Goal: Task Accomplishment & Management: Complete application form

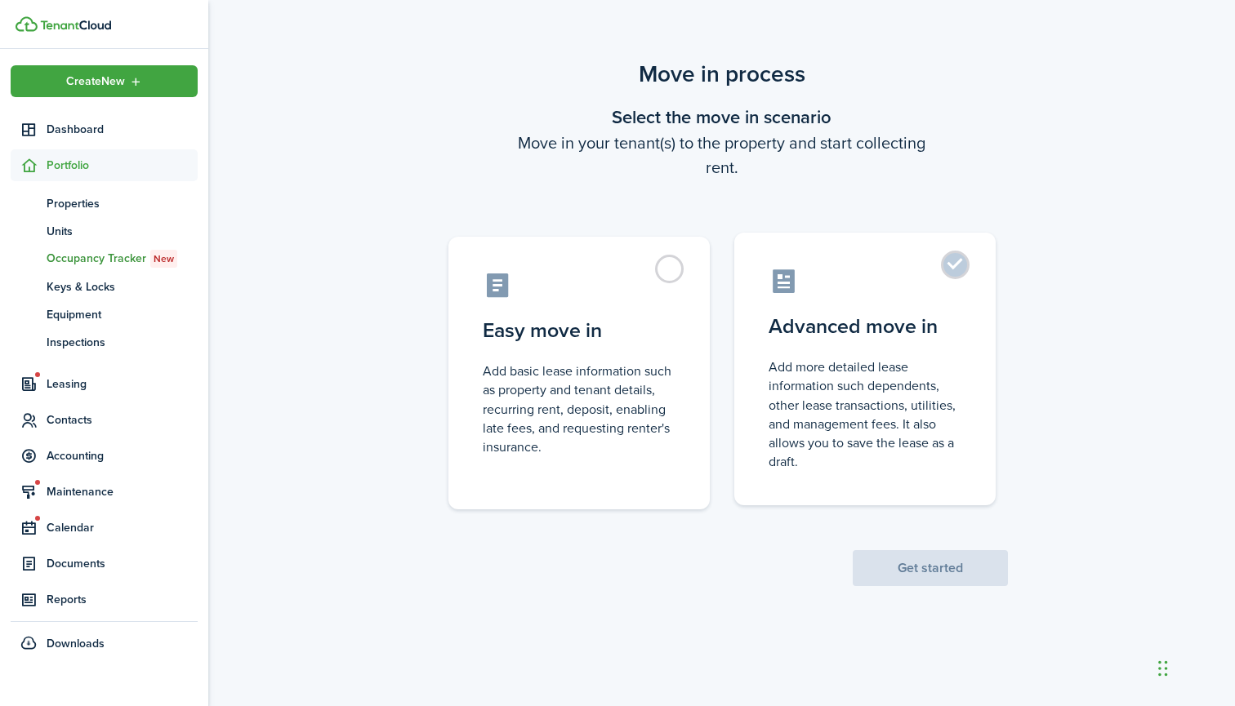
click at [805, 301] on label "Advanced move in Add more detailed lease information such dependents, other lea…" at bounding box center [864, 369] width 261 height 273
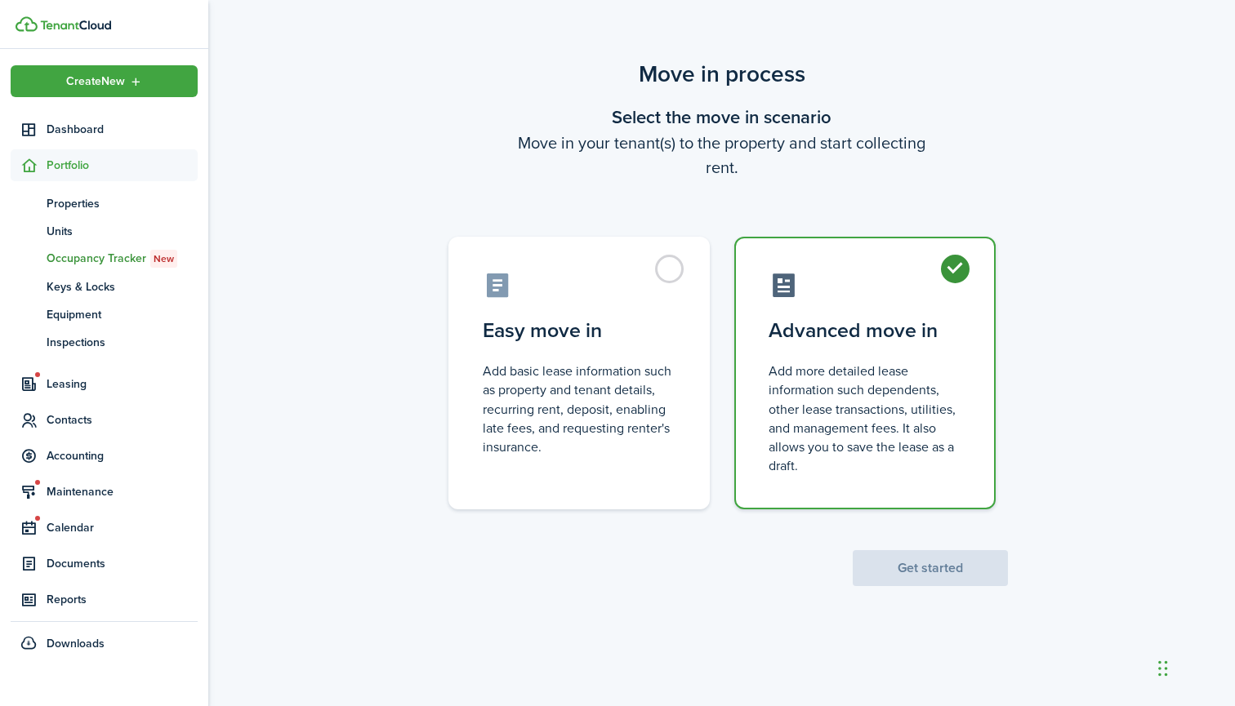
radio input "true"
click at [927, 563] on button "Get started" at bounding box center [930, 568] width 155 height 36
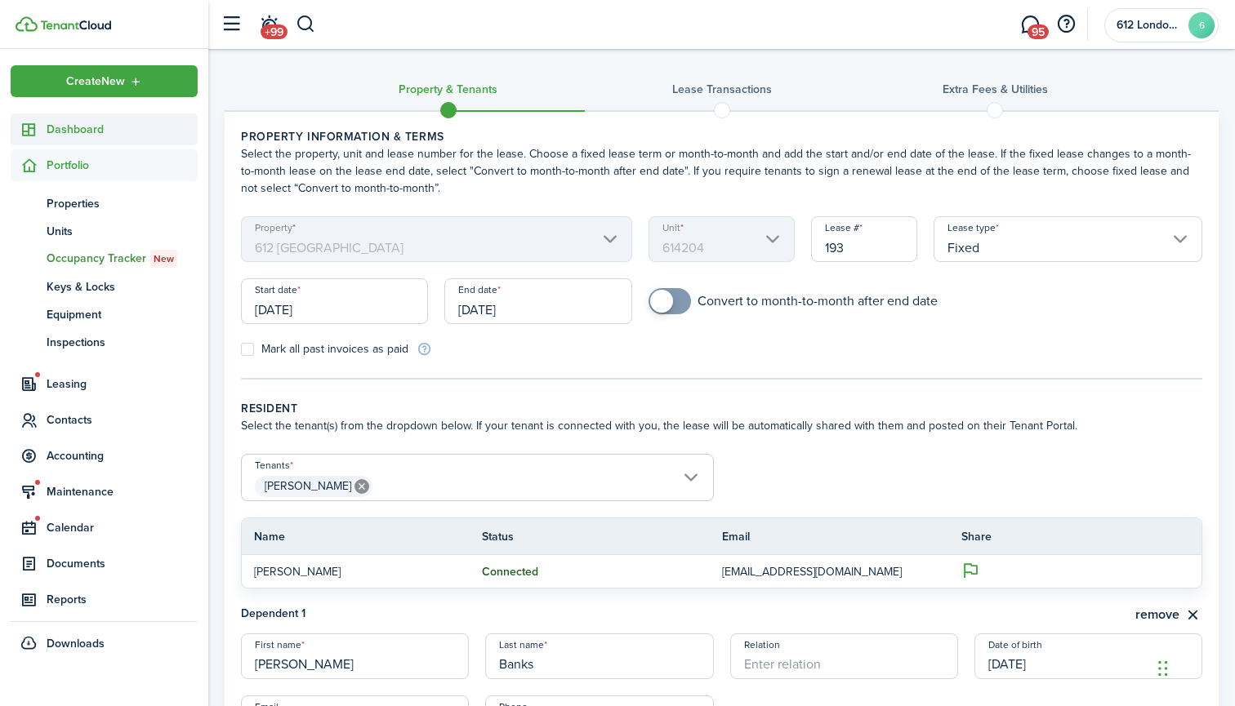
click at [125, 125] on span "Dashboard" at bounding box center [122, 129] width 151 height 17
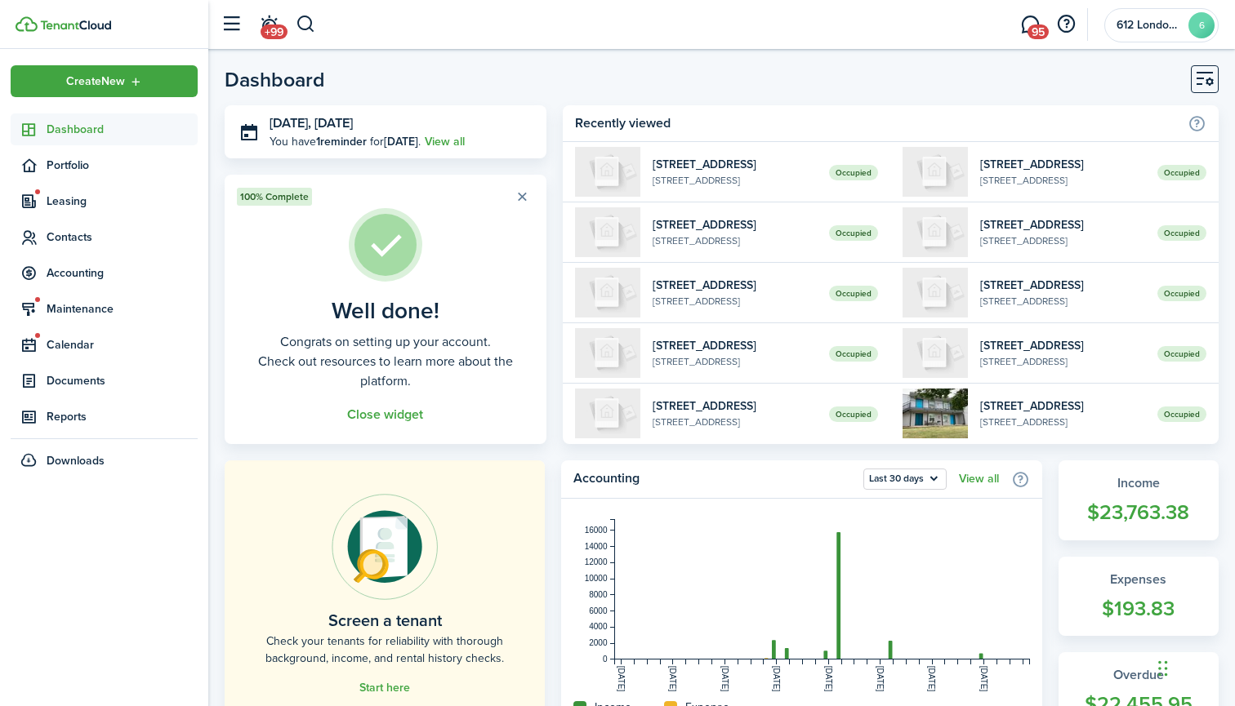
click at [93, 139] on link "Dashboard" at bounding box center [104, 130] width 187 height 32
click at [73, 171] on span "Portfolio" at bounding box center [122, 165] width 151 height 17
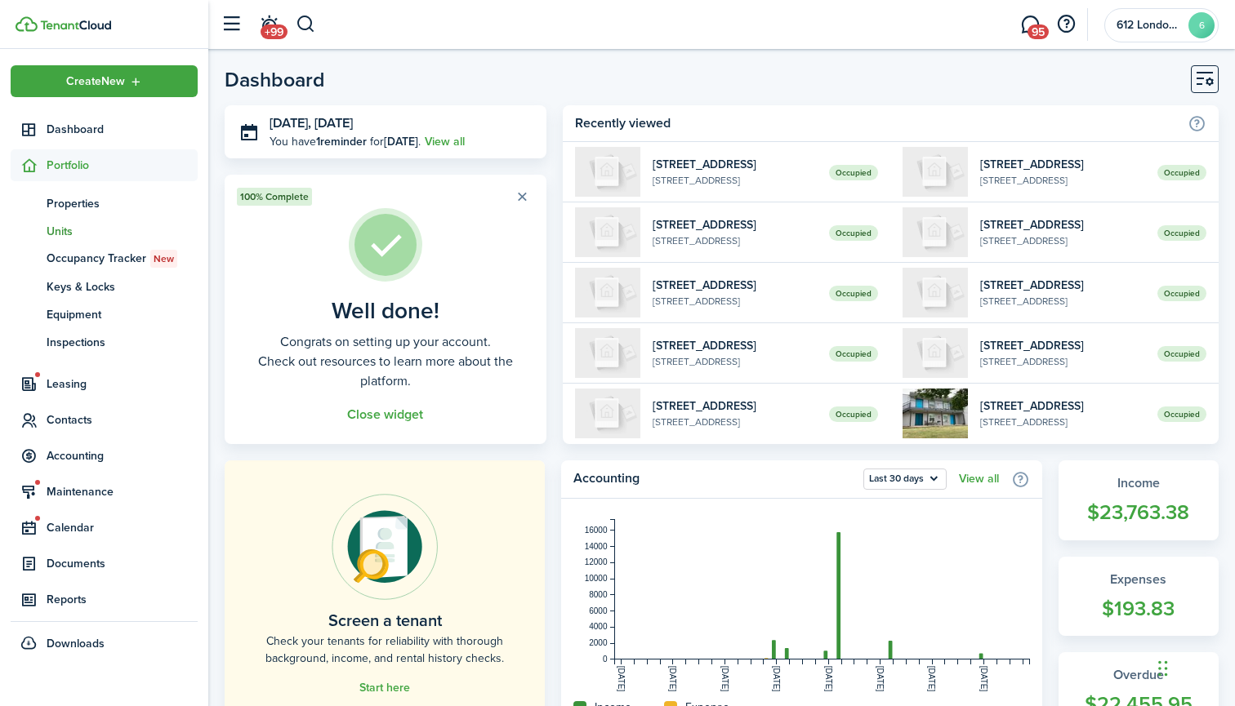
click at [80, 230] on span "Units" at bounding box center [122, 231] width 151 height 17
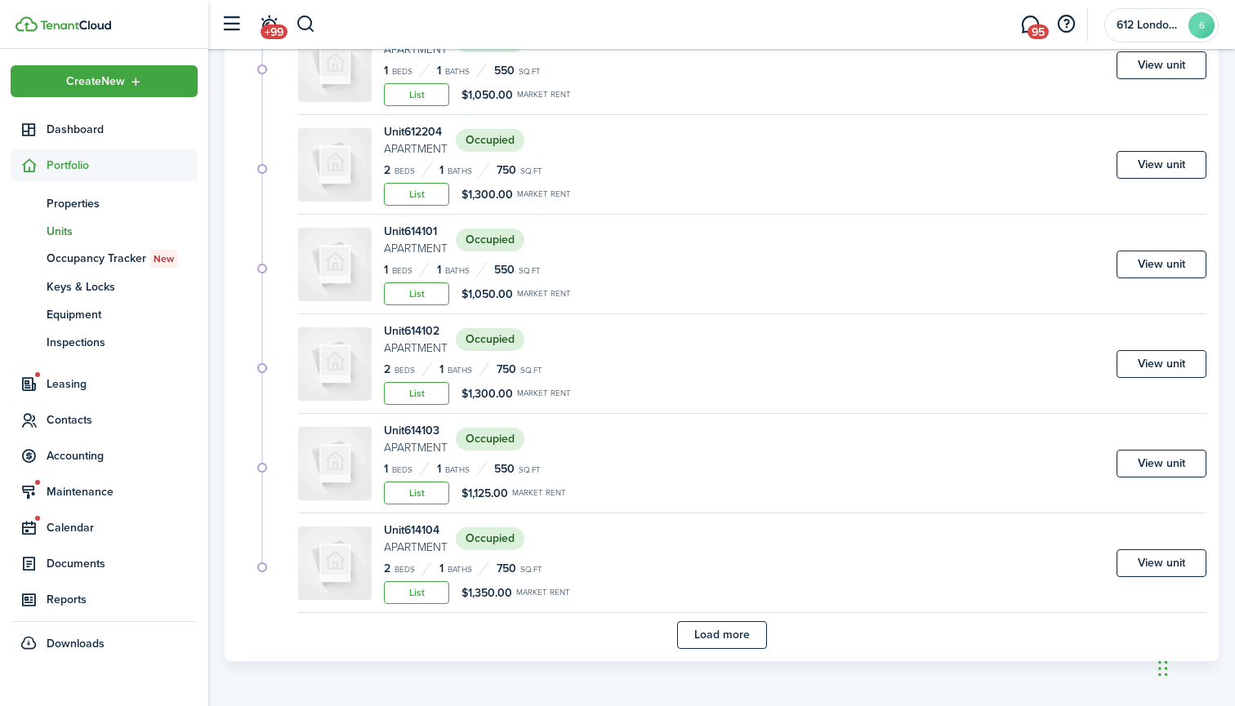
scroll to position [858, 0]
click at [732, 633] on button "Load more" at bounding box center [722, 635] width 90 height 28
click at [718, 648] on button "Load more" at bounding box center [722, 635] width 90 height 28
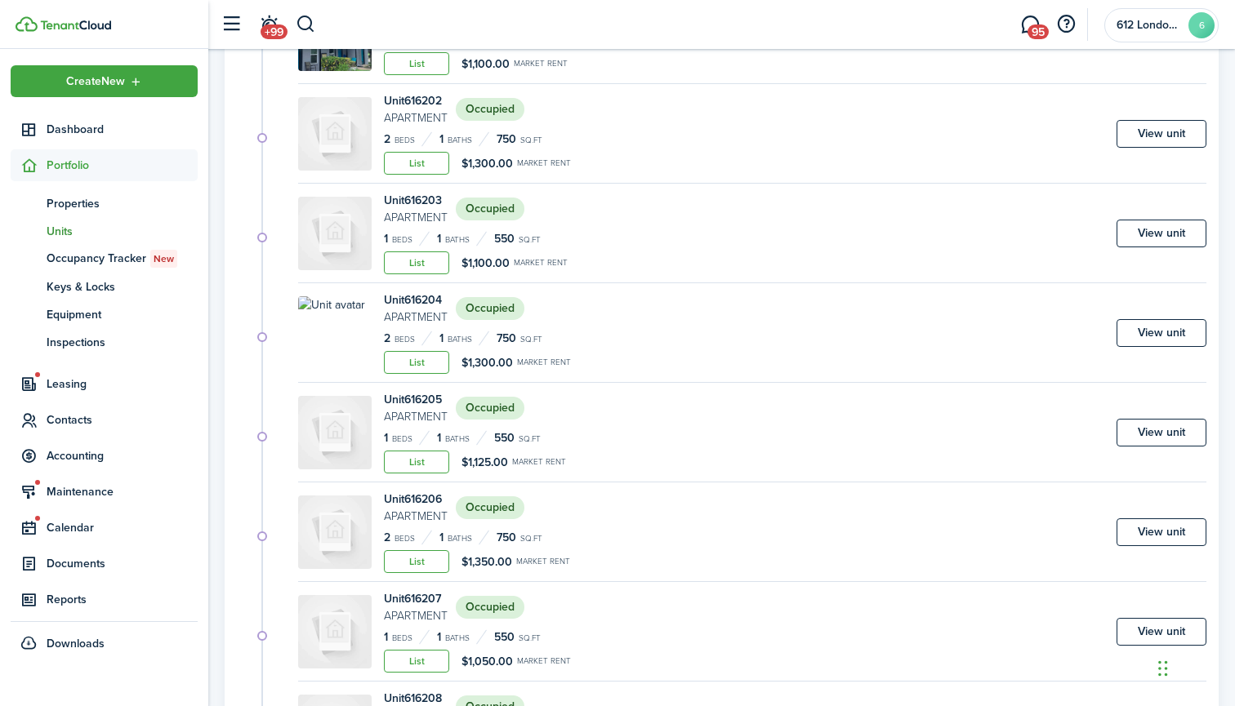
scroll to position [2755, 0]
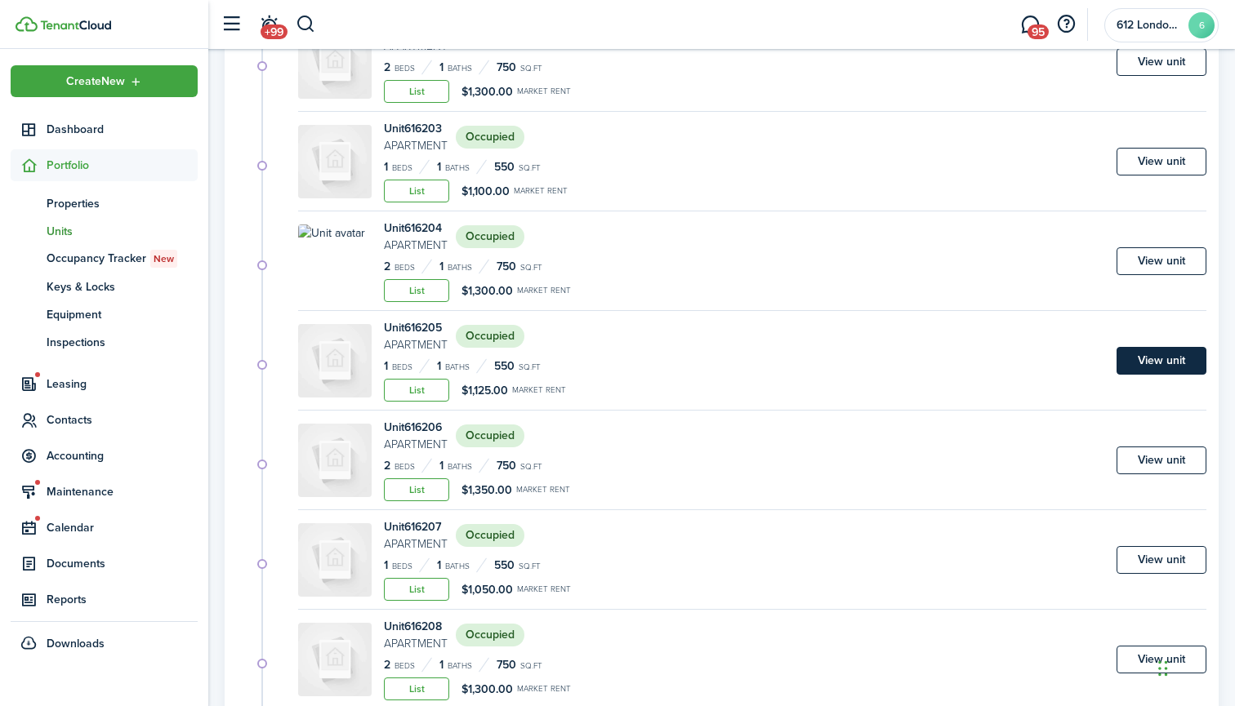
click at [1133, 363] on link "View unit" at bounding box center [1161, 361] width 90 height 28
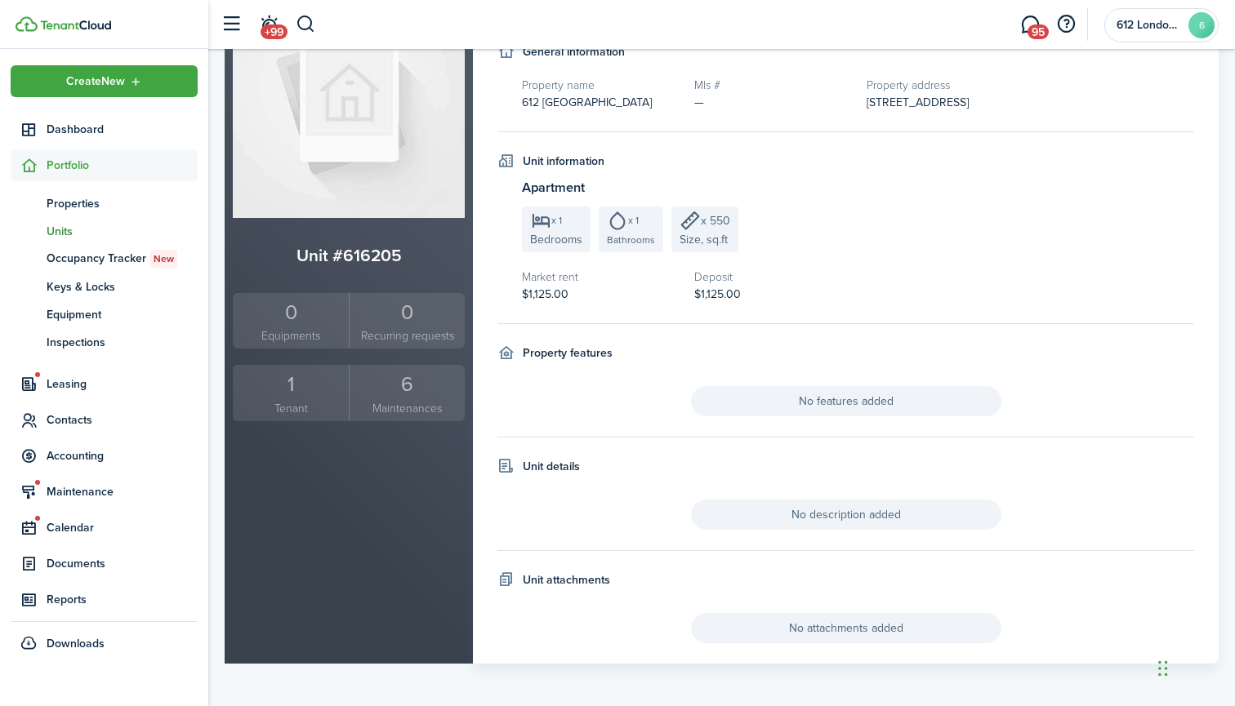
scroll to position [107, 0]
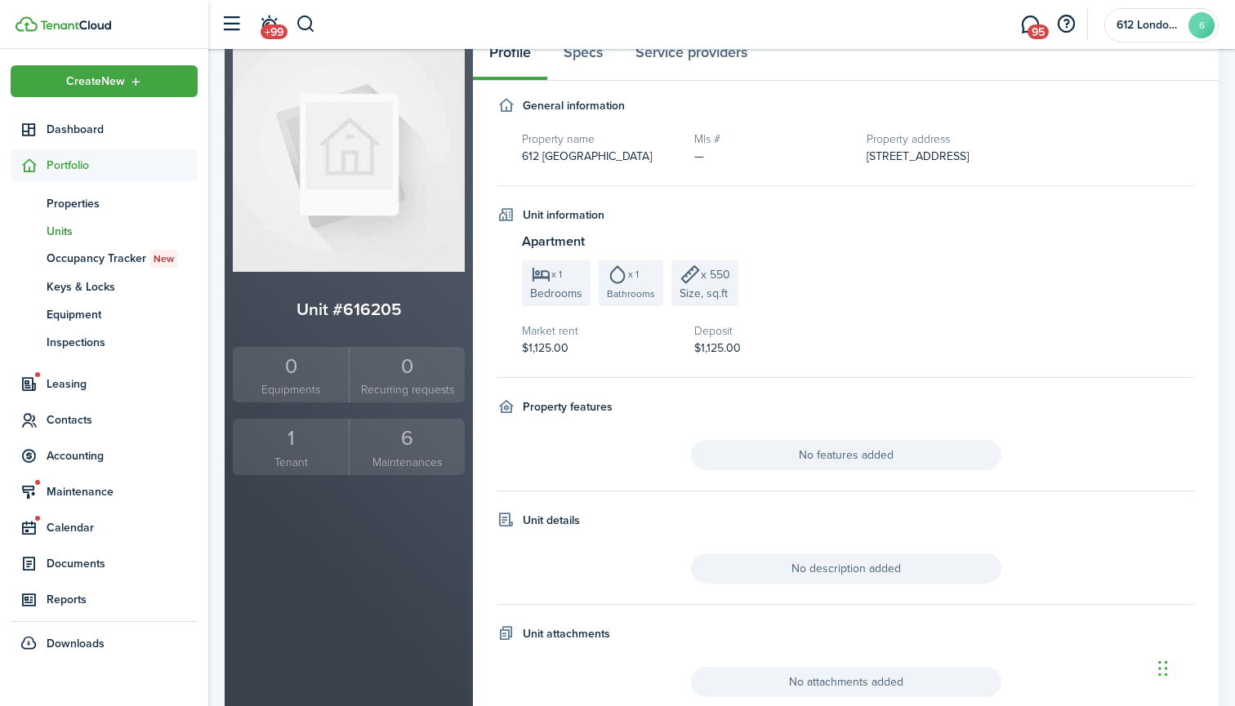
click at [293, 436] on div "1" at bounding box center [291, 438] width 108 height 31
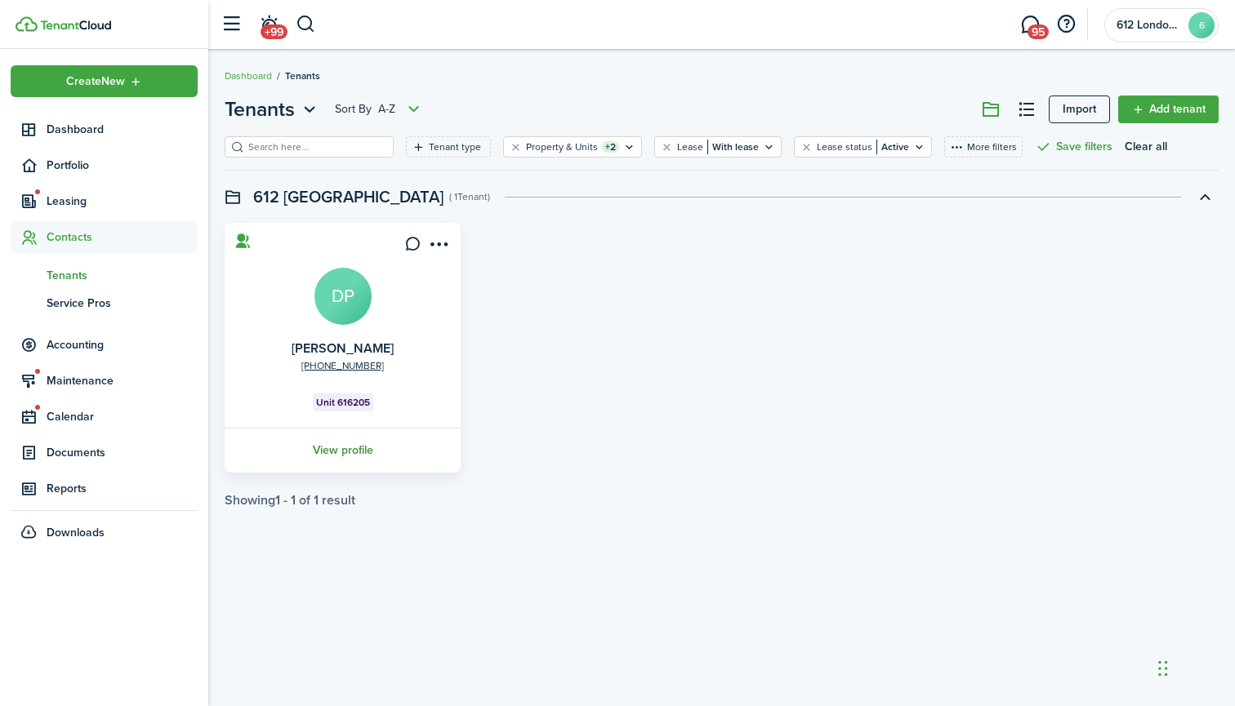
click at [336, 451] on link "View profile" at bounding box center [342, 450] width 241 height 45
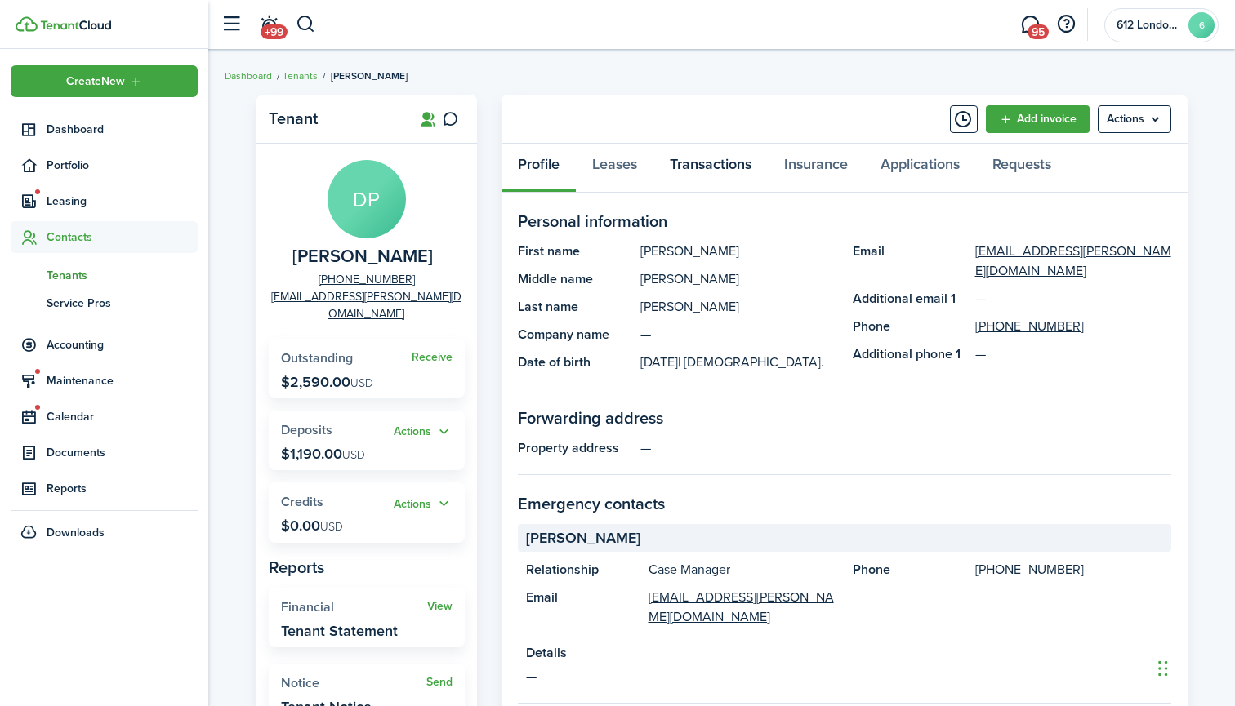
click at [697, 158] on link "Transactions" at bounding box center [710, 168] width 114 height 49
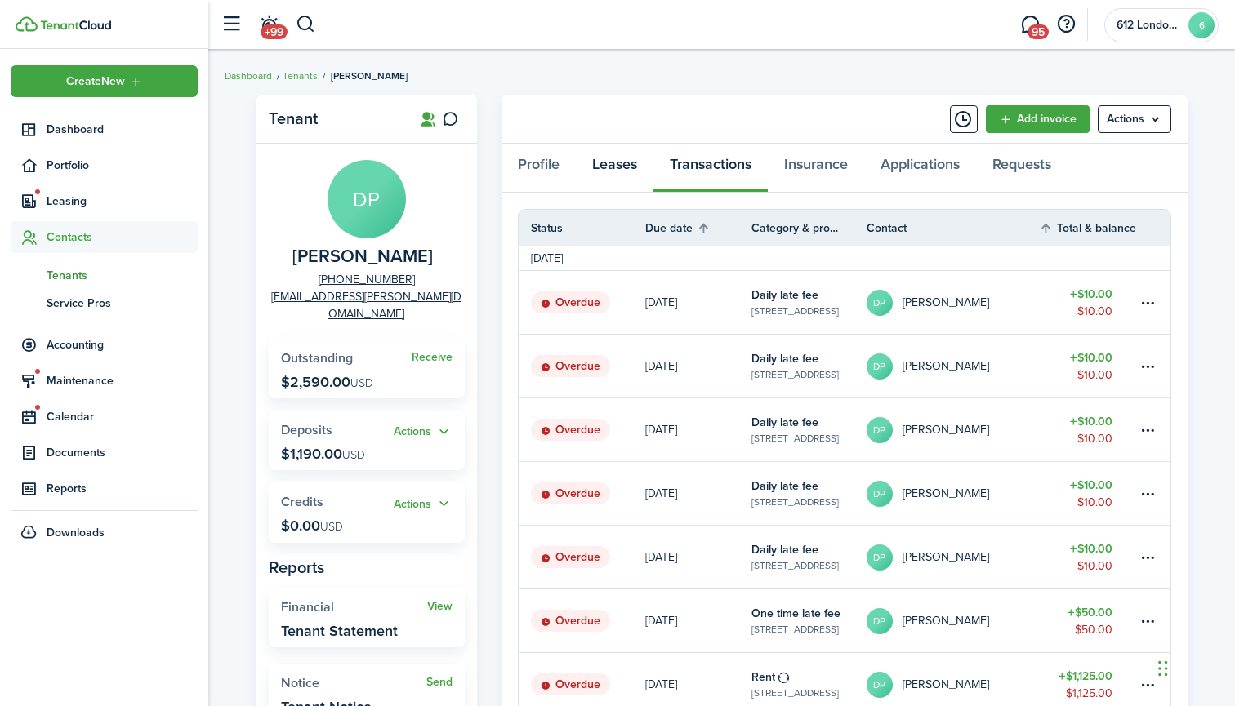
click at [616, 161] on link "Leases" at bounding box center [615, 168] width 78 height 49
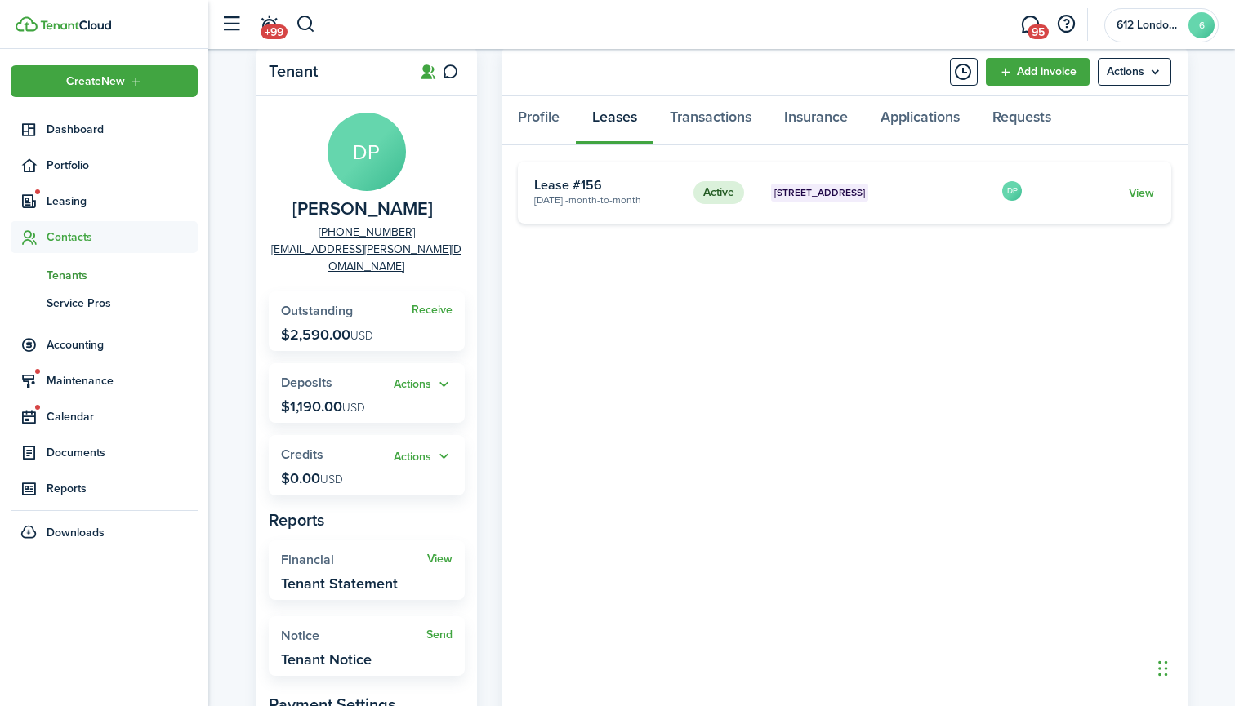
scroll to position [56, 0]
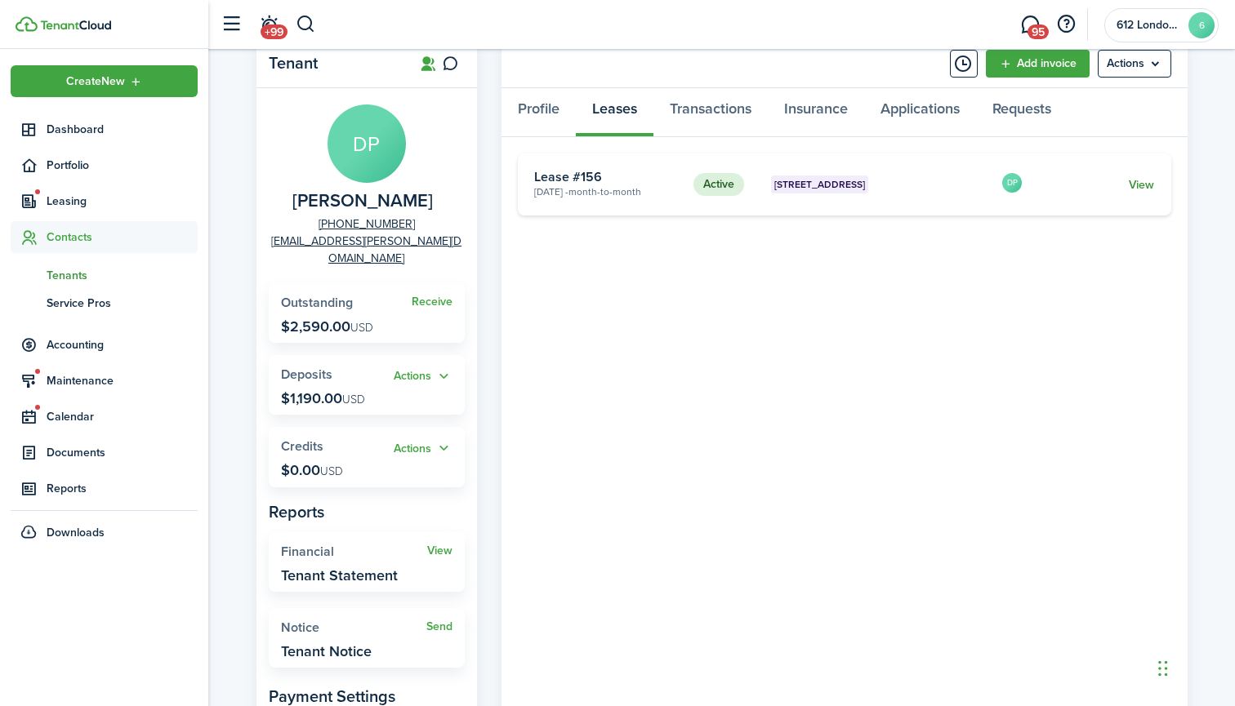
click at [1145, 187] on link "View" at bounding box center [1141, 184] width 25 height 17
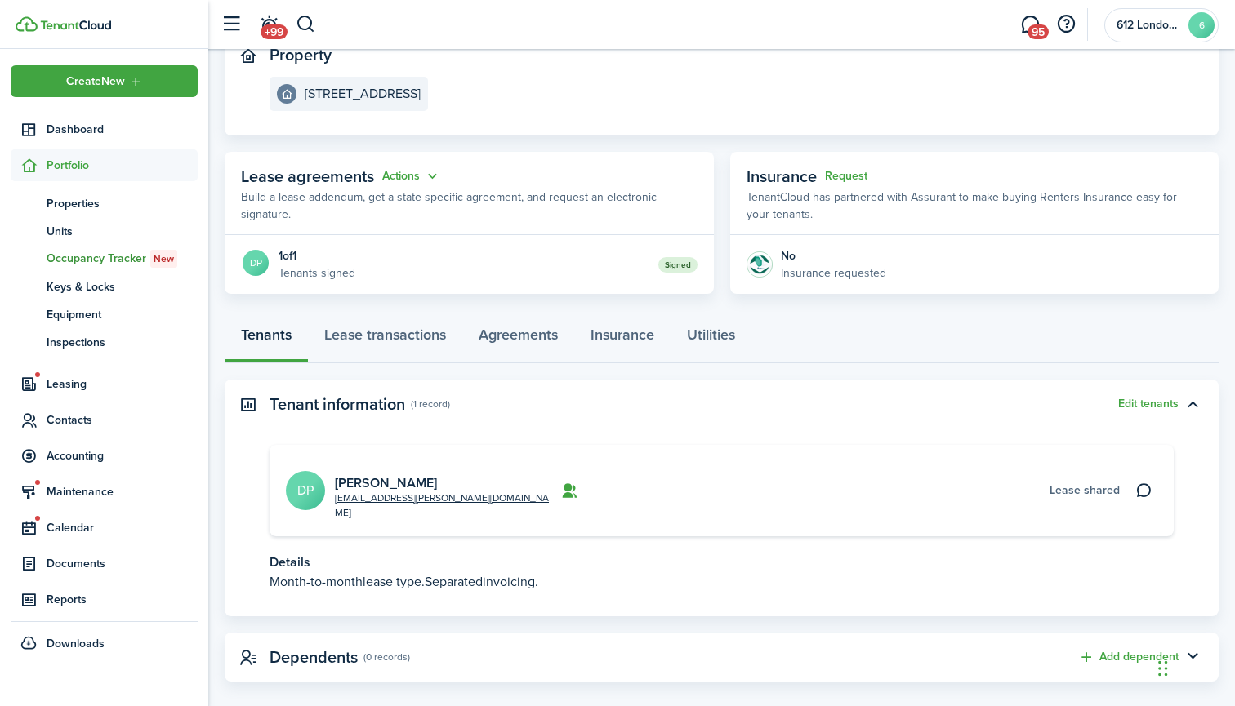
scroll to position [191, 0]
click at [412, 338] on link "Lease transactions" at bounding box center [385, 339] width 154 height 49
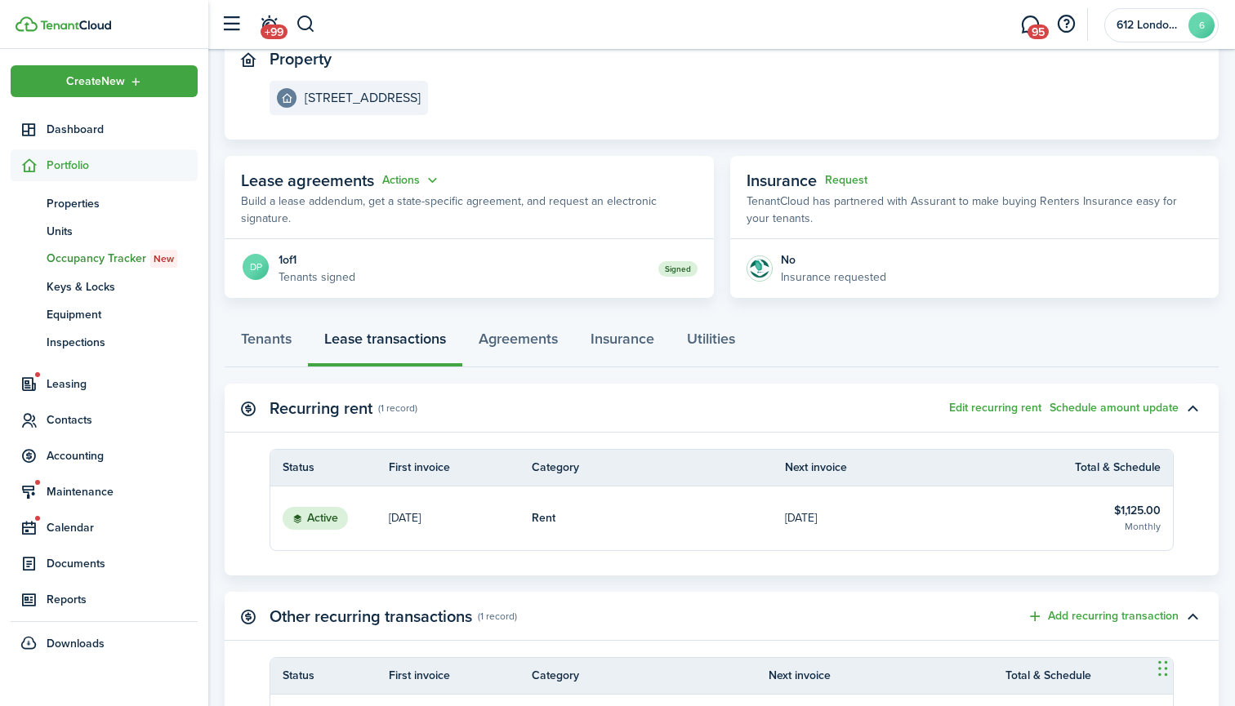
scroll to position [185, 0]
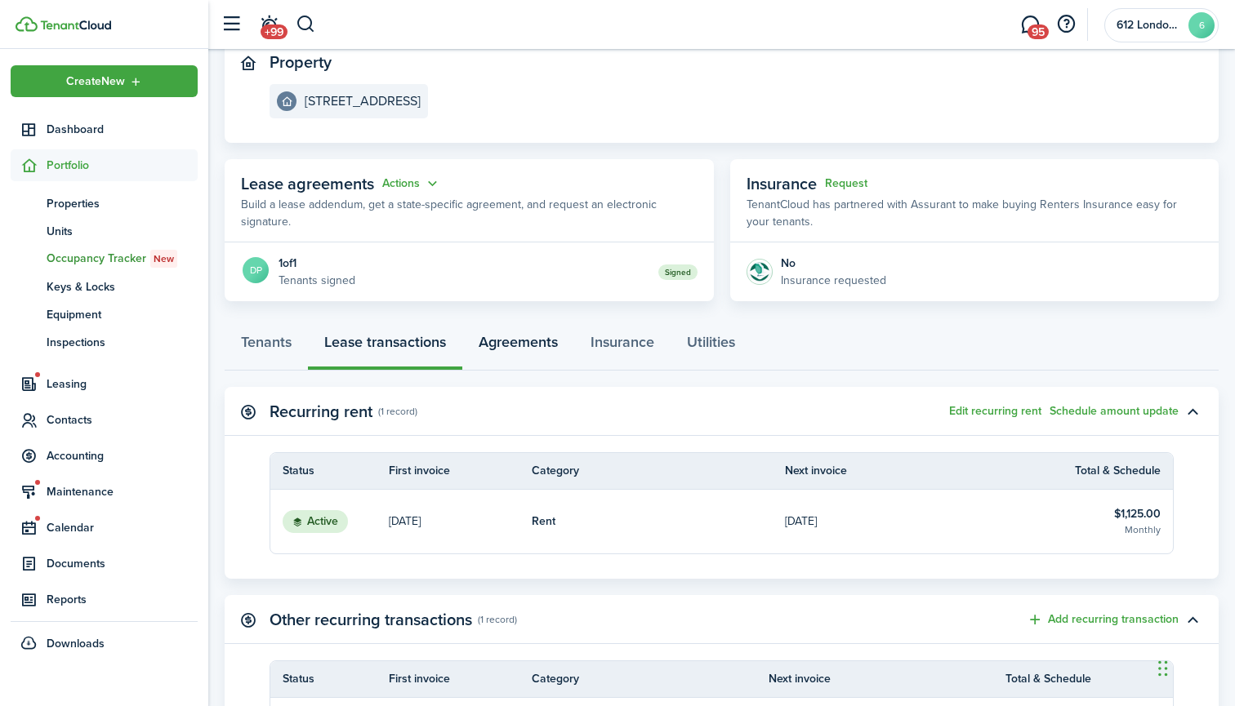
click at [514, 336] on link "Agreements" at bounding box center [518, 346] width 112 height 49
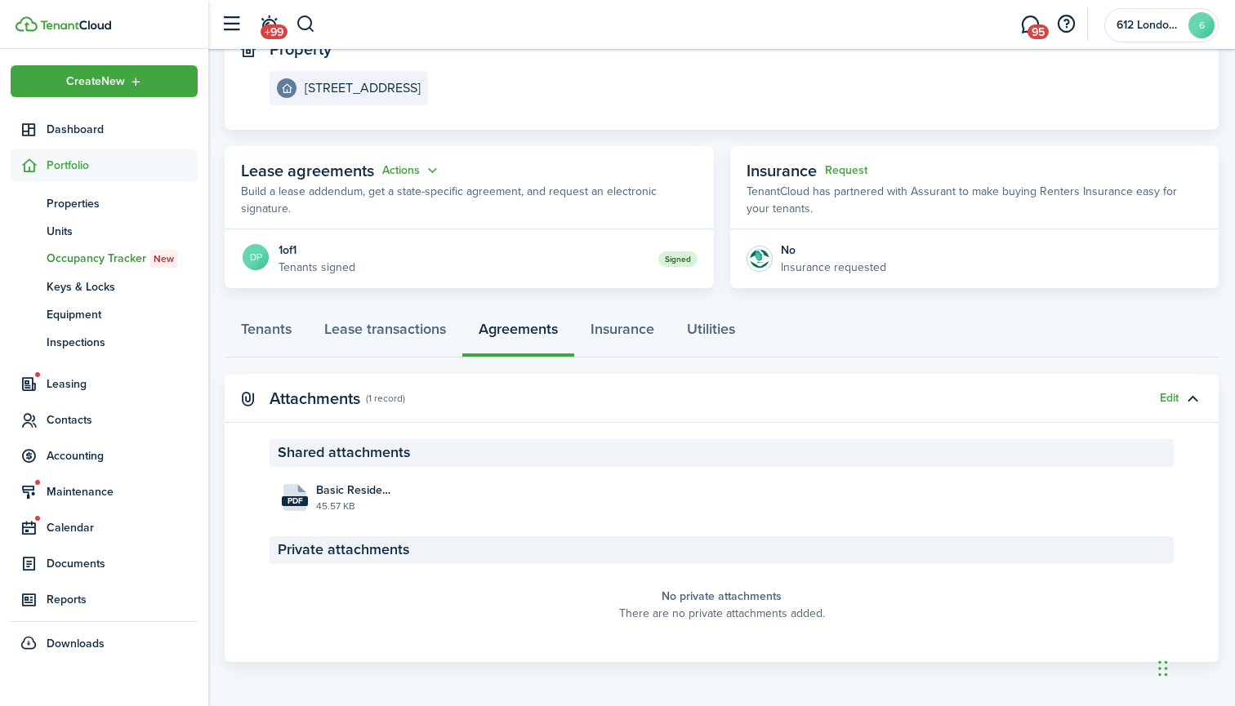
scroll to position [197, 0]
click at [348, 486] on span "Basic Residential Lease Agreement_Petty_616205_2024-08-19 16:05:30.pdf" at bounding box center [354, 491] width 76 height 17
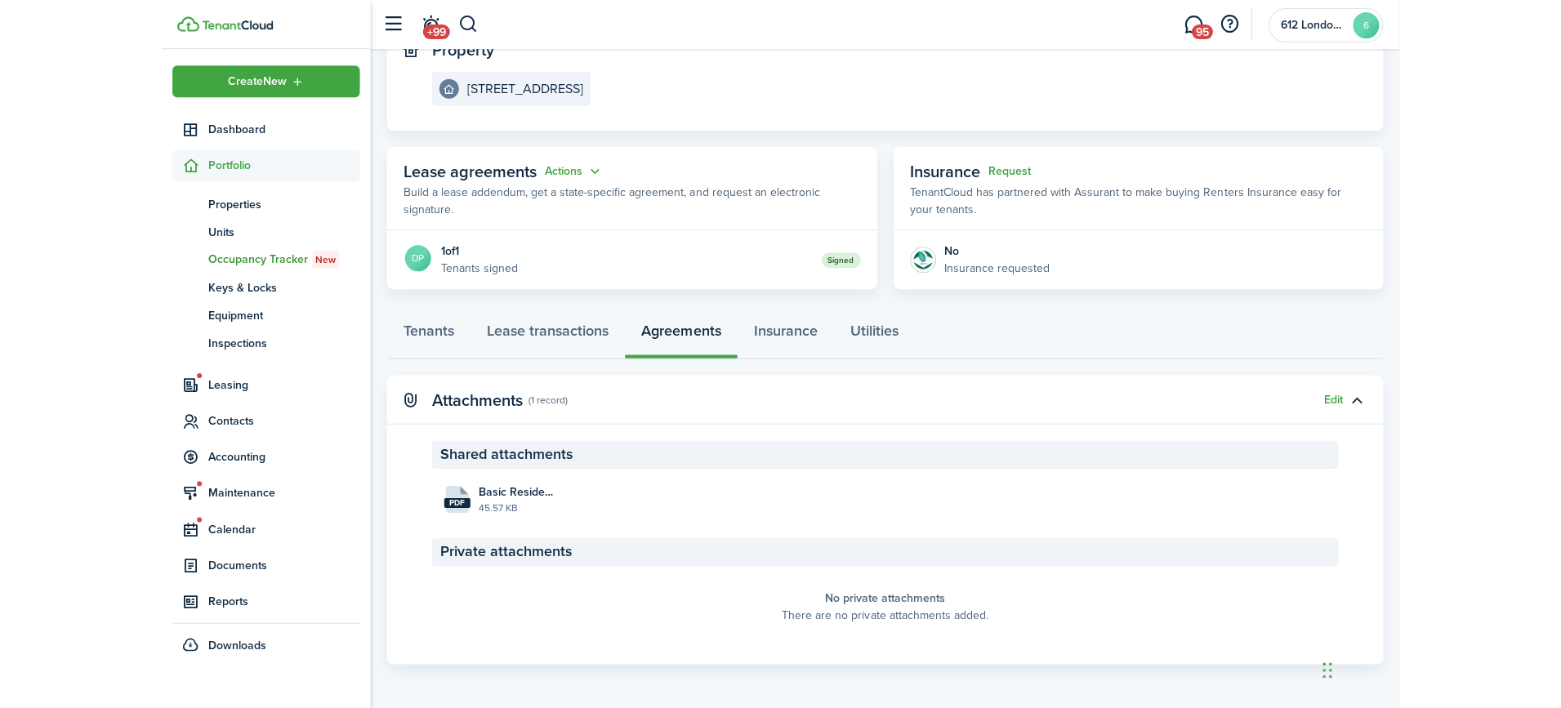
scroll to position [178, 0]
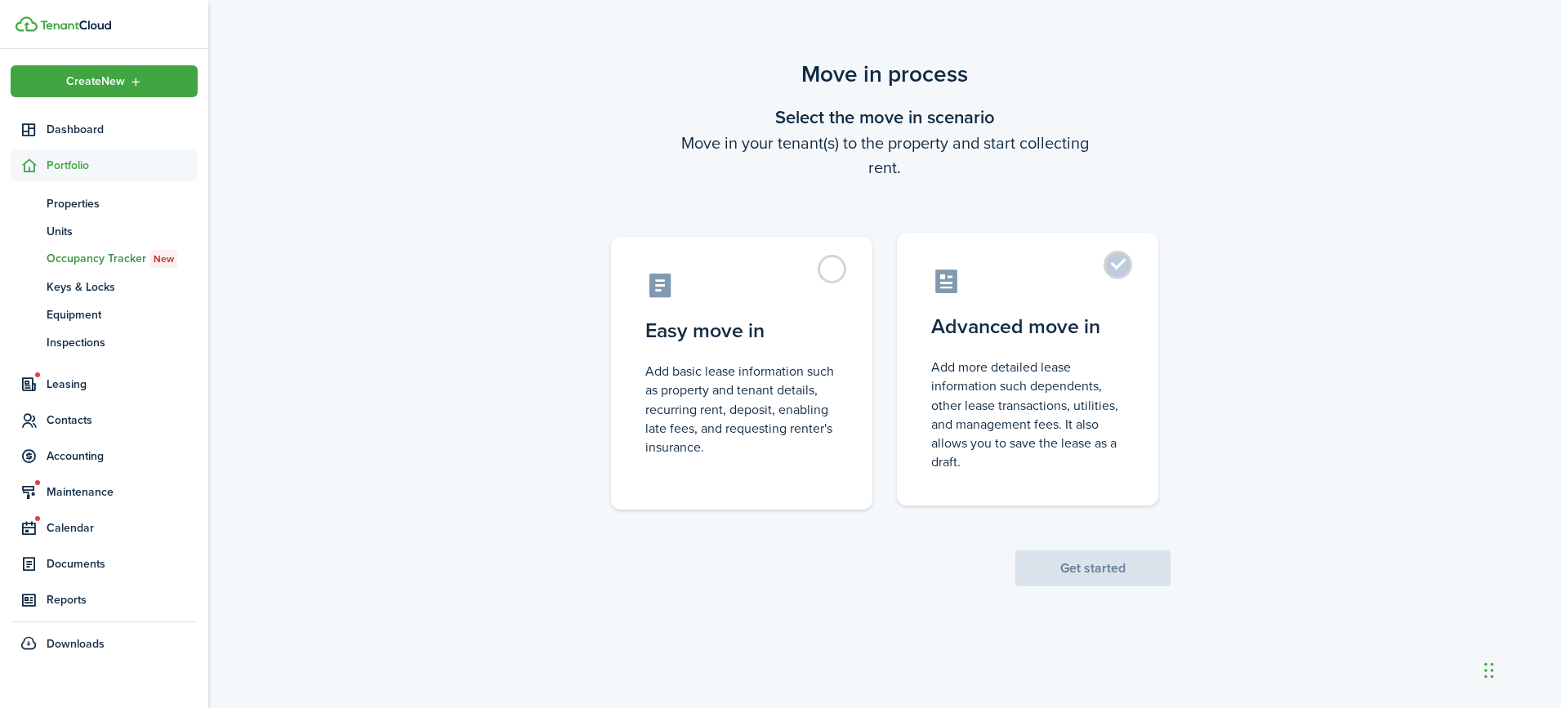
click at [1125, 279] on label "Advanced move in Add more detailed lease information such dependents, other lea…" at bounding box center [1027, 369] width 261 height 273
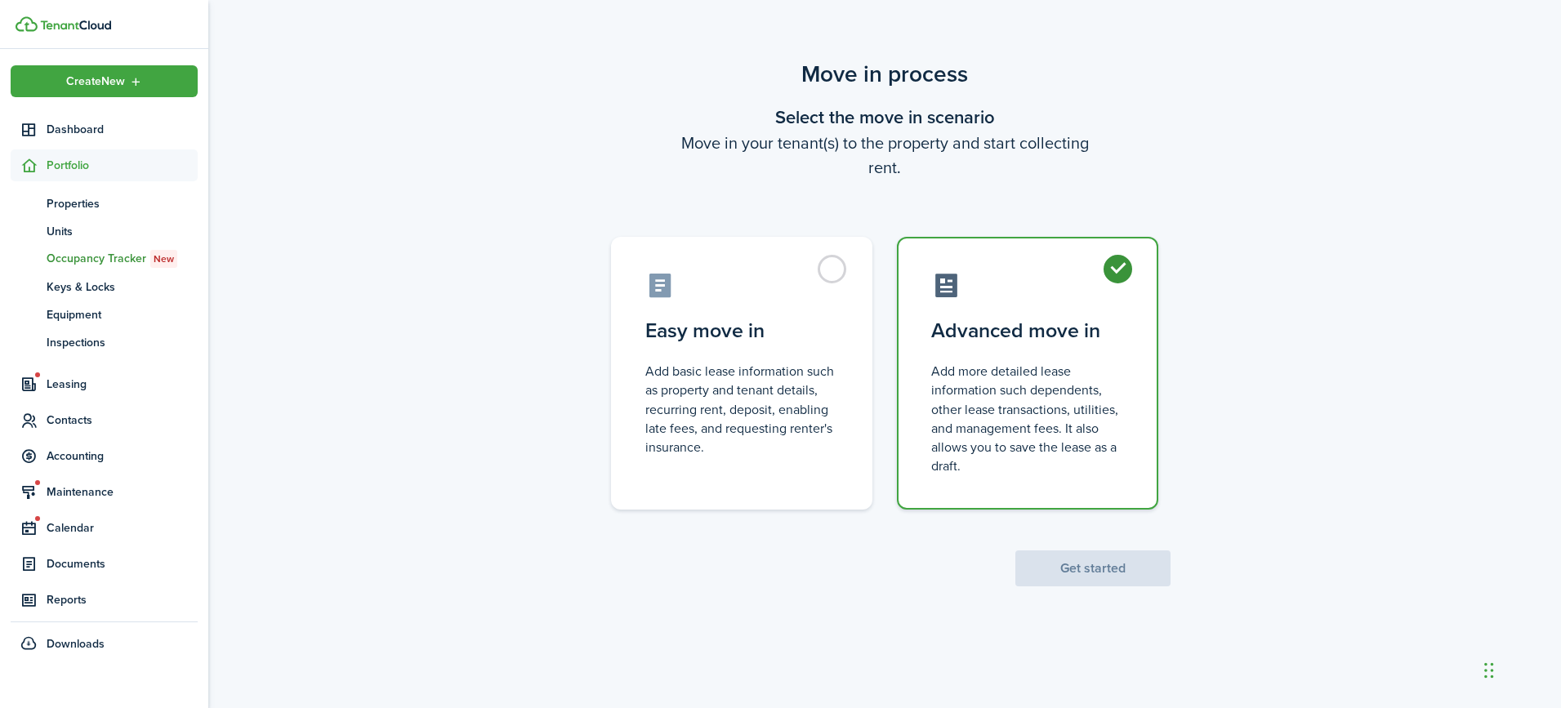
radio input "true"
click at [1111, 572] on button "Get started" at bounding box center [1092, 568] width 155 height 36
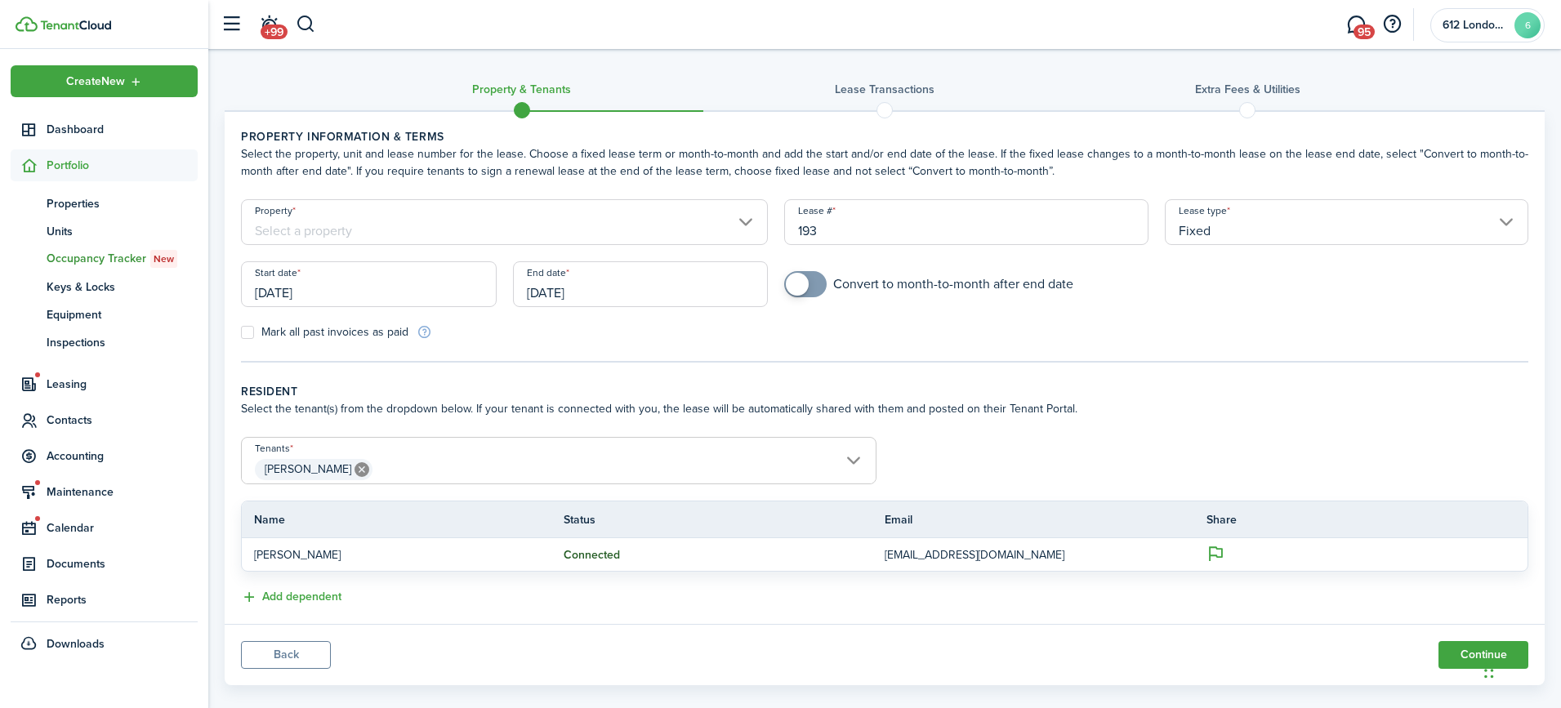
click at [591, 231] on input "Property" at bounding box center [504, 222] width 527 height 46
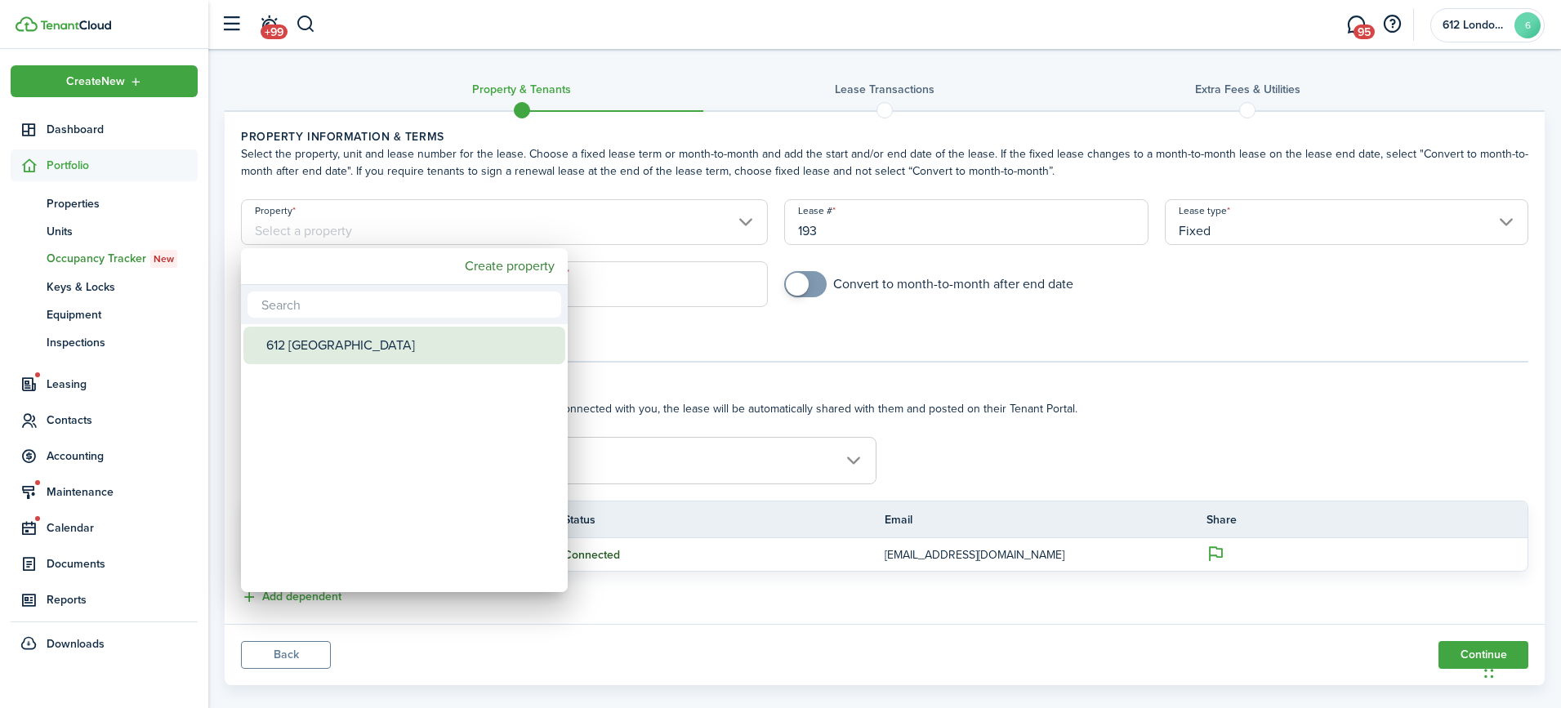
click at [408, 352] on div "612 [GEOGRAPHIC_DATA]" at bounding box center [410, 346] width 289 height 38
type input "612 [GEOGRAPHIC_DATA]"
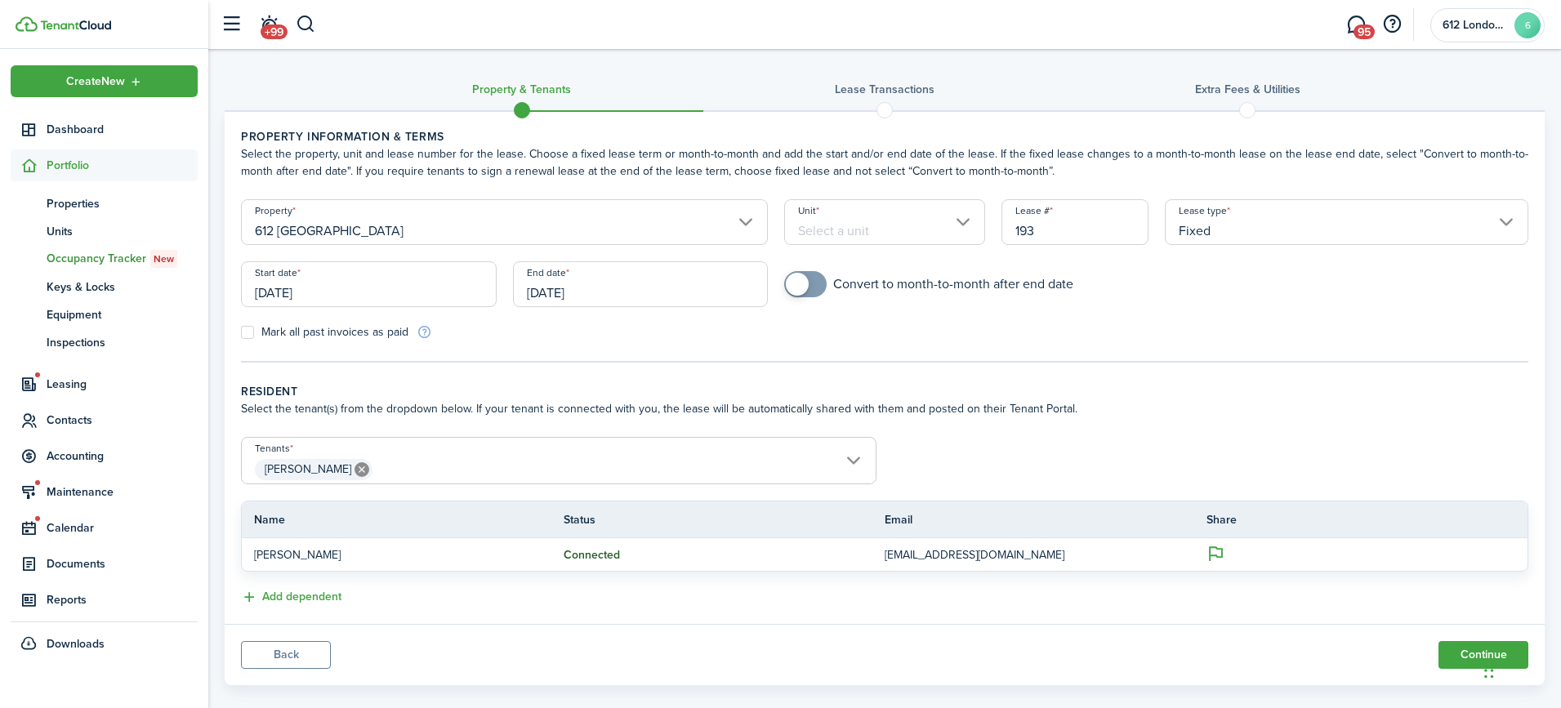
click at [789, 219] on input "Unit" at bounding box center [884, 222] width 201 height 46
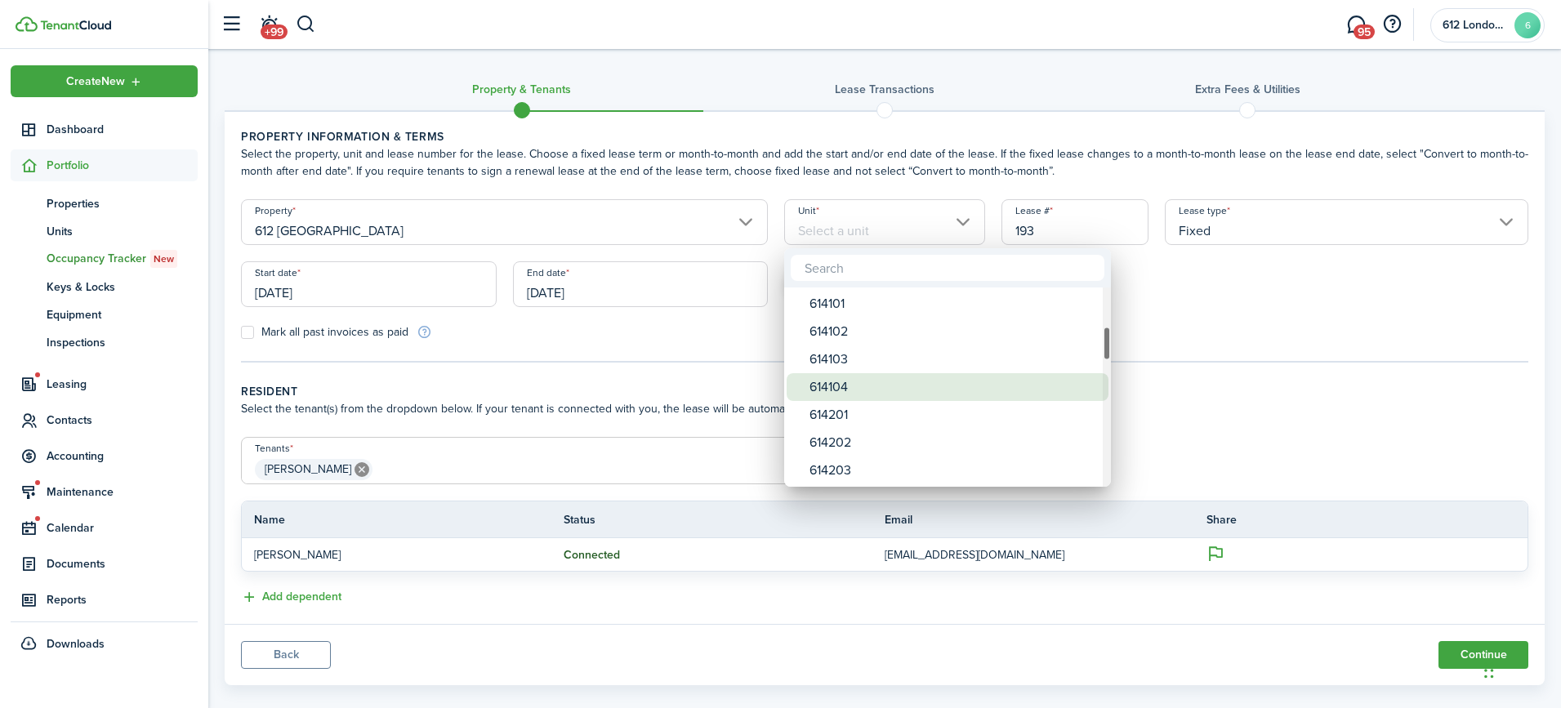
click at [808, 381] on span "Unit" at bounding box center [797, 387] width 23 height 23
type input "614104"
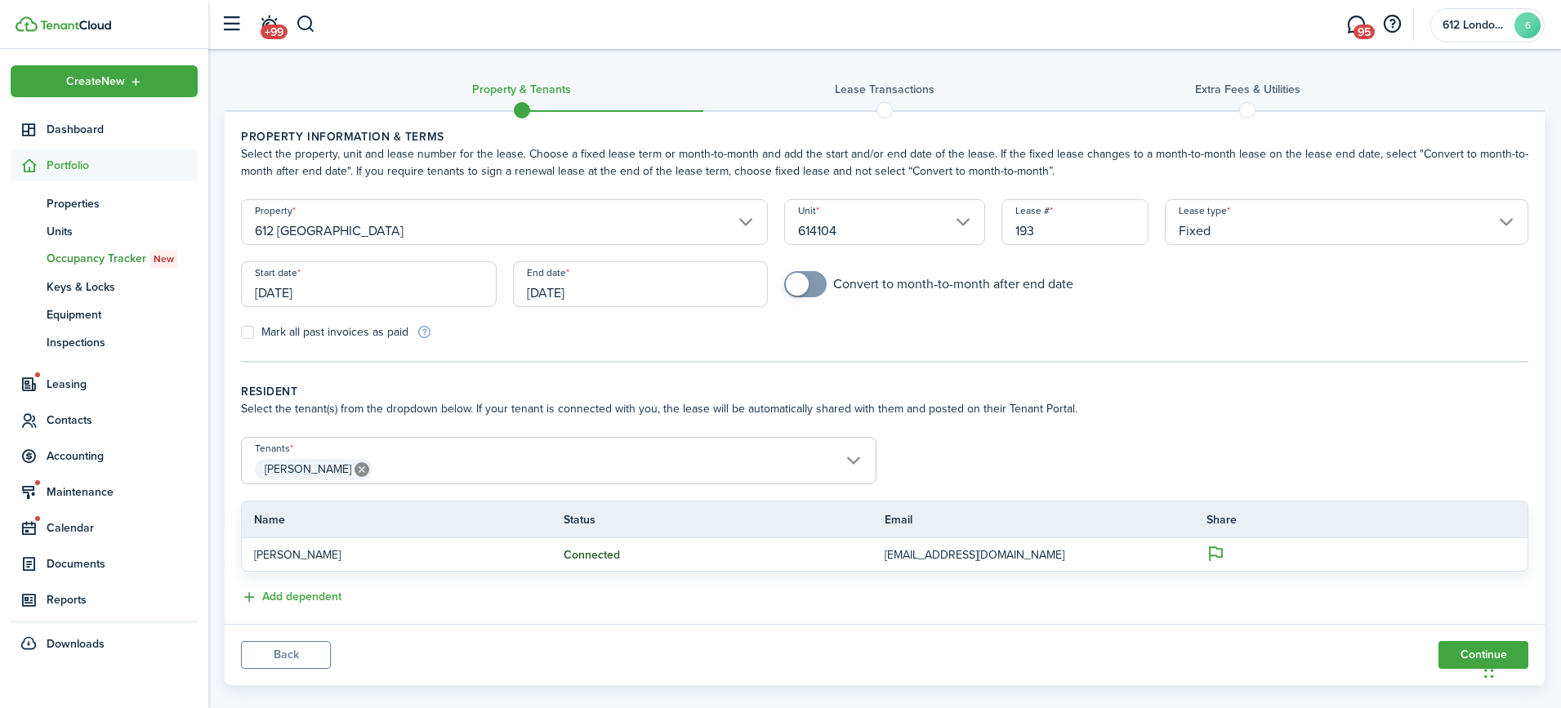
checkbox input "true"
click at [808, 282] on span at bounding box center [805, 284] width 16 height 26
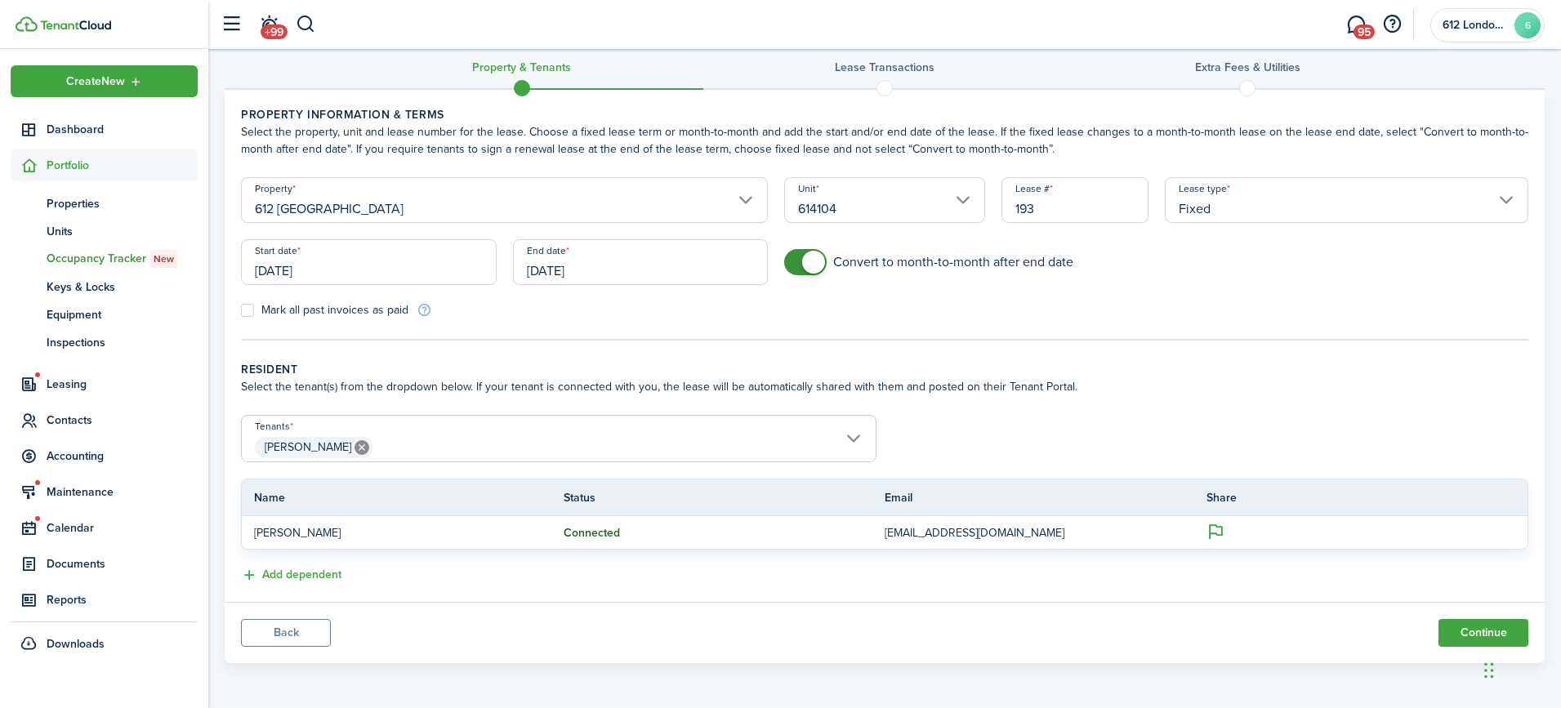
scroll to position [22, 0]
click at [430, 275] on input "[DATE]" at bounding box center [369, 262] width 256 height 46
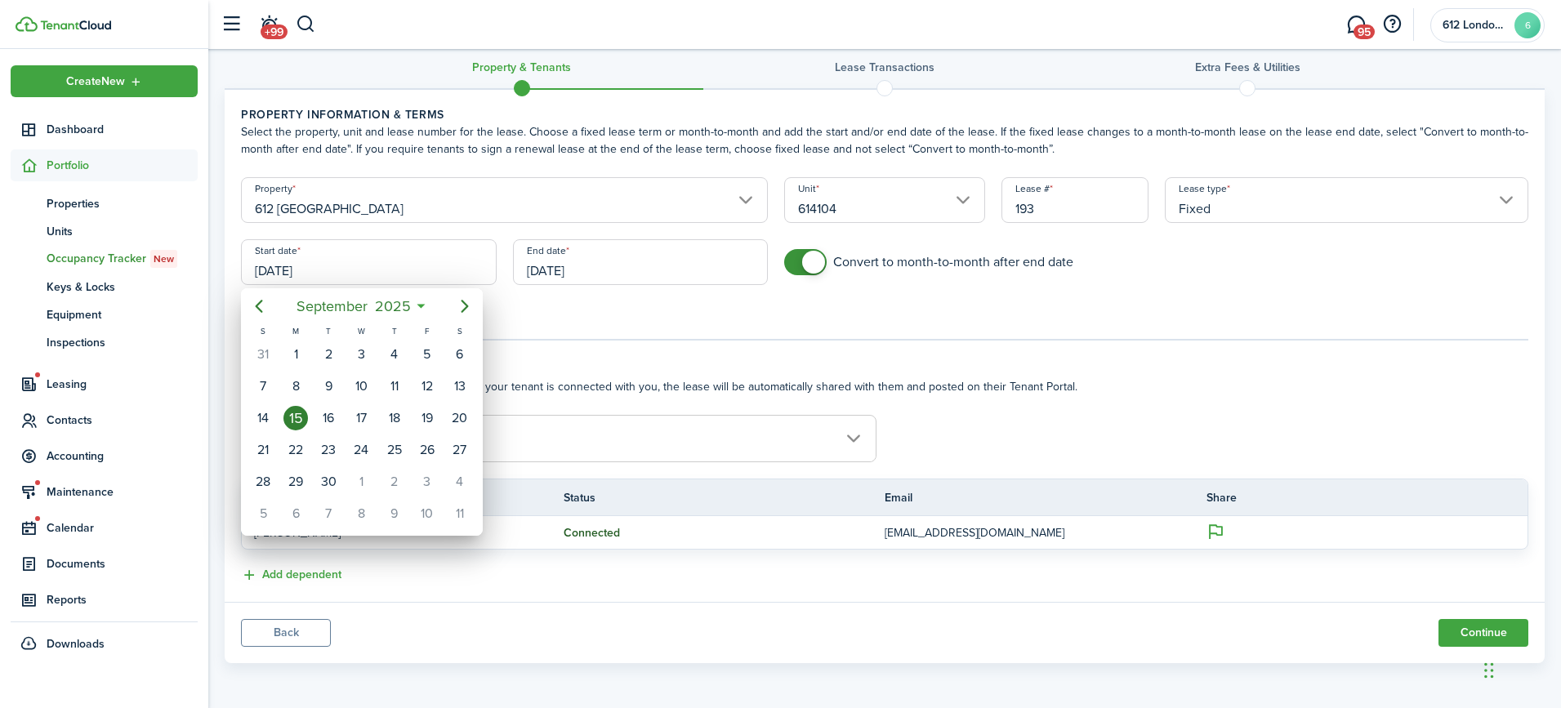
click at [556, 263] on div at bounding box center [780, 353] width 1822 height 969
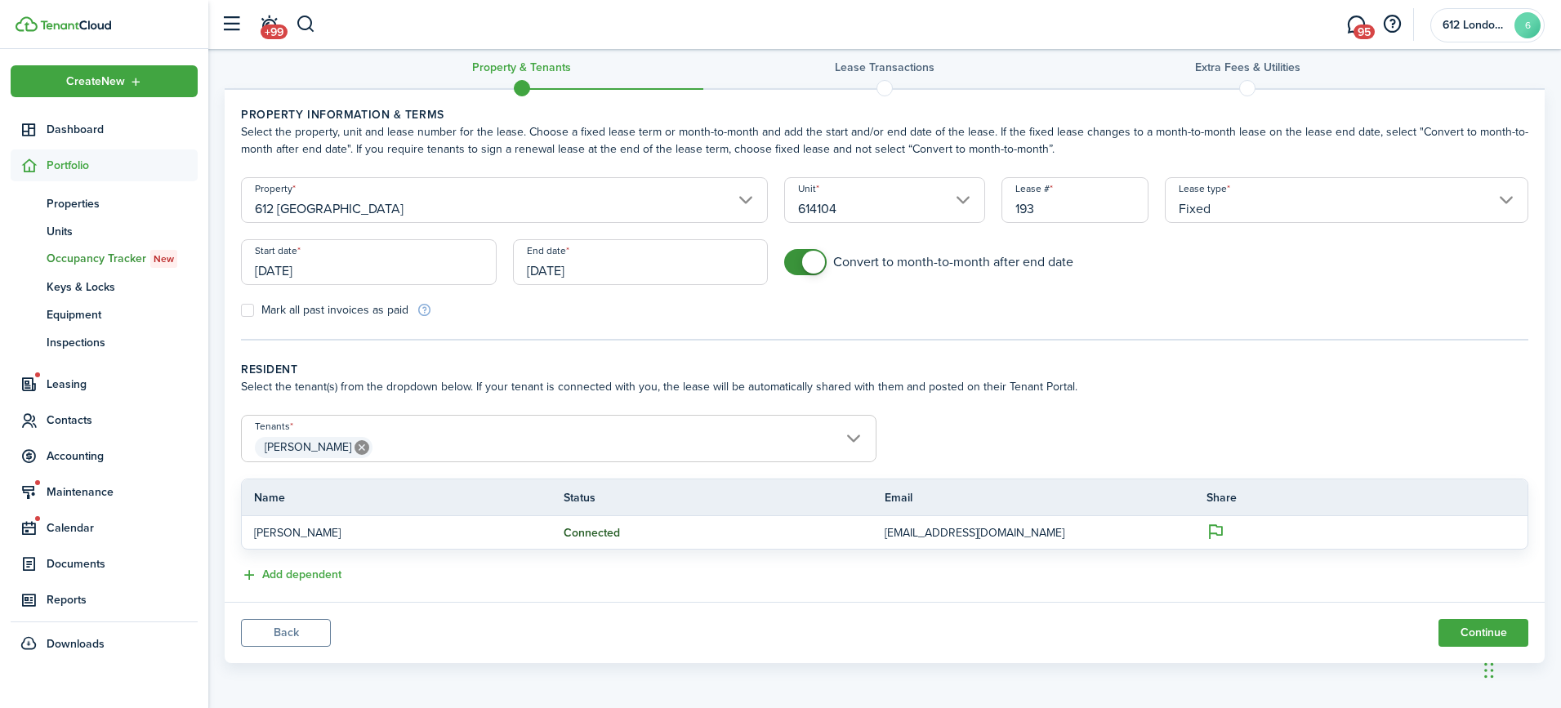
click at [608, 267] on input "[DATE]" at bounding box center [641, 262] width 256 height 46
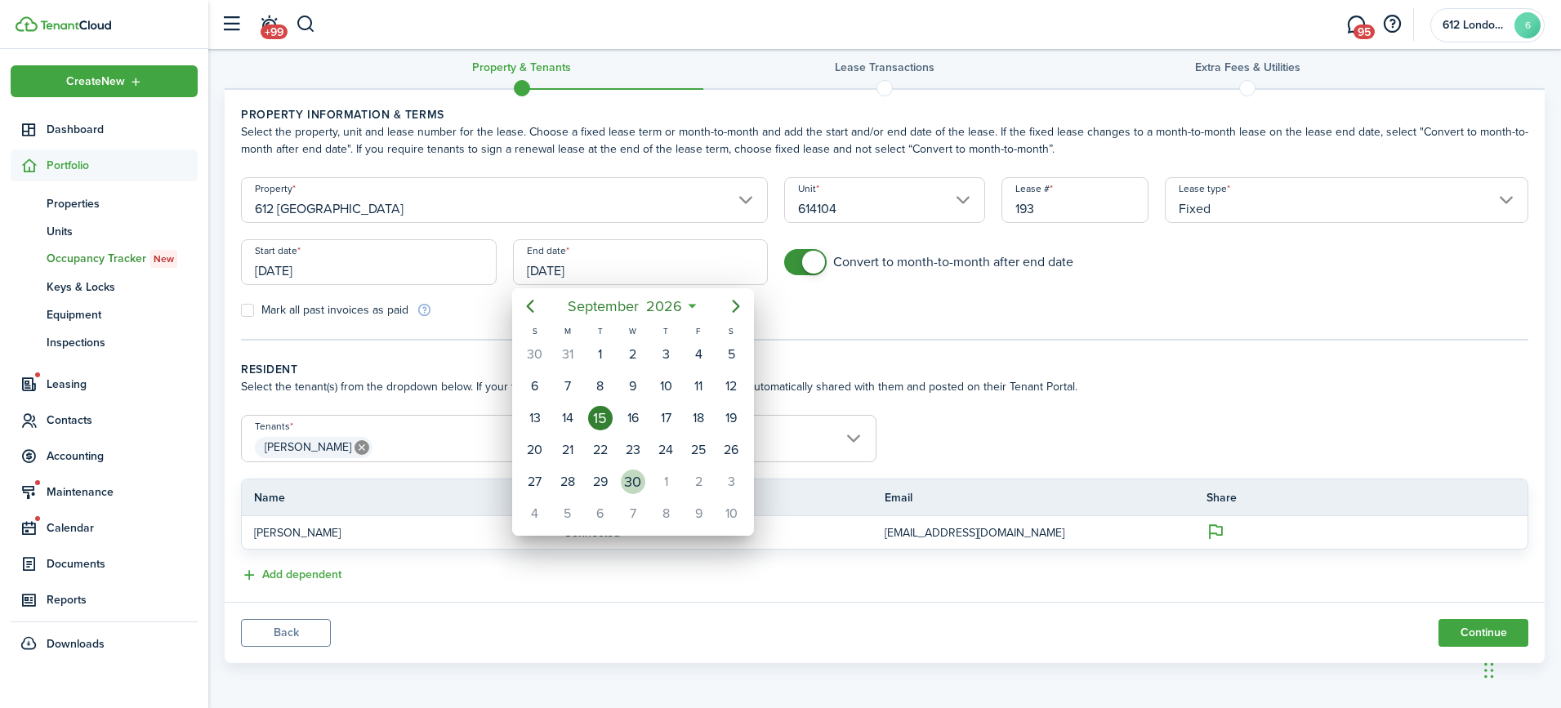
click at [630, 486] on div "30" at bounding box center [633, 482] width 24 height 24
type input "[DATE]"
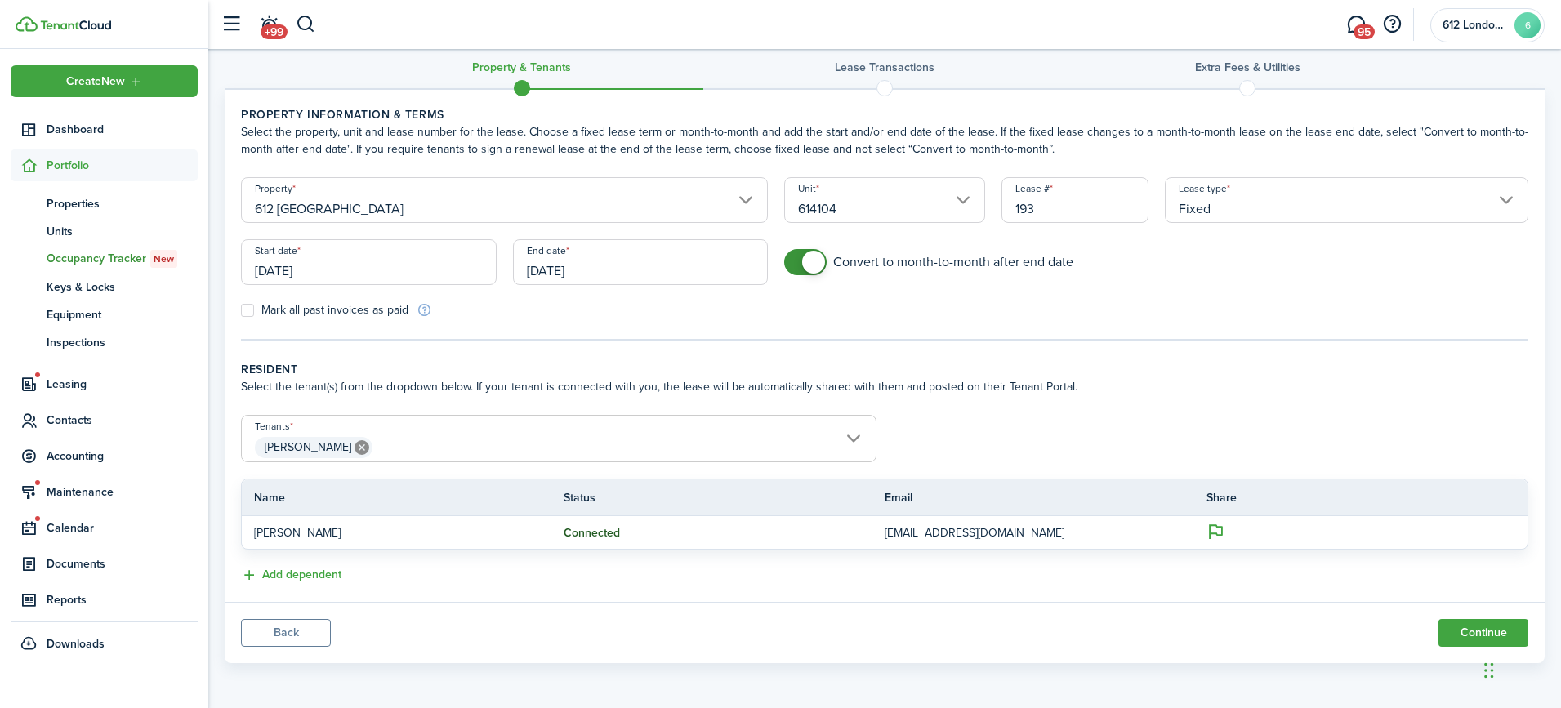
click at [531, 366] on wizard-step-header-title "Resident" at bounding box center [884, 369] width 1287 height 17
click at [423, 266] on input "[DATE]" at bounding box center [369, 262] width 256 height 46
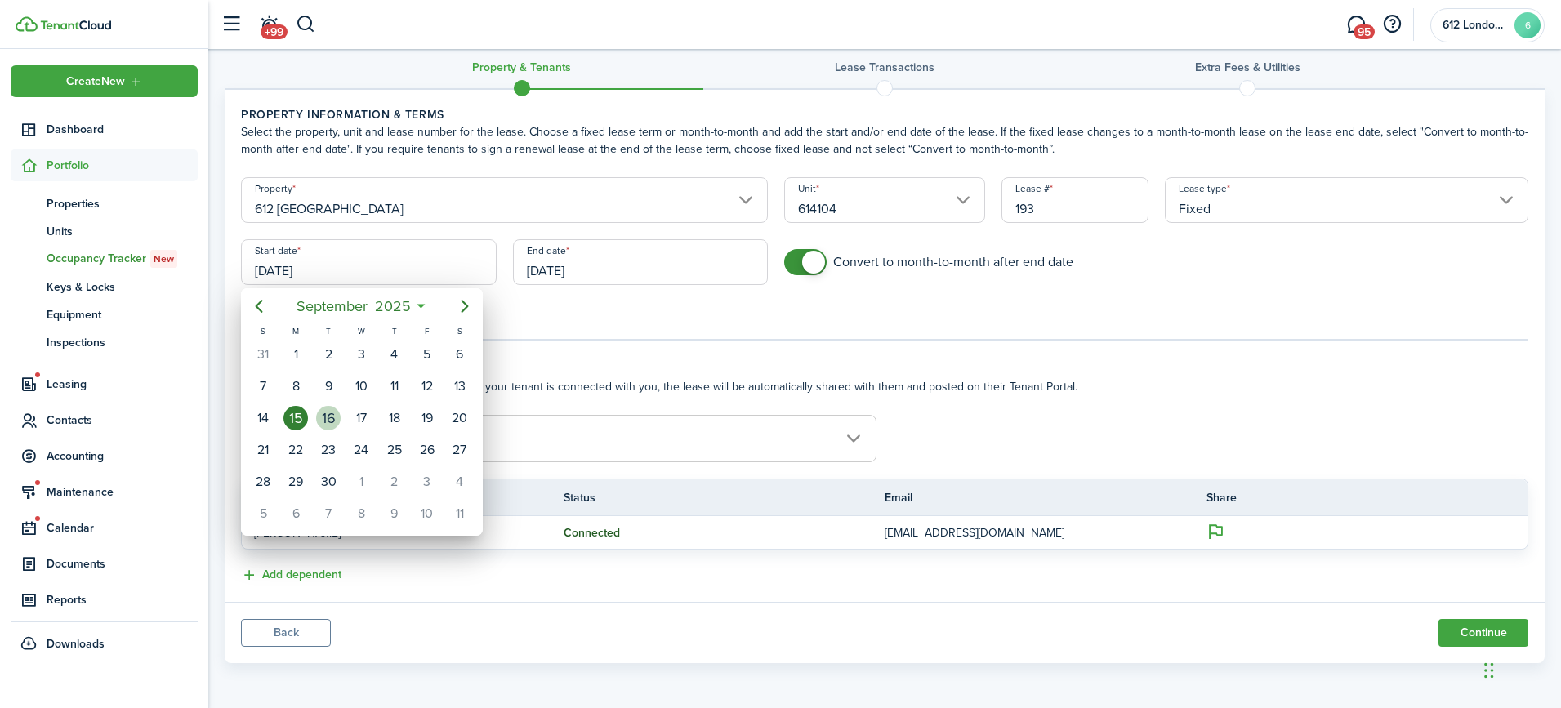
click at [324, 423] on div "16" at bounding box center [328, 418] width 24 height 24
type input "[DATE]"
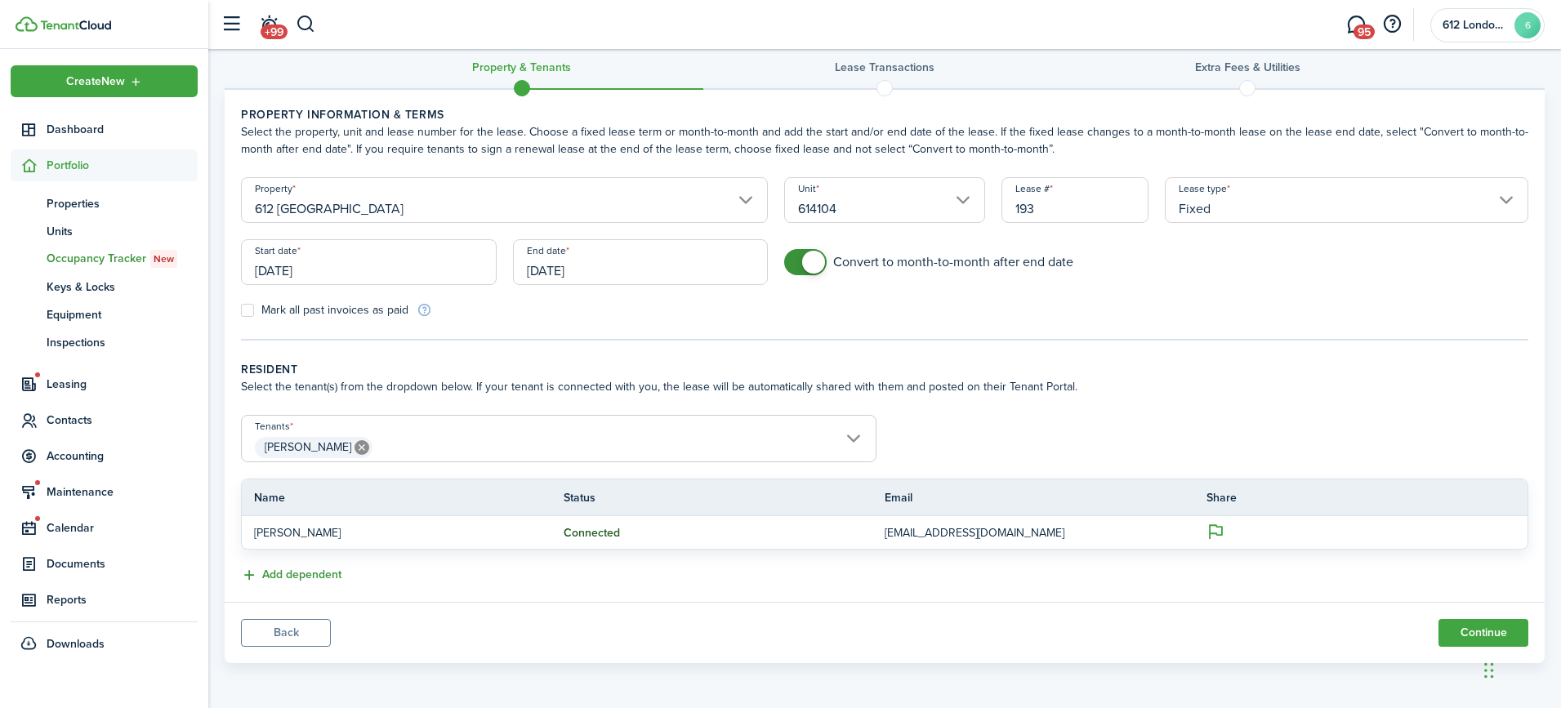
click at [276, 575] on button "Add dependent" at bounding box center [291, 575] width 100 height 19
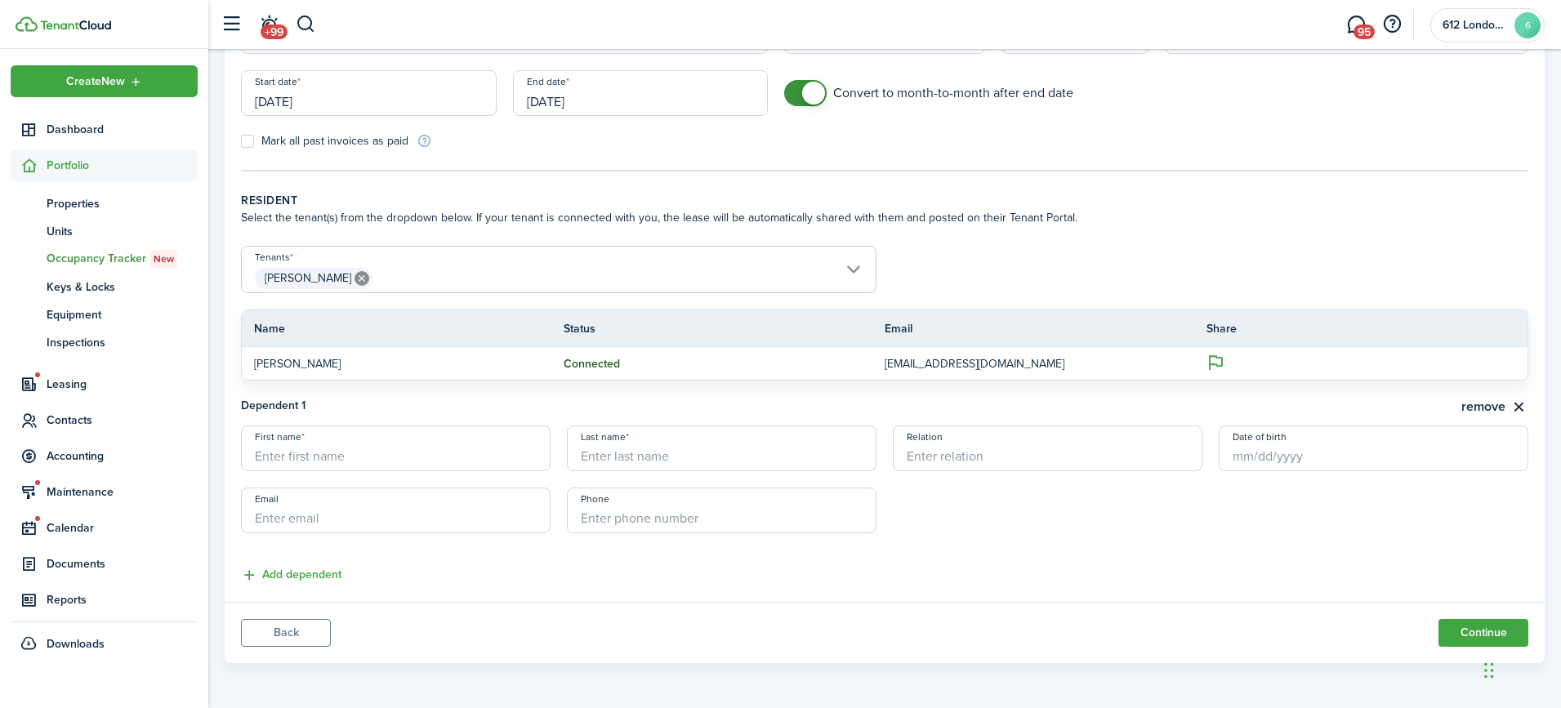
scroll to position [190, 0]
click at [1493, 408] on button "remove" at bounding box center [1494, 408] width 67 height 20
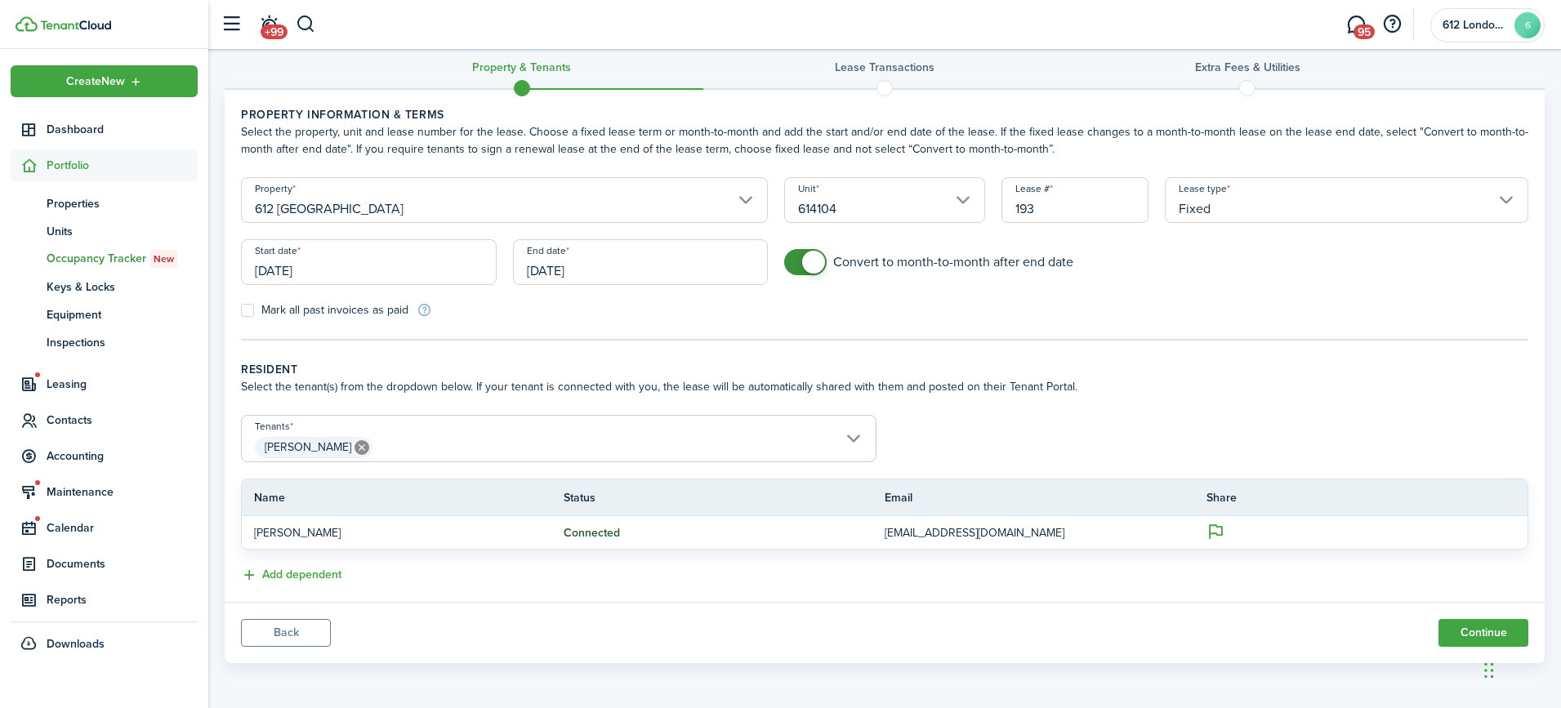
click at [867, 430] on input "[PERSON_NAME]" at bounding box center [559, 426] width 634 height 20
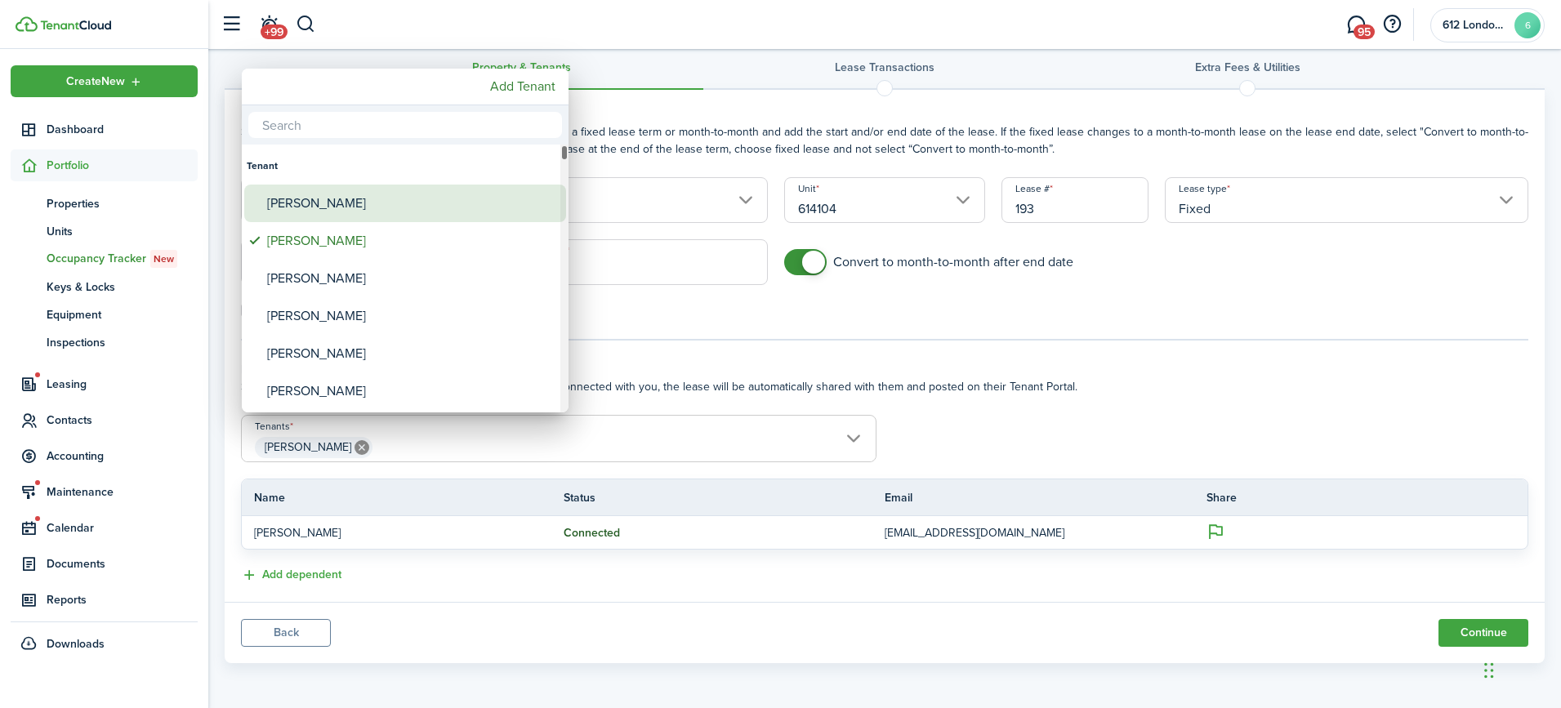
click at [411, 207] on div "[PERSON_NAME]" at bounding box center [411, 204] width 289 height 38
type input "[PERSON_NAME], [PERSON_NAME]"
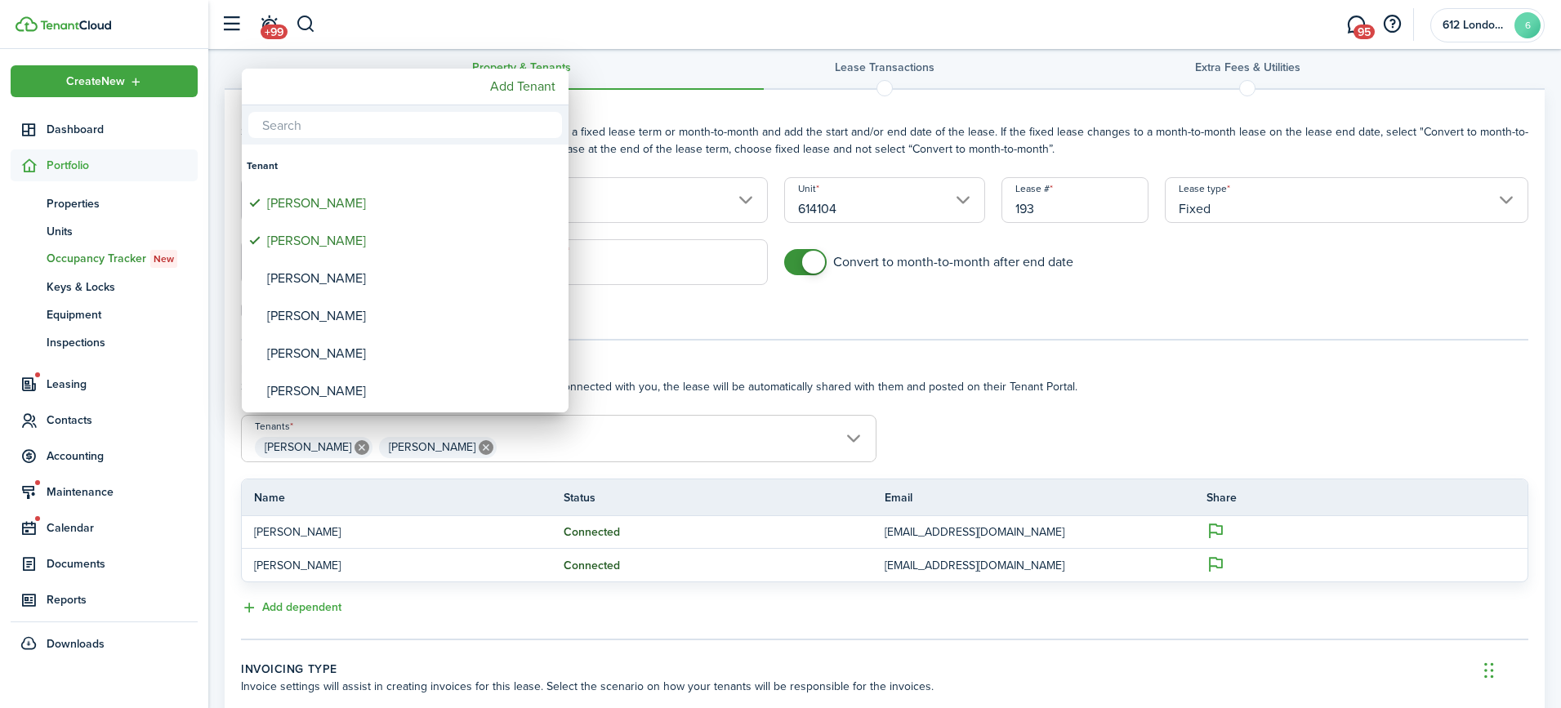
click at [708, 323] on div at bounding box center [780, 353] width 1822 height 969
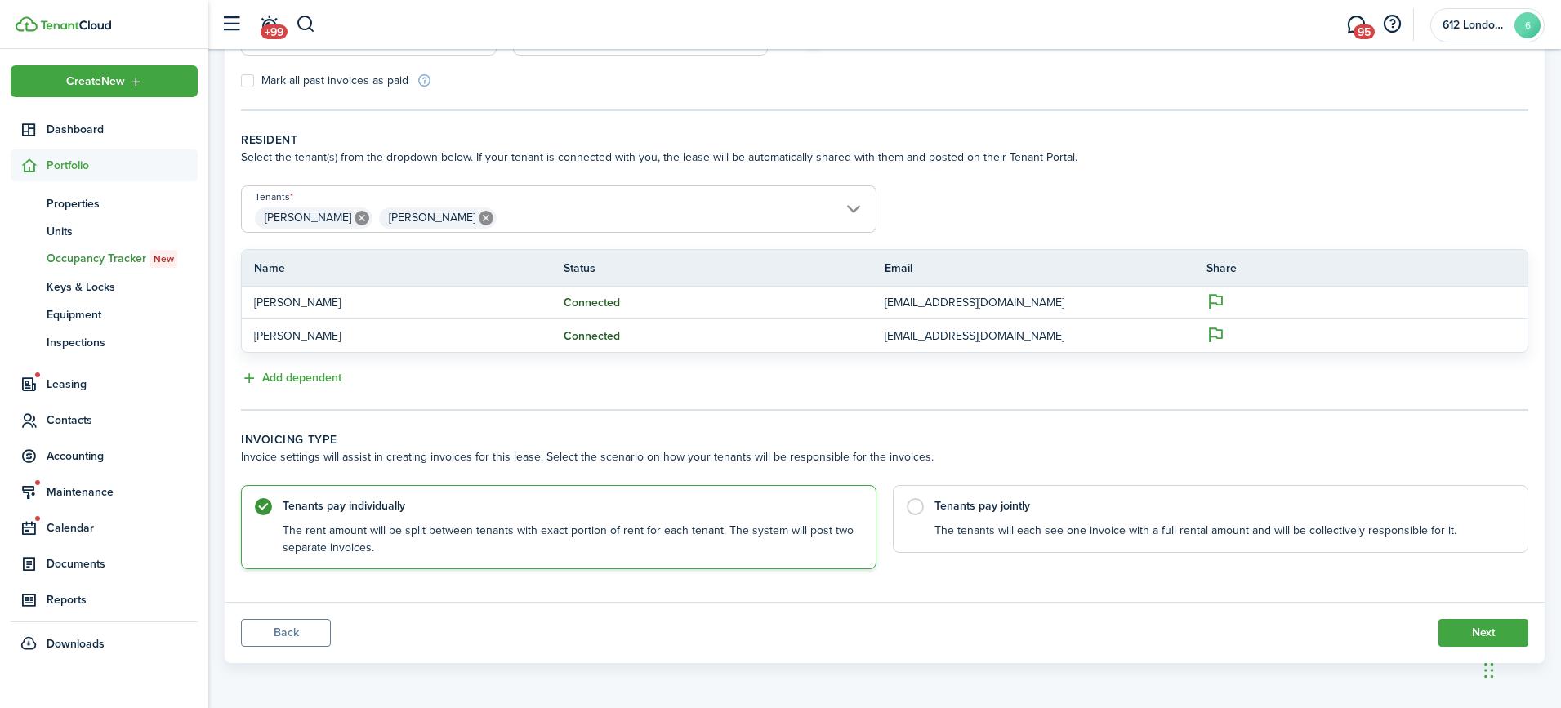
scroll to position [251, 0]
click at [1168, 511] on label "Tenants pay jointly The tenants will each see one invoice with a full rental am…" at bounding box center [1210, 516] width 635 height 68
radio input "false"
radio input "true"
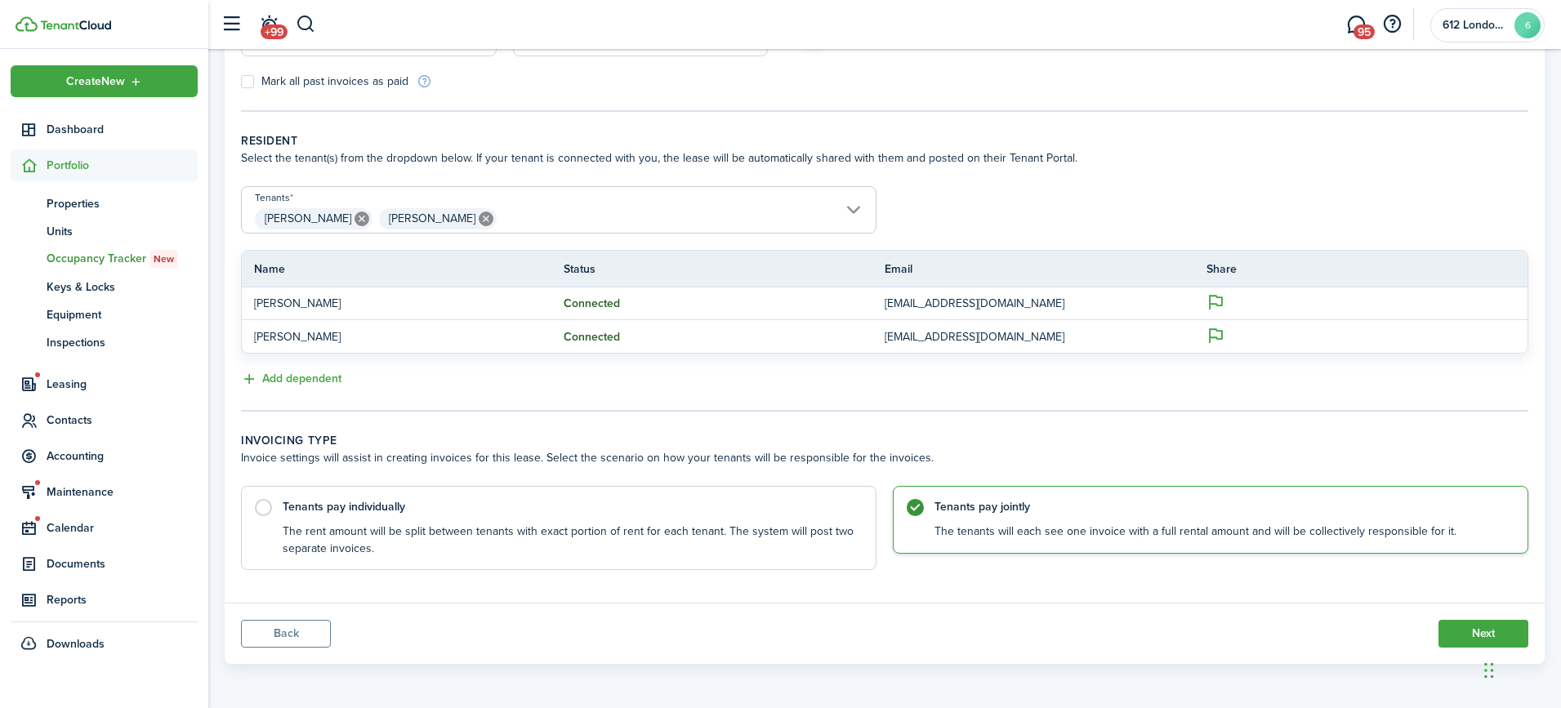
click at [1474, 618] on panel-main-footer "Back Next" at bounding box center [885, 633] width 1320 height 61
click at [1468, 630] on button "Next" at bounding box center [1483, 634] width 90 height 28
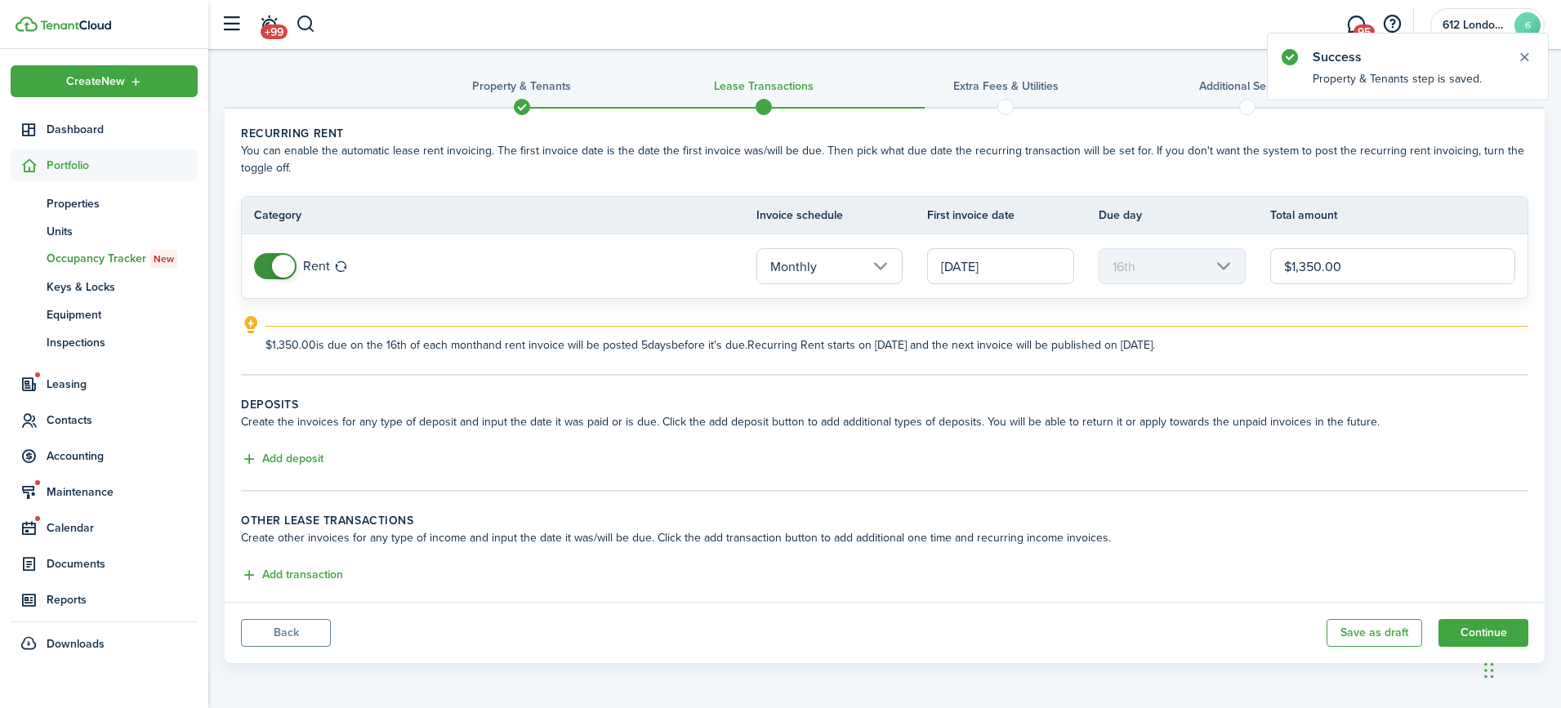
scroll to position [3, 0]
drag, startPoint x: 1346, startPoint y: 276, endPoint x: 1193, endPoint y: 256, distance: 154.1
click at [1193, 256] on tr "Rent Monthly [DATE] 16th $1,350.00" at bounding box center [884, 266] width 1285 height 64
click at [1008, 281] on input "[DATE]" at bounding box center [1000, 266] width 147 height 36
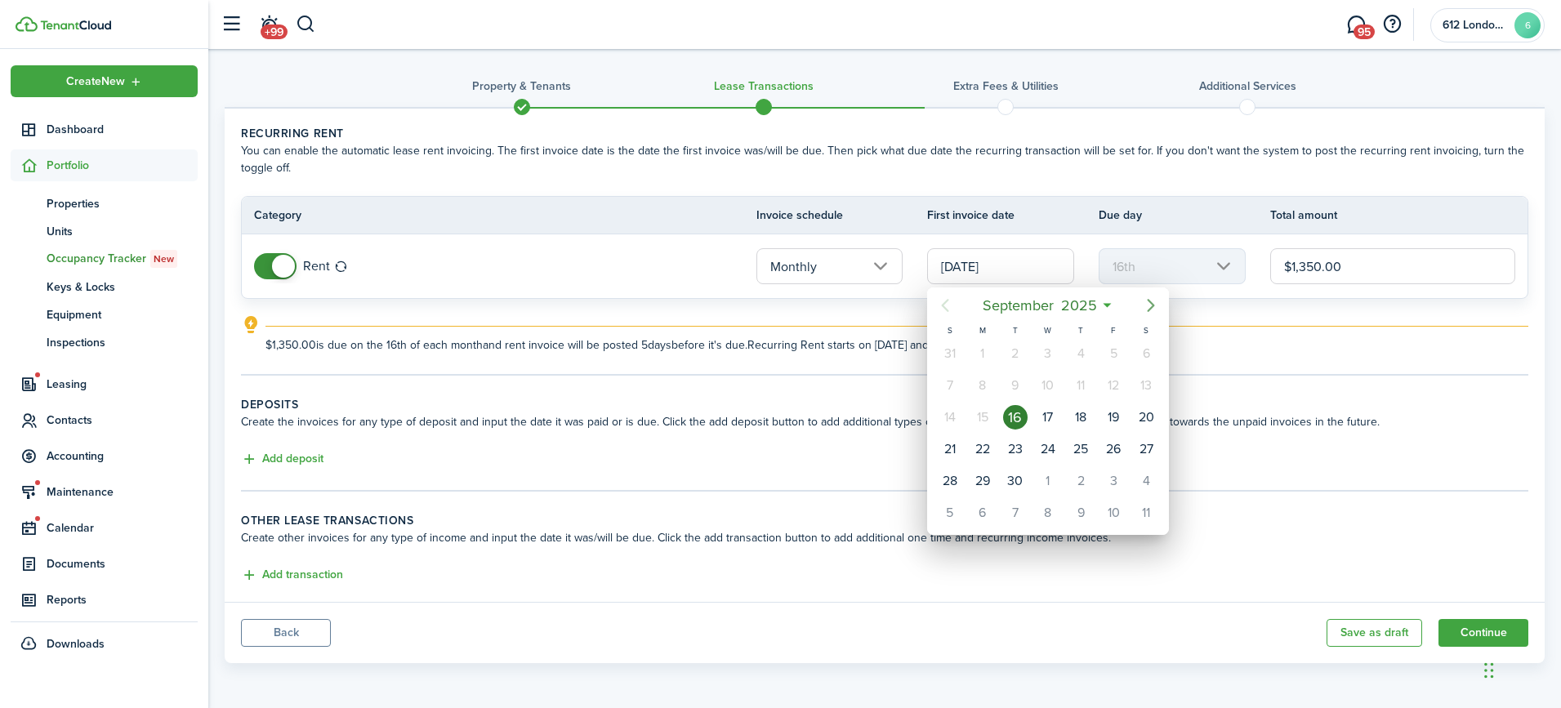
click at [1152, 304] on icon "Next page" at bounding box center [1150, 305] width 7 height 13
click at [1052, 350] on div "1" at bounding box center [1048, 353] width 24 height 24
type input "[DATE]"
type input "1st"
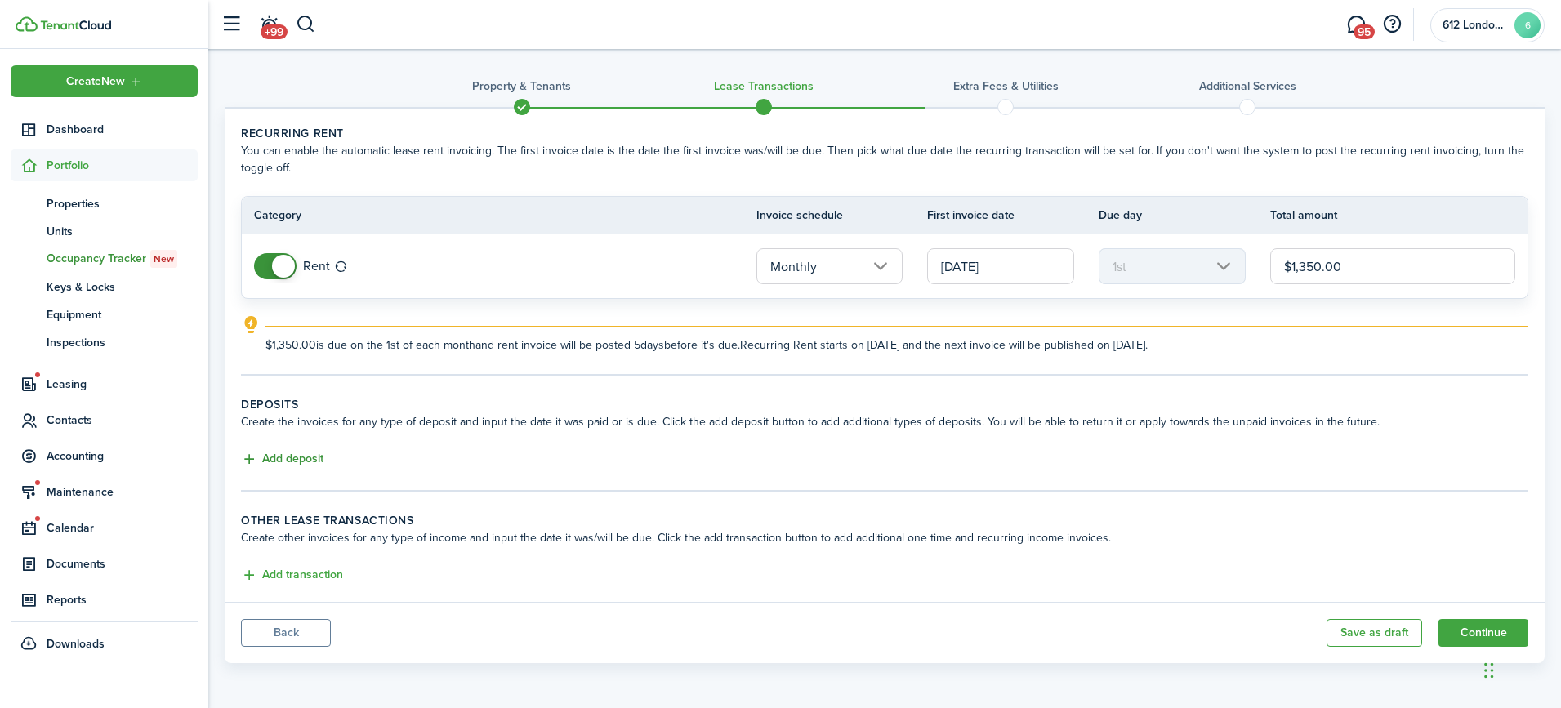
click at [313, 461] on button "Add deposit" at bounding box center [282, 459] width 82 height 19
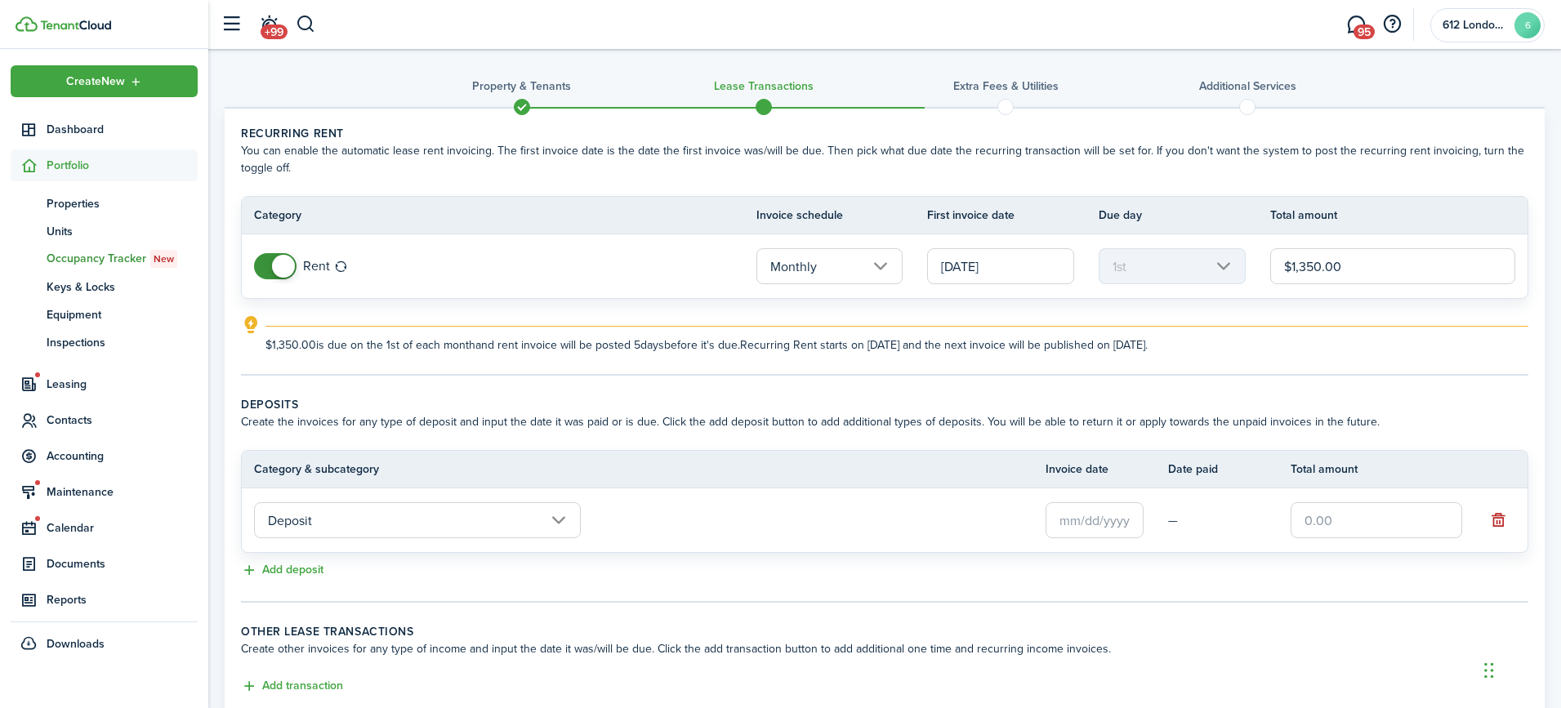
click at [1072, 518] on input "text" at bounding box center [1094, 520] width 98 height 36
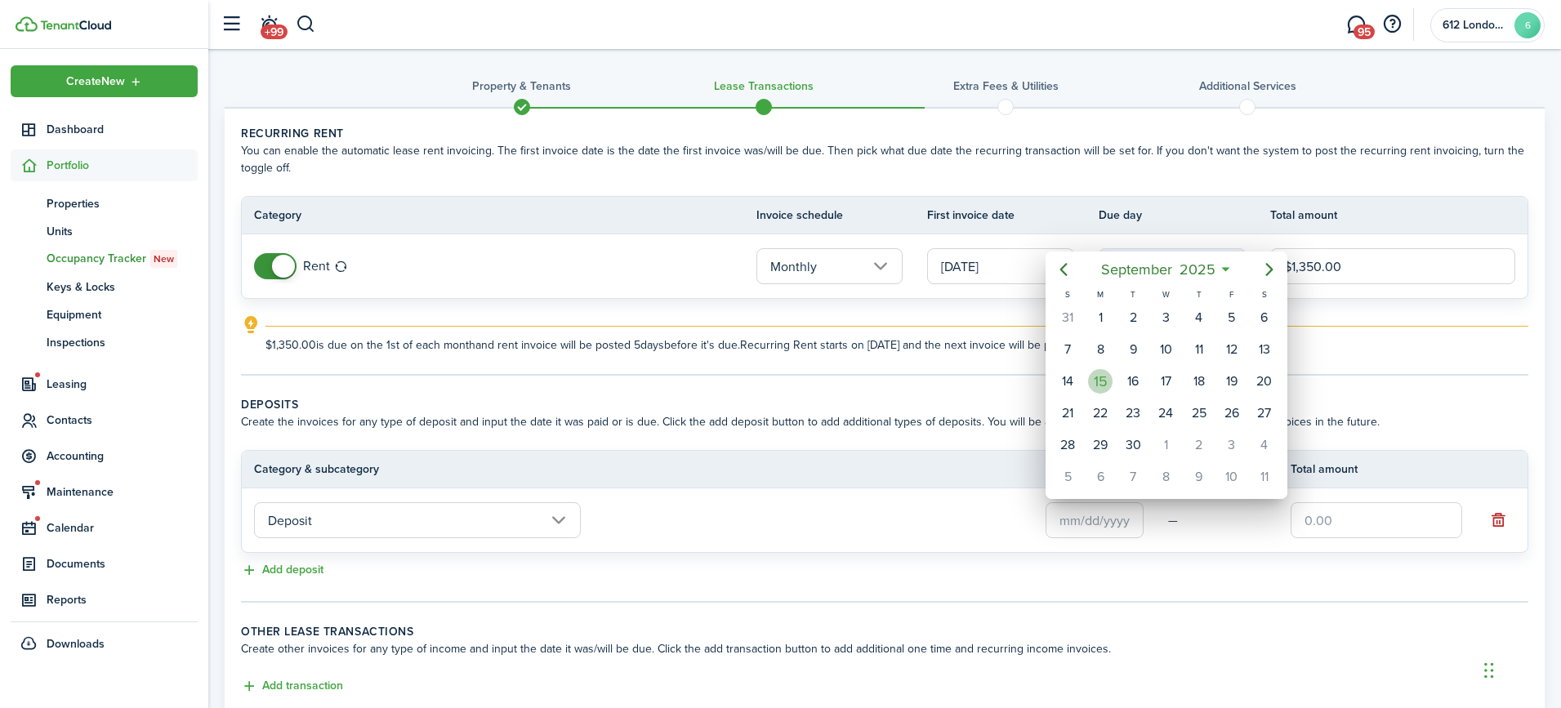
click at [1098, 372] on div "15" at bounding box center [1100, 381] width 24 height 24
type input "[DATE]"
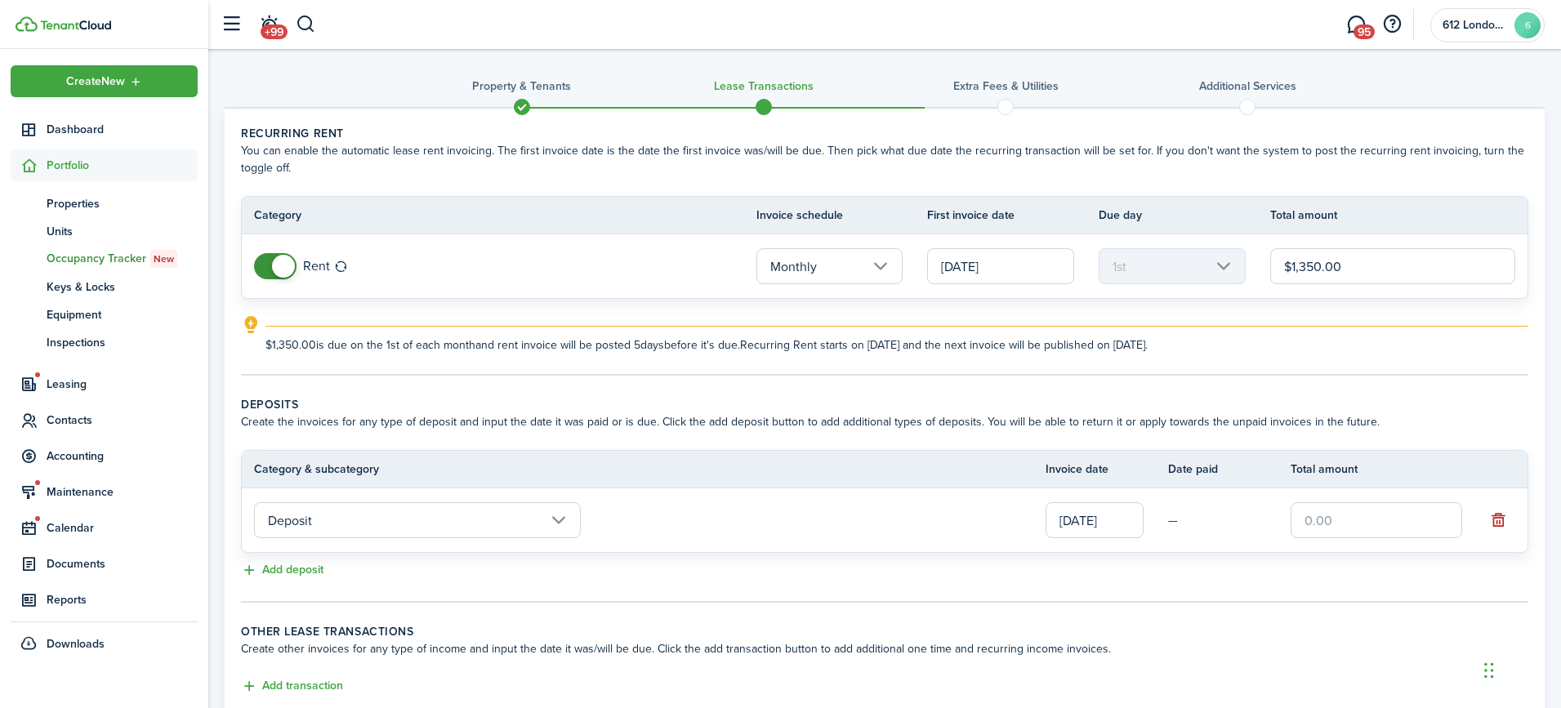
click at [1338, 521] on input "text" at bounding box center [1375, 520] width 171 height 36
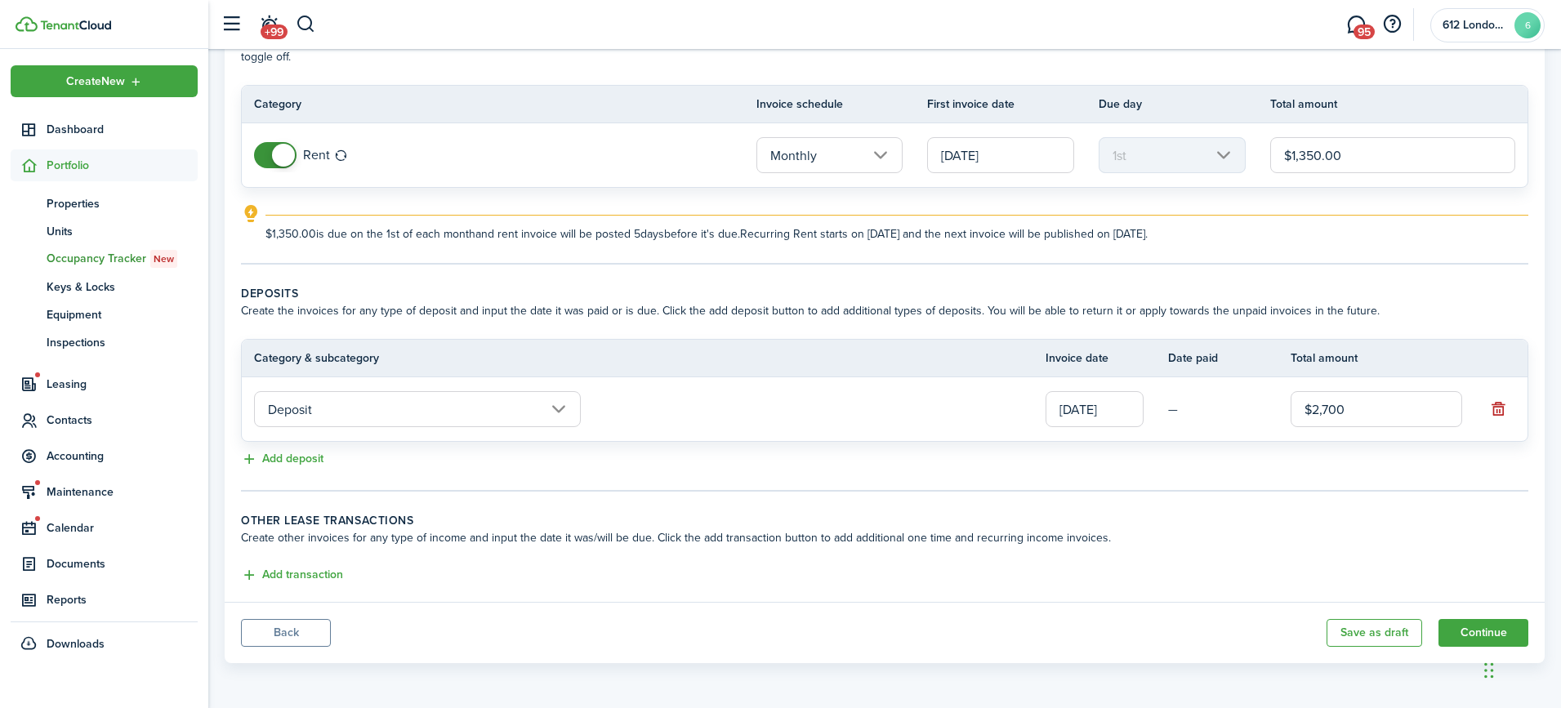
scroll to position [114, 0]
type input "$2,700.00"
click at [265, 576] on button "Add transaction" at bounding box center [292, 575] width 102 height 19
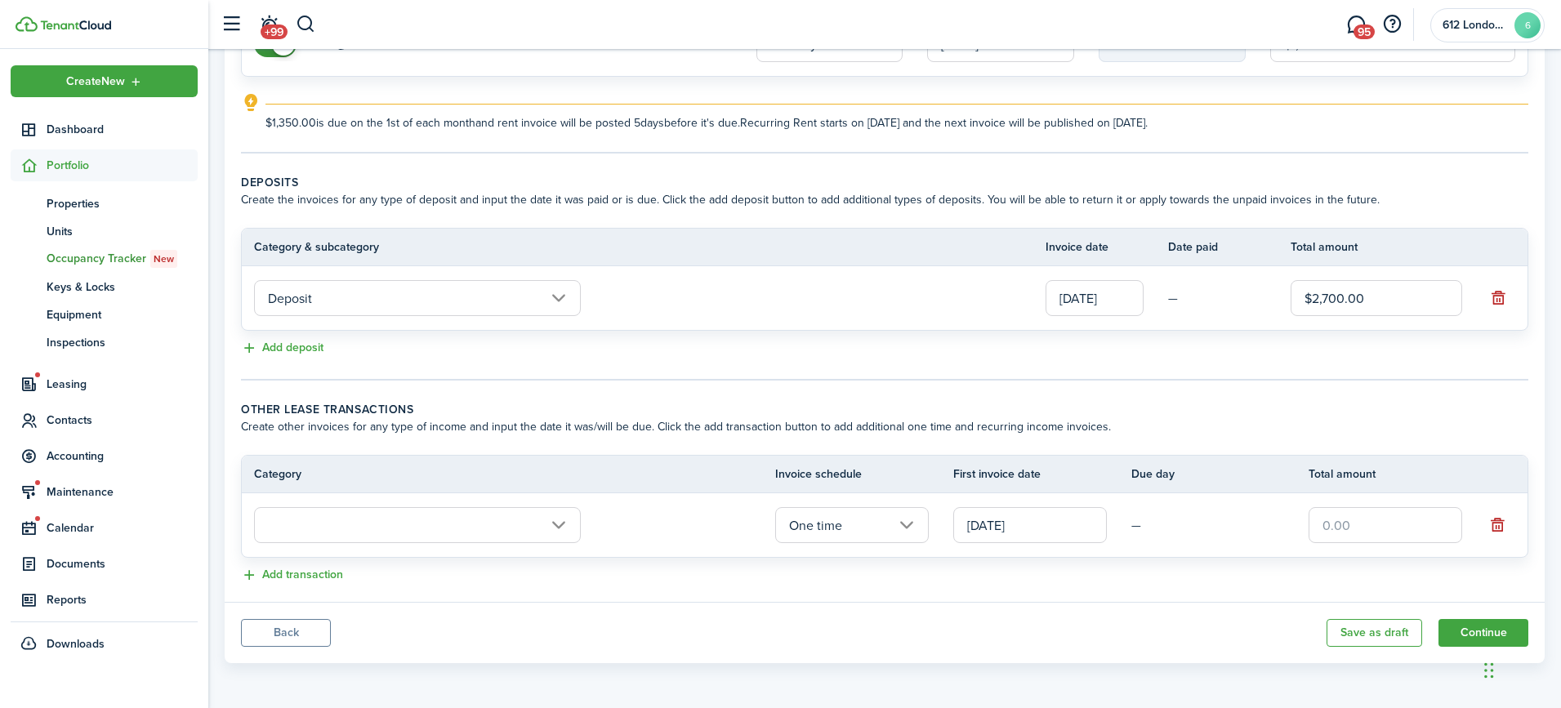
scroll to position [225, 0]
click at [550, 523] on input "text" at bounding box center [417, 525] width 327 height 36
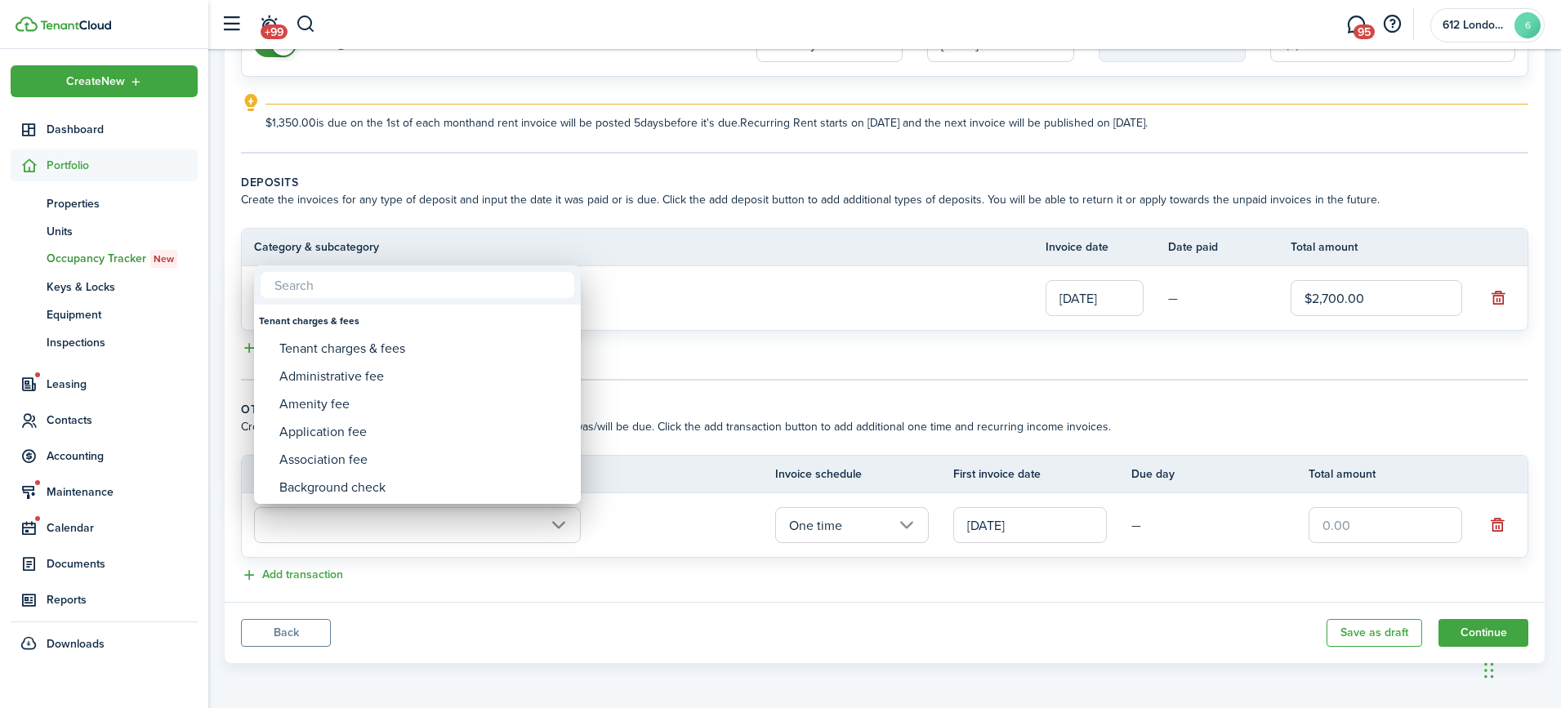
click at [694, 332] on div at bounding box center [780, 353] width 1822 height 969
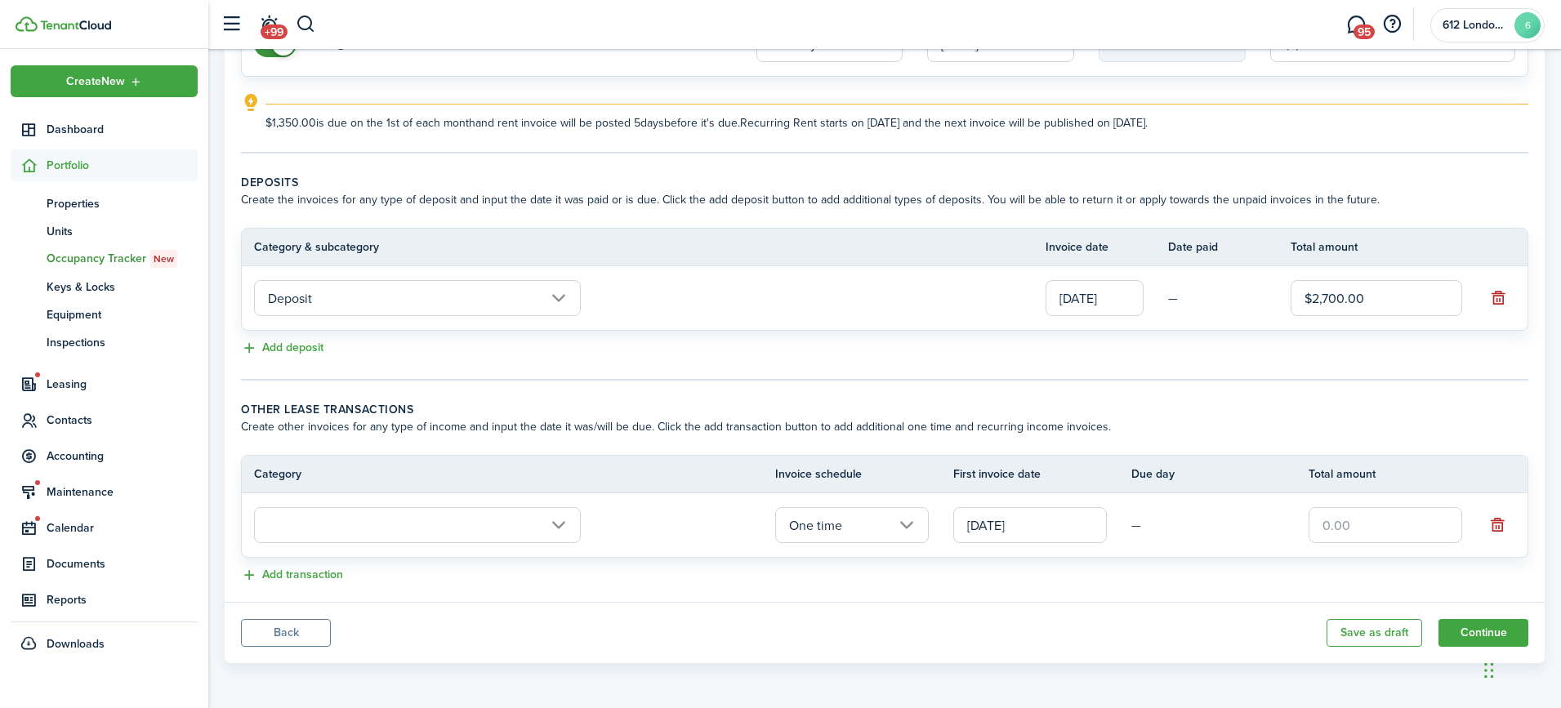
click at [577, 517] on input "text" at bounding box center [417, 525] width 327 height 36
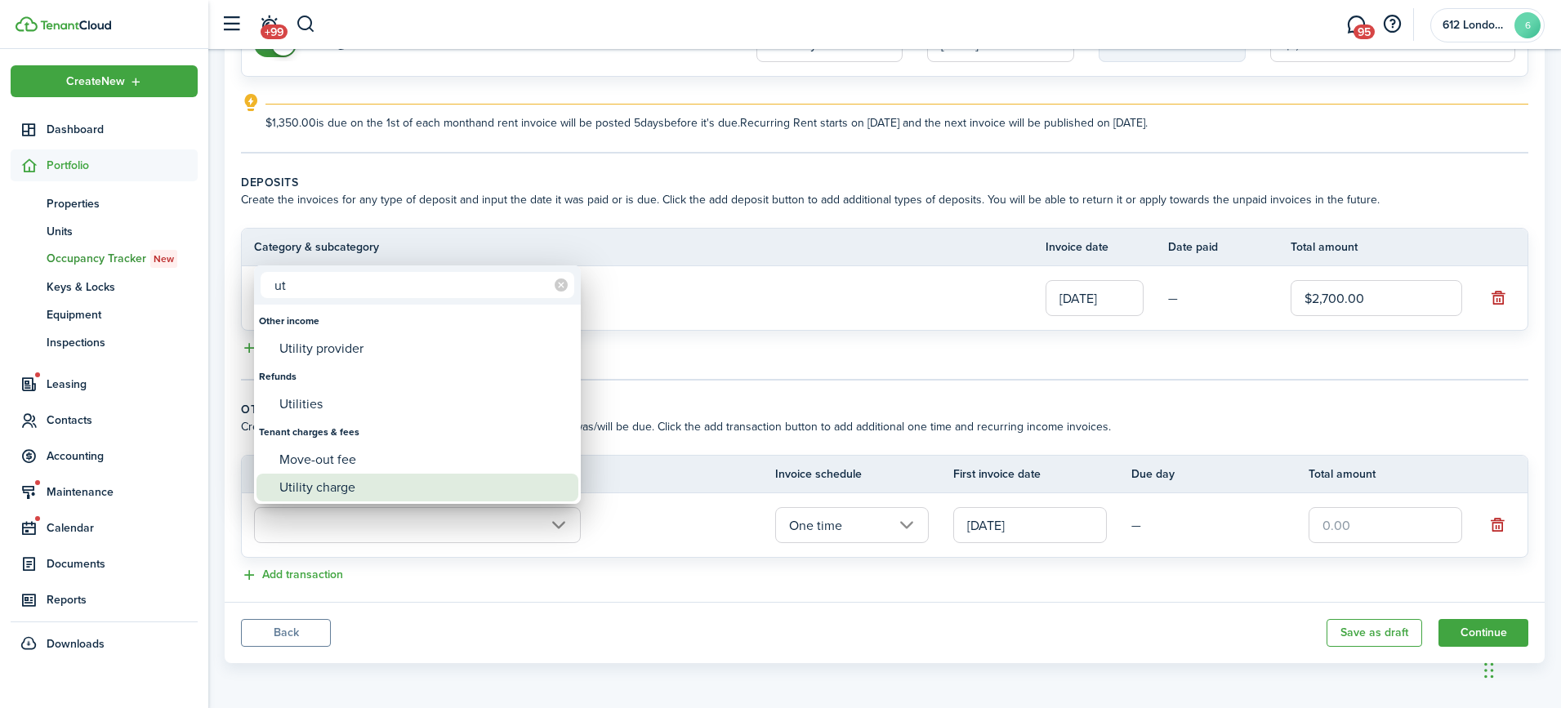
type input "ut"
click at [438, 481] on div "Utility charge" at bounding box center [423, 488] width 289 height 28
type input "Tenant charges & fees / Utility charge"
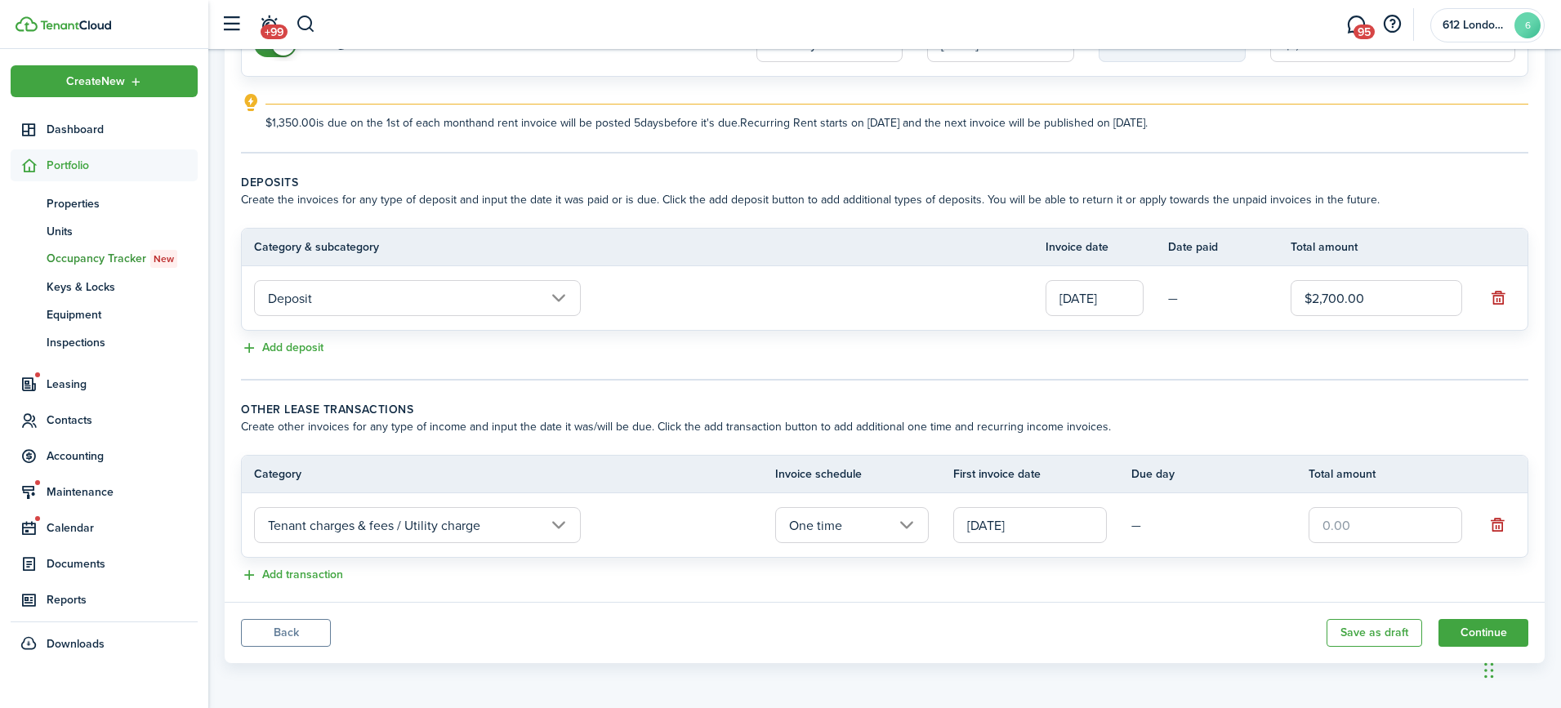
click at [1037, 523] on input "[DATE]" at bounding box center [1030, 525] width 154 height 36
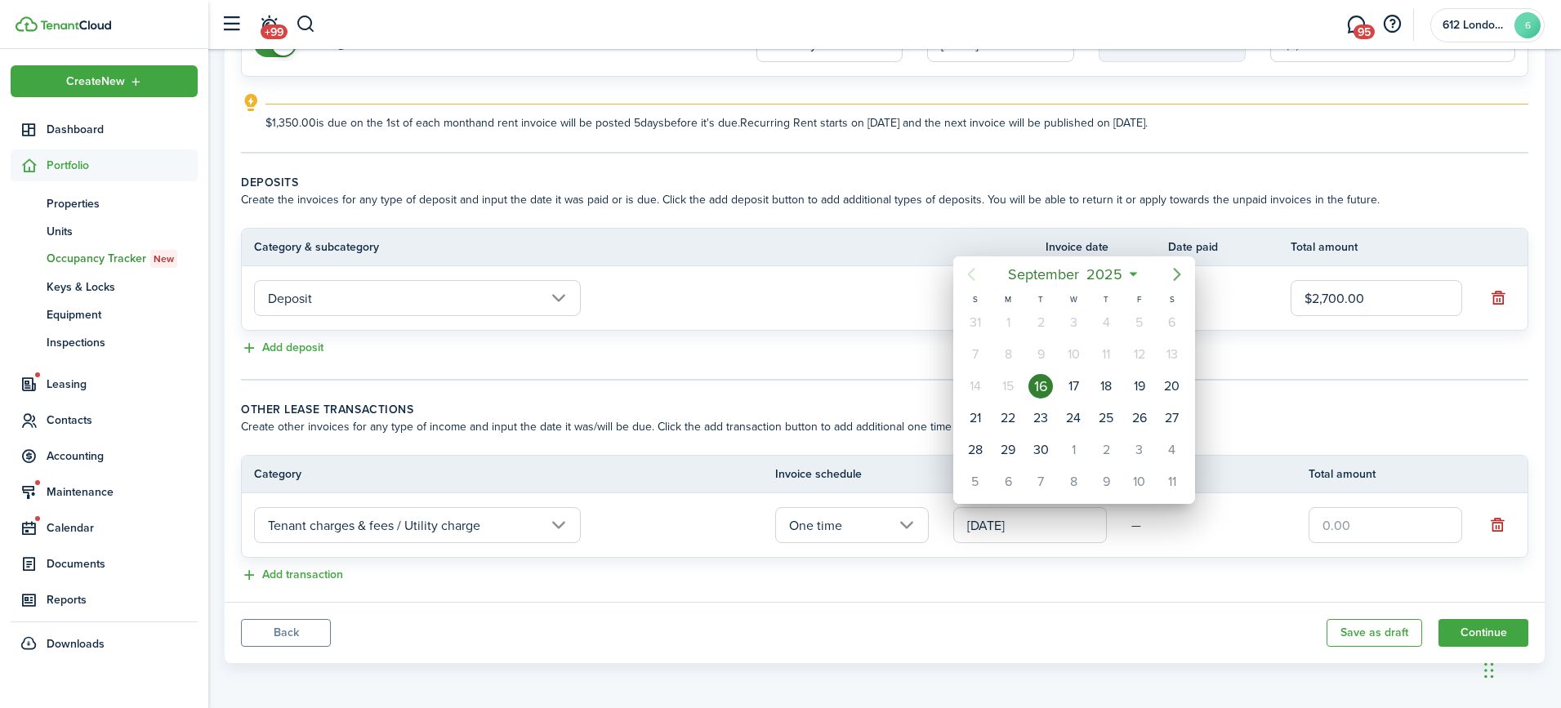
click at [1182, 274] on icon "Next page" at bounding box center [1177, 275] width 20 height 20
click at [1070, 326] on div "1" at bounding box center [1073, 322] width 24 height 24
type input "[DATE]"
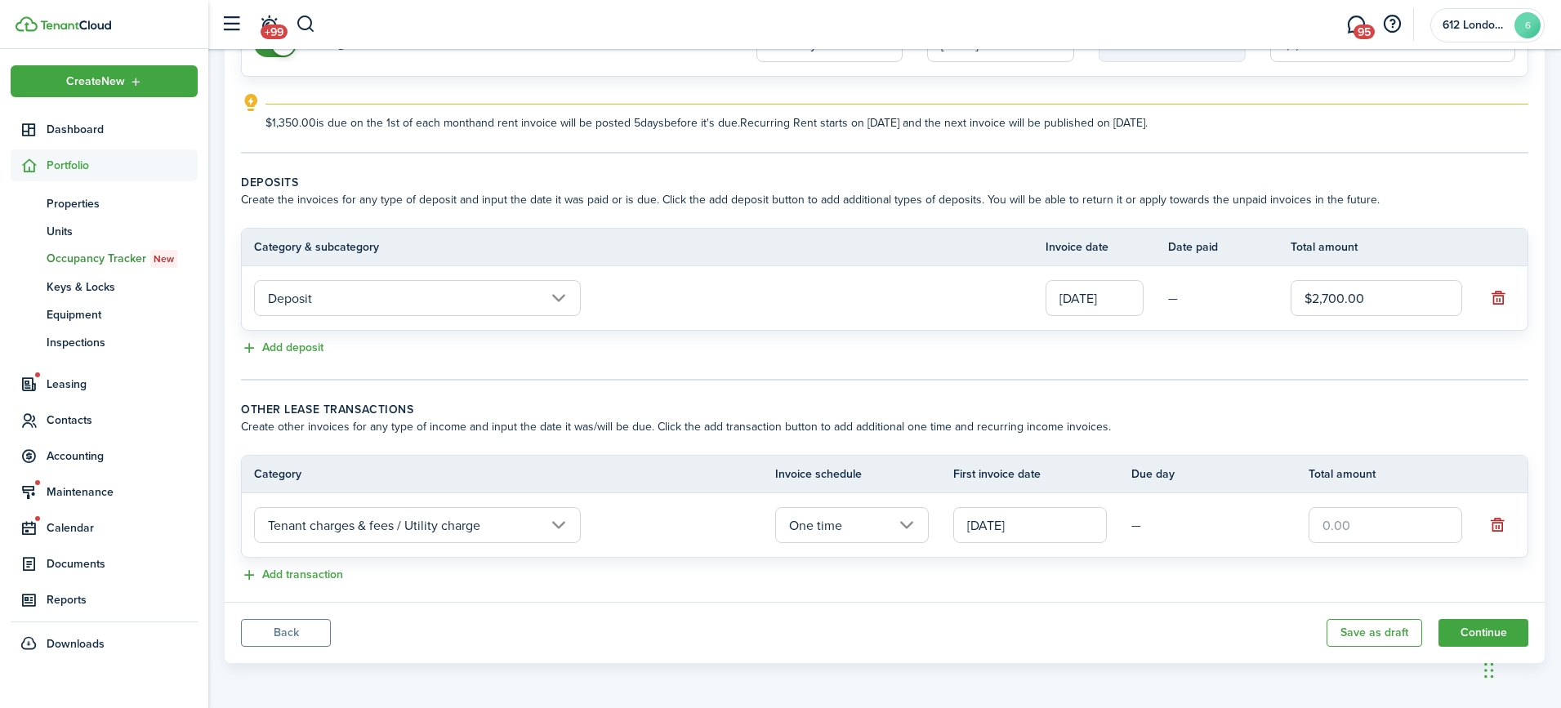
drag, startPoint x: 1359, startPoint y: 527, endPoint x: 1295, endPoint y: 518, distance: 64.3
click at [1295, 523] on tr "Tenant charges & fees / Utility charge One time [DATE] —" at bounding box center [884, 525] width 1285 height 64
type input "$85.00"
click at [1466, 627] on button "Continue" at bounding box center [1483, 633] width 90 height 28
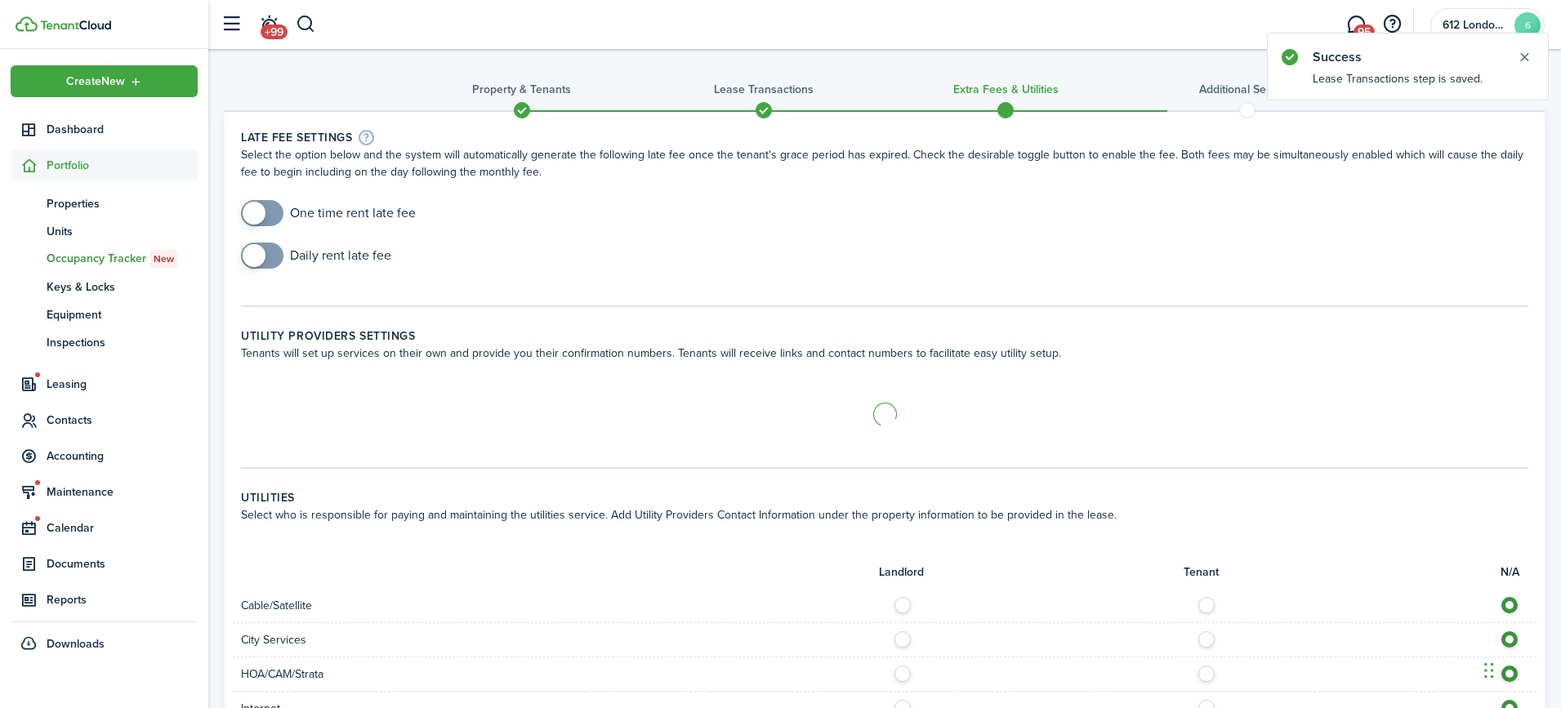
checkbox input "true"
click at [259, 206] on span at bounding box center [254, 213] width 23 height 23
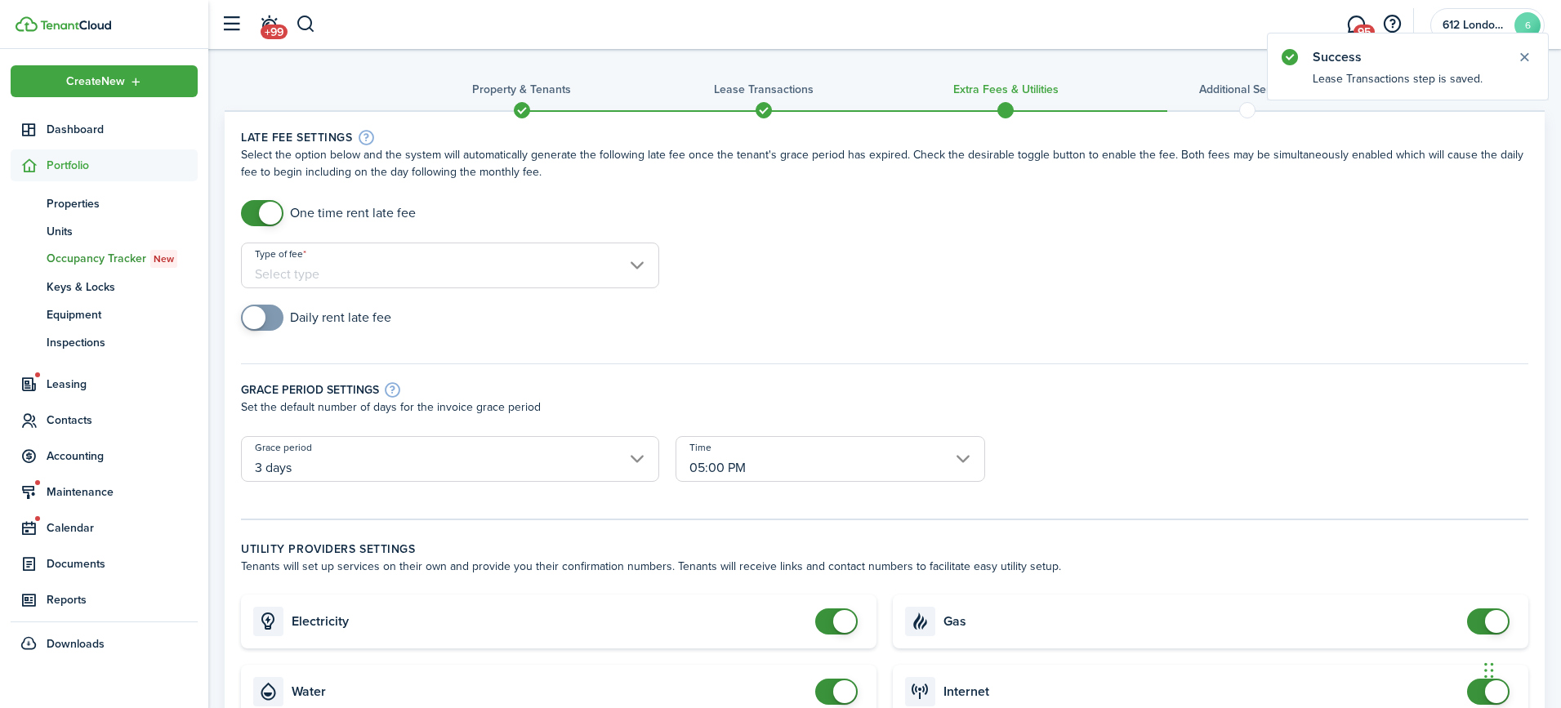
click at [270, 265] on input "Type of fee" at bounding box center [450, 266] width 418 height 46
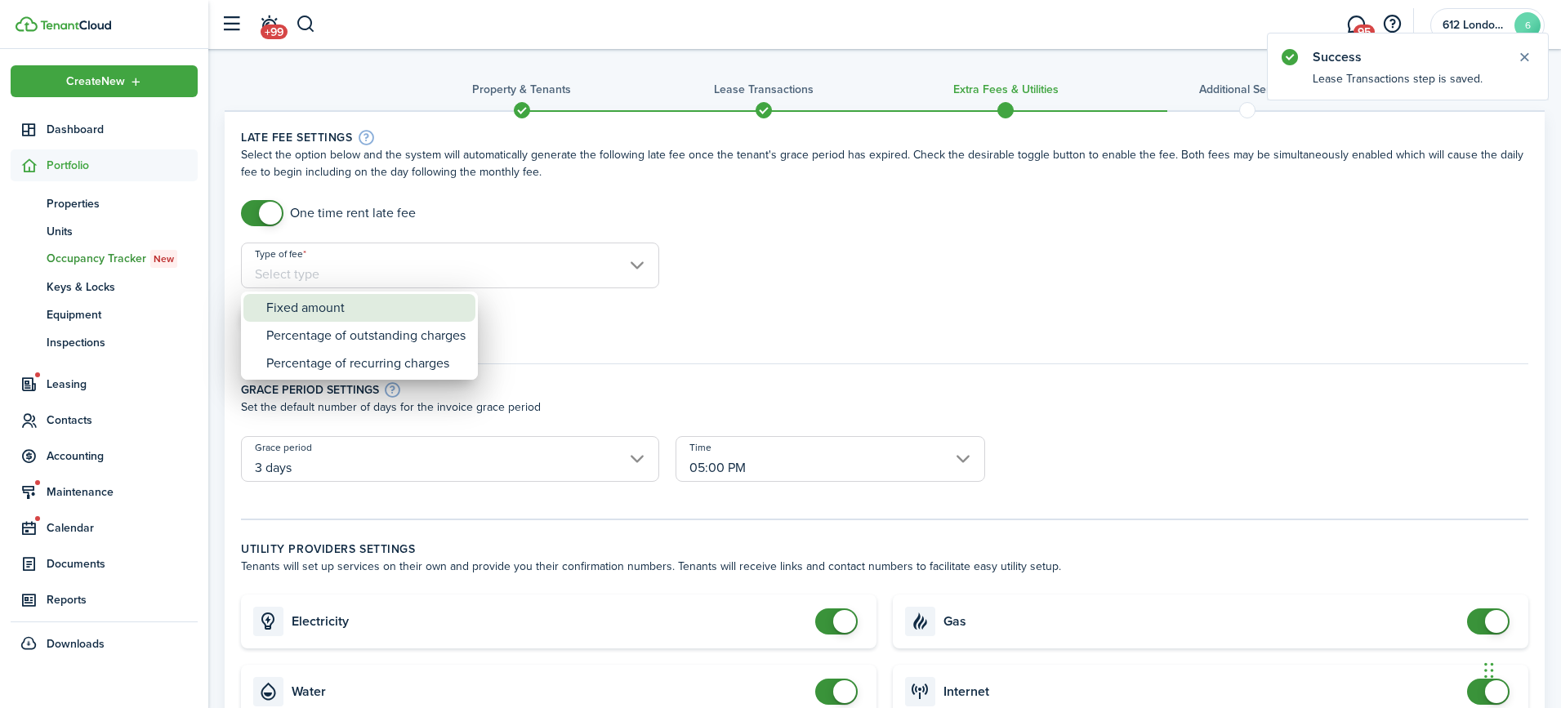
click at [289, 305] on div "Fixed amount" at bounding box center [365, 308] width 199 height 28
type input "Fixed amount"
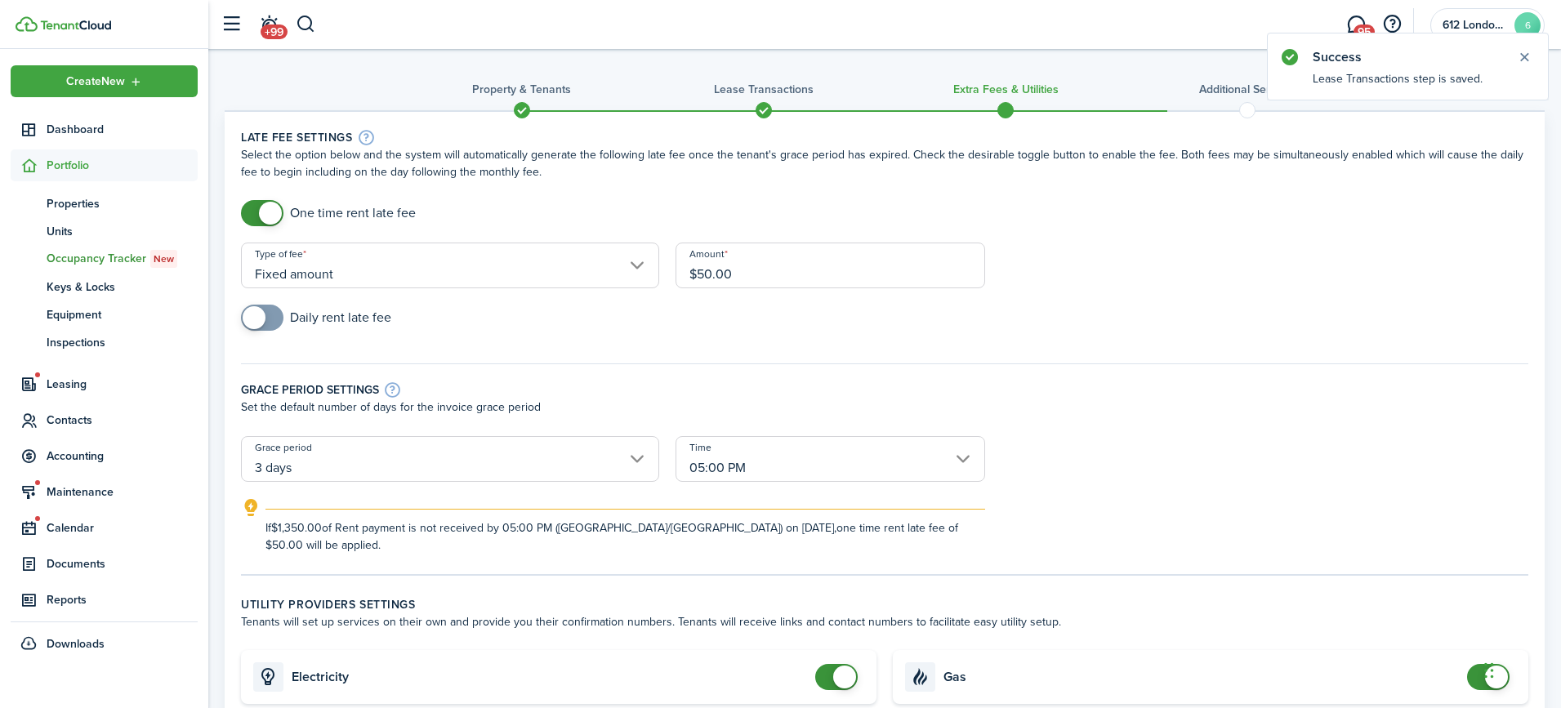
checkbox input "true"
click at [270, 314] on span at bounding box center [262, 318] width 16 height 26
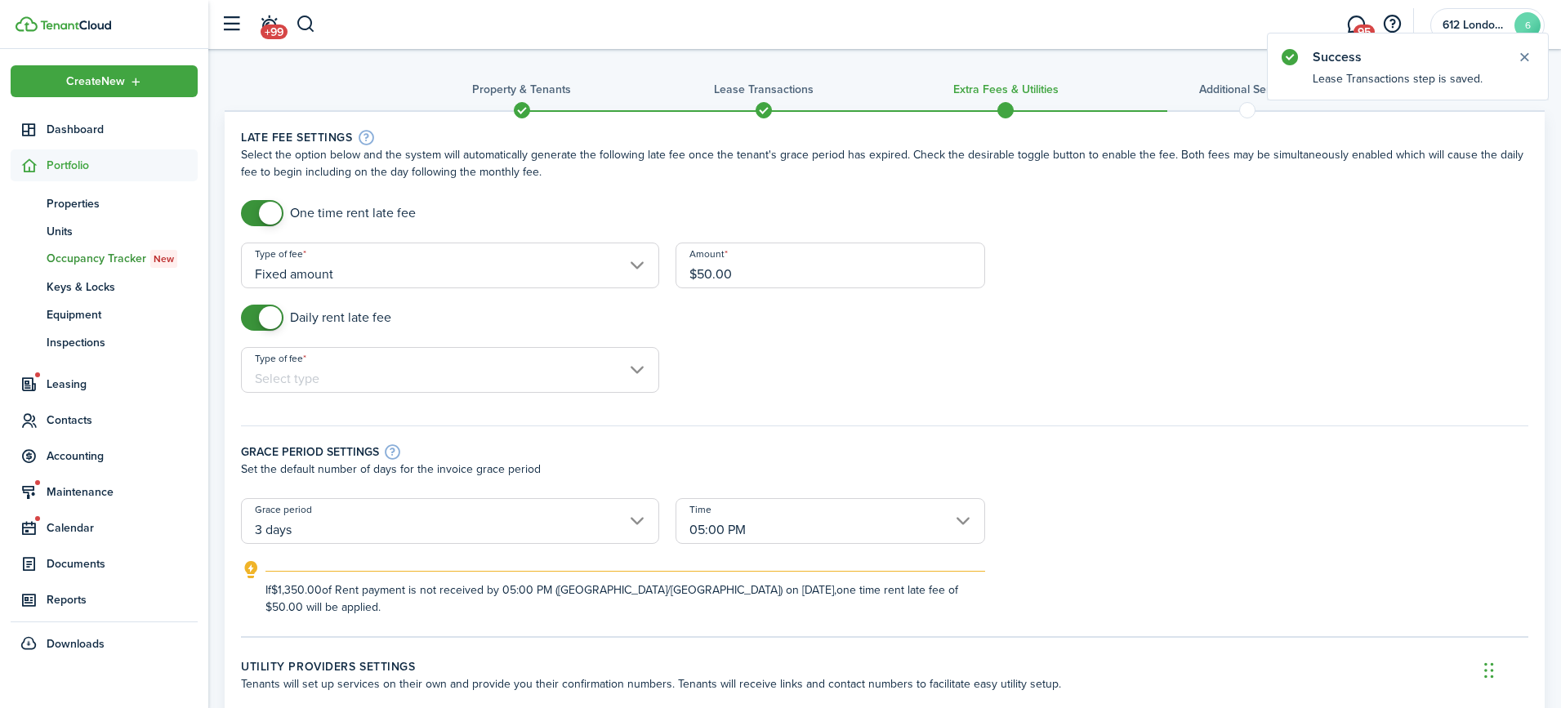
click at [292, 359] on input "Type of fee" at bounding box center [450, 370] width 418 height 46
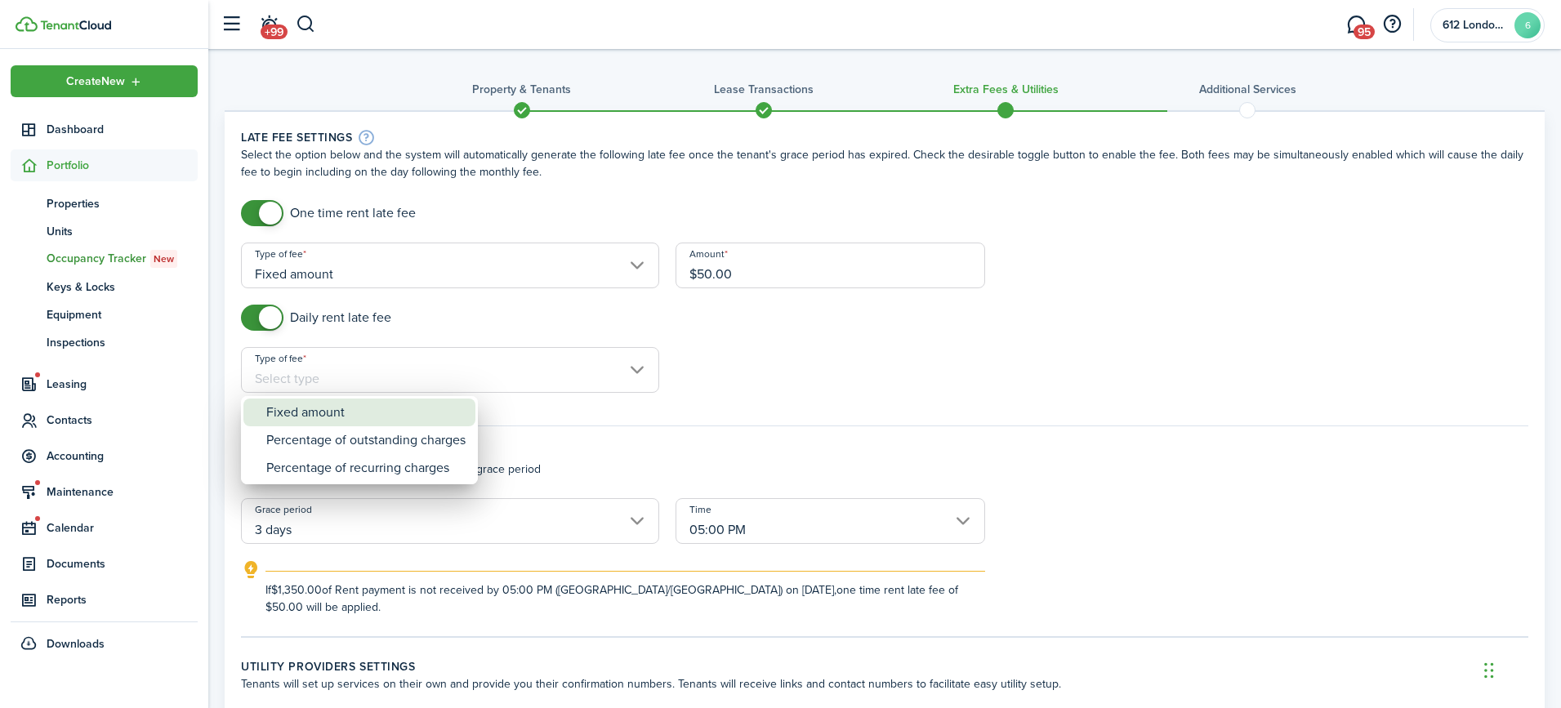
click at [310, 421] on div "Fixed amount" at bounding box center [365, 413] width 199 height 28
type input "Fixed amount"
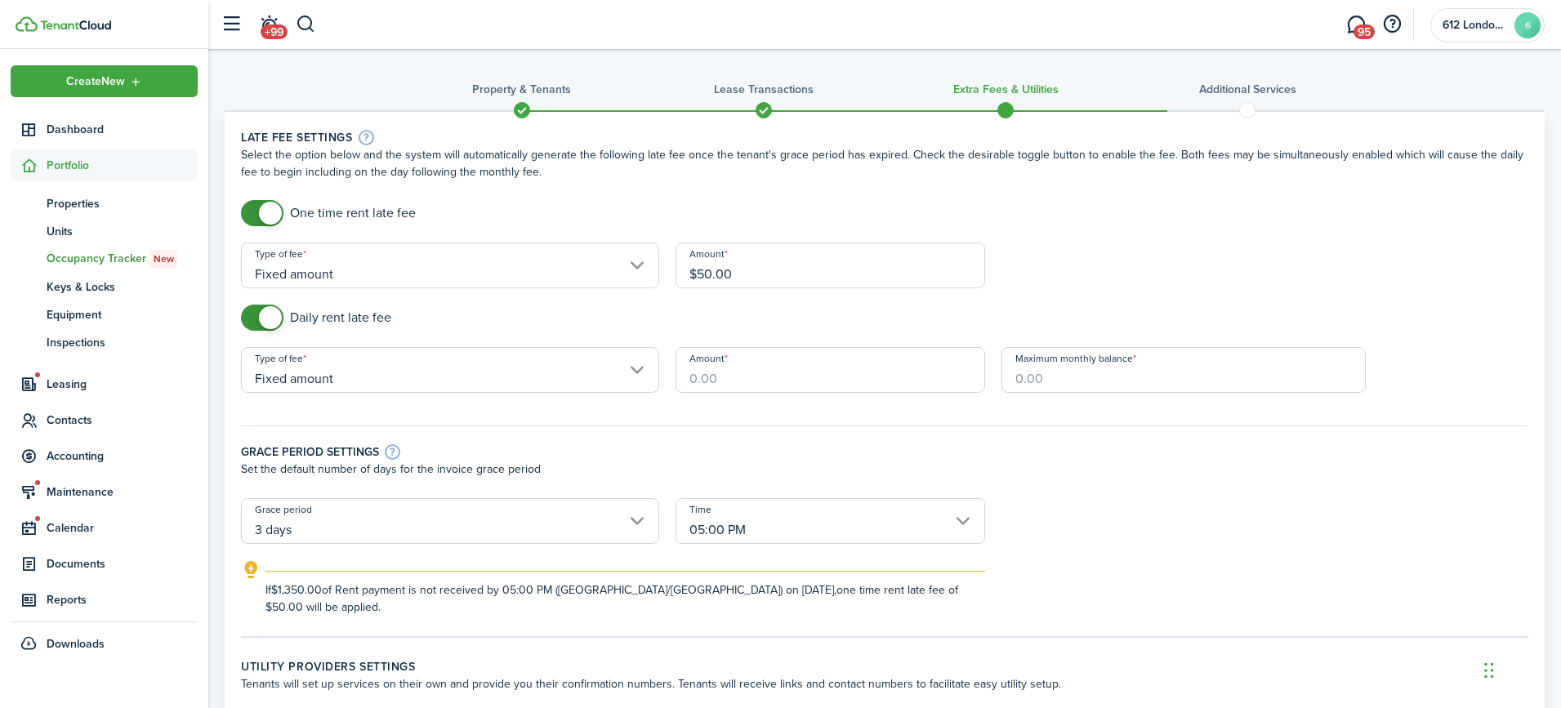
click at [778, 383] on input "Amount" at bounding box center [830, 370] width 310 height 46
type input "$10.00"
click at [1080, 381] on input "Maximum monthly balance" at bounding box center [1183, 370] width 364 height 46
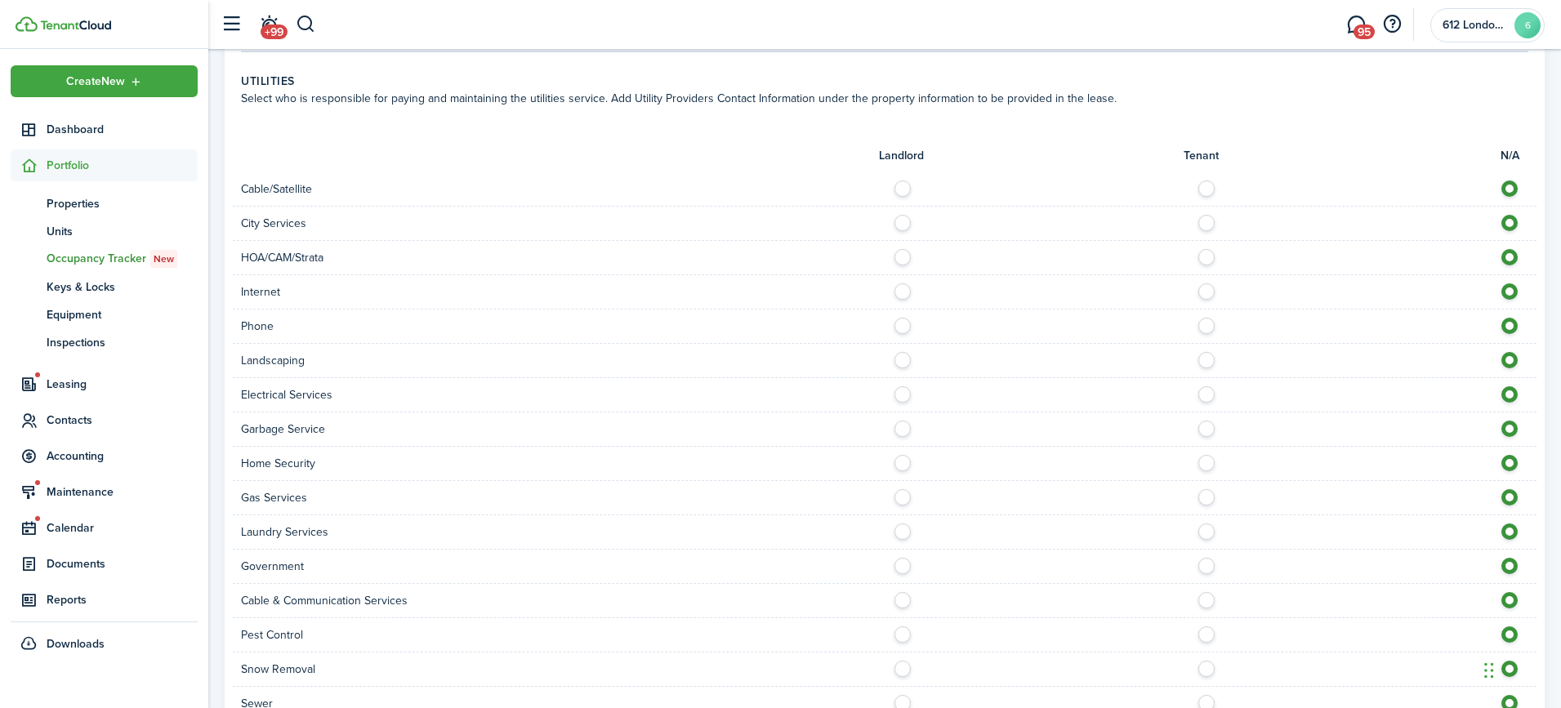
scroll to position [990, 0]
type input "$400.00"
click at [900, 354] on label at bounding box center [907, 352] width 29 height 8
radio input "true"
click at [1206, 390] on label at bounding box center [1210, 386] width 29 height 8
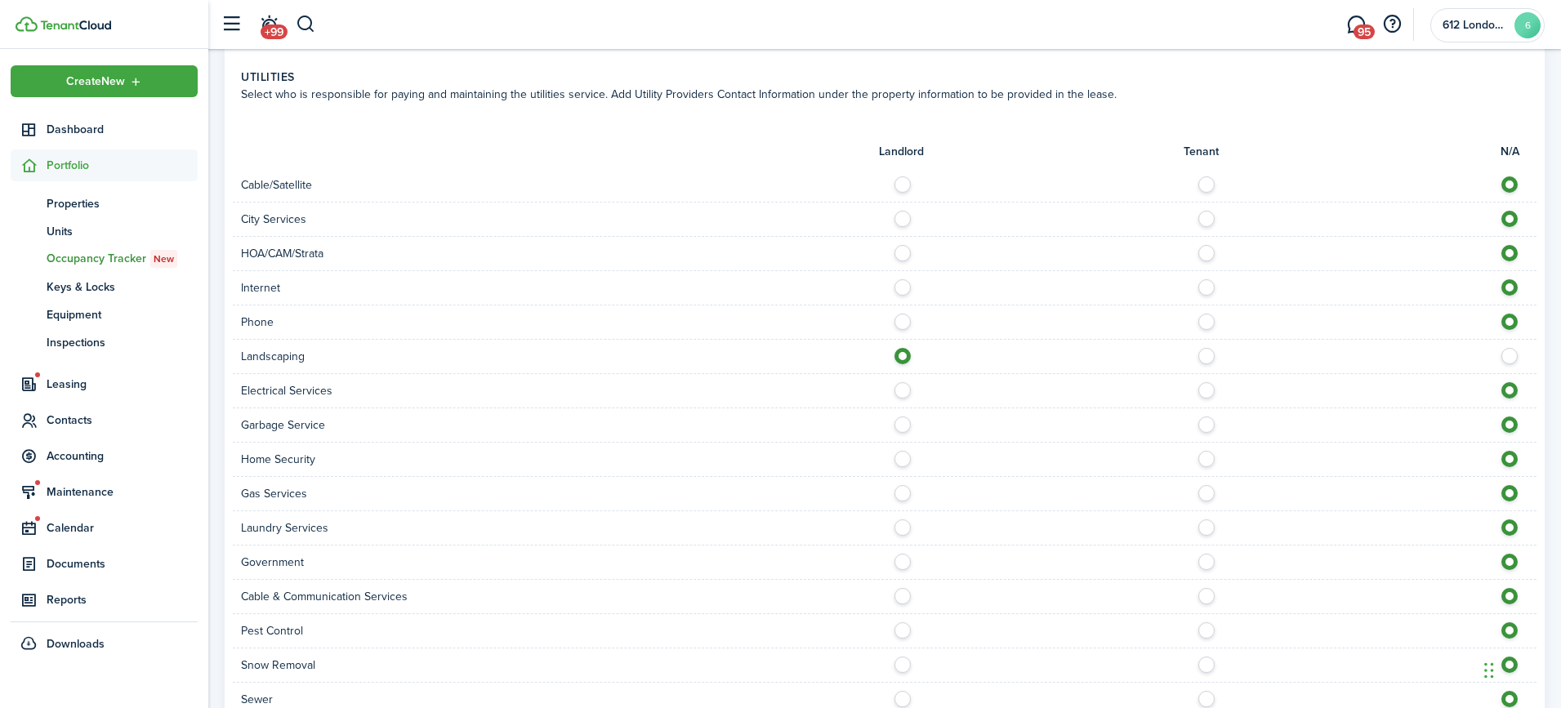
radio input "true"
click at [904, 418] on label at bounding box center [907, 420] width 29 height 8
radio input "true"
click at [898, 490] on label at bounding box center [907, 489] width 29 height 8
radio input "true"
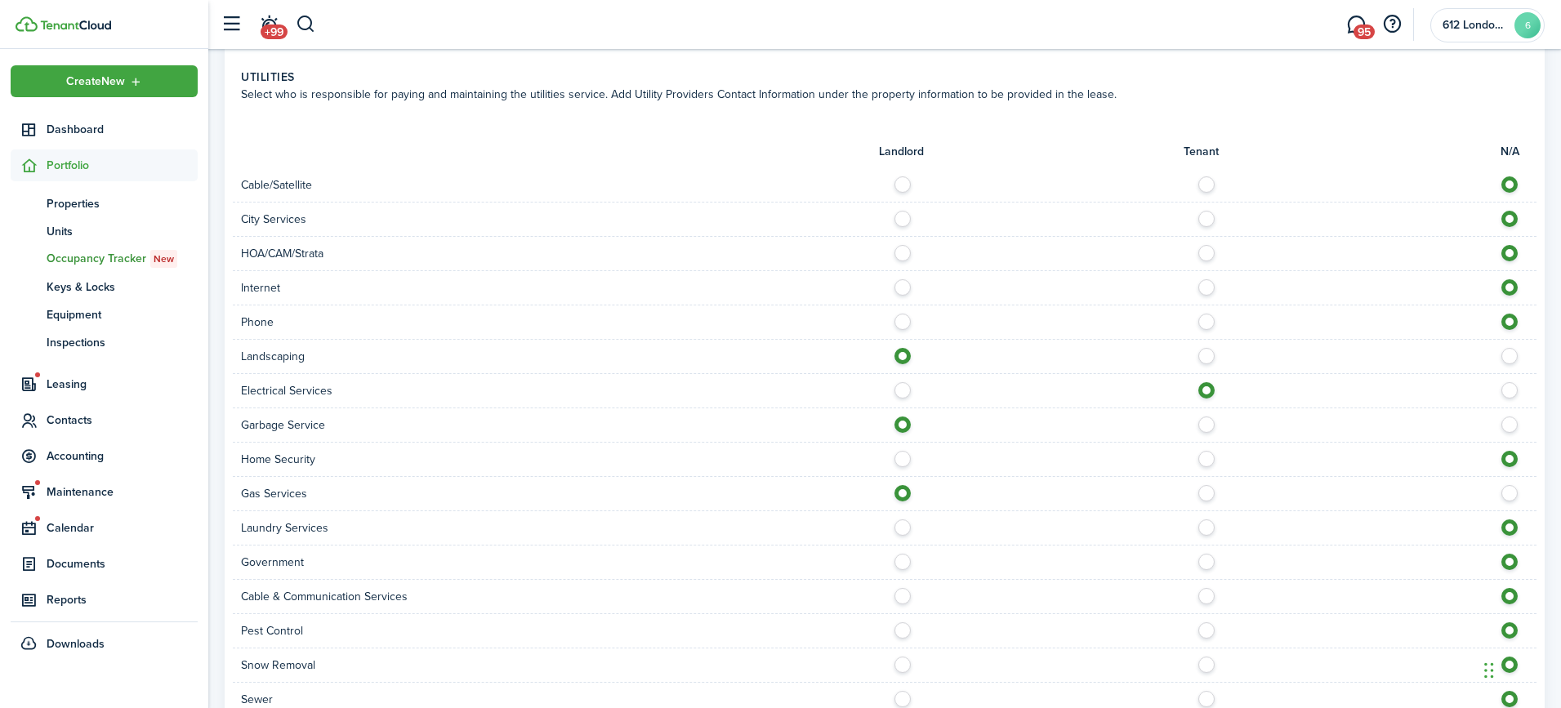
click at [902, 630] on label at bounding box center [907, 626] width 29 height 8
radio input "true"
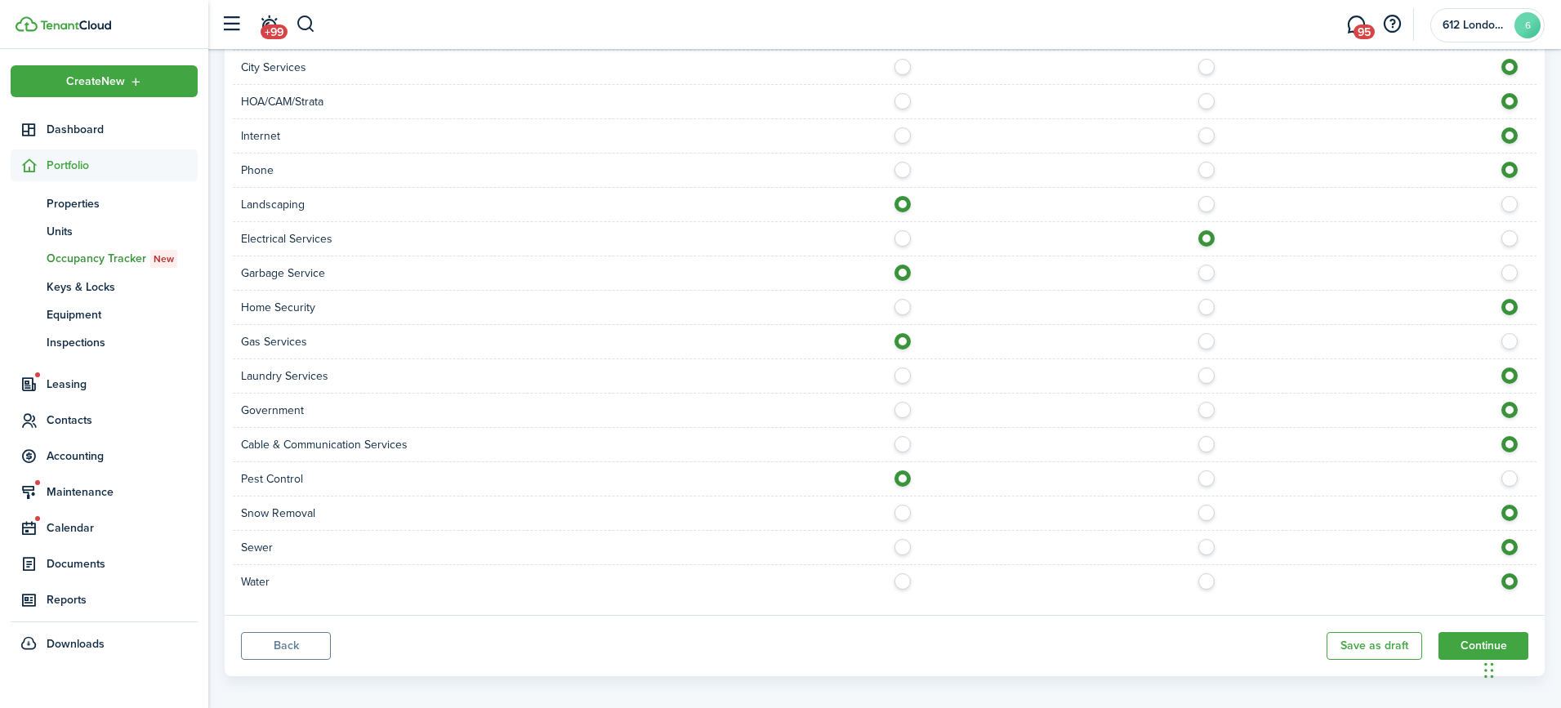
scroll to position [1143, 0]
click at [904, 545] on label at bounding box center [907, 541] width 29 height 8
radio input "true"
click at [903, 580] on label at bounding box center [907, 576] width 29 height 8
radio input "true"
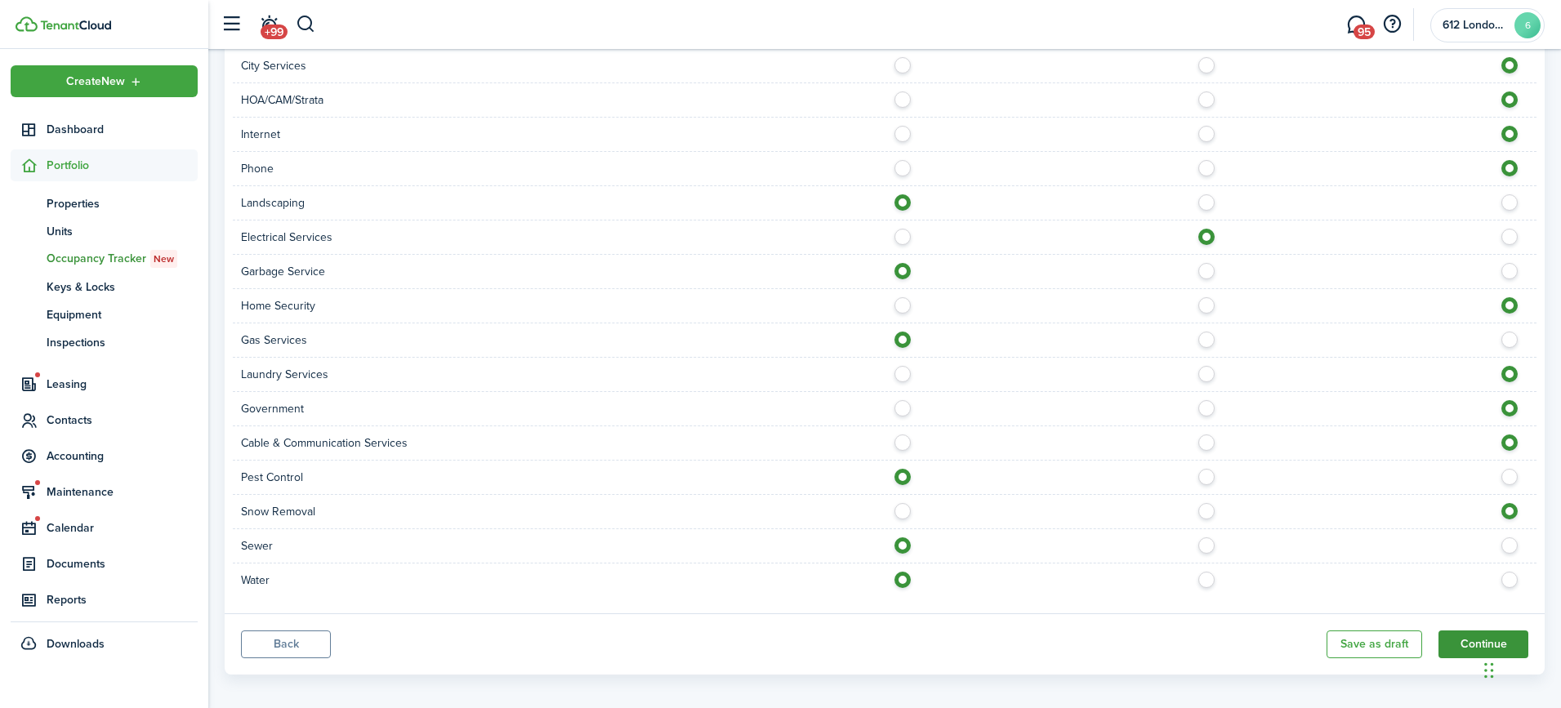
click at [1463, 638] on button "Continue" at bounding box center [1483, 644] width 90 height 28
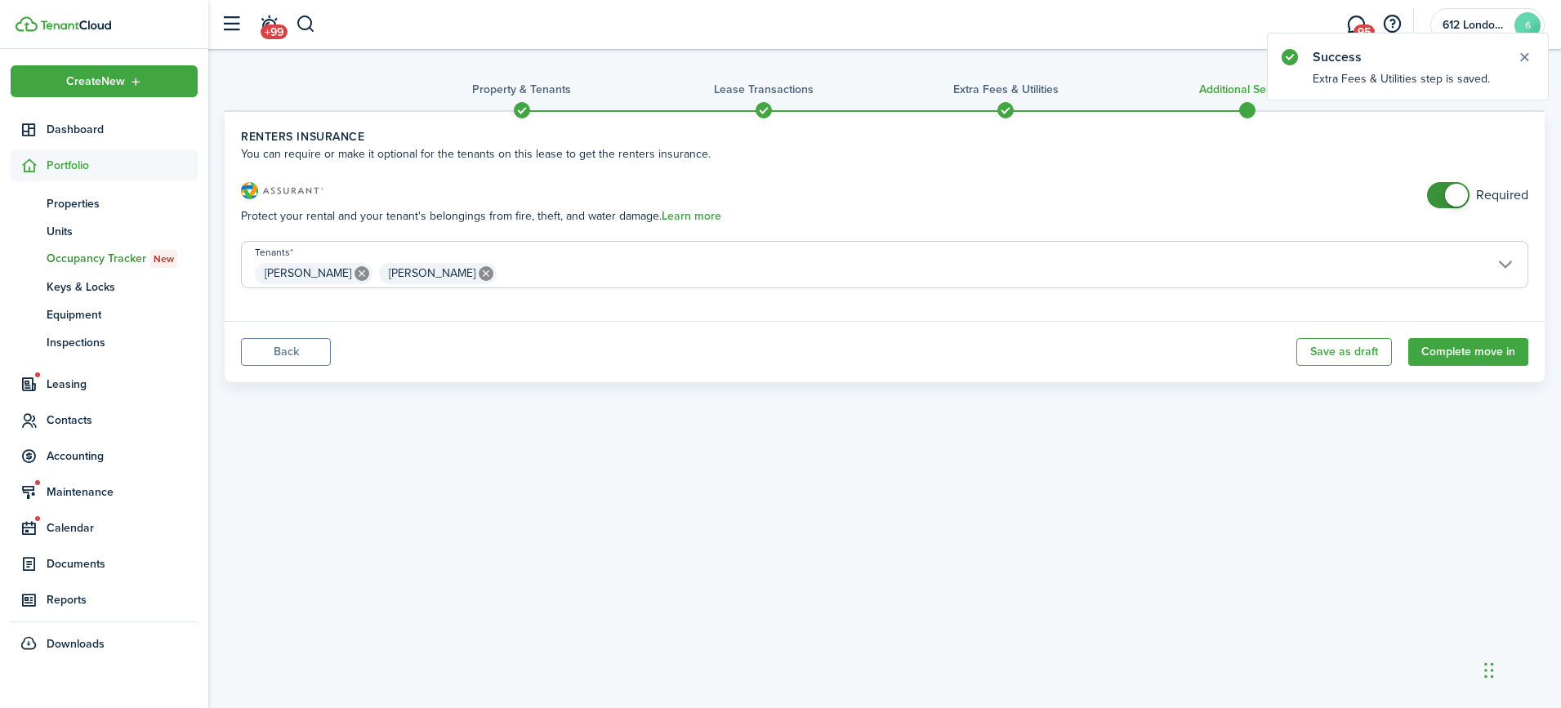
checkbox input "false"
click at [1446, 200] on span at bounding box center [1456, 195] width 23 height 23
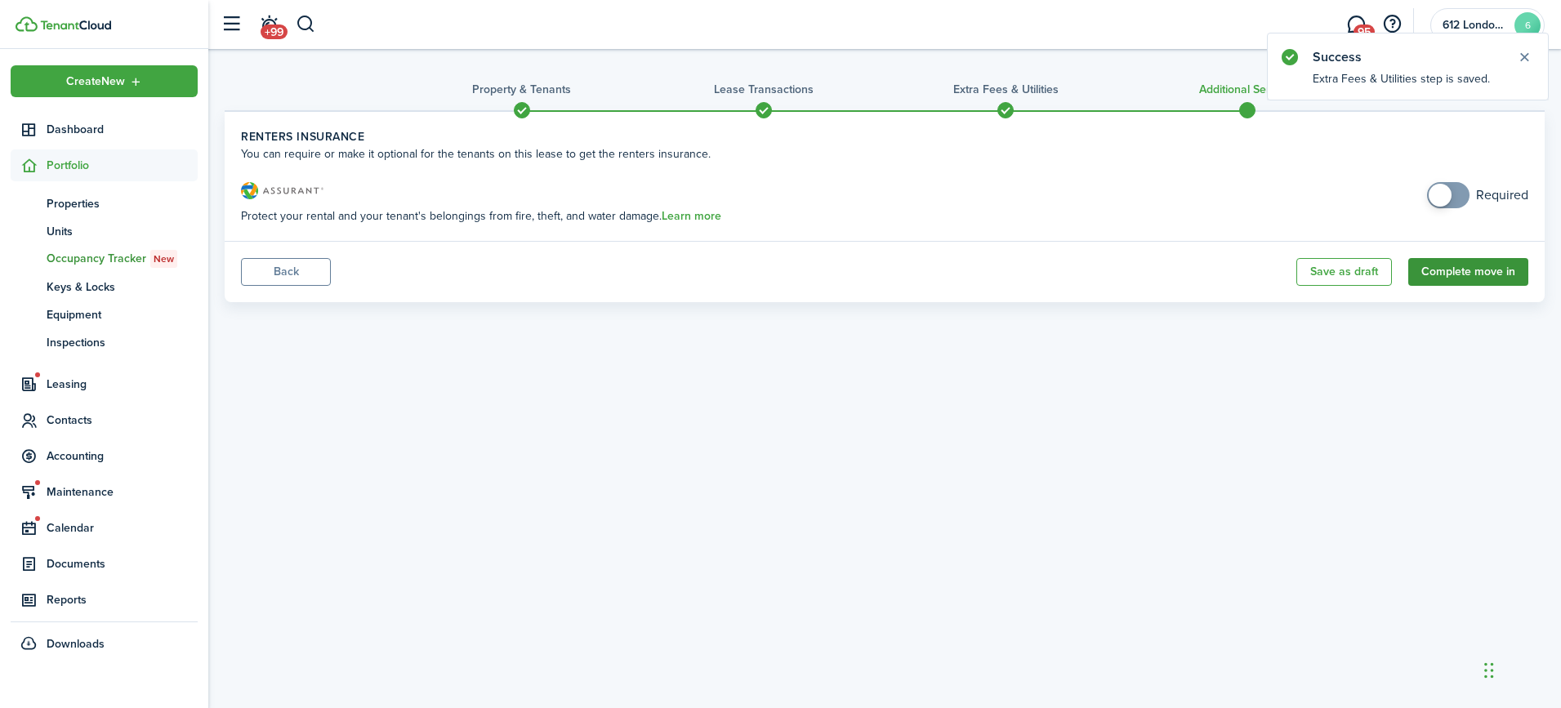
click at [1442, 269] on button "Complete move in" at bounding box center [1468, 272] width 120 height 28
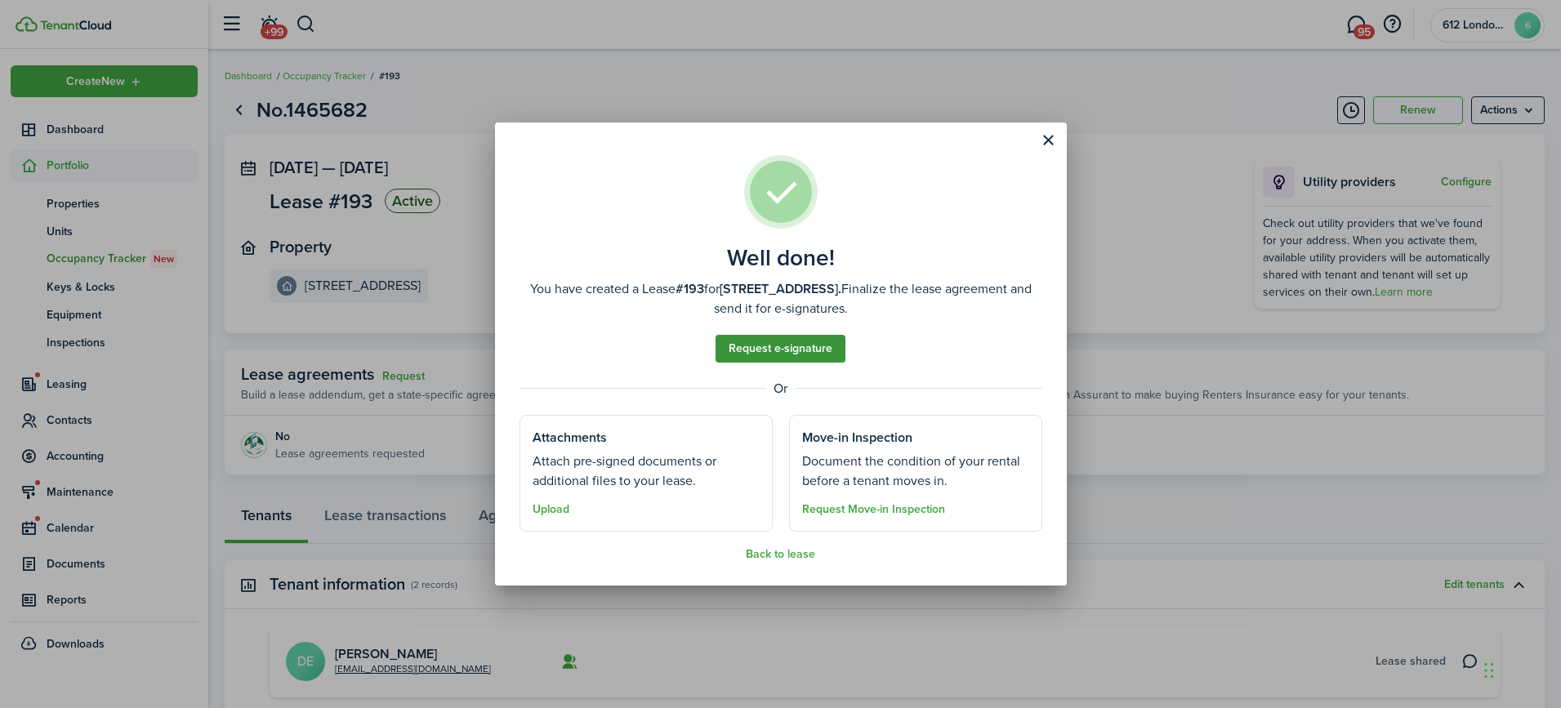
click at [813, 345] on link "Request e-signature" at bounding box center [780, 349] width 130 height 28
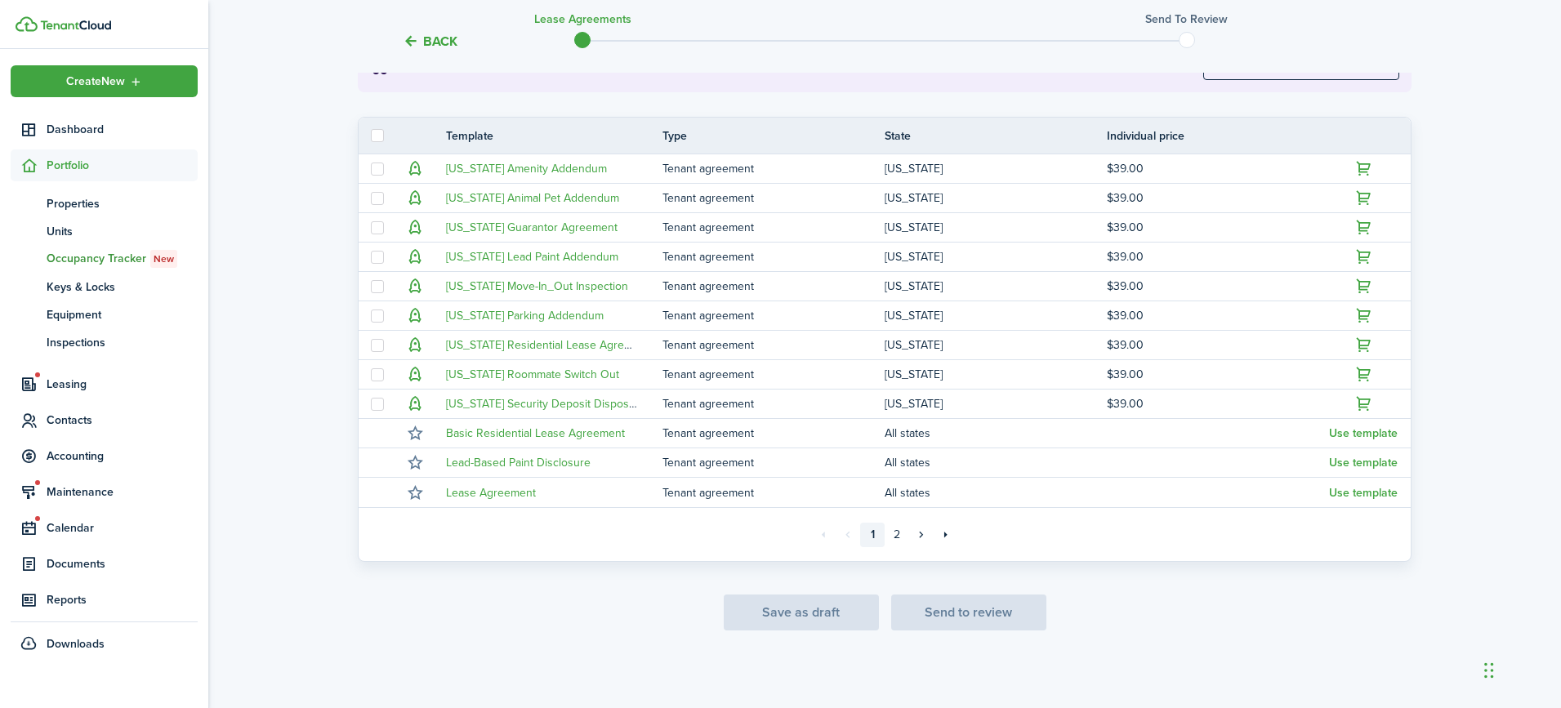
scroll to position [323, 0]
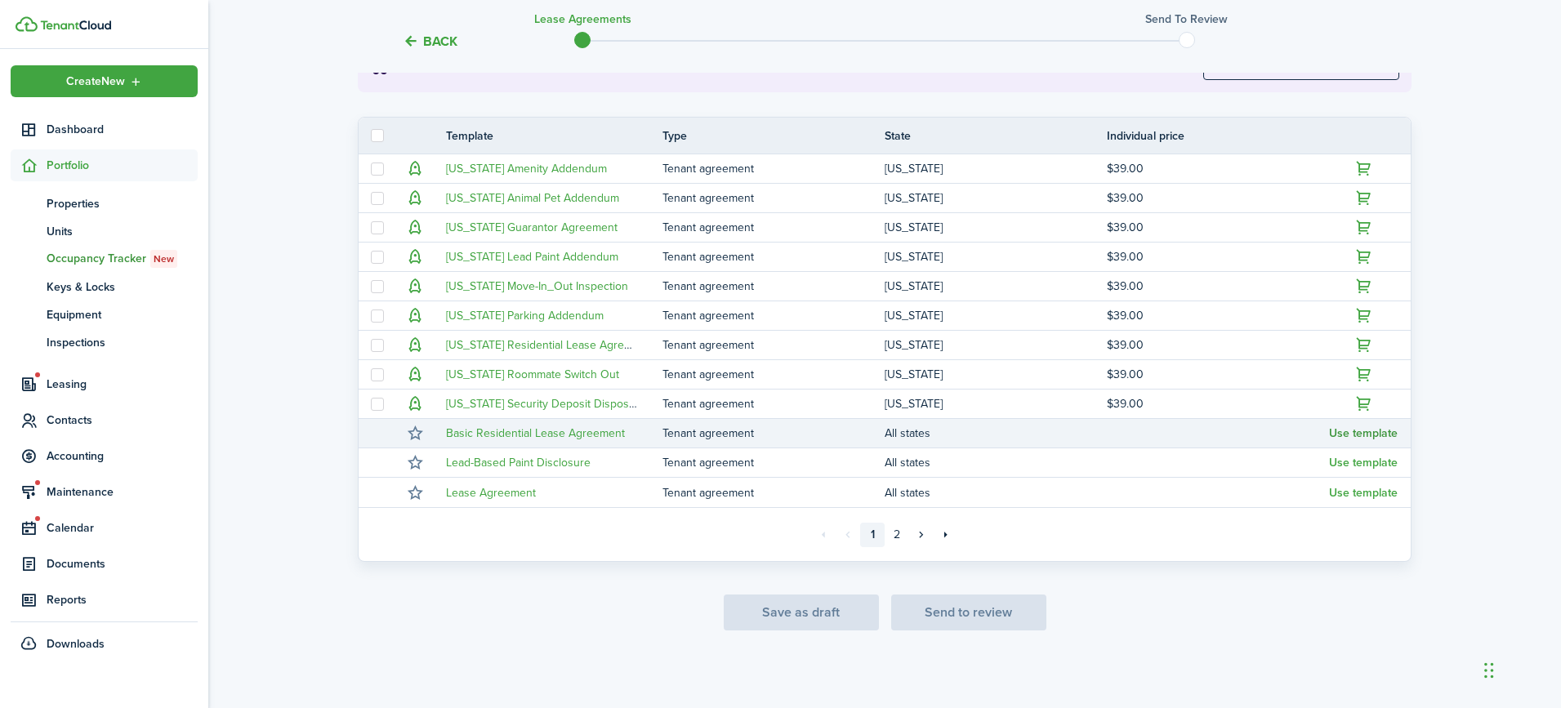
click at [1368, 433] on button "Use template" at bounding box center [1363, 433] width 69 height 13
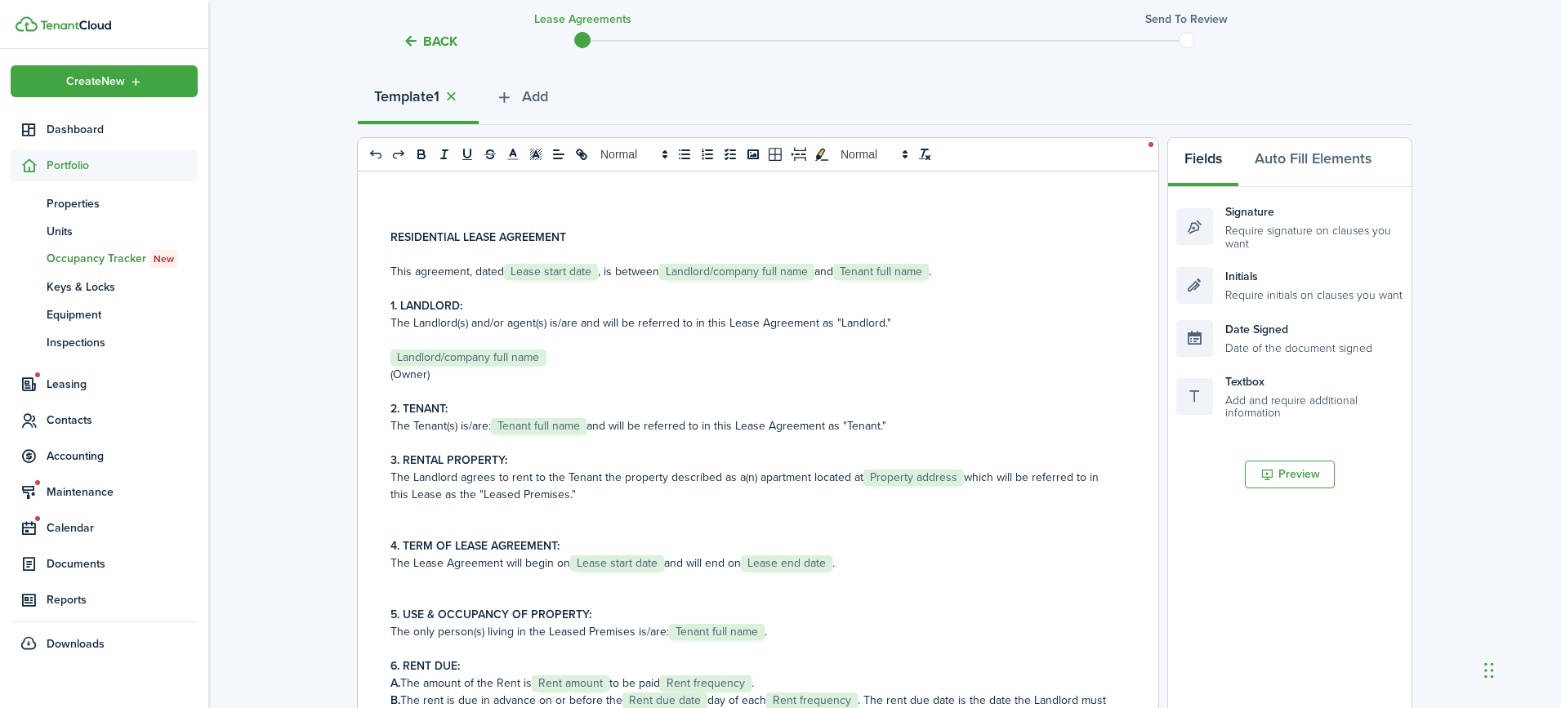
scroll to position [131, 0]
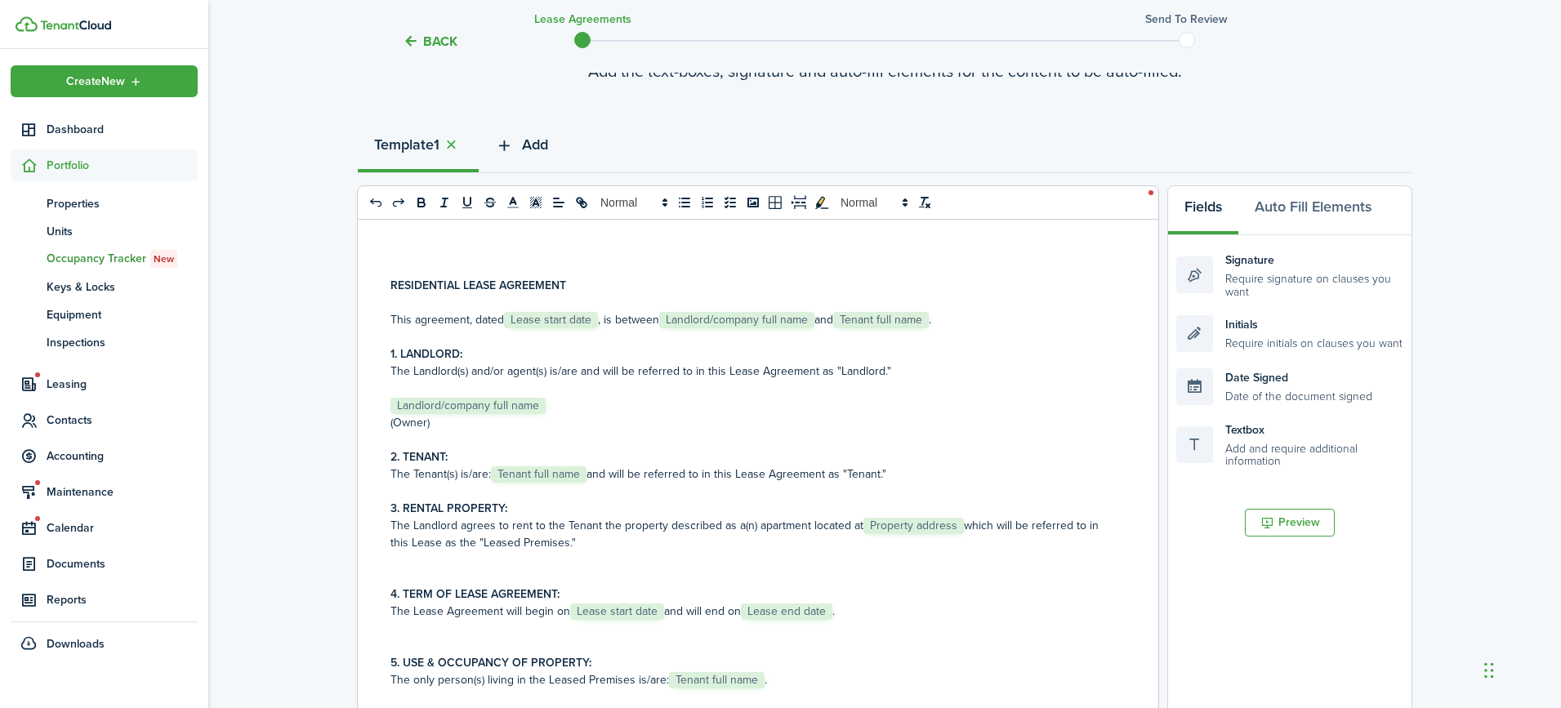
click at [535, 149] on span "Add" at bounding box center [535, 145] width 26 height 22
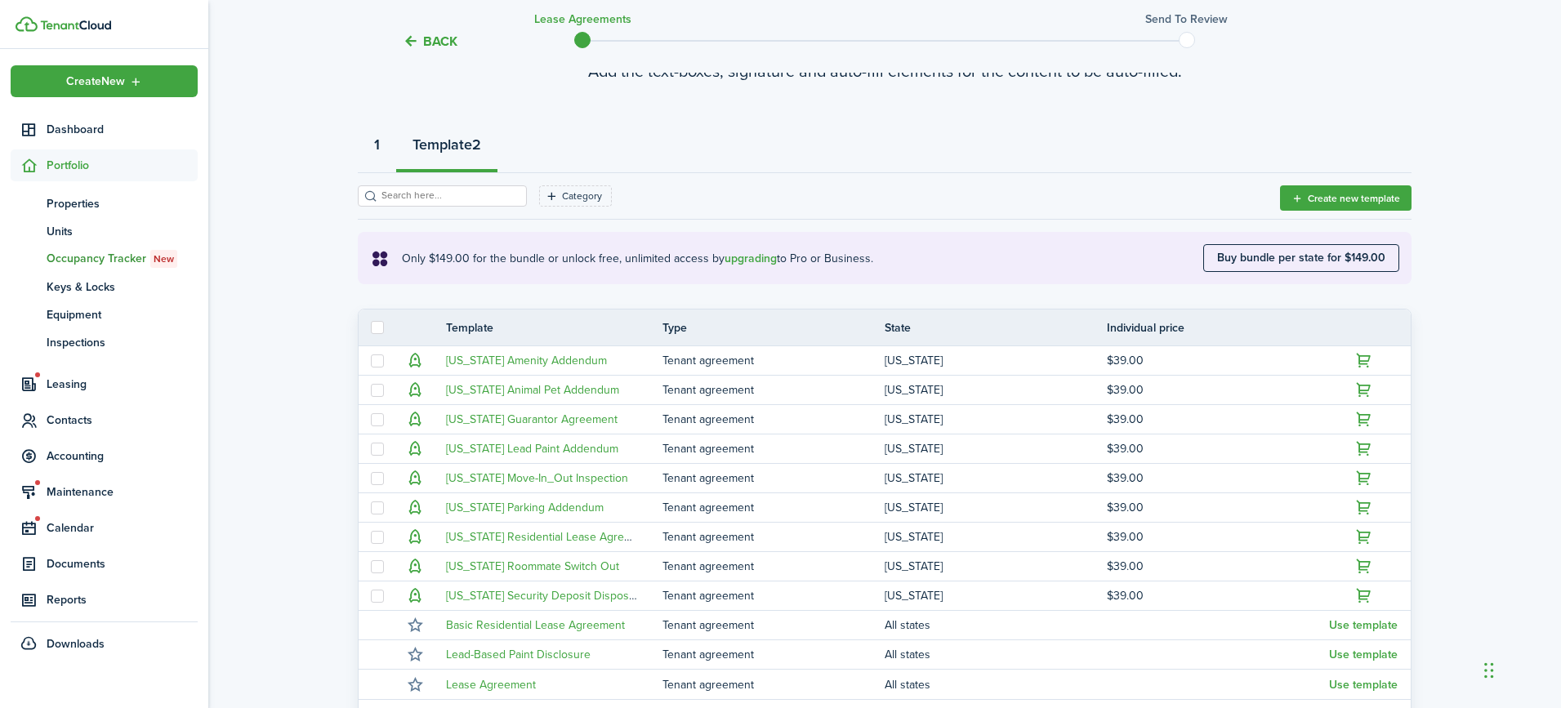
click at [377, 145] on strong "1" at bounding box center [377, 145] width 6 height 22
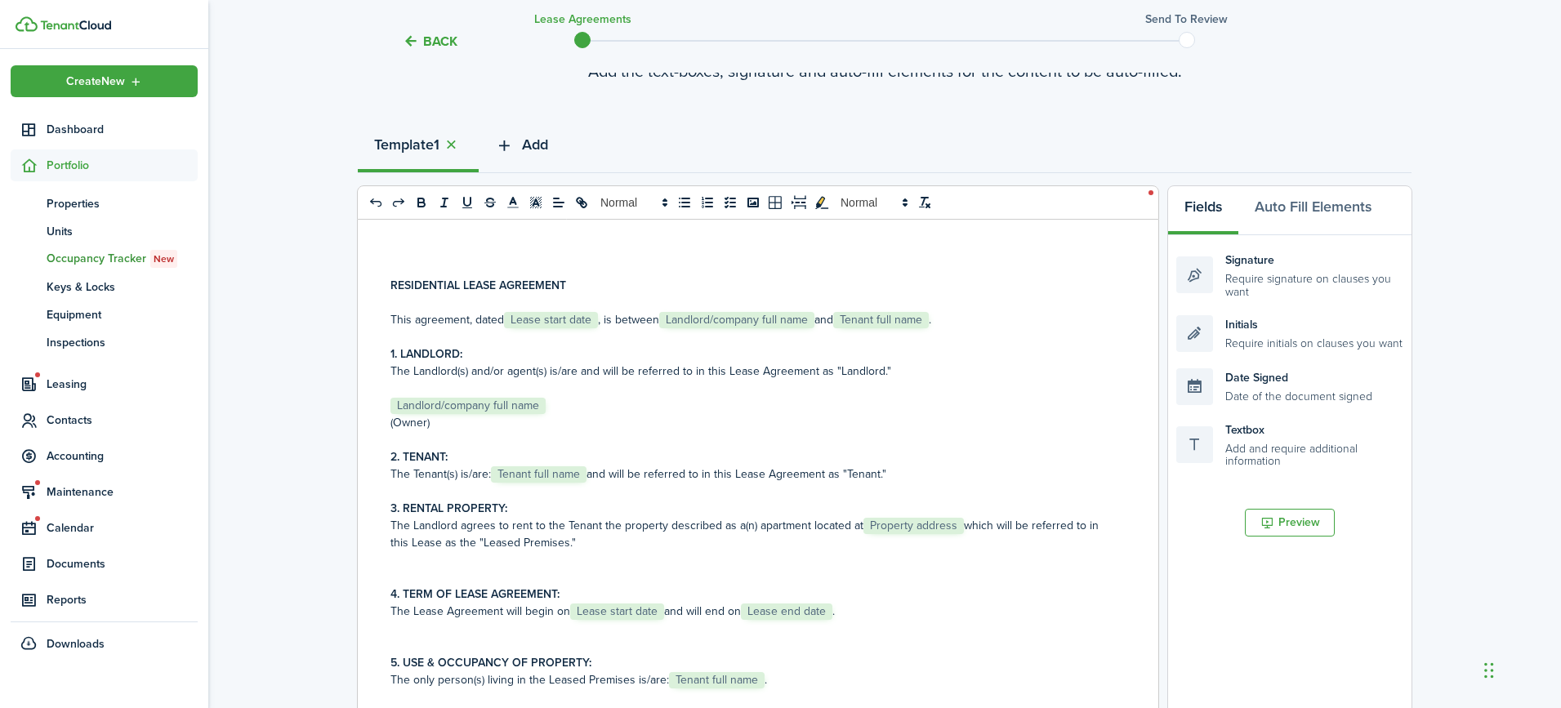
click at [542, 136] on span "Add" at bounding box center [535, 145] width 26 height 22
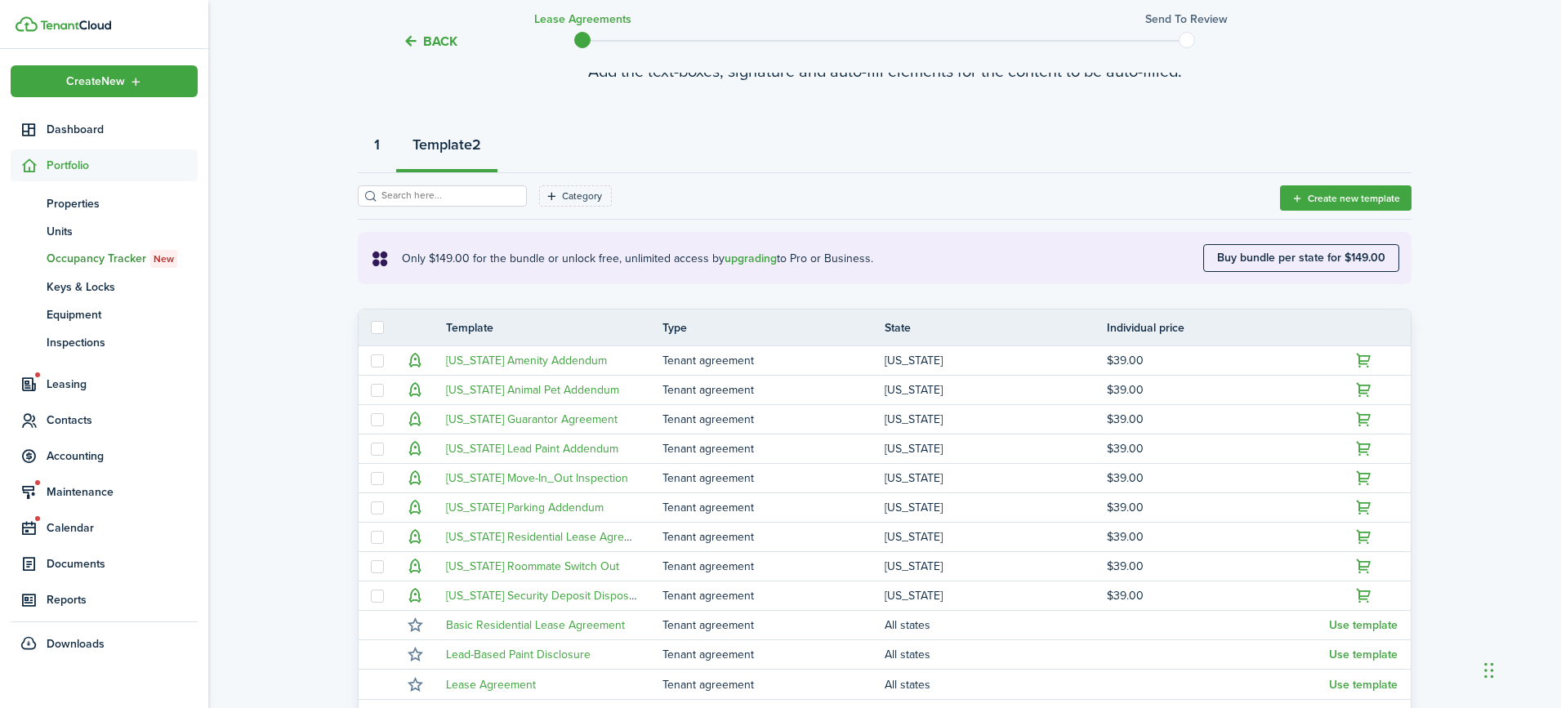
click at [378, 146] on strong "1" at bounding box center [377, 145] width 6 height 22
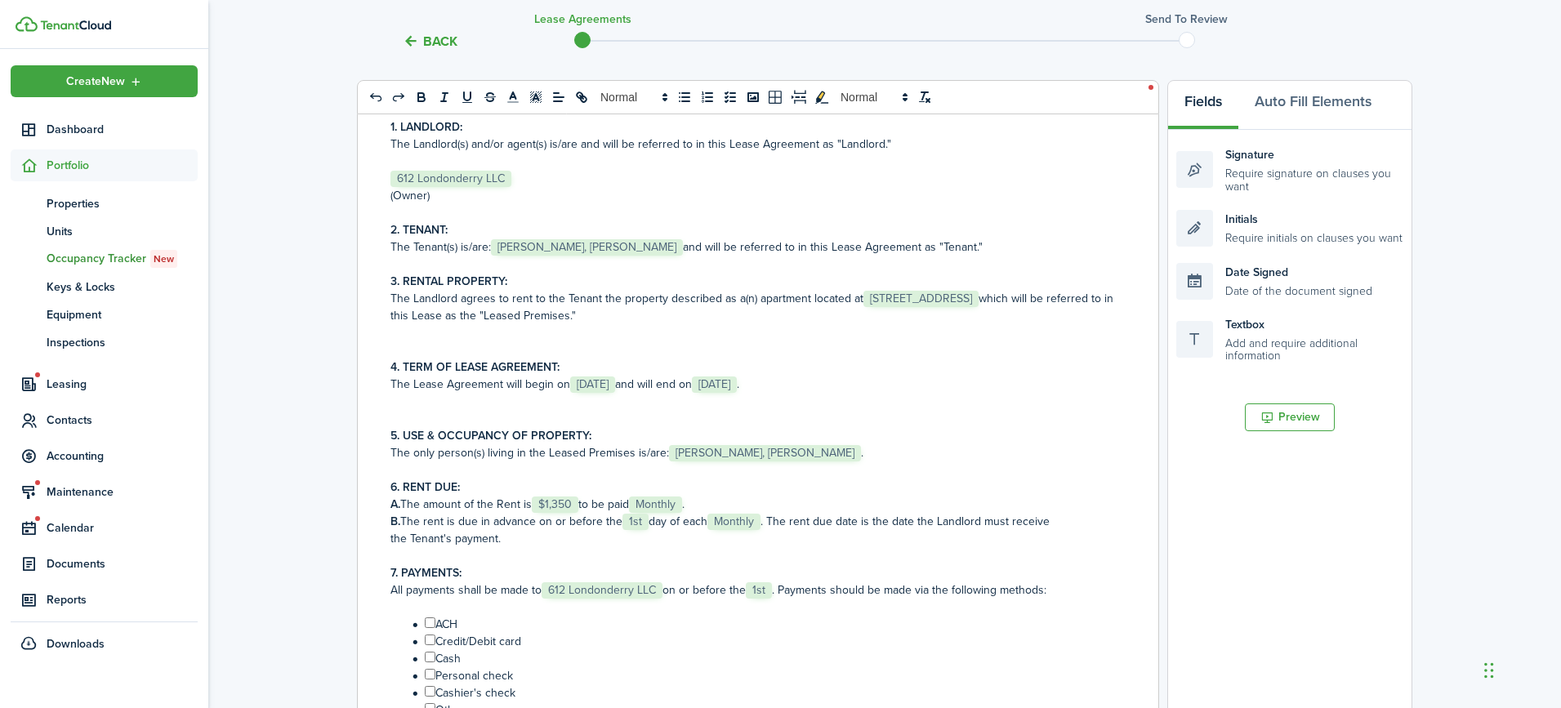
scroll to position [128, 0]
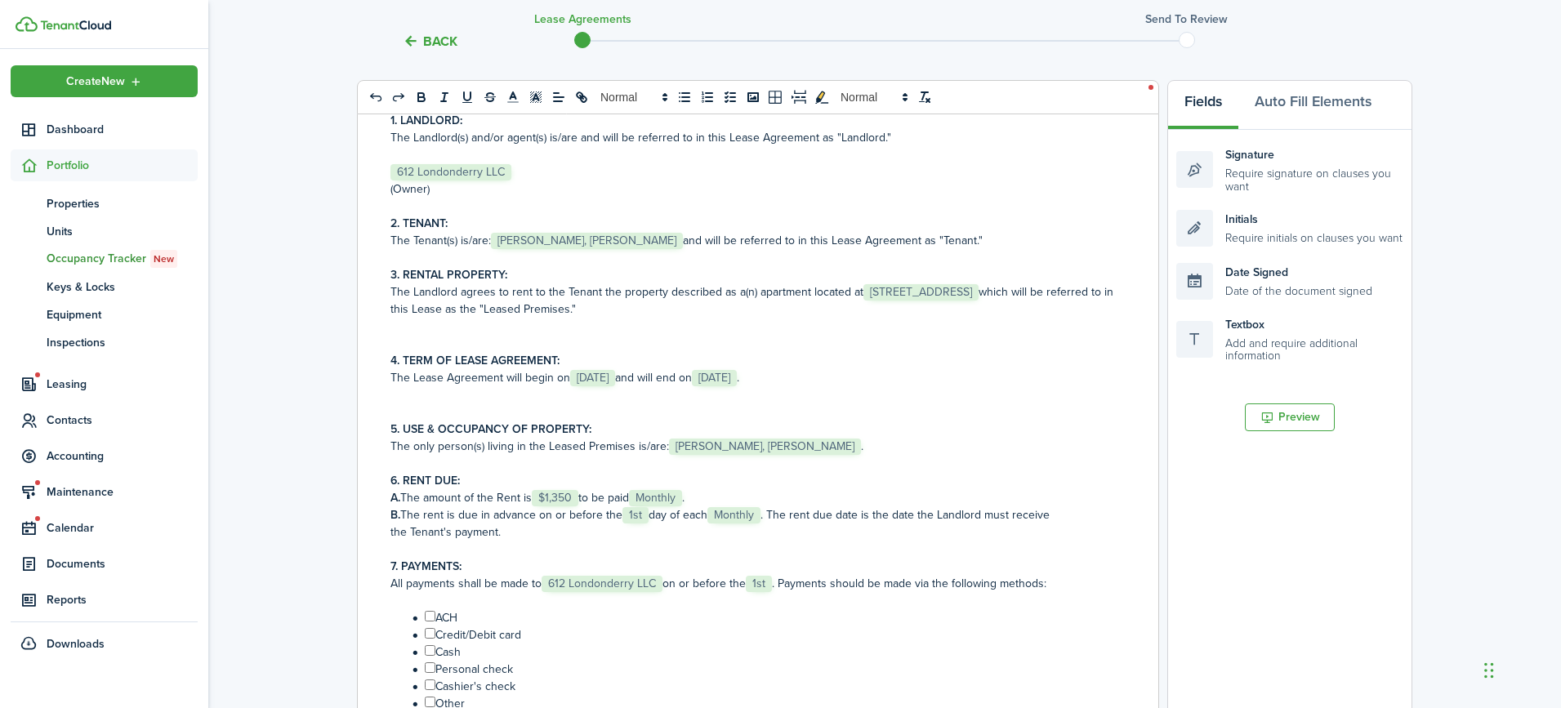
click at [978, 288] on span "[STREET_ADDRESS]" at bounding box center [920, 292] width 115 height 16
click at [1100, 287] on p "The Landlord agrees to rent to the Tenant the property described as a(n) apartm…" at bounding box center [751, 300] width 723 height 34
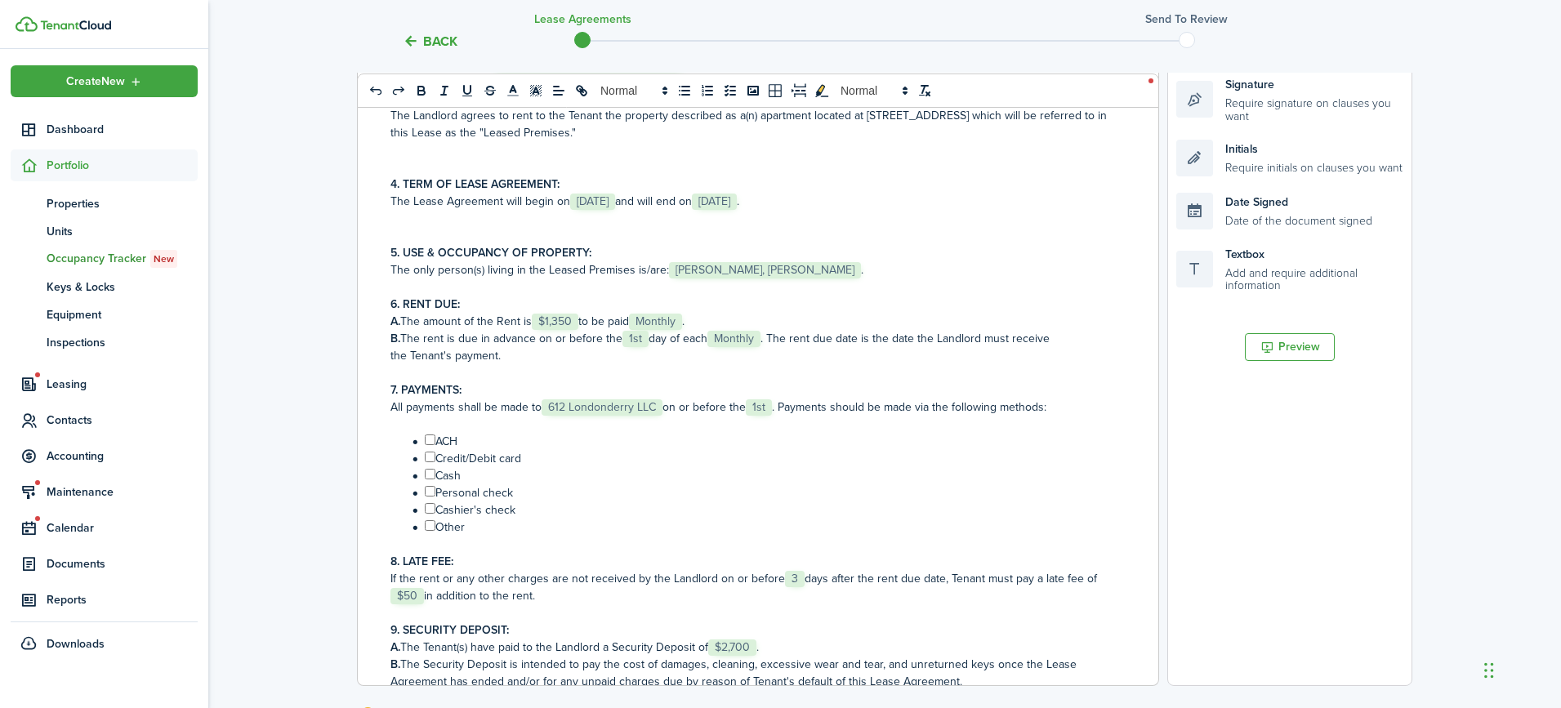
scroll to position [245, 0]
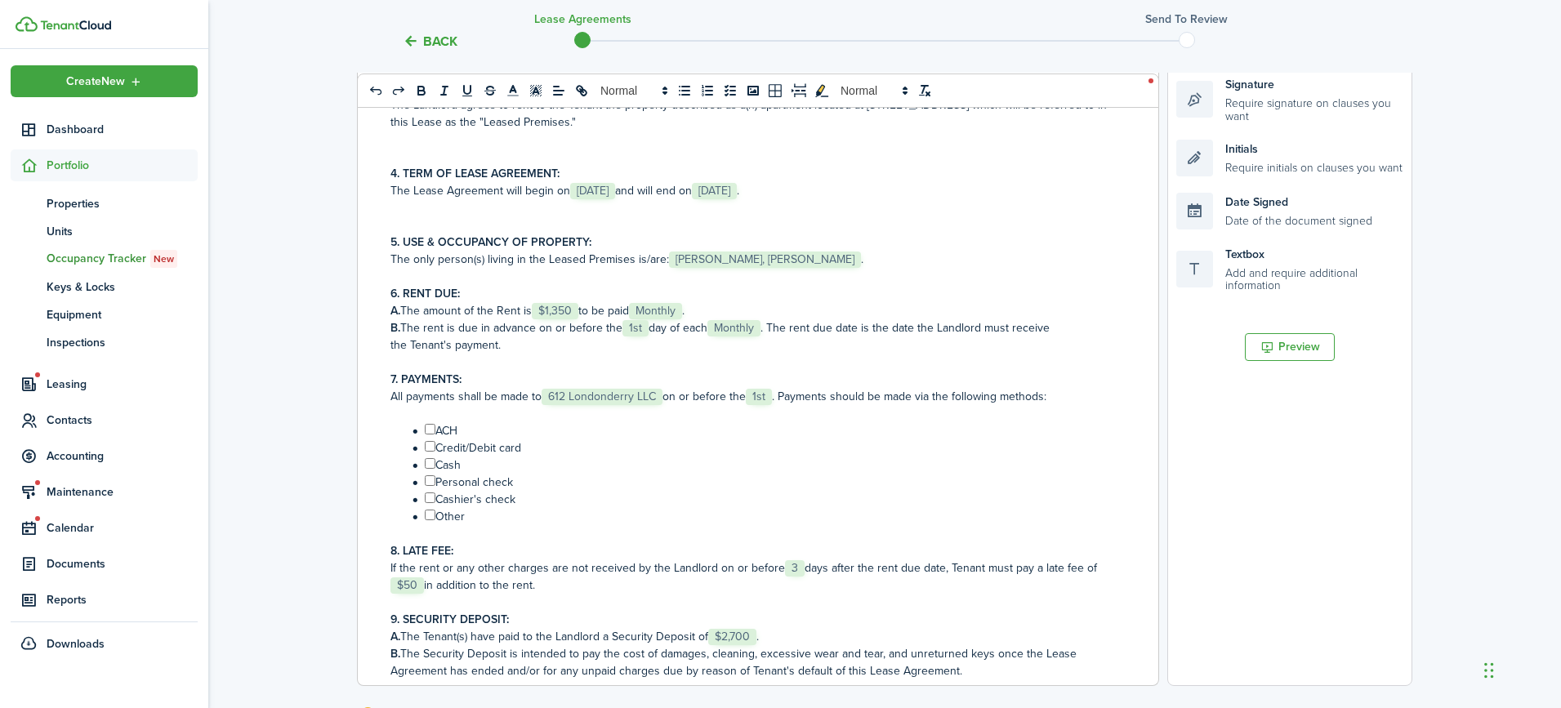
click at [582, 310] on p "A. The amount of the Rent is ﻿ $1,350 ﻿ to be paid ﻿ Monthly ﻿." at bounding box center [751, 310] width 723 height 17
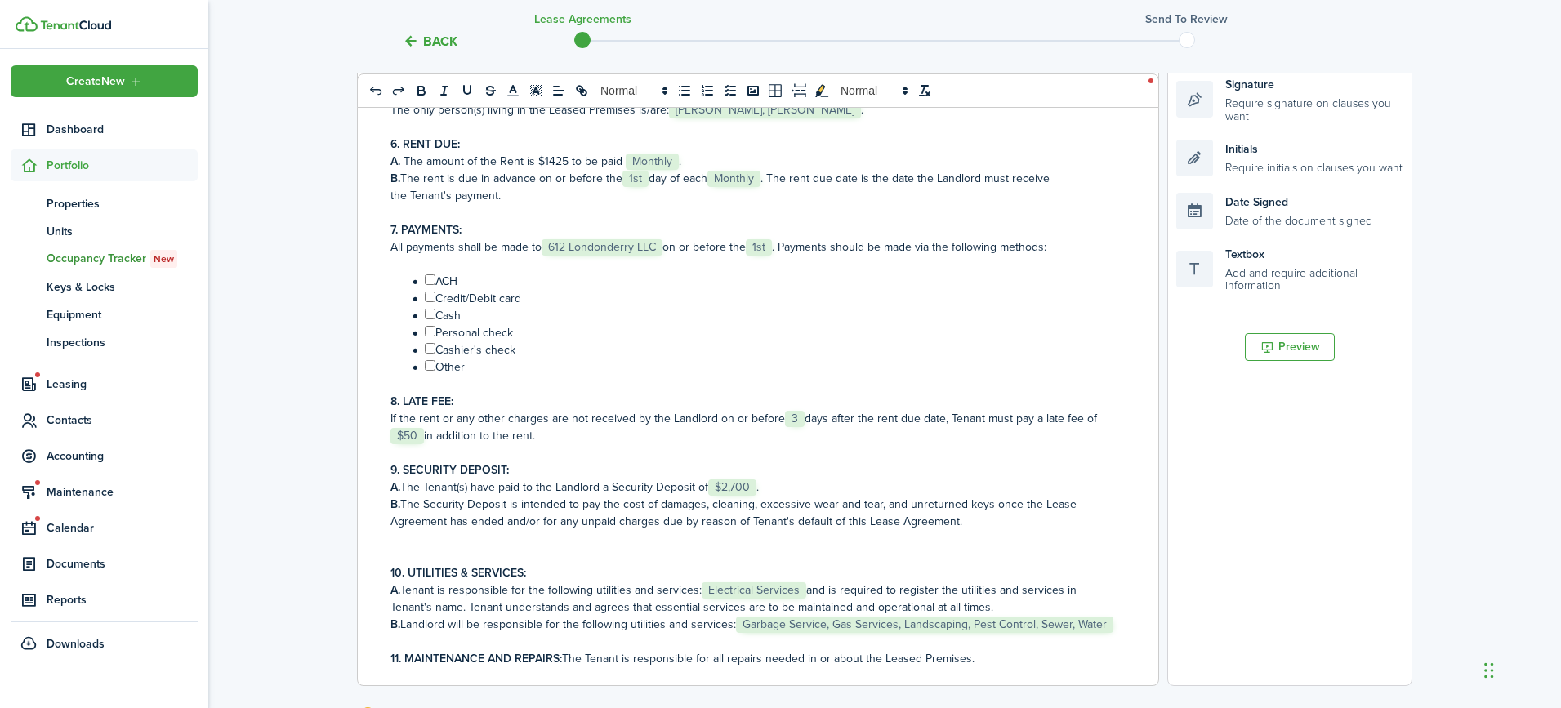
scroll to position [395, 0]
click at [430, 287] on li "﻿ ﻿ ACH" at bounding box center [761, 280] width 706 height 17
click at [425, 281] on input "﻿ ﻿" at bounding box center [430, 279] width 11 height 11
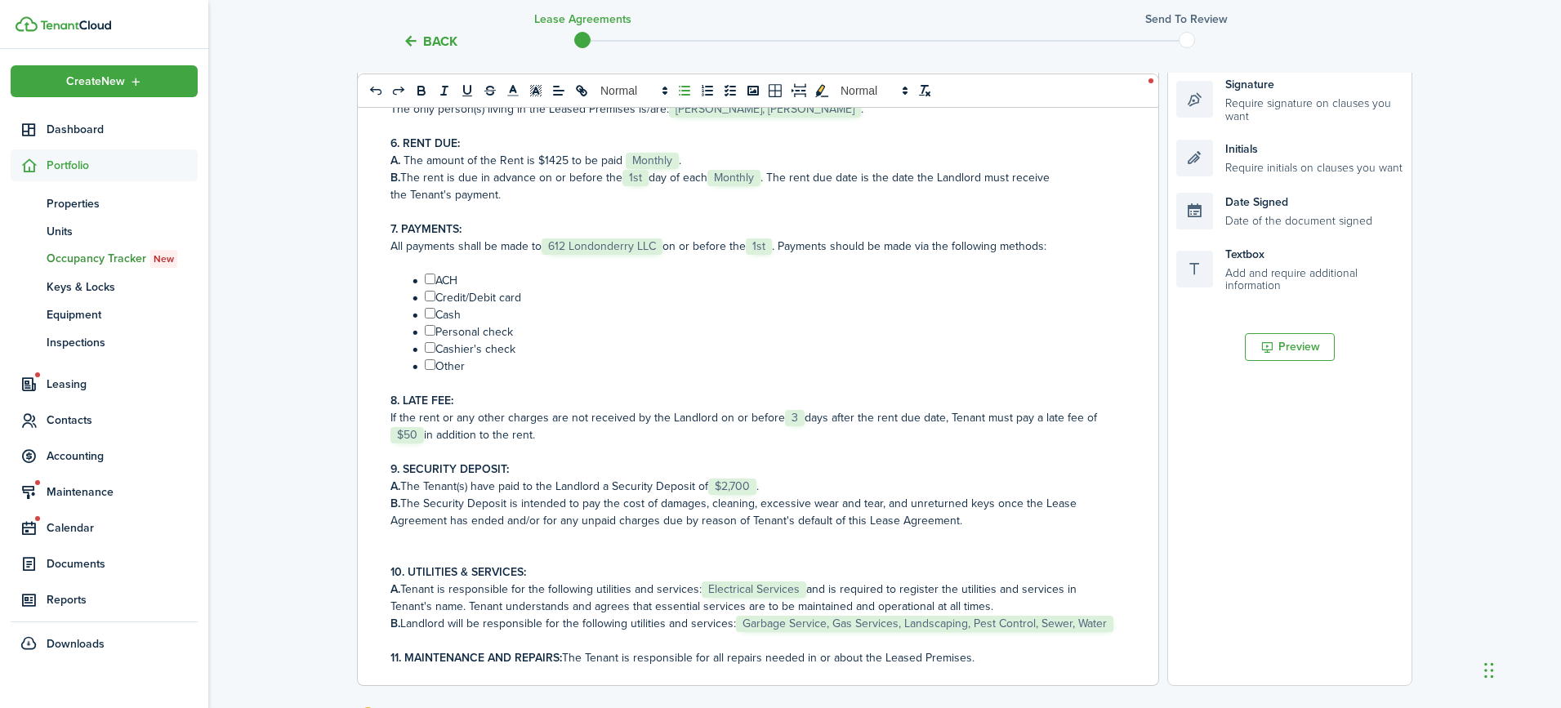
checkbox input "true"
click at [540, 433] on p "If the rent or any other charges are not received by the Landlord on or before …" at bounding box center [751, 426] width 723 height 34
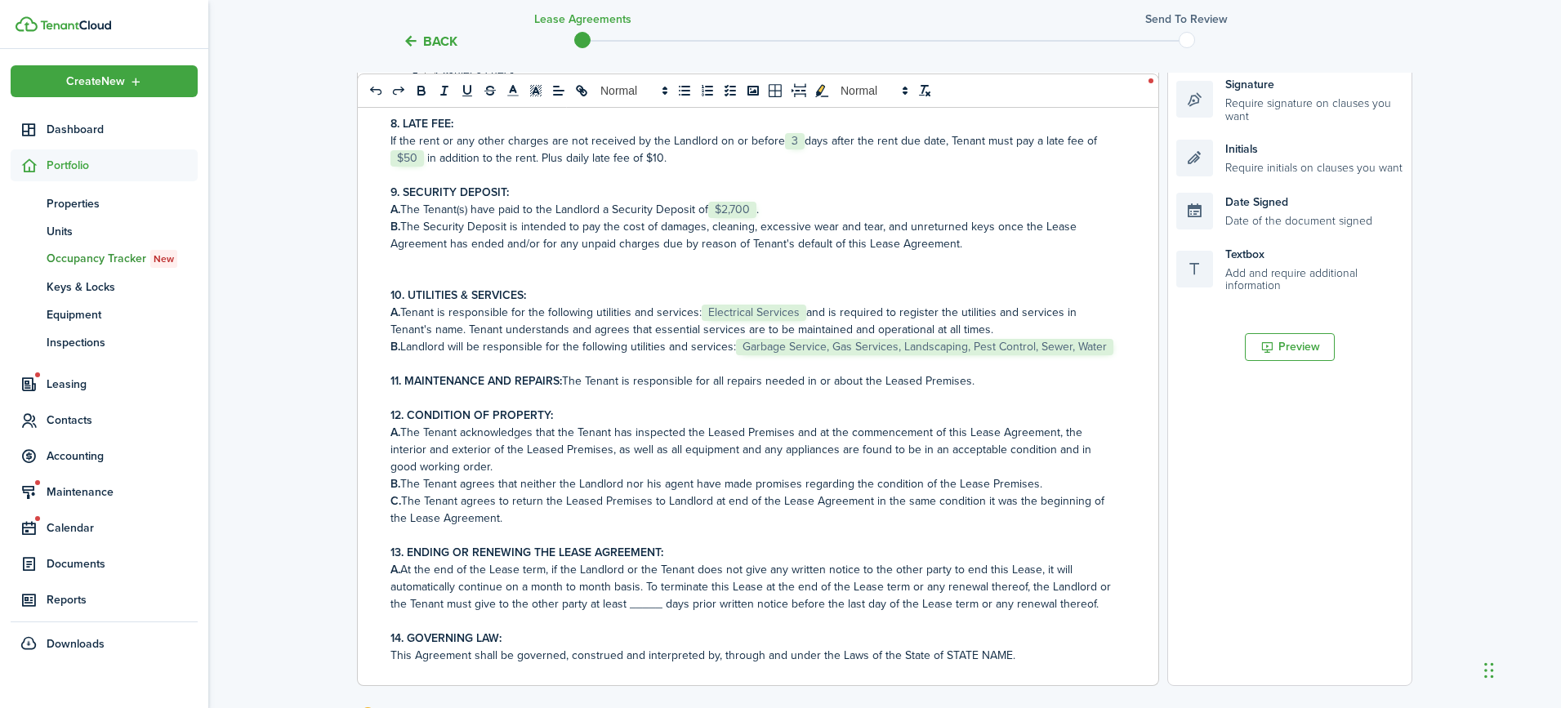
scroll to position [675, 0]
click at [623, 381] on p "11. MAINTENANCE AND REPAIRS: The Tenant is responsible for all repairs needed i…" at bounding box center [751, 378] width 723 height 17
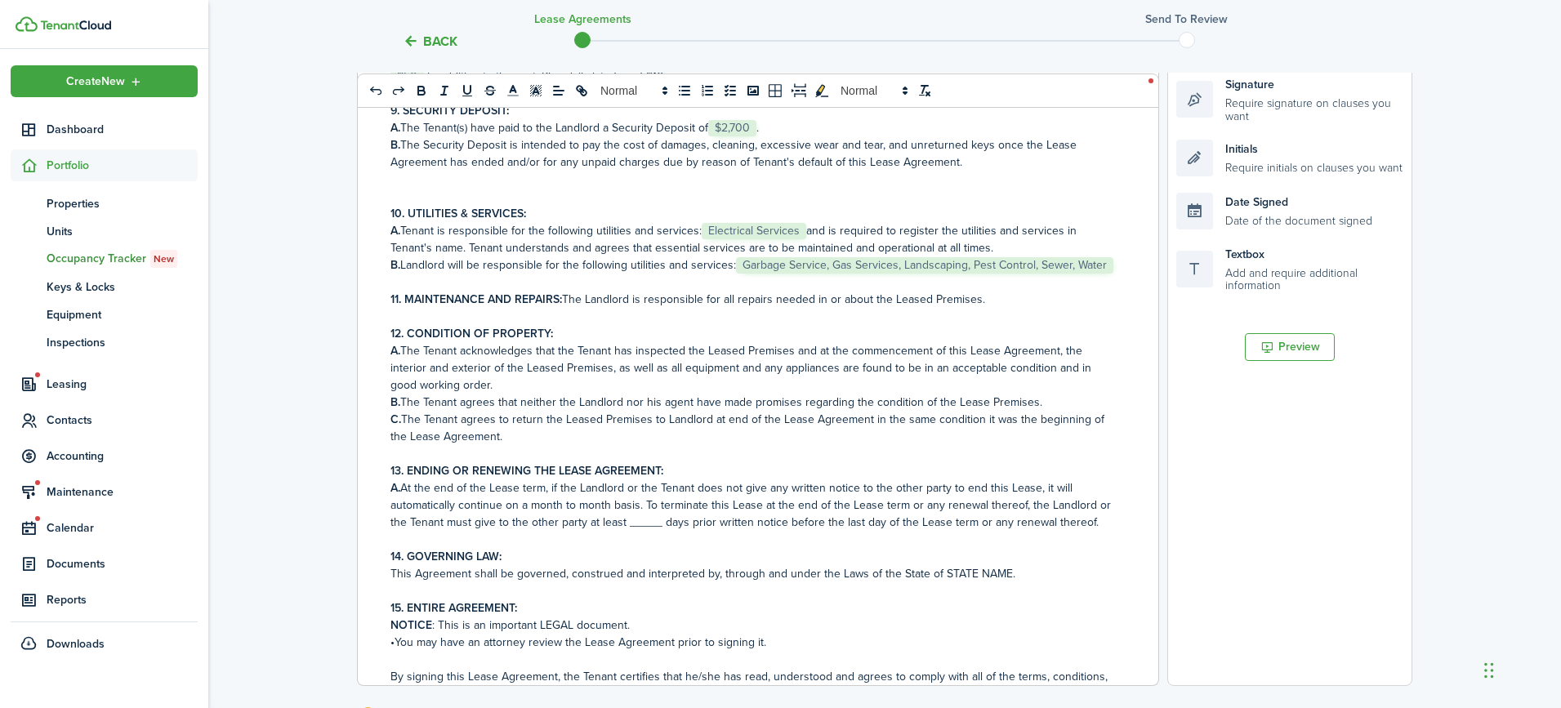
scroll to position [763, 0]
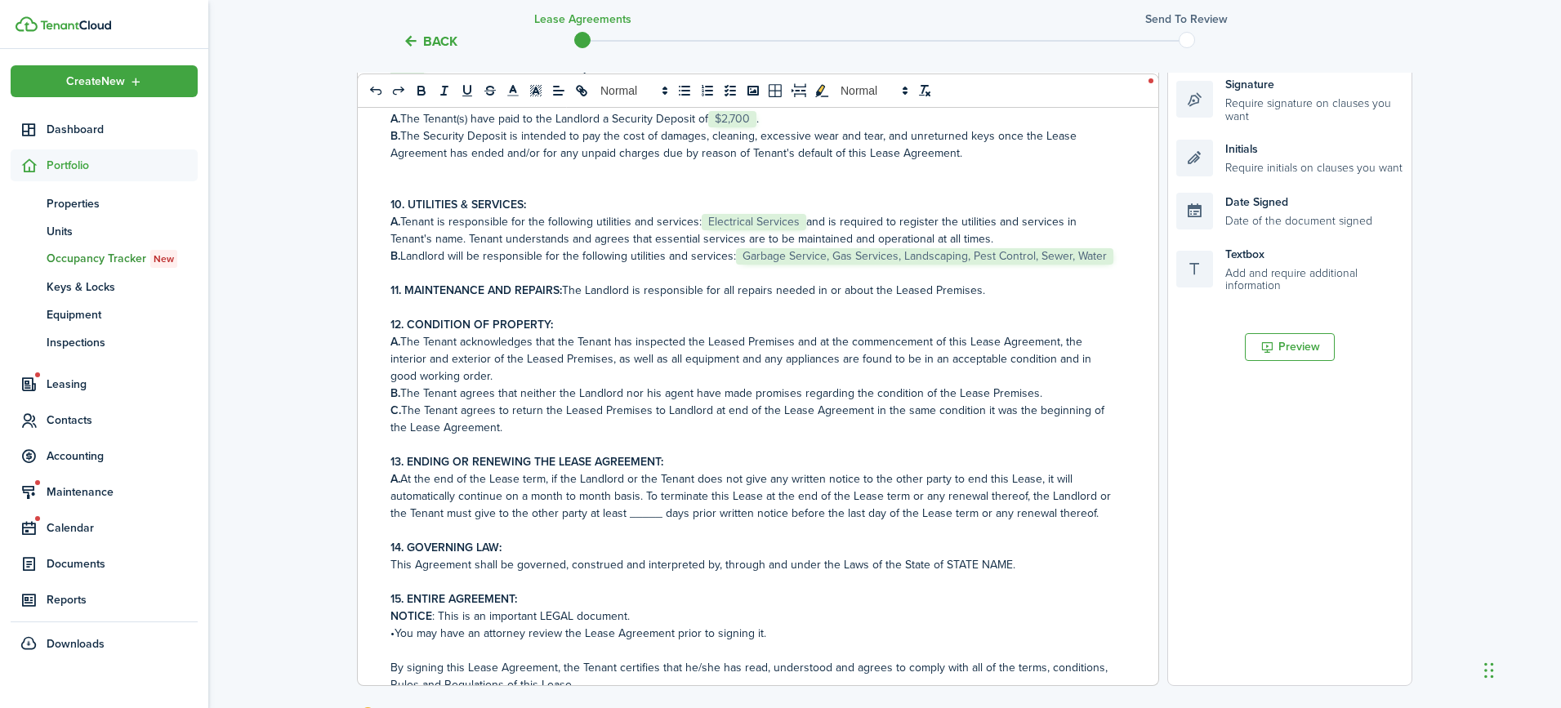
click at [634, 516] on p "A. At the end of the Lease term, if the Landlord or the Tenant does not give an…" at bounding box center [751, 495] width 723 height 51
click at [417, 533] on p at bounding box center [751, 530] width 723 height 17
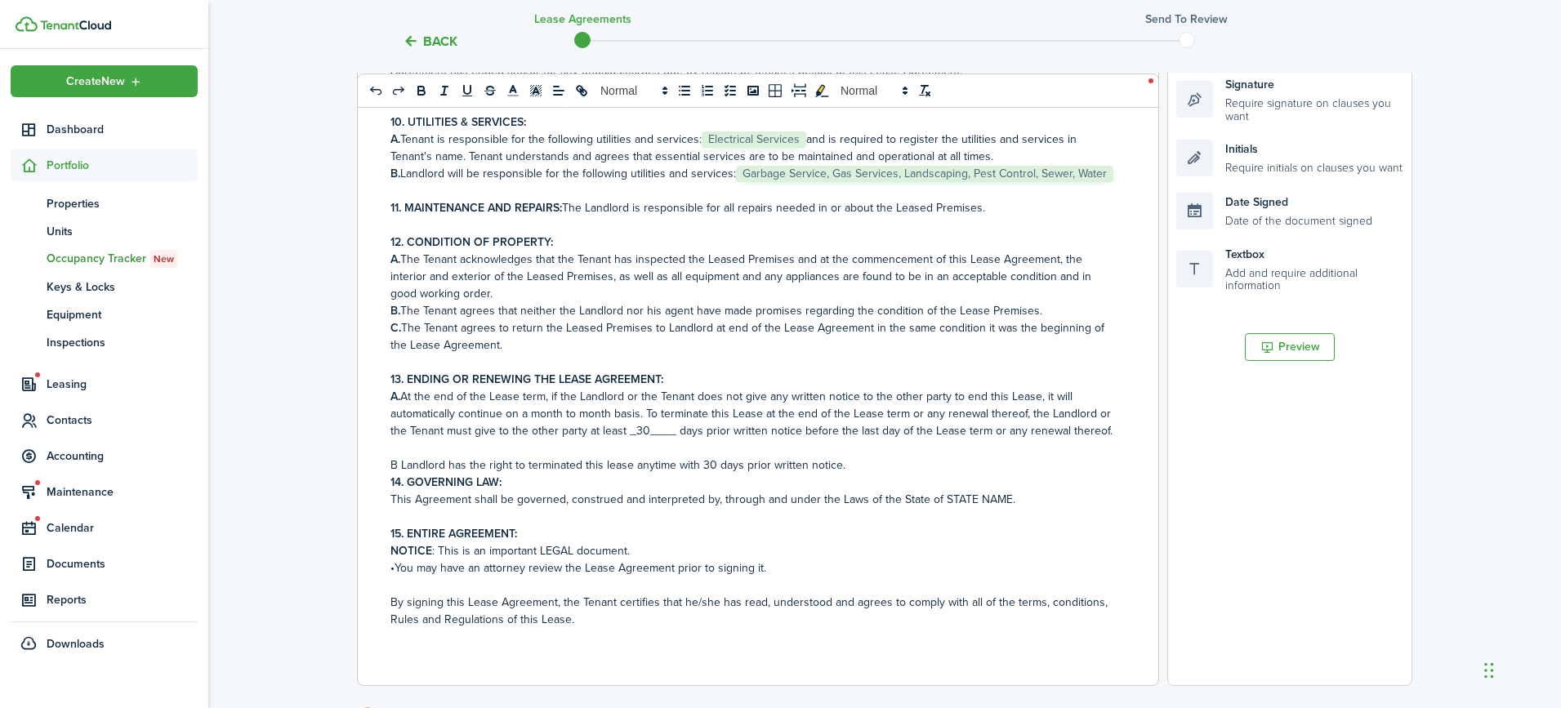
scroll to position [845, 0]
click at [1002, 493] on p "This Agreement shall be governed, construed and interpreted by, through and und…" at bounding box center [751, 499] width 723 height 17
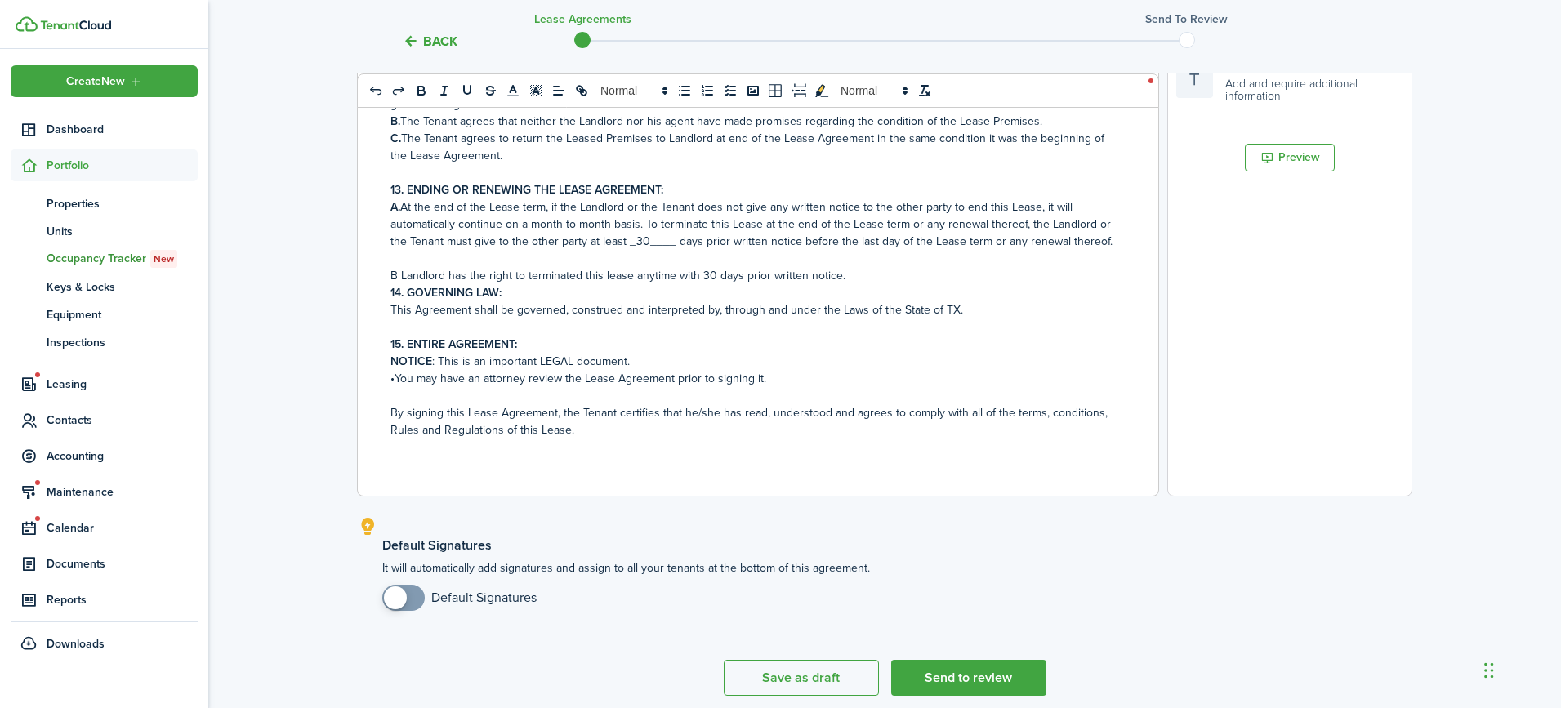
scroll to position [518, 0]
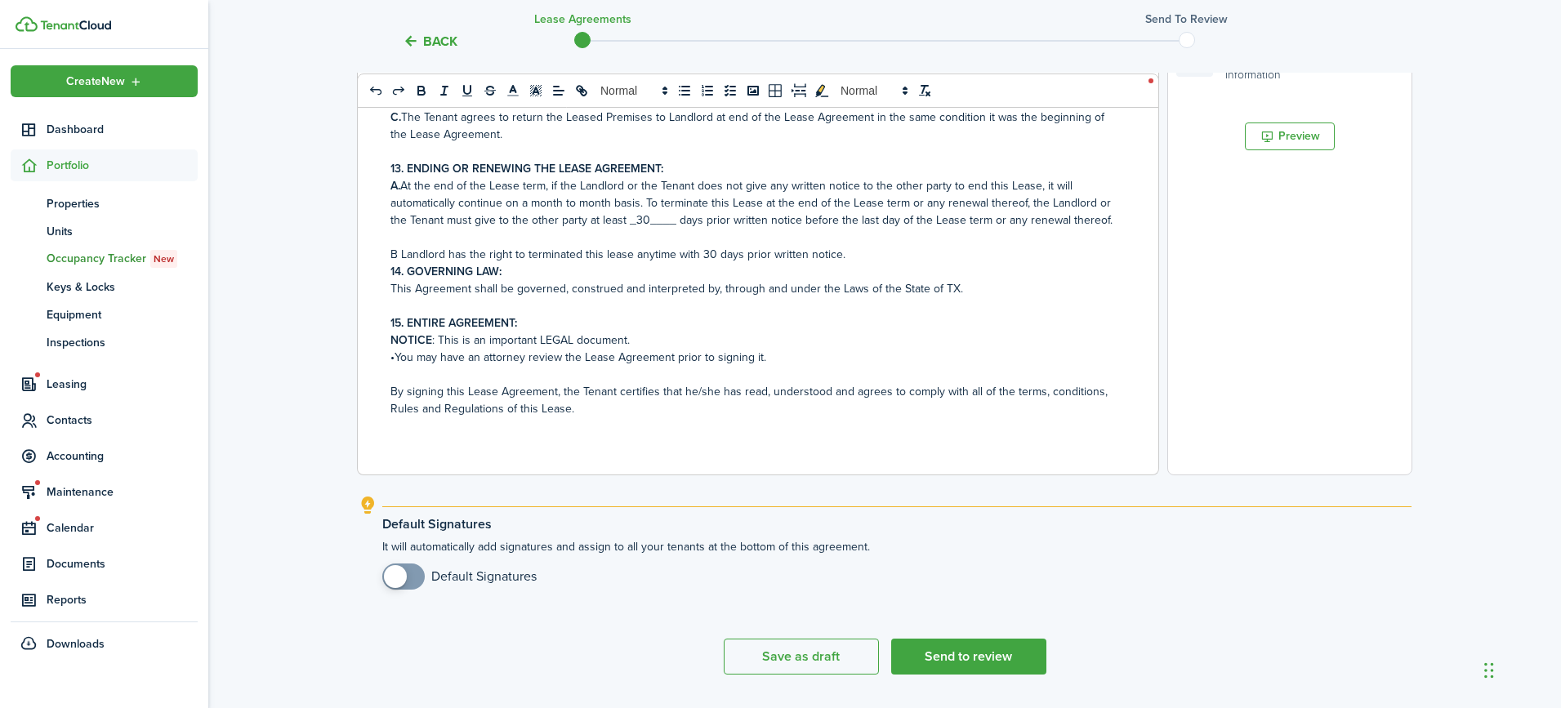
checkbox input "true"
click at [409, 576] on span at bounding box center [403, 576] width 16 height 26
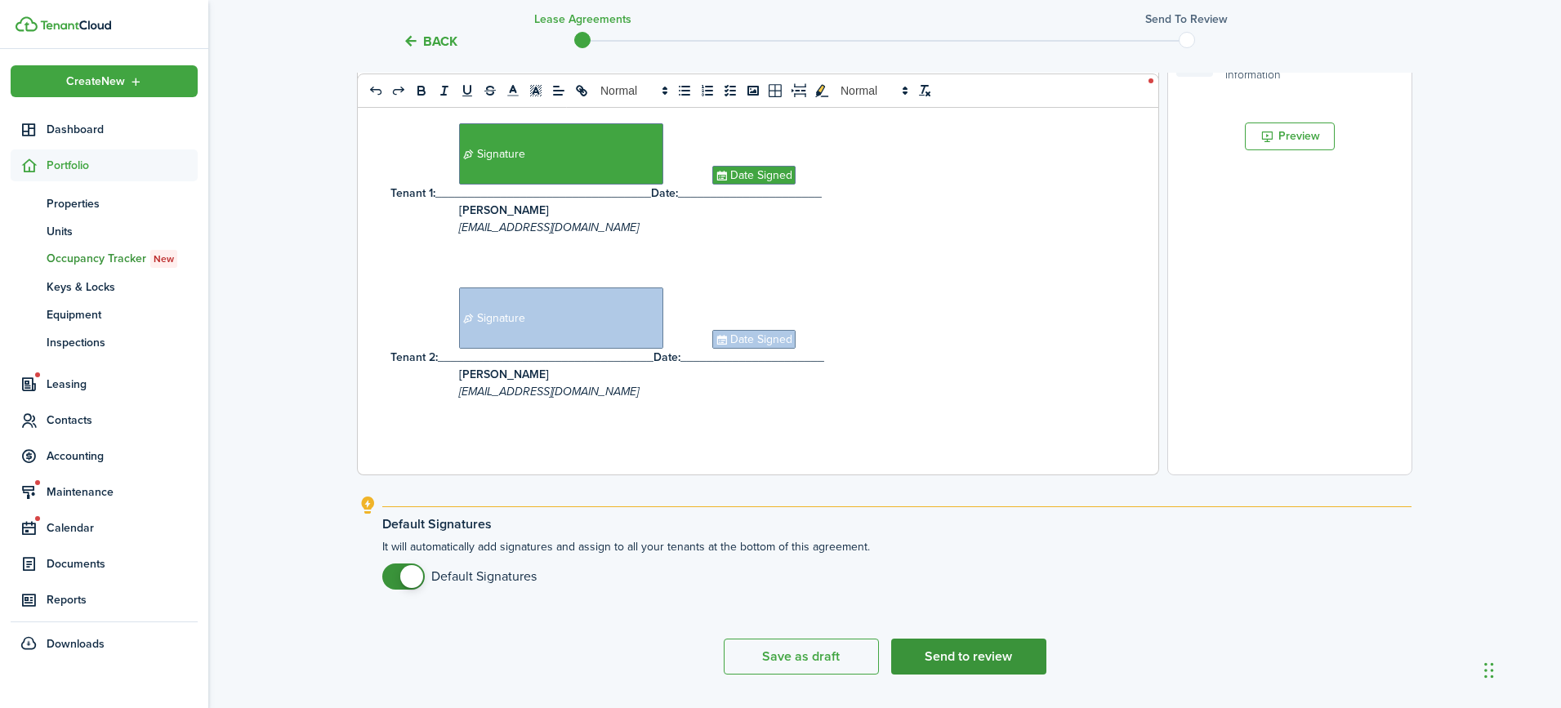
click at [984, 660] on button "Send to review" at bounding box center [968, 657] width 155 height 36
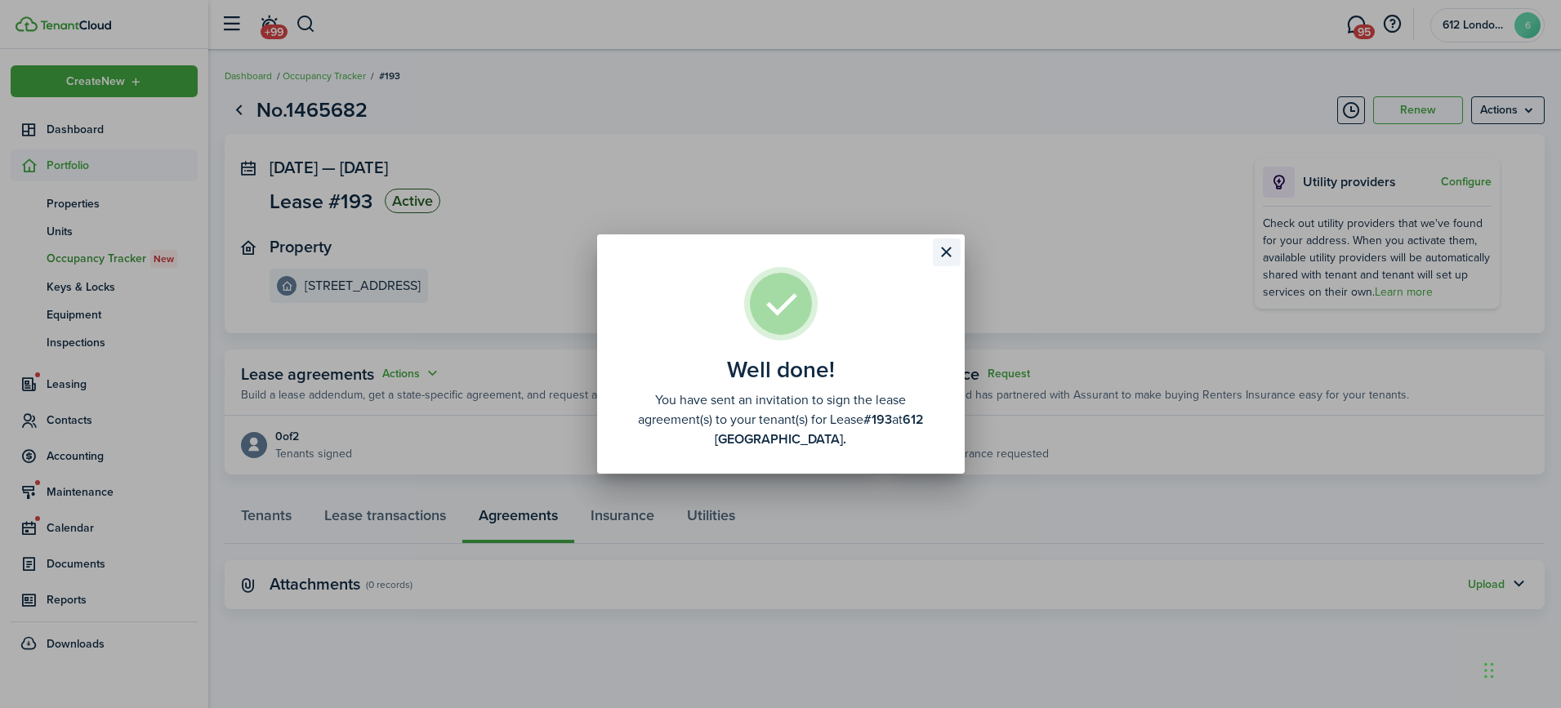
click at [944, 248] on button "Close modal" at bounding box center [947, 252] width 28 height 28
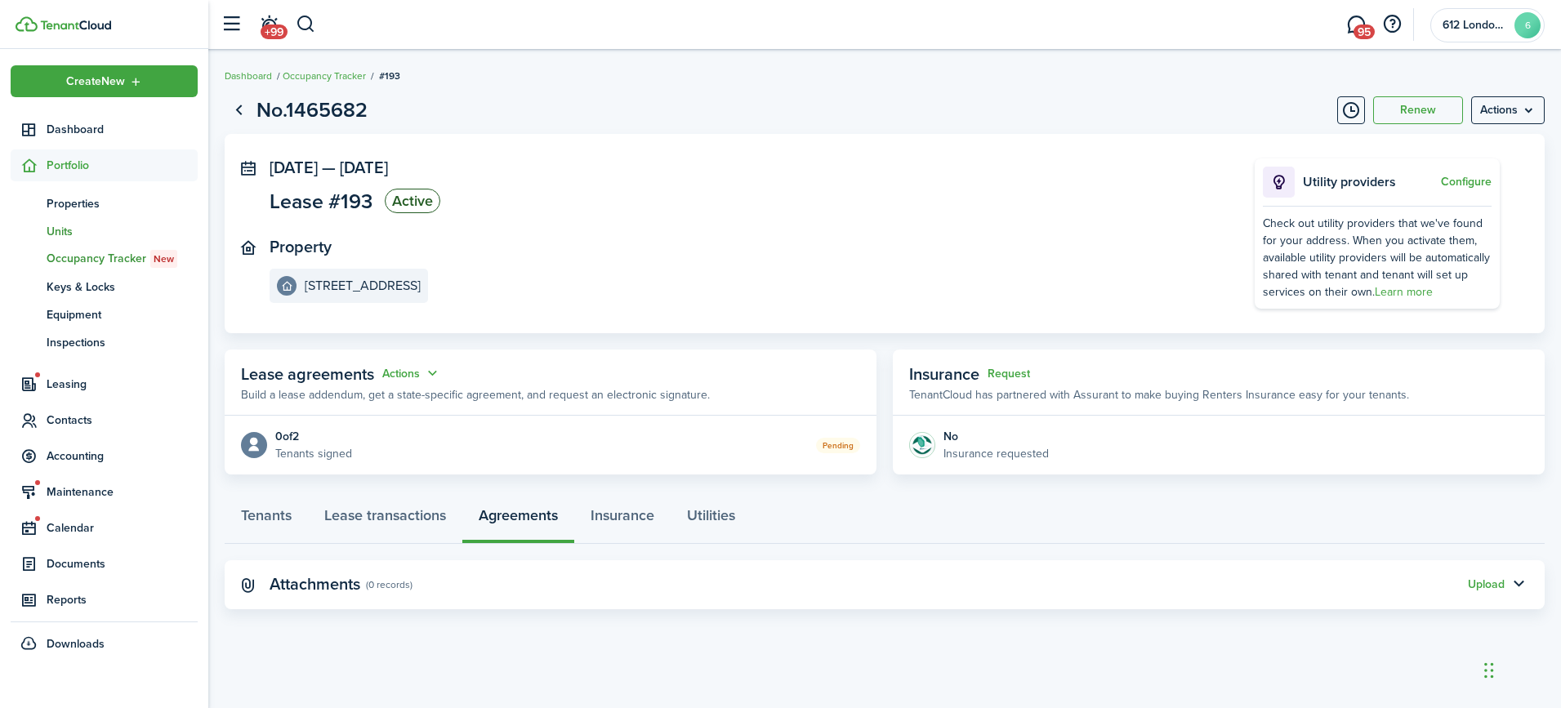
click at [78, 232] on span "Units" at bounding box center [122, 231] width 151 height 17
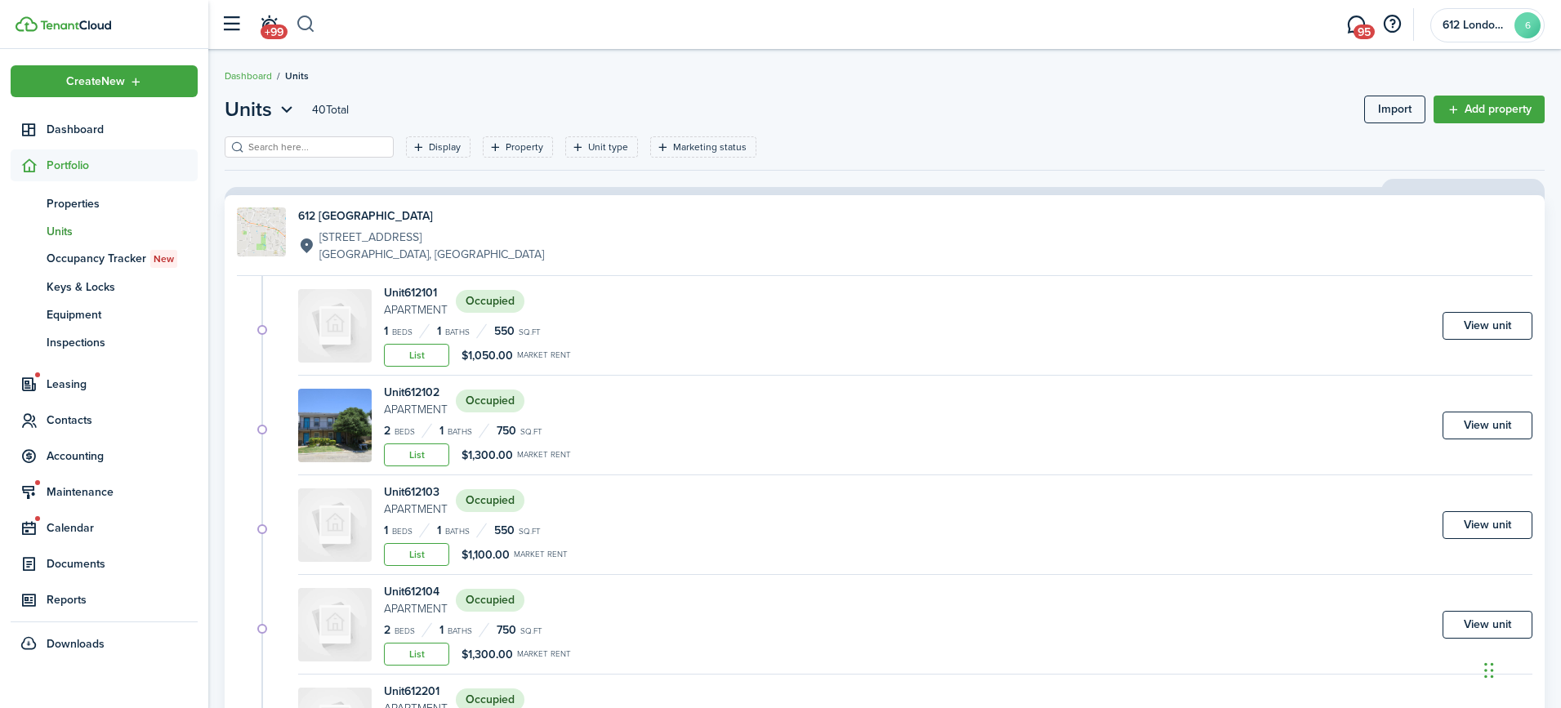
click at [307, 22] on button "button" at bounding box center [306, 25] width 20 height 28
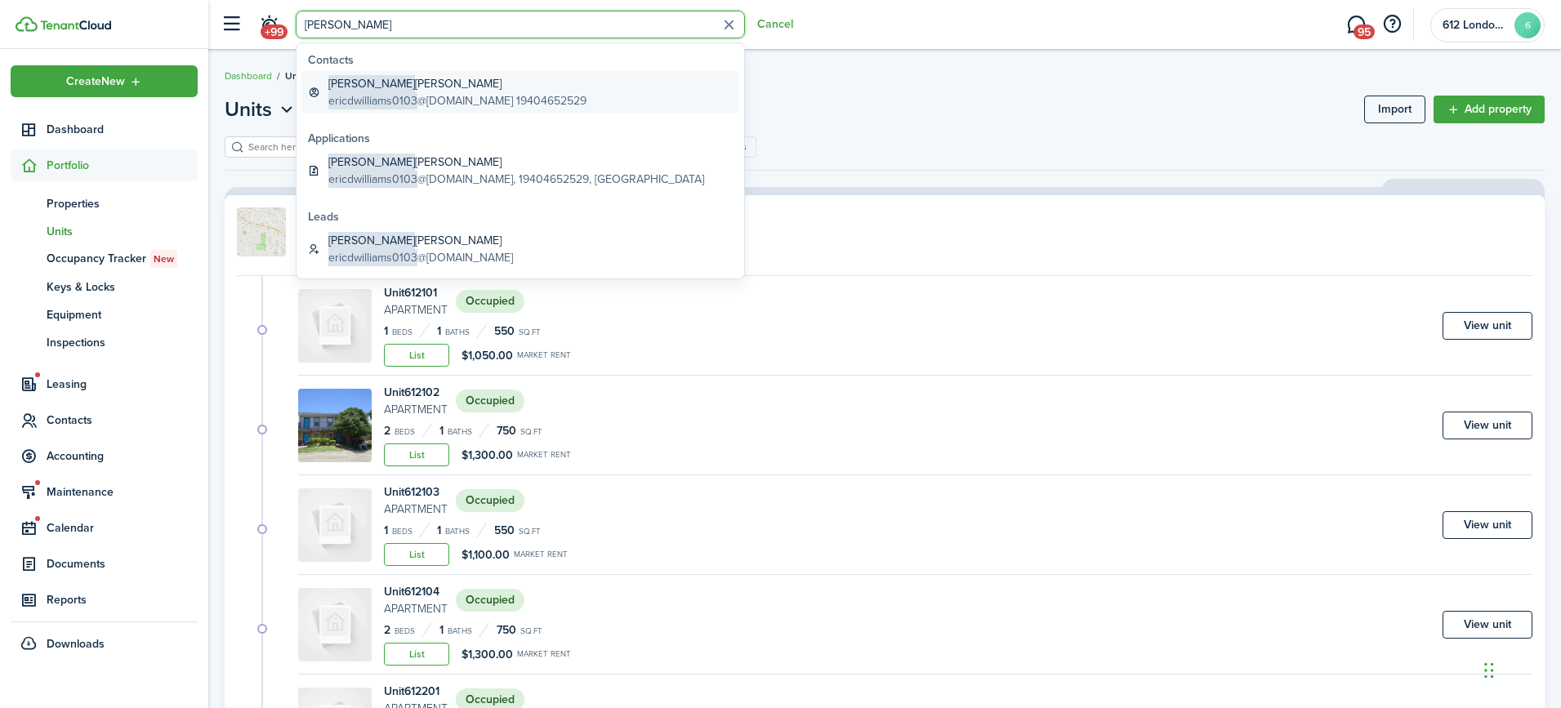
type input "[PERSON_NAME]"
click at [360, 87] on global-search-item-title "[PERSON_NAME] [PERSON_NAME]" at bounding box center [457, 83] width 258 height 17
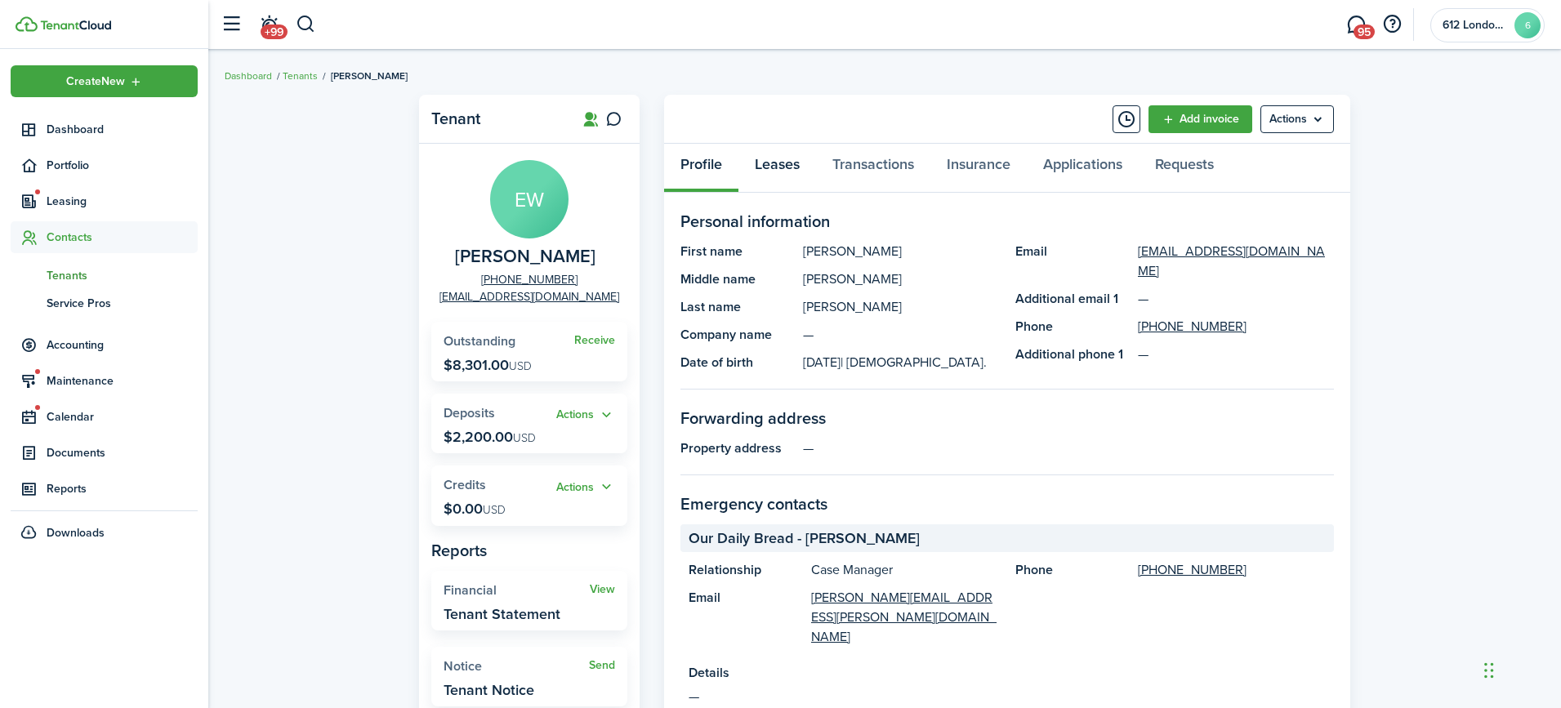
click at [789, 165] on link "Leases" at bounding box center [777, 168] width 78 height 49
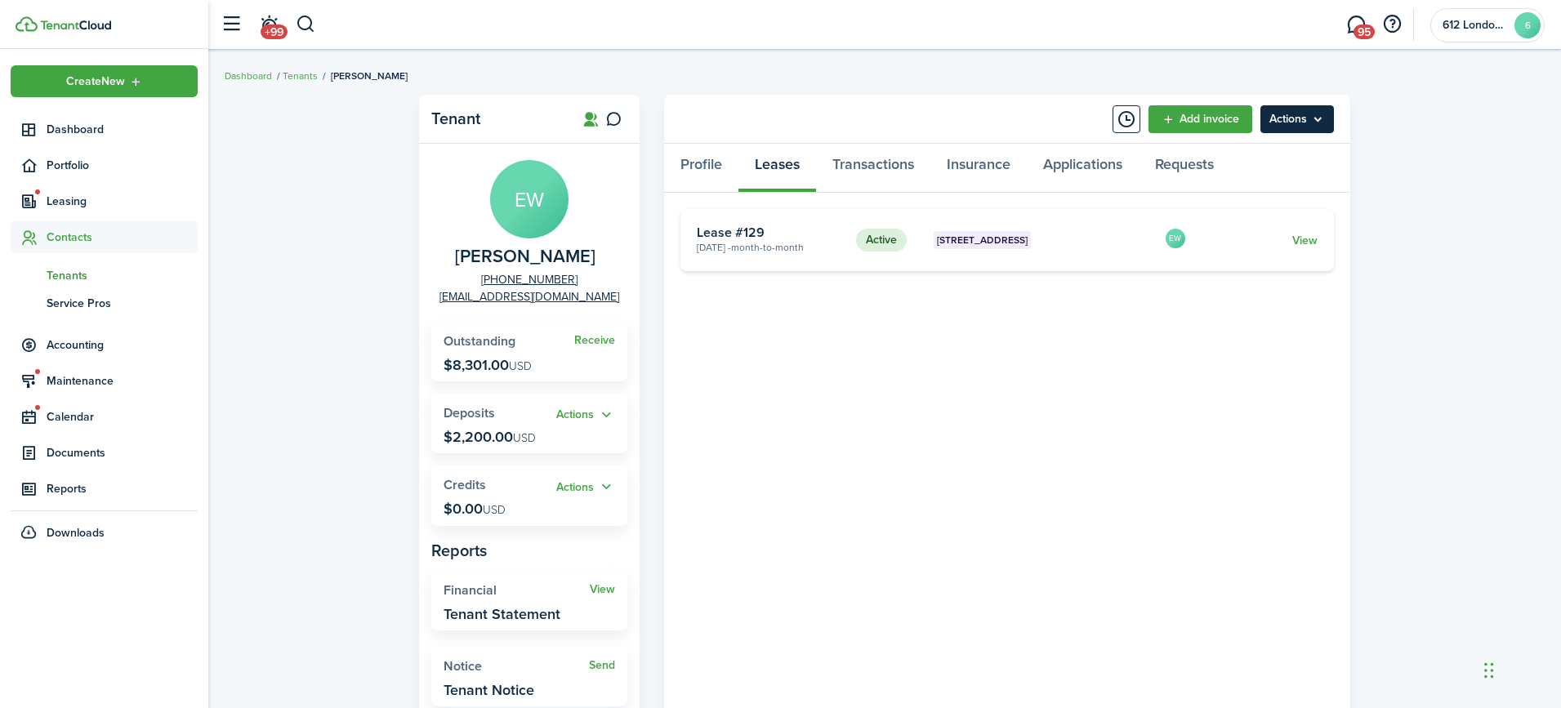
click at [1315, 122] on menu-btn "Actions" at bounding box center [1296, 119] width 73 height 28
click at [1049, 249] on card "Active [STREET_ADDRESS] [DATE] - Month-to-month Lease #129 EW View" at bounding box center [1006, 240] width 653 height 62
click at [1298, 234] on link "View" at bounding box center [1304, 240] width 25 height 17
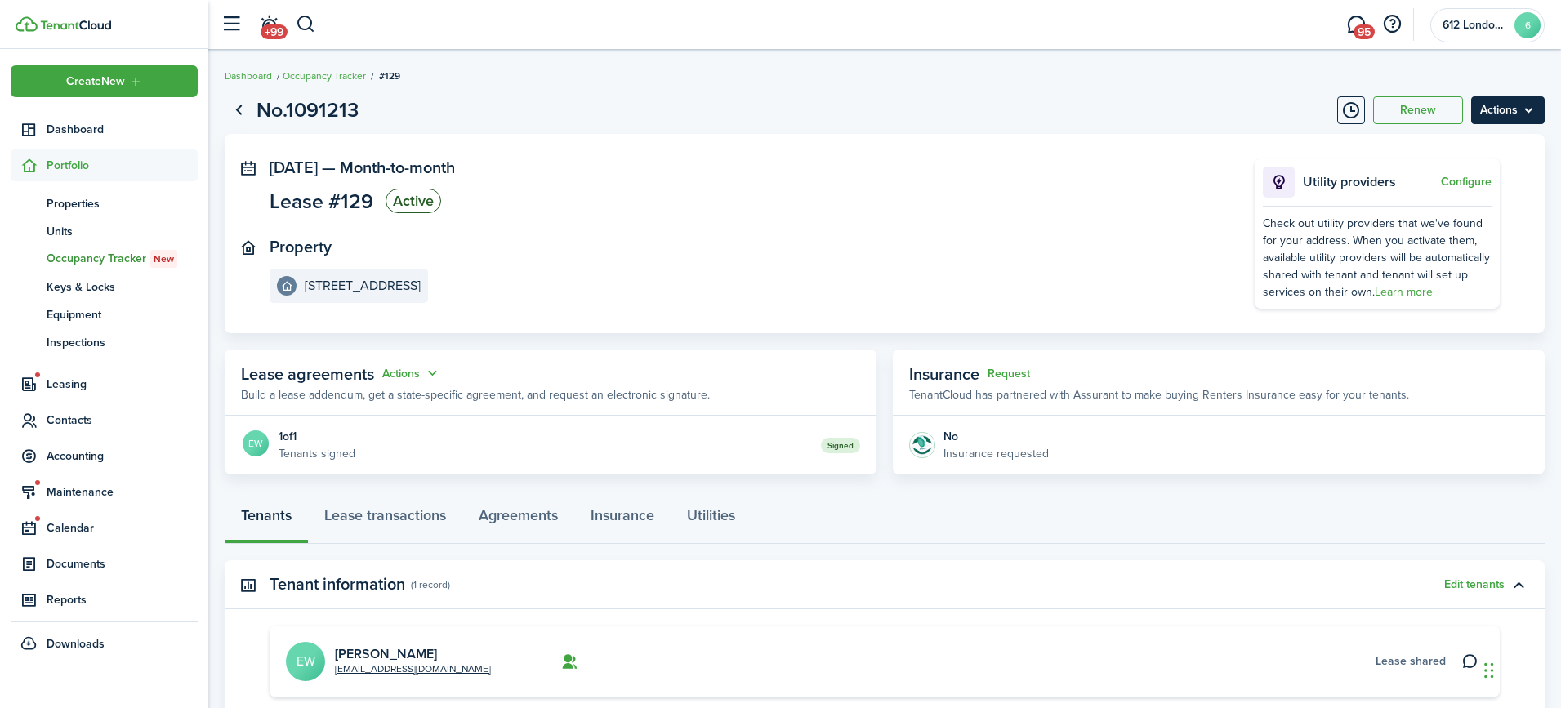
click at [1522, 105] on menu-btn "Actions" at bounding box center [1507, 110] width 73 height 28
drag, startPoint x: 1453, startPoint y: 203, endPoint x: 1463, endPoint y: 198, distance: 11.0
click at [1453, 203] on link "End Lease" at bounding box center [1472, 203] width 143 height 28
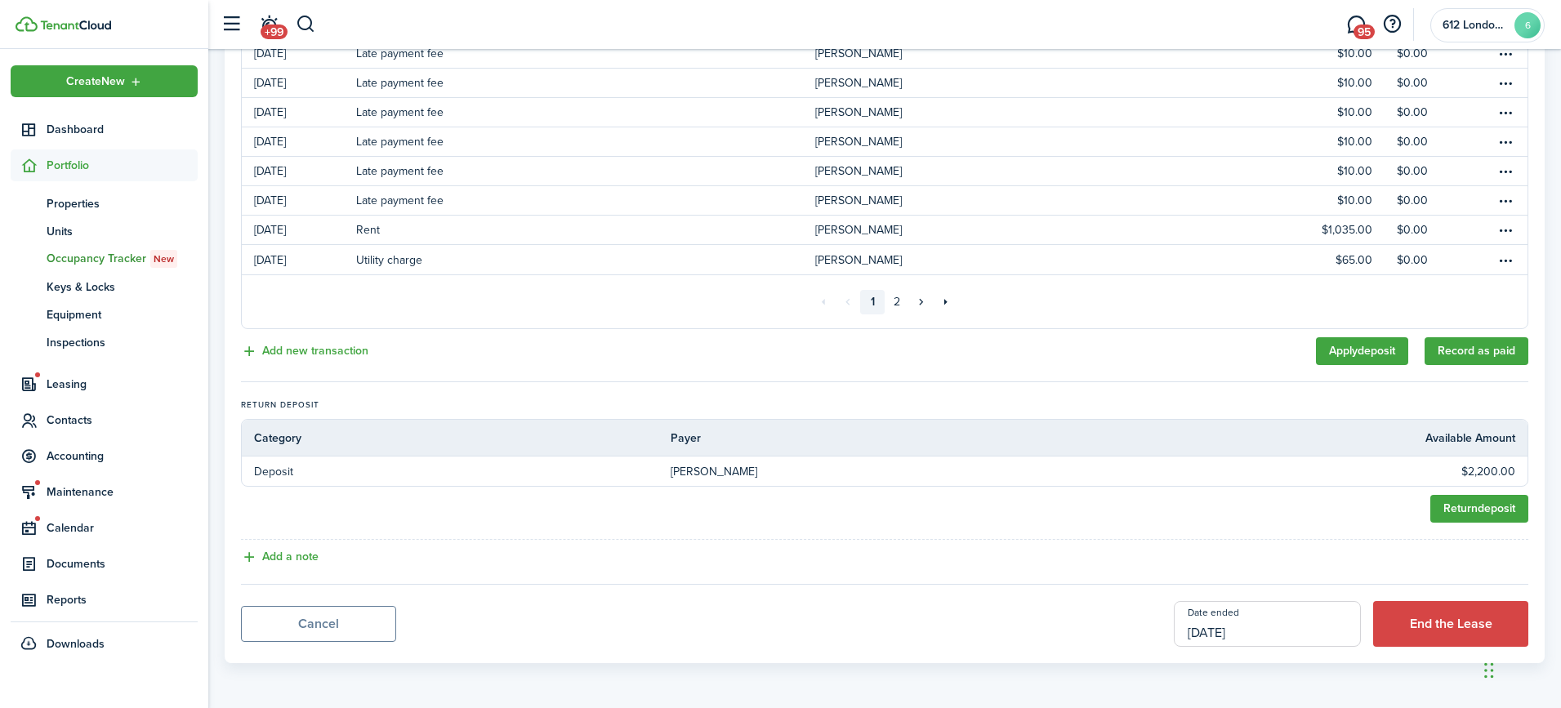
scroll to position [766, 0]
click at [1365, 343] on link "Apply deposit" at bounding box center [1362, 351] width 92 height 28
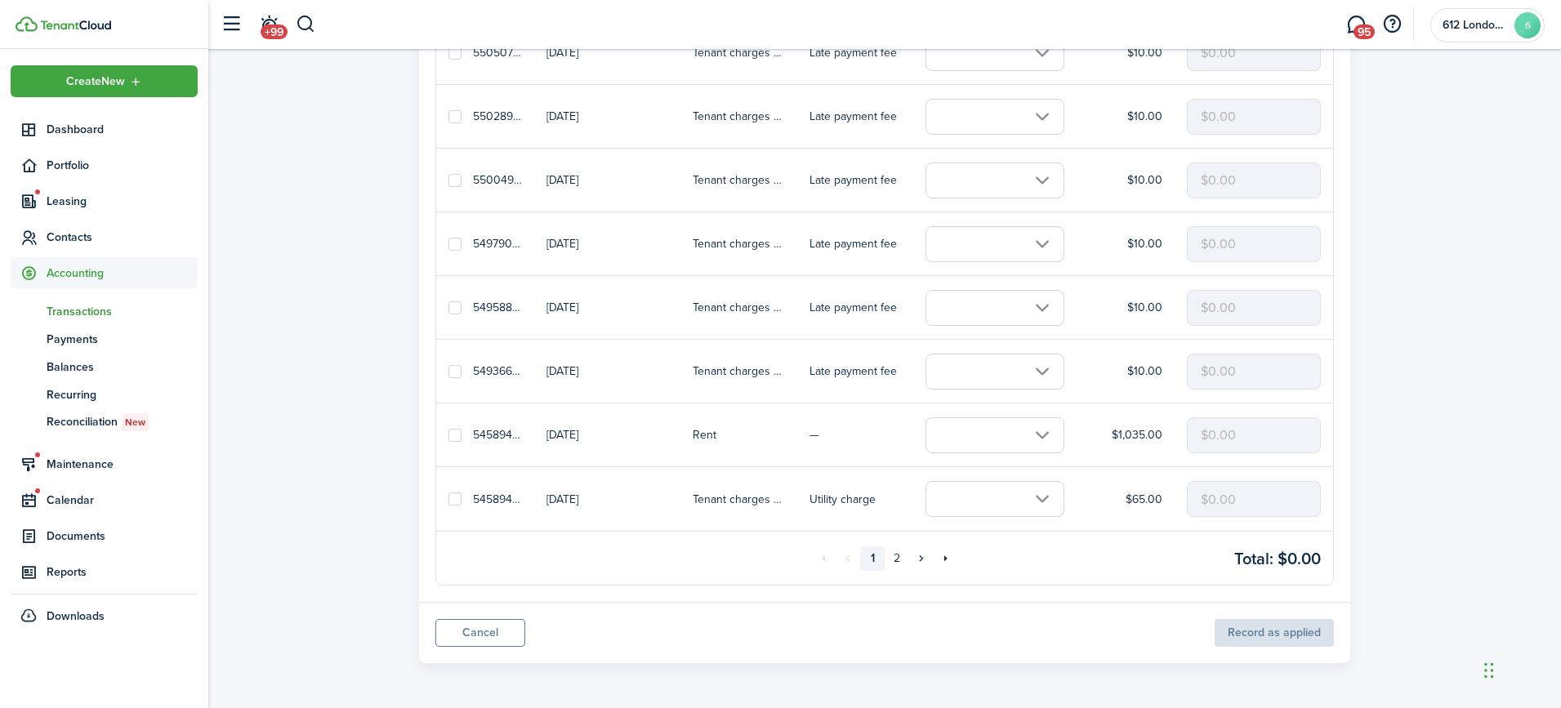
scroll to position [1003, 0]
click at [1033, 434] on input "text" at bounding box center [994, 435] width 139 height 36
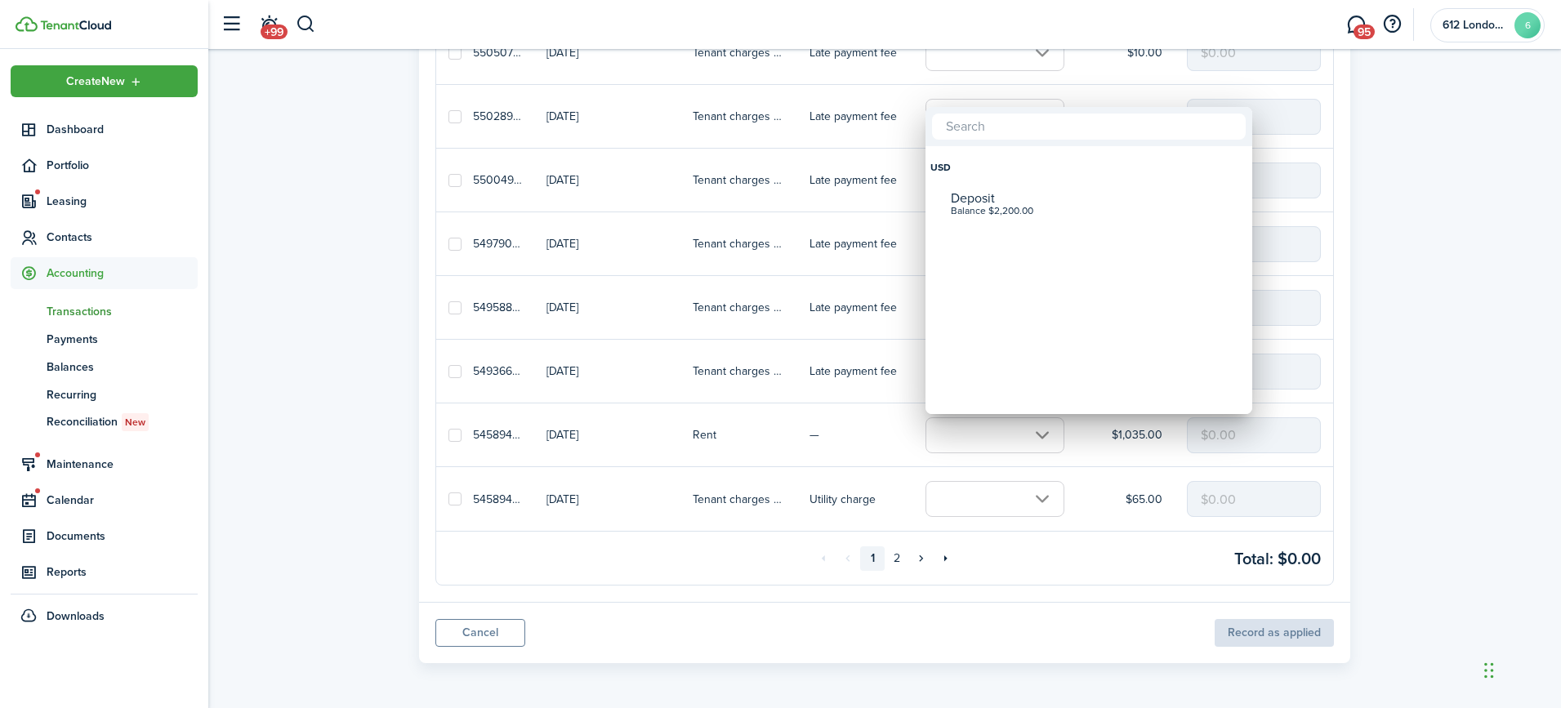
click at [898, 562] on div at bounding box center [780, 353] width 1822 height 969
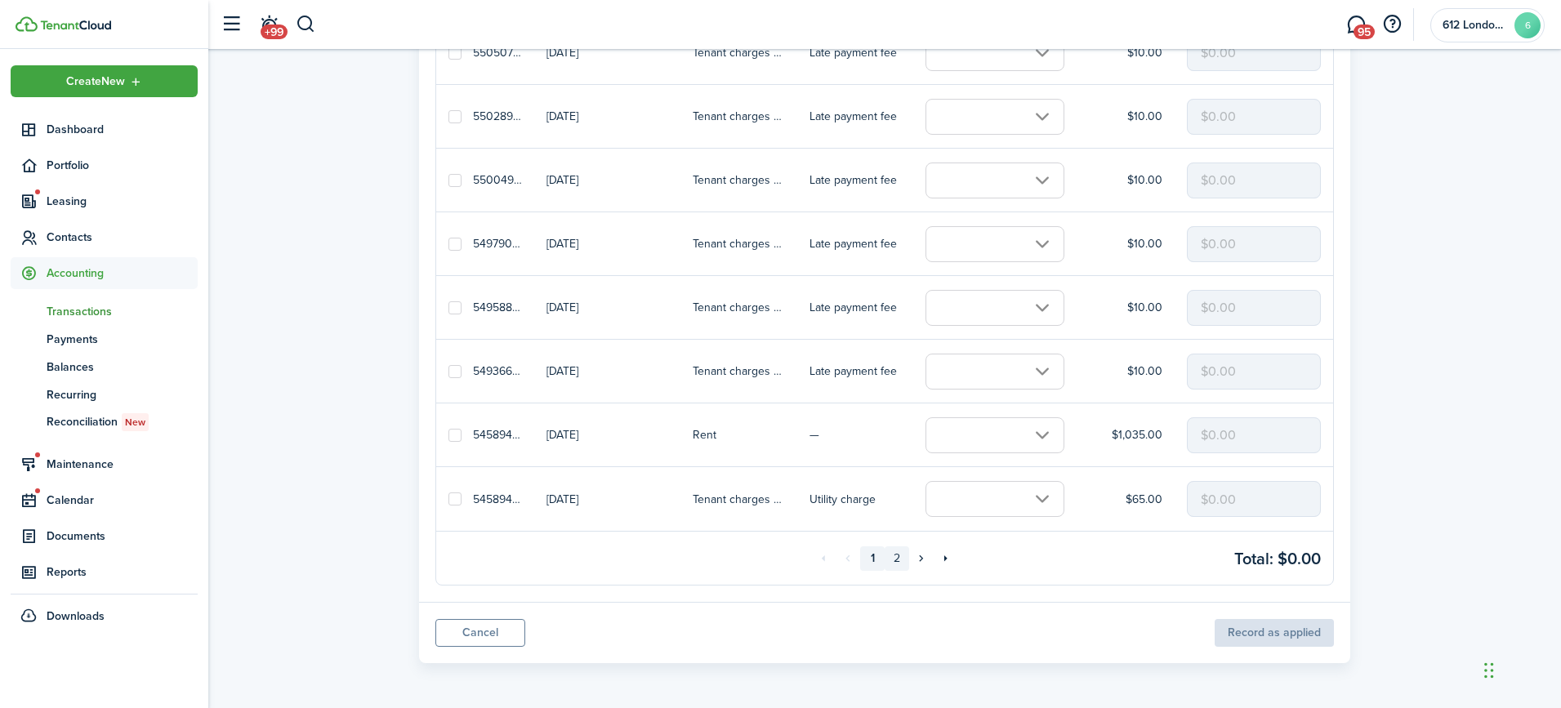
click at [898, 562] on link "2" at bounding box center [896, 558] width 24 height 24
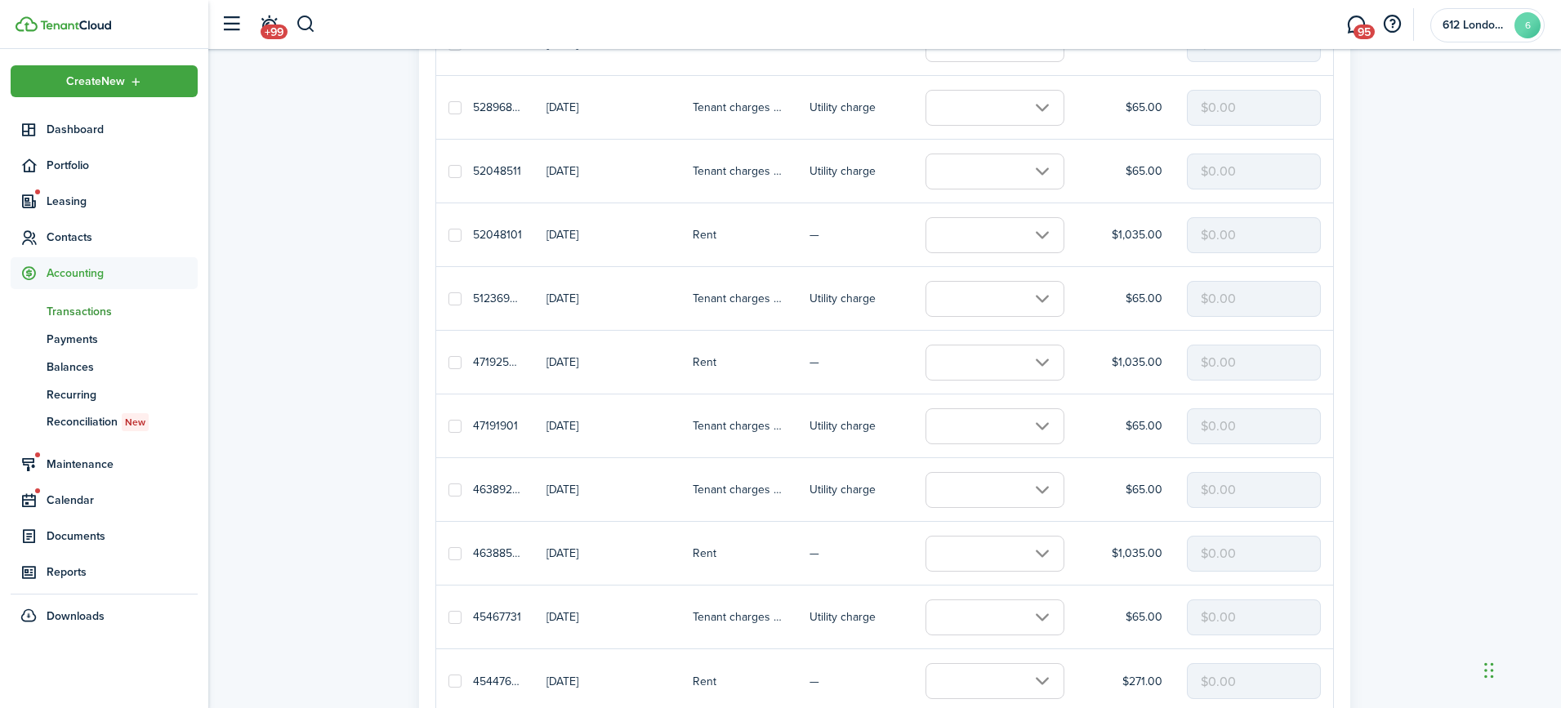
scroll to position [471, 0]
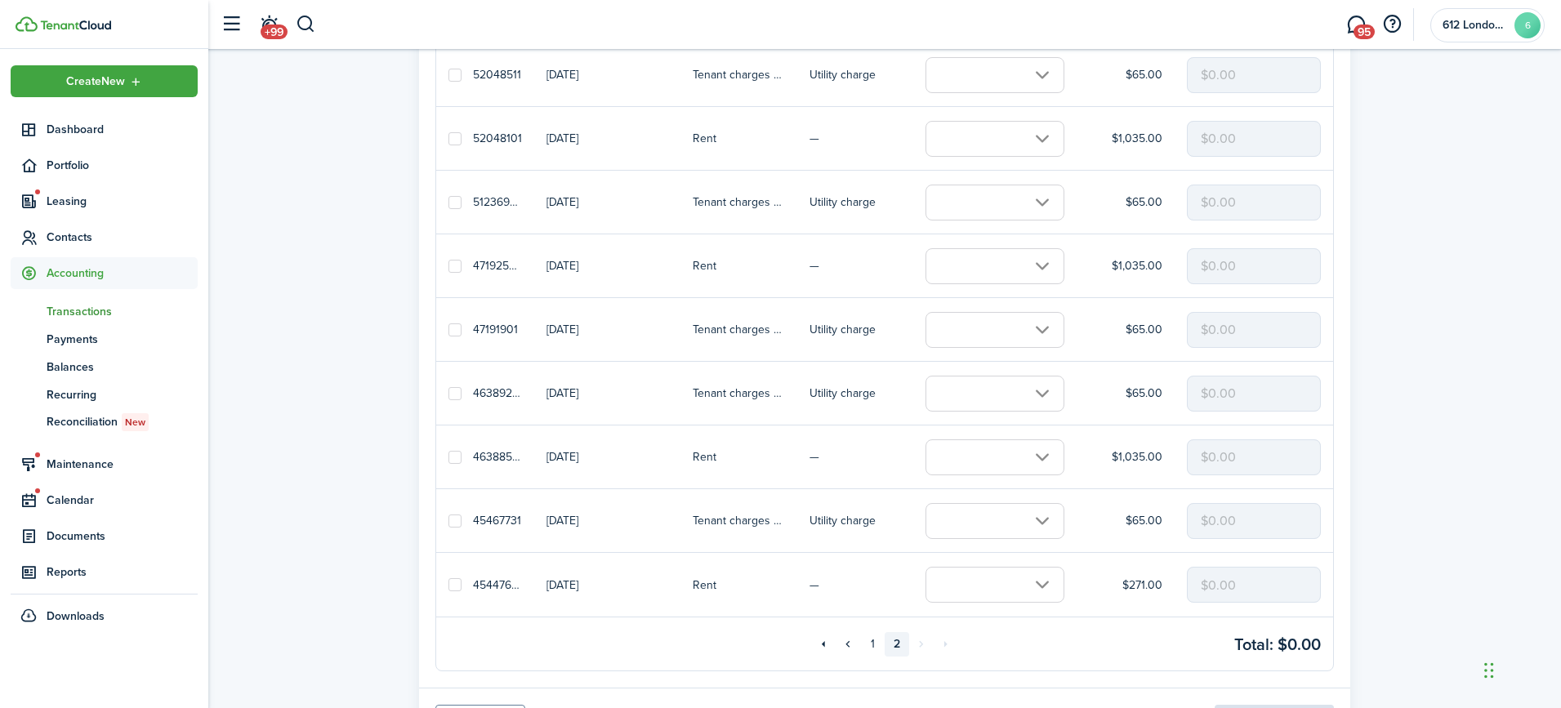
click at [456, 581] on label at bounding box center [454, 584] width 13 height 13
click at [448, 585] on input "checkbox" at bounding box center [448, 585] width 1 height 1
checkbox input "true"
click at [456, 517] on label at bounding box center [454, 520] width 13 height 13
click at [448, 520] on input "checkbox" at bounding box center [448, 520] width 1 height 1
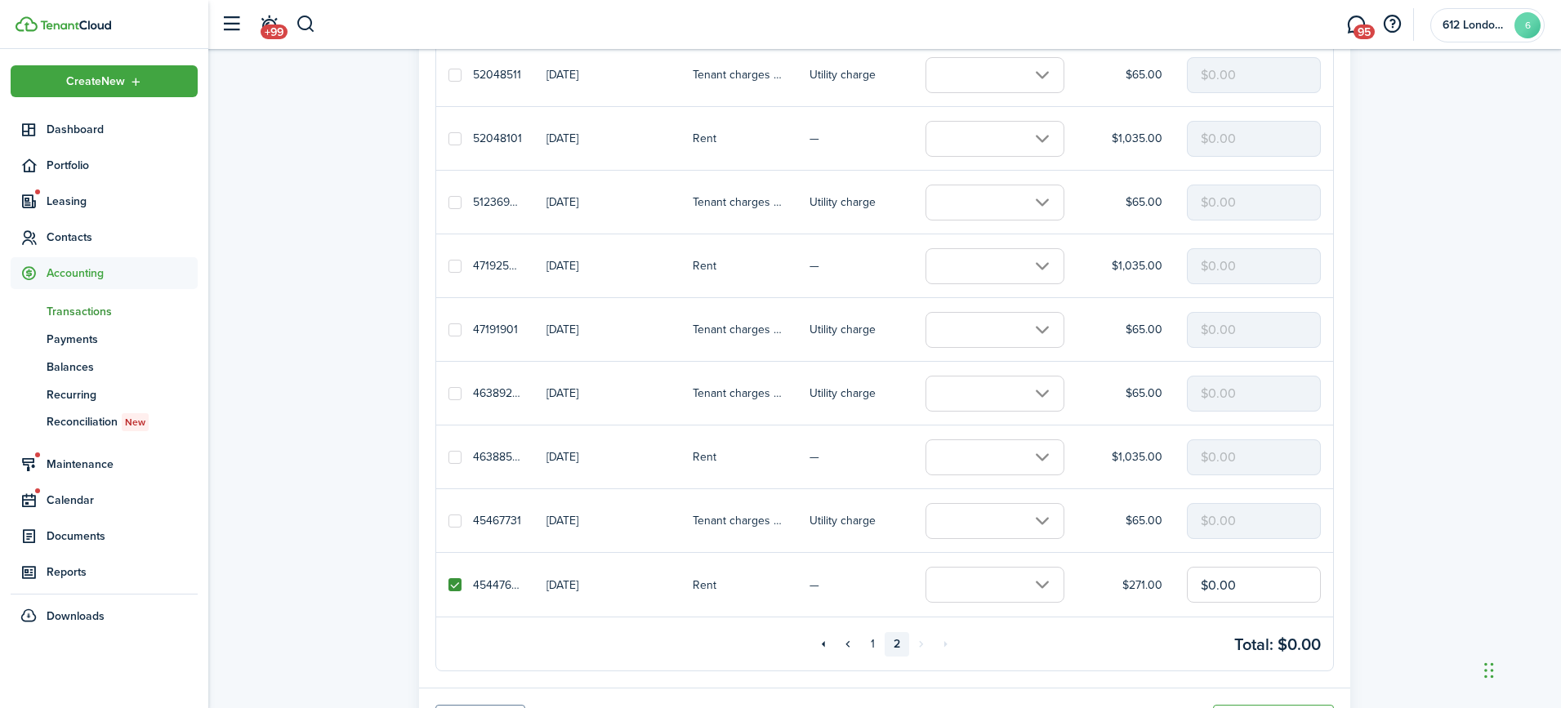
checkbox input "true"
click at [1042, 586] on input "text" at bounding box center [994, 585] width 139 height 36
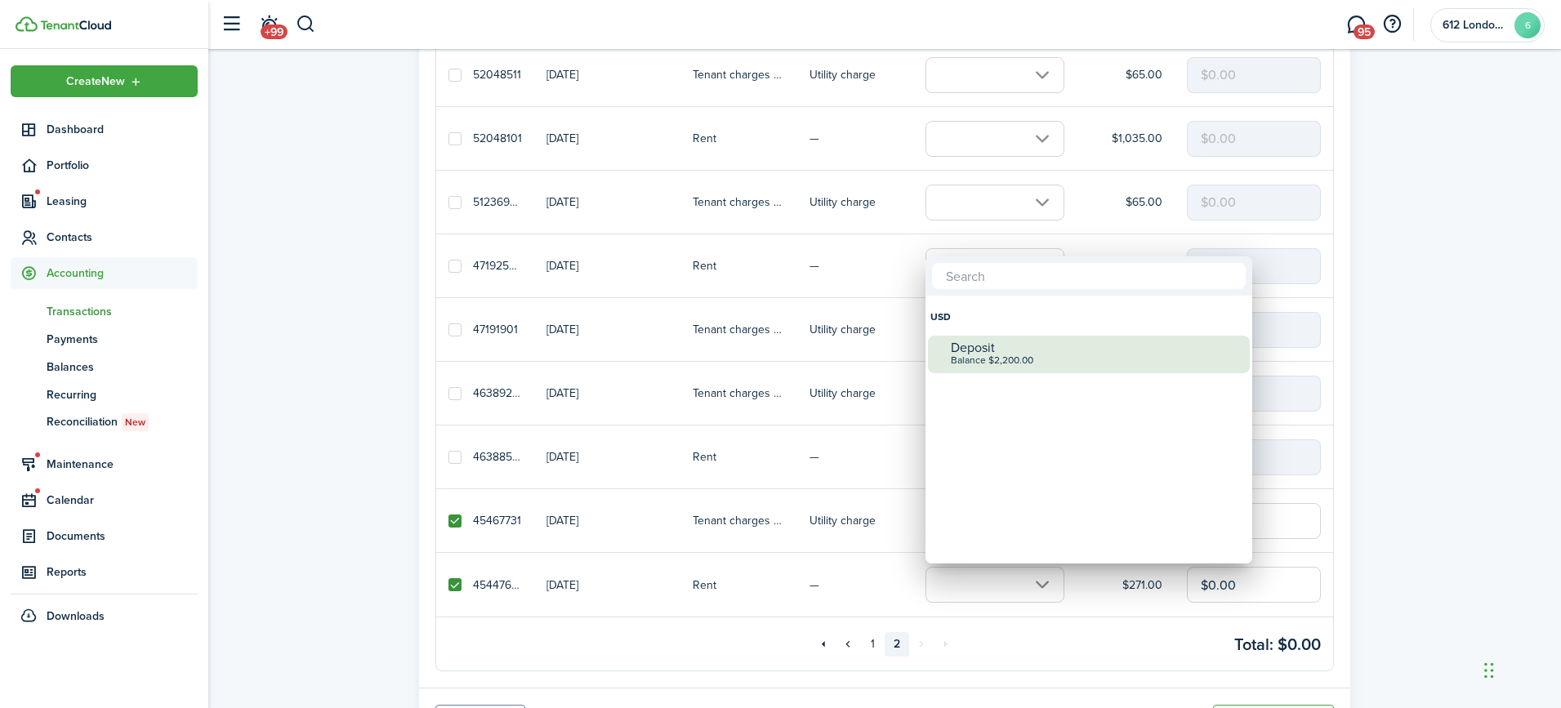
click at [1008, 367] on div "Balance $2,200.00" at bounding box center [1095, 360] width 289 height 11
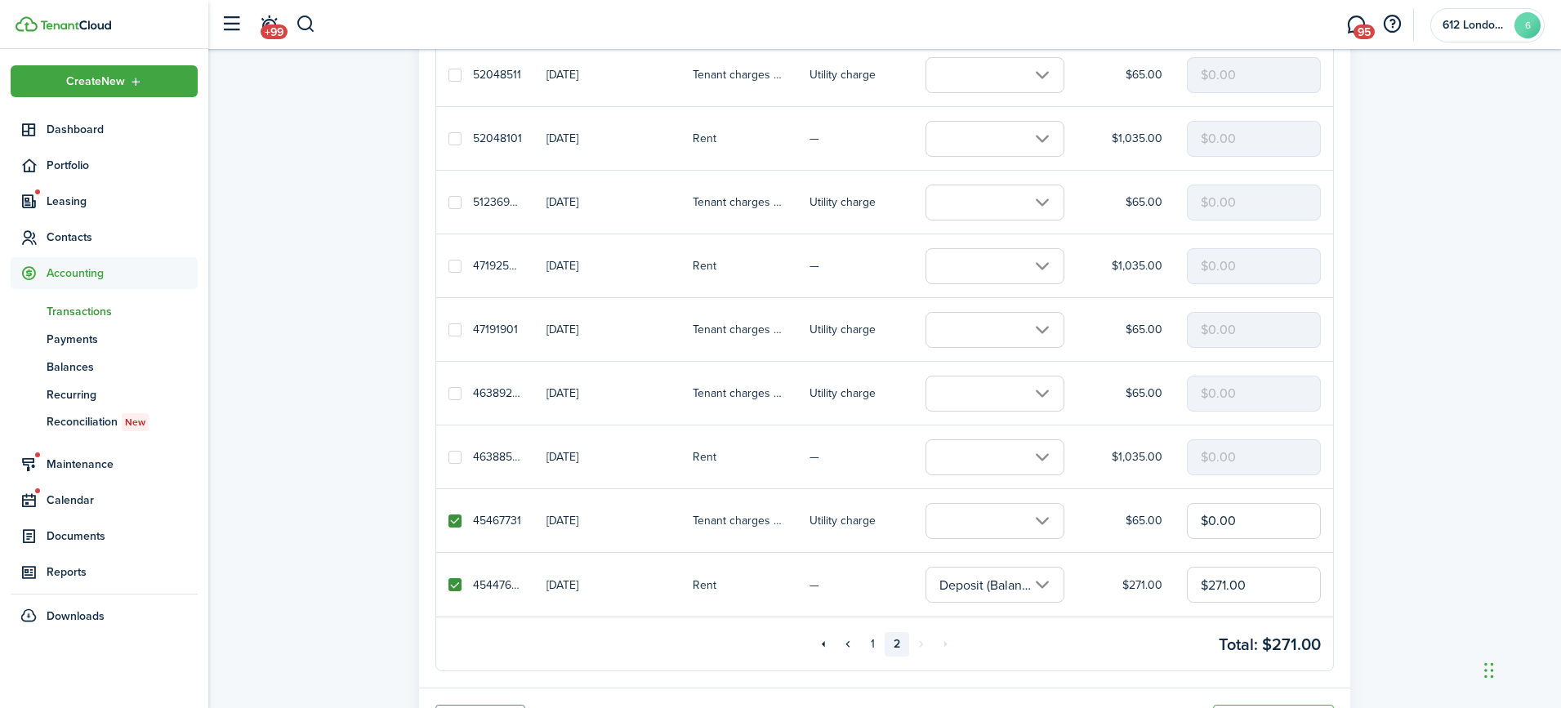
click at [1031, 515] on input "text" at bounding box center [994, 521] width 139 height 36
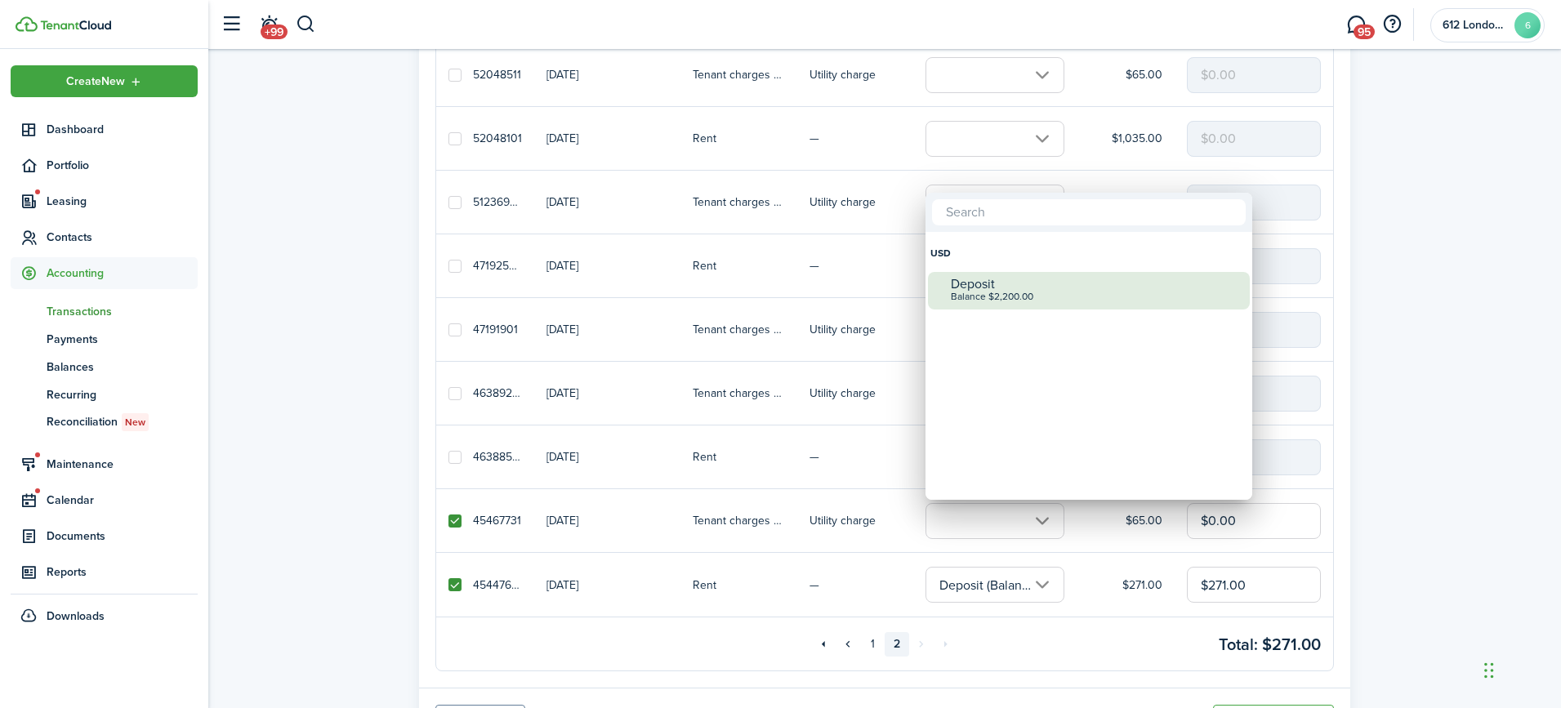
click at [1000, 298] on div "Balance $2,200.00" at bounding box center [1095, 297] width 289 height 11
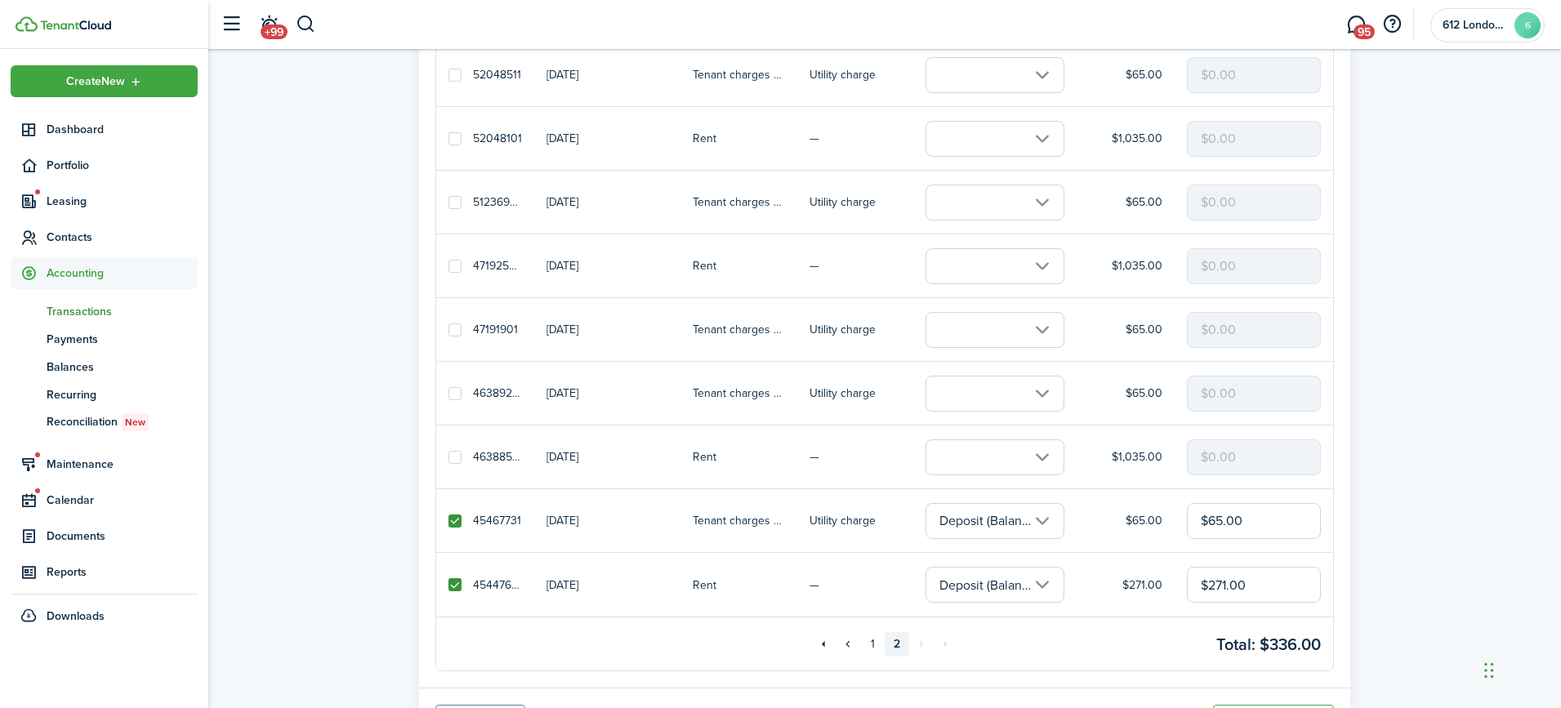
click at [455, 457] on label at bounding box center [454, 457] width 13 height 13
click at [448, 457] on input "checkbox" at bounding box center [448, 457] width 1 height 1
checkbox input "true"
click at [1008, 455] on input "text" at bounding box center [994, 457] width 139 height 36
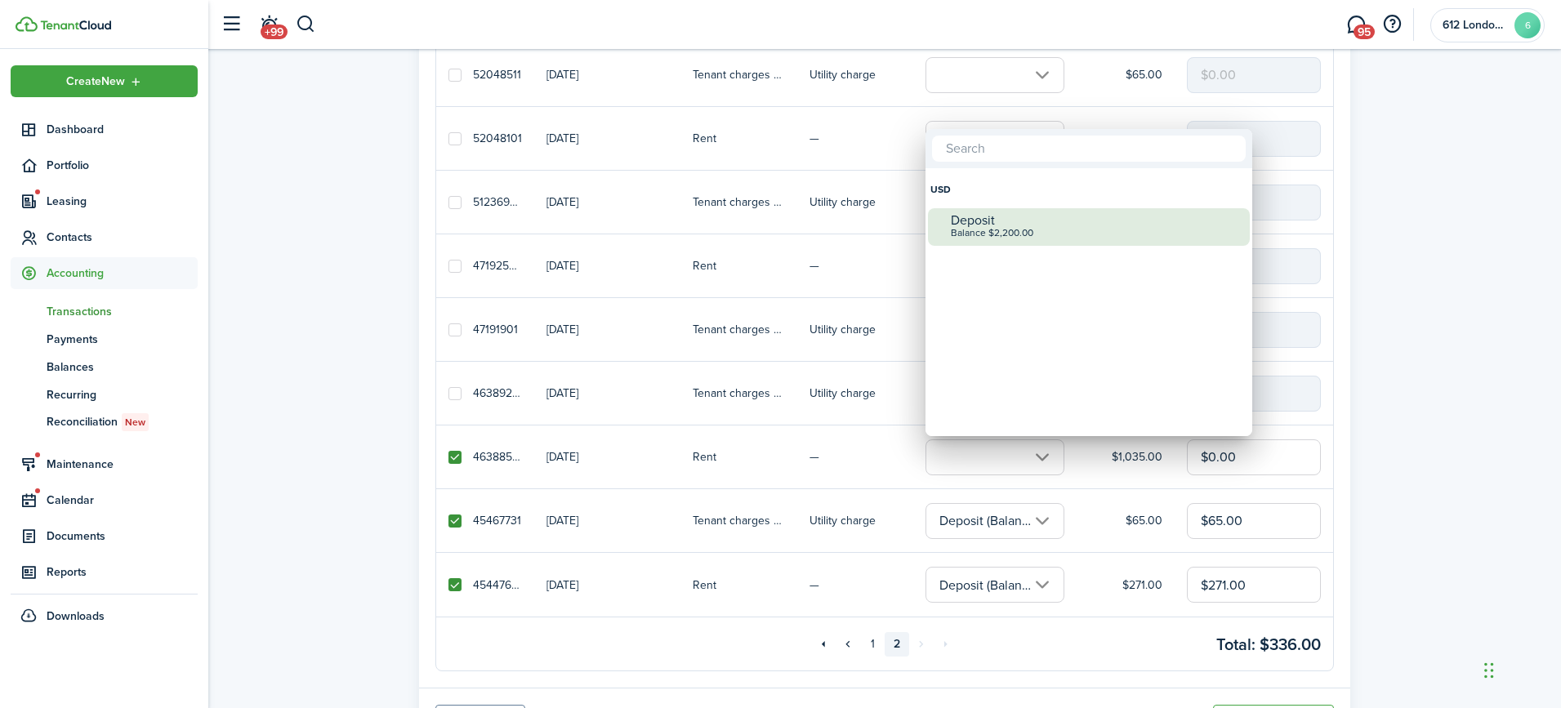
click at [980, 229] on div "Balance $2,200.00" at bounding box center [1095, 233] width 289 height 11
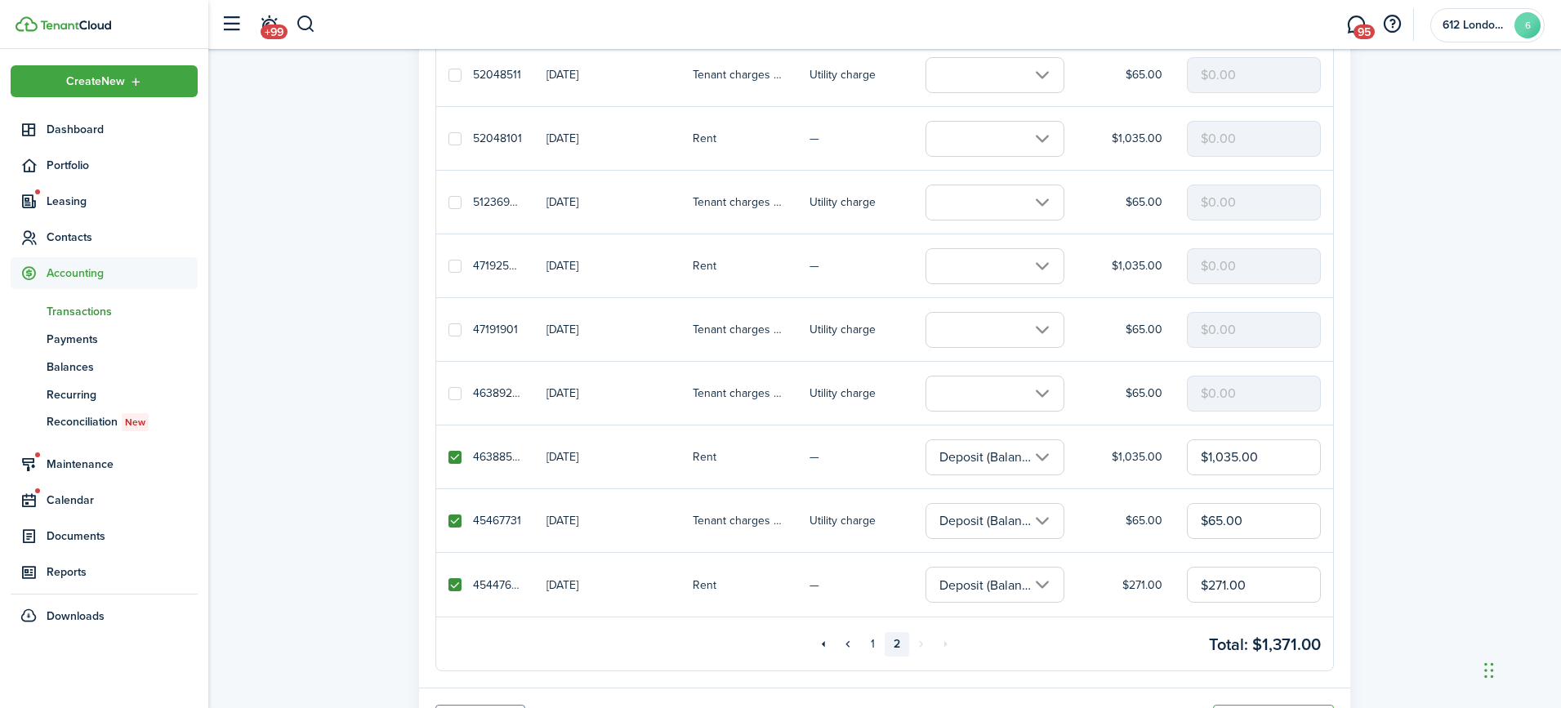
click at [453, 393] on label at bounding box center [454, 393] width 13 height 13
click at [448, 393] on input "checkbox" at bounding box center [448, 393] width 1 height 1
checkbox input "true"
click at [1022, 395] on input "text" at bounding box center [994, 394] width 139 height 36
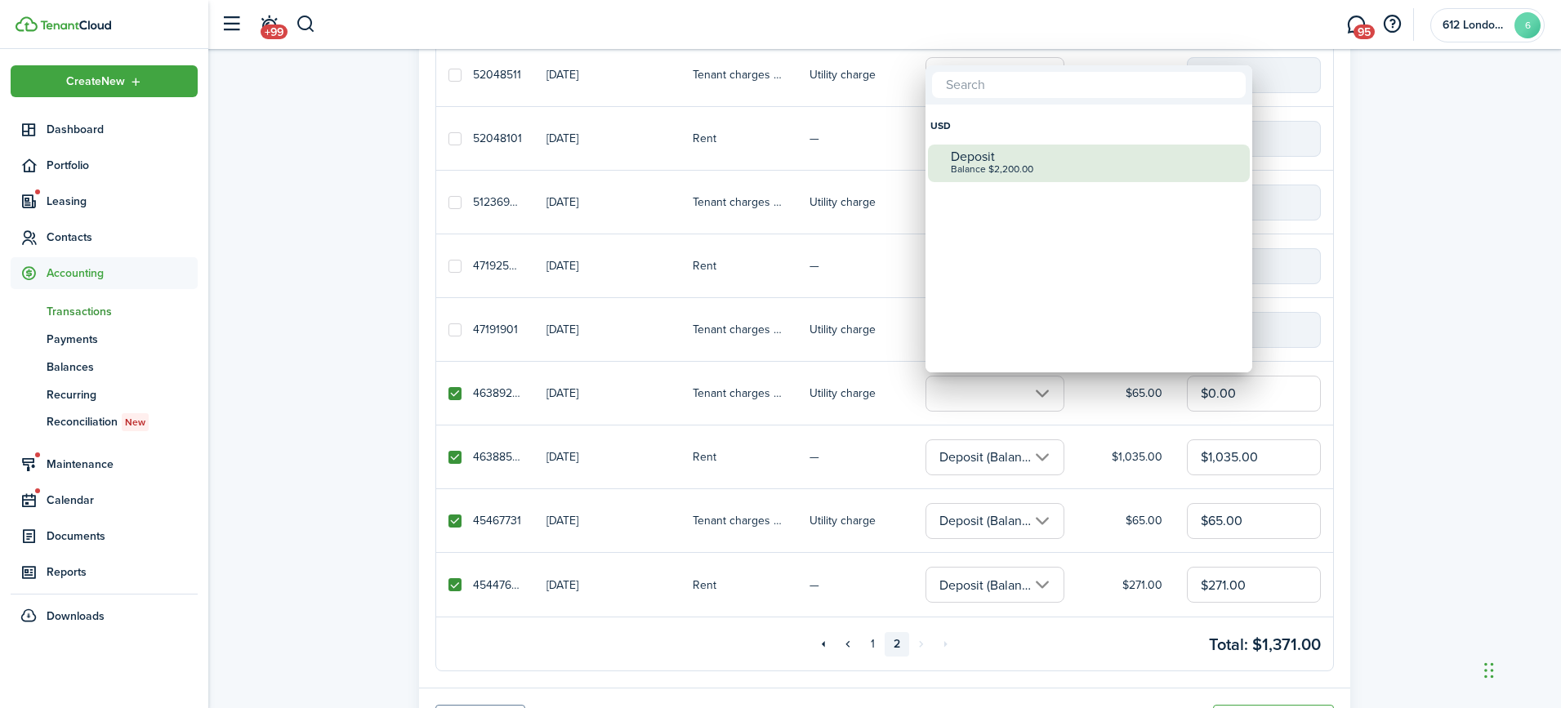
click at [991, 162] on div "Deposit" at bounding box center [1095, 156] width 289 height 15
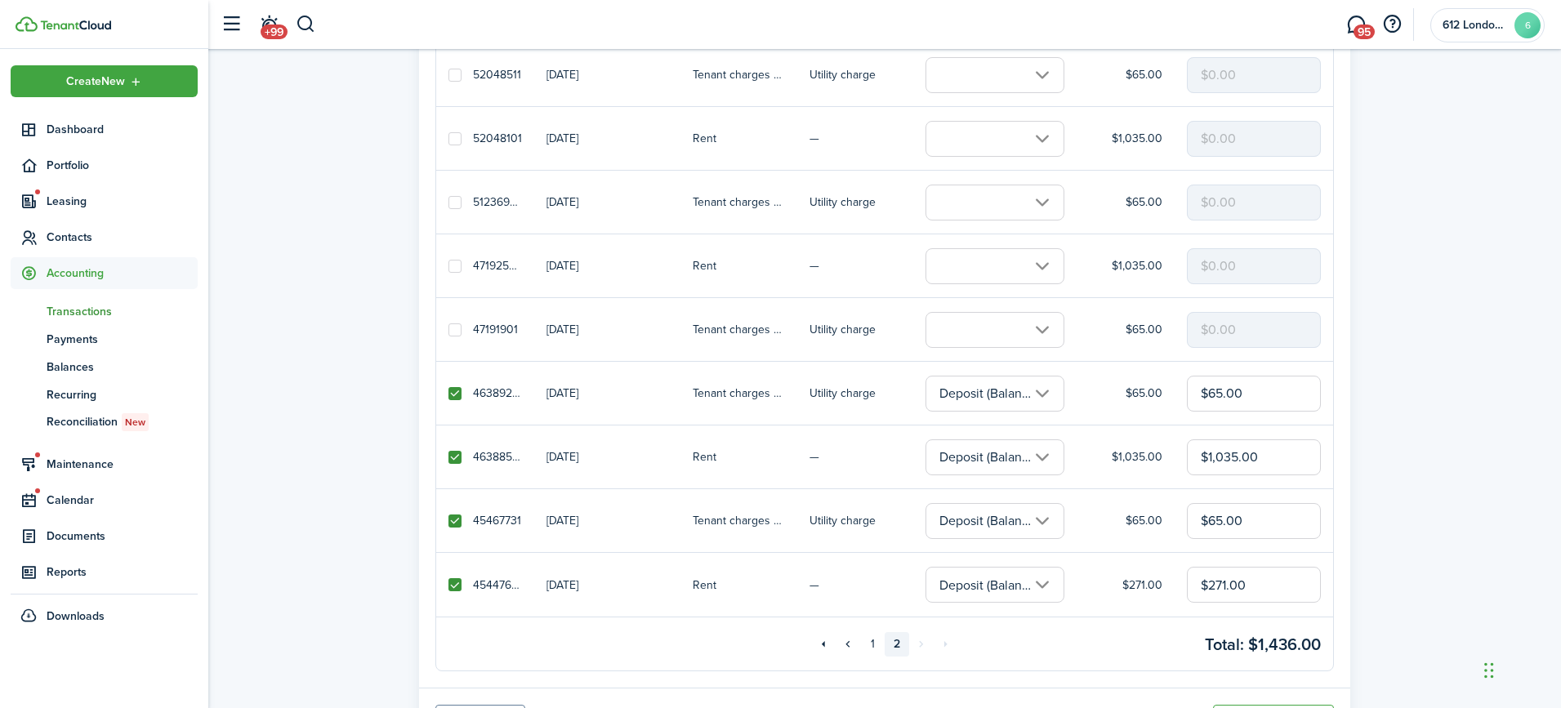
click at [450, 326] on label at bounding box center [454, 329] width 13 height 13
click at [448, 329] on input "checkbox" at bounding box center [448, 329] width 1 height 1
checkbox input "true"
click at [1034, 336] on input "text" at bounding box center [994, 330] width 139 height 36
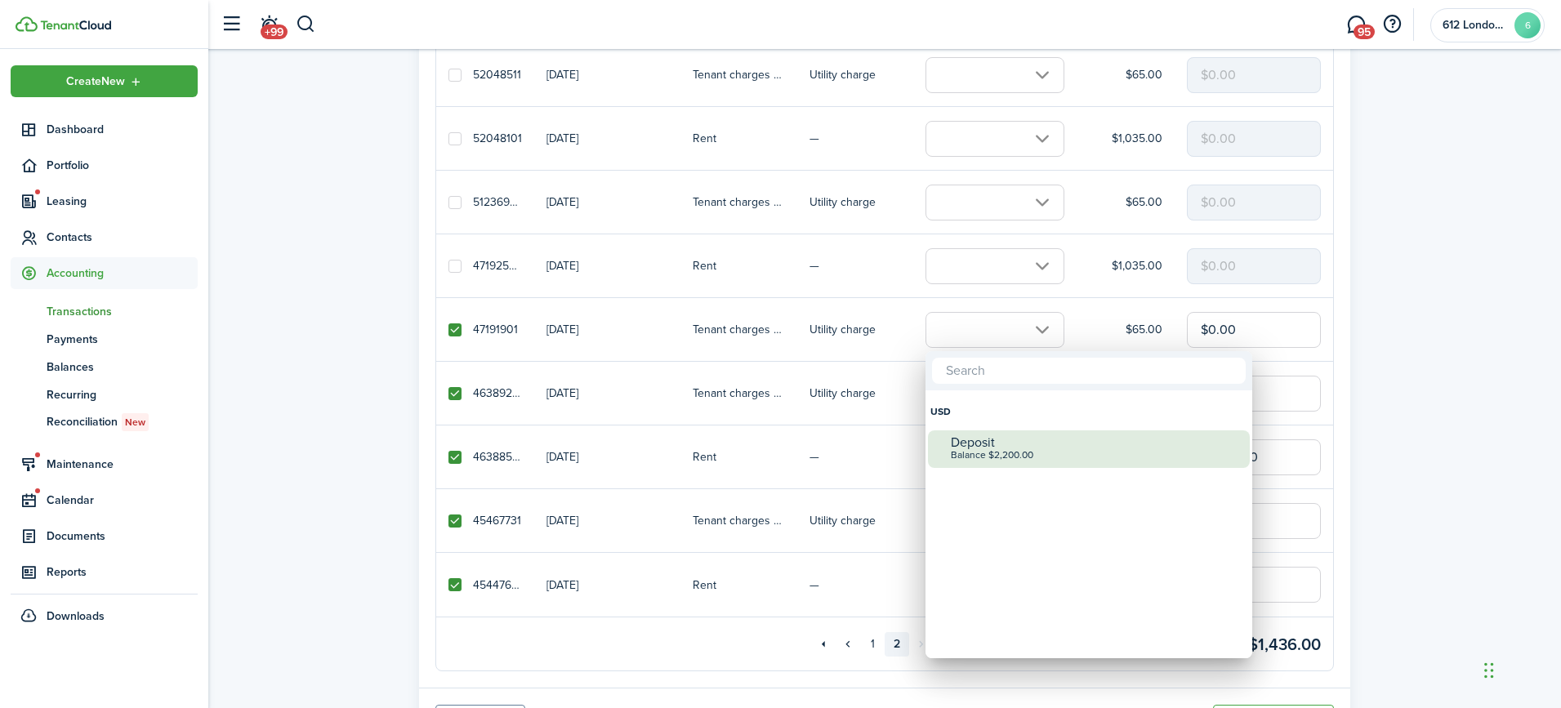
click at [1002, 453] on div "Balance $2,200.00" at bounding box center [1095, 455] width 289 height 11
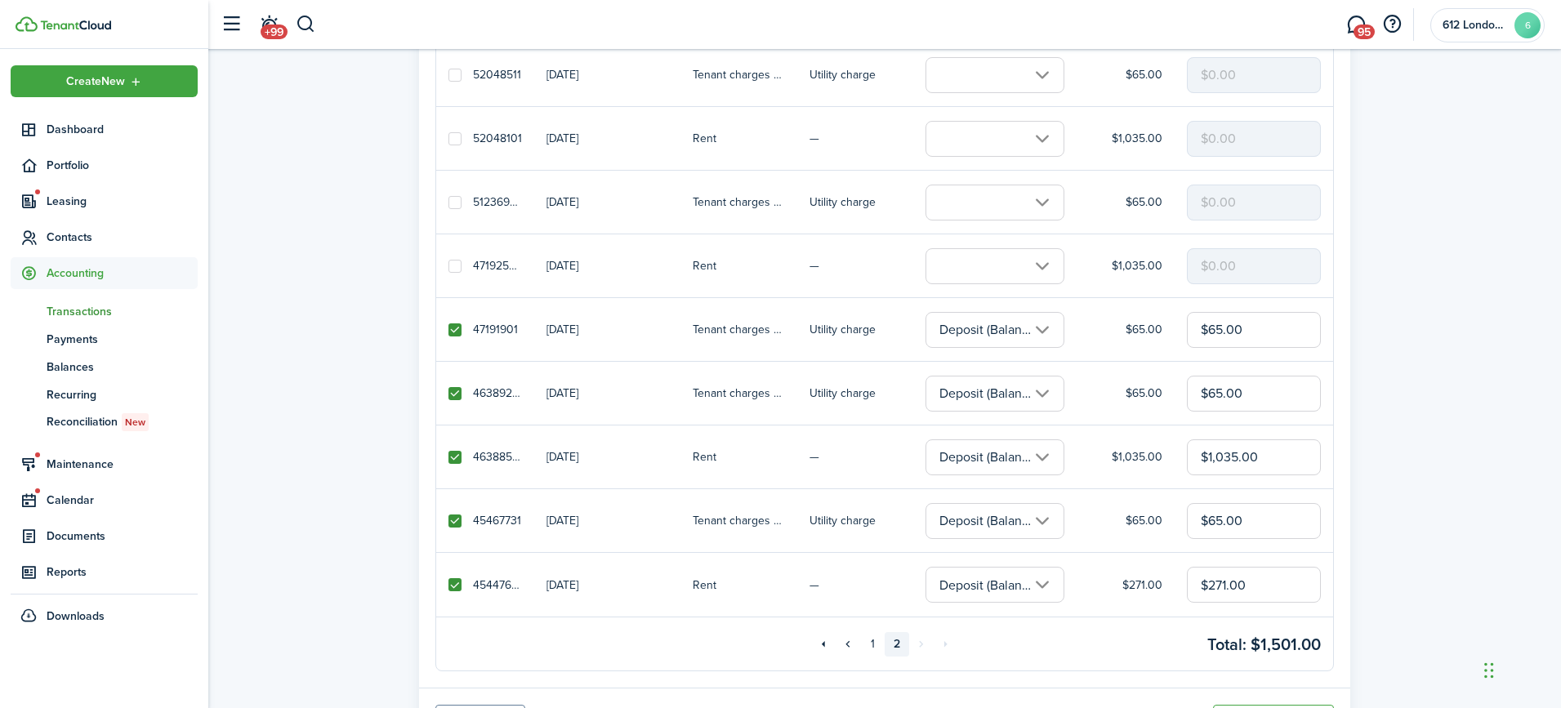
click at [448, 268] on label at bounding box center [454, 266] width 13 height 13
click at [448, 266] on input "checkbox" at bounding box center [448, 265] width 1 height 1
checkbox input "true"
click at [962, 273] on input "text" at bounding box center [994, 266] width 139 height 36
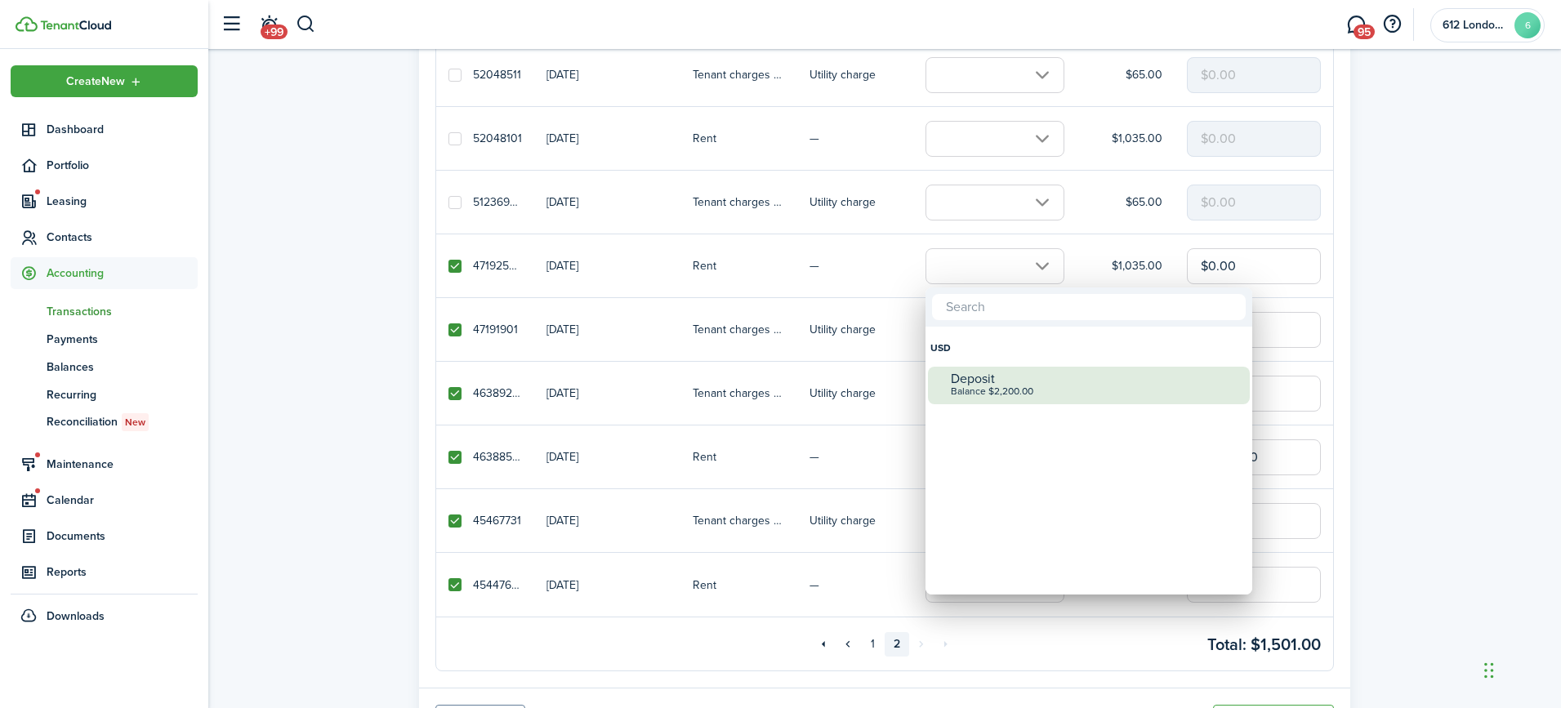
click at [1014, 386] on div "Balance $2,200.00" at bounding box center [1095, 391] width 289 height 11
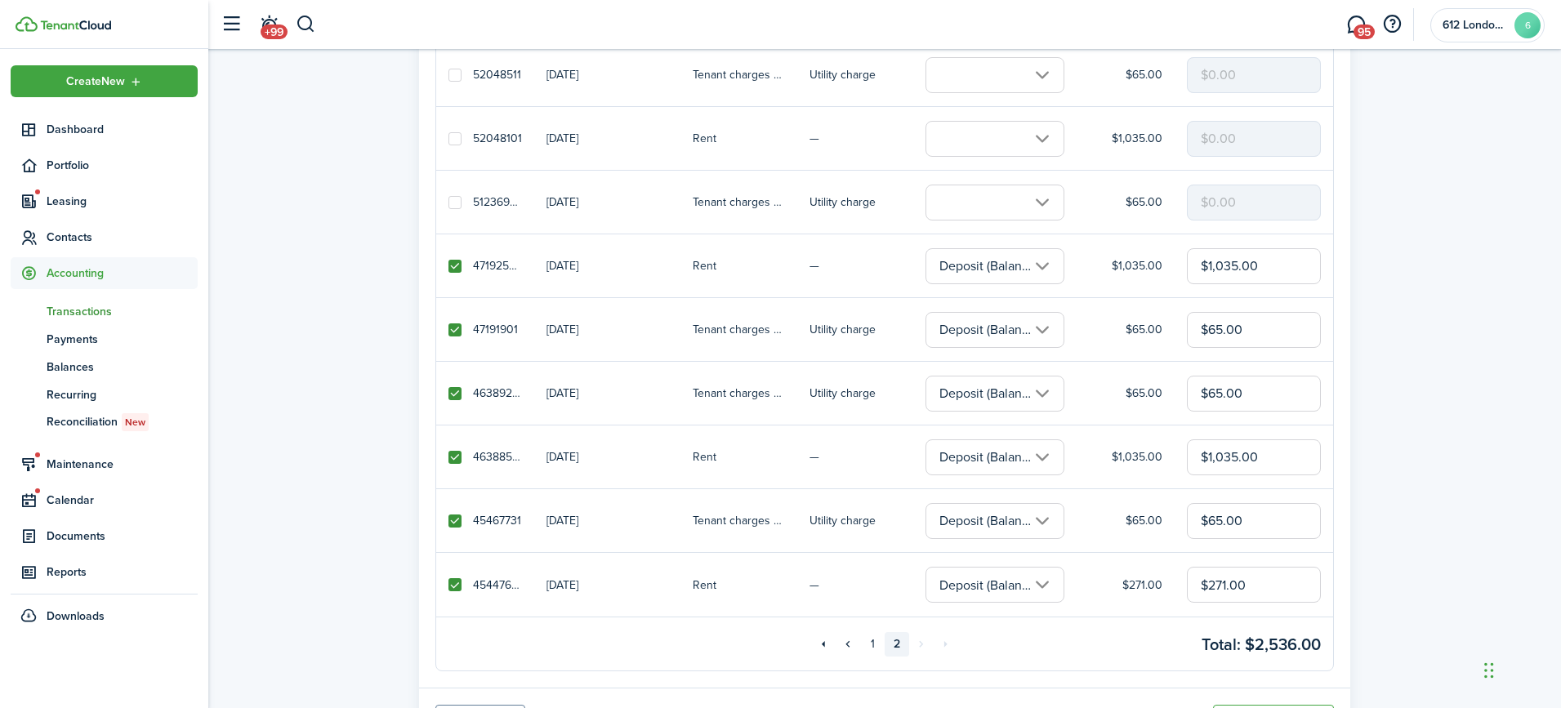
click at [454, 201] on label at bounding box center [454, 202] width 13 height 13
click at [448, 202] on input "checkbox" at bounding box center [448, 202] width 1 height 1
checkbox input "true"
click at [1258, 269] on input "$1,035.00" at bounding box center [1254, 266] width 134 height 36
drag, startPoint x: 1258, startPoint y: 269, endPoint x: 1139, endPoint y: 256, distance: 119.1
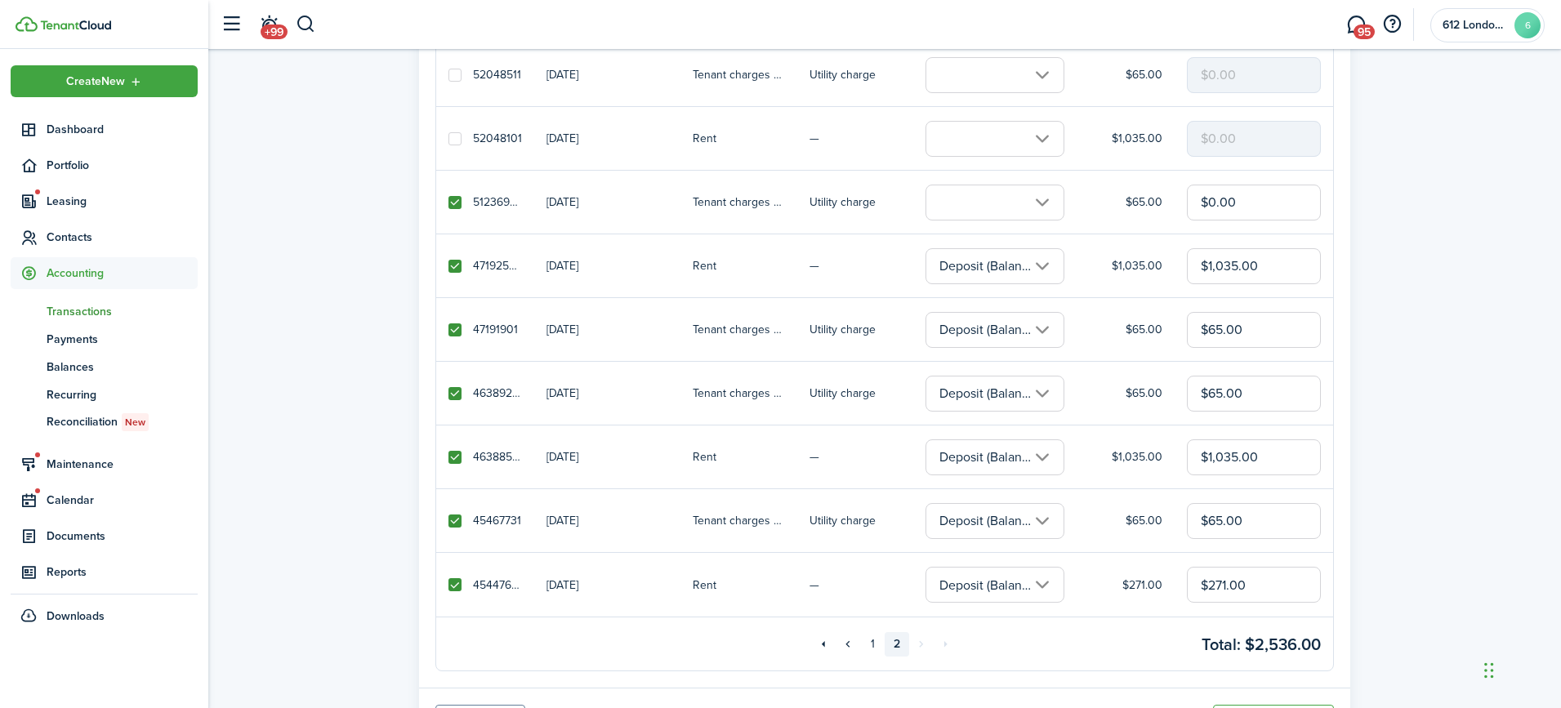
click at [1138, 256] on tr "47192530 [DATE] Rent — Deposit (Balance $2,200.00) $1,035.00 $1,035.00" at bounding box center [884, 266] width 897 height 64
click at [1230, 265] on input "$500.00" at bounding box center [1254, 266] width 134 height 36
type input "$499.00"
click at [1125, 650] on pagination "«« « 1 2 » »»" at bounding box center [884, 644] width 565 height 24
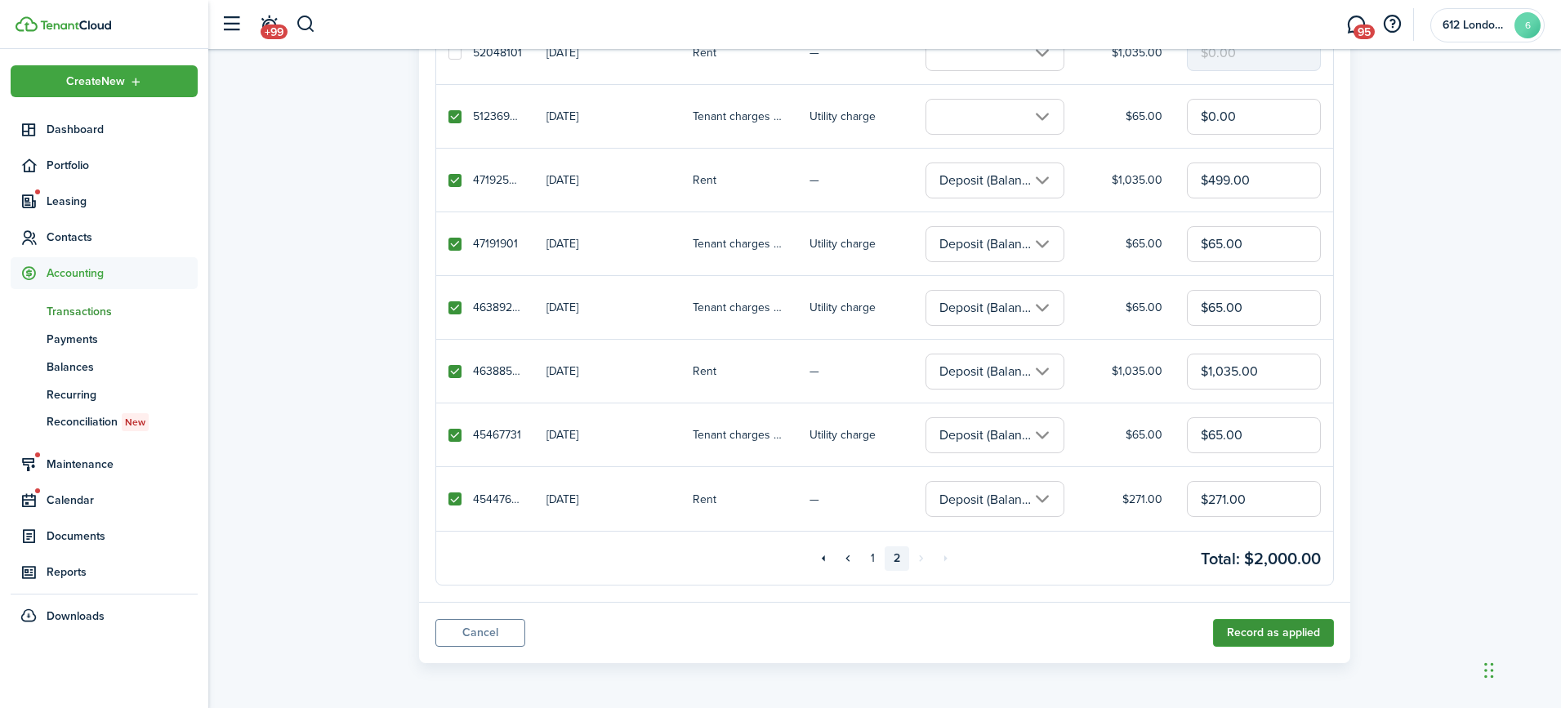
click at [1268, 621] on button "Record as applied" at bounding box center [1273, 633] width 121 height 28
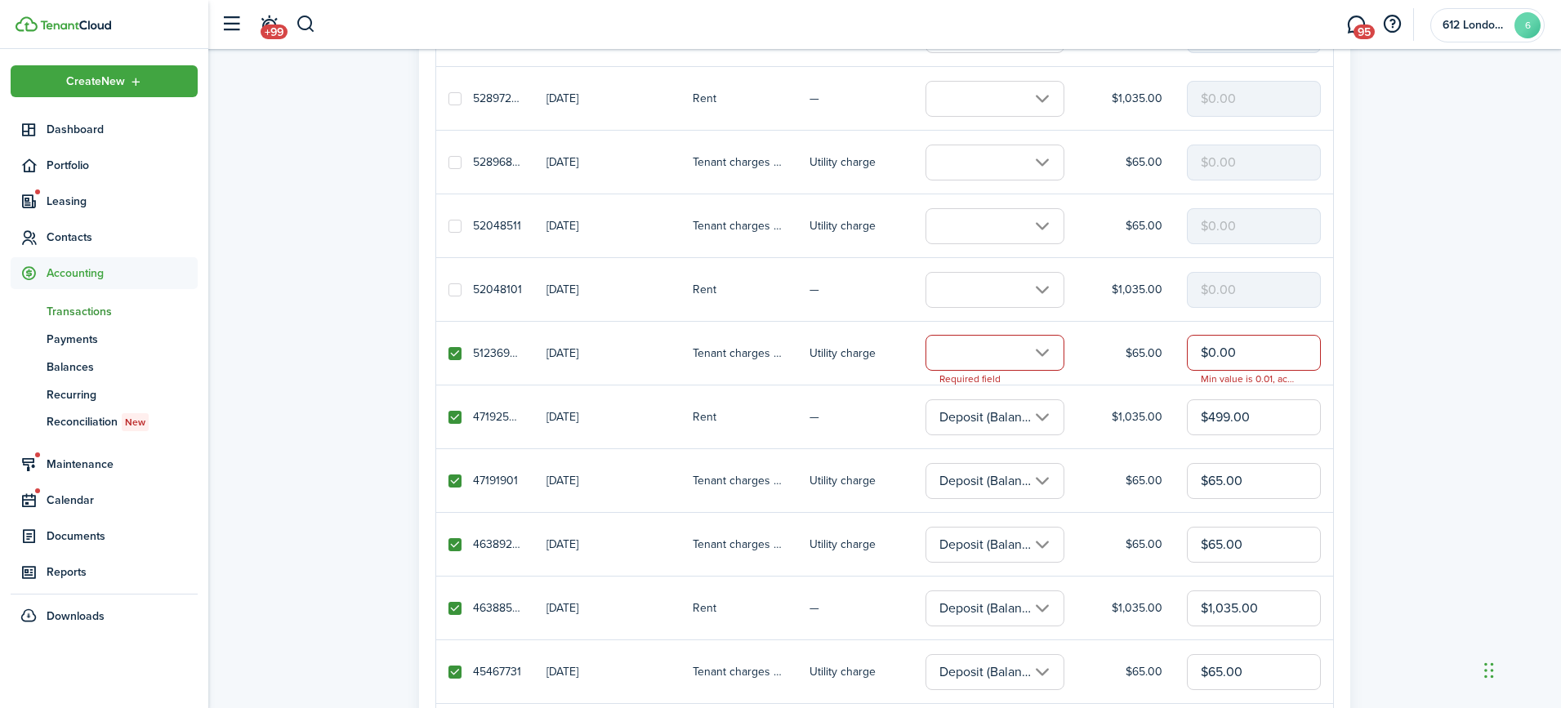
scroll to position [319, 0]
click at [974, 365] on input "text" at bounding box center [994, 354] width 139 height 36
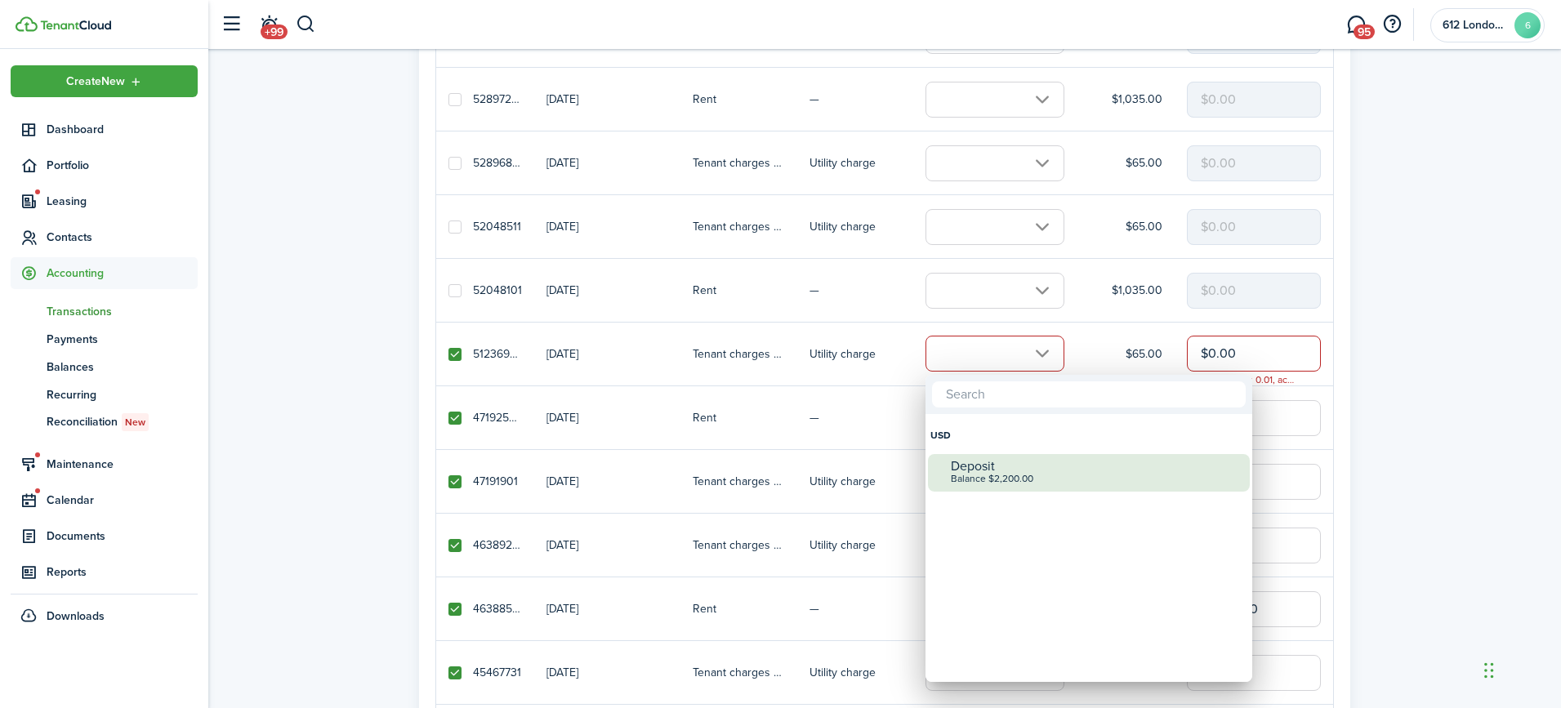
click at [989, 479] on div "Balance $2,200.00" at bounding box center [1095, 479] width 289 height 11
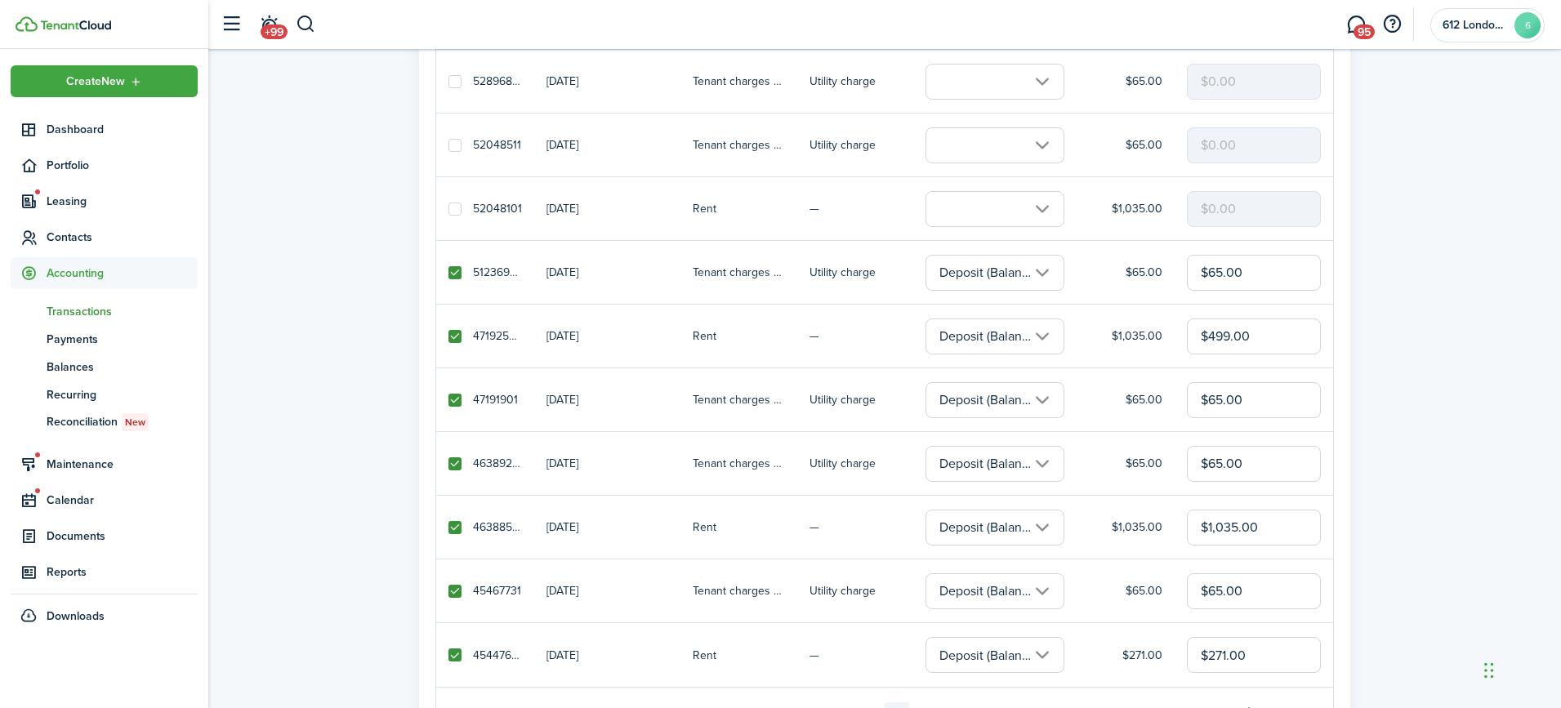
scroll to position [406, 0]
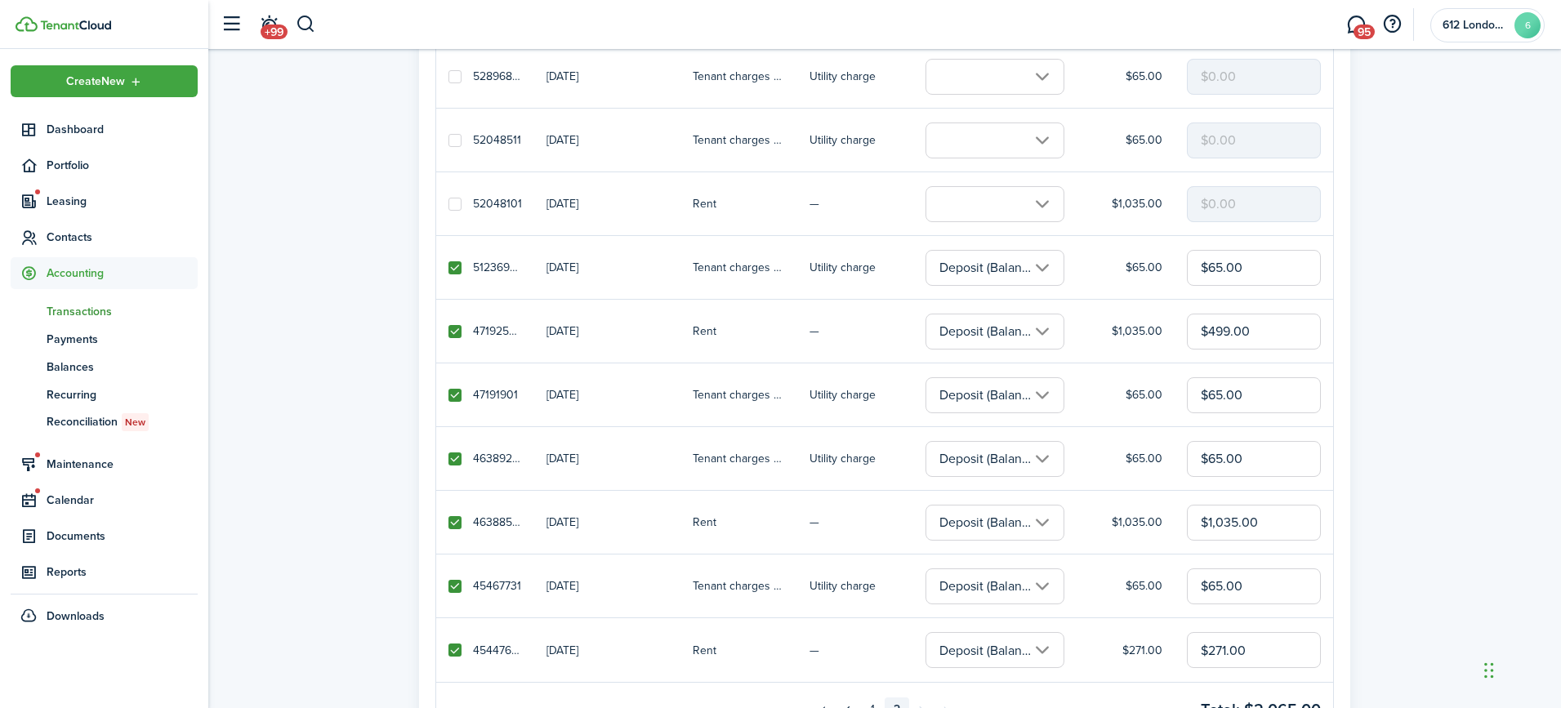
click at [454, 266] on label at bounding box center [454, 267] width 13 height 13
click at [448, 267] on input "checkbox" at bounding box center [448, 267] width 1 height 1
checkbox input "false"
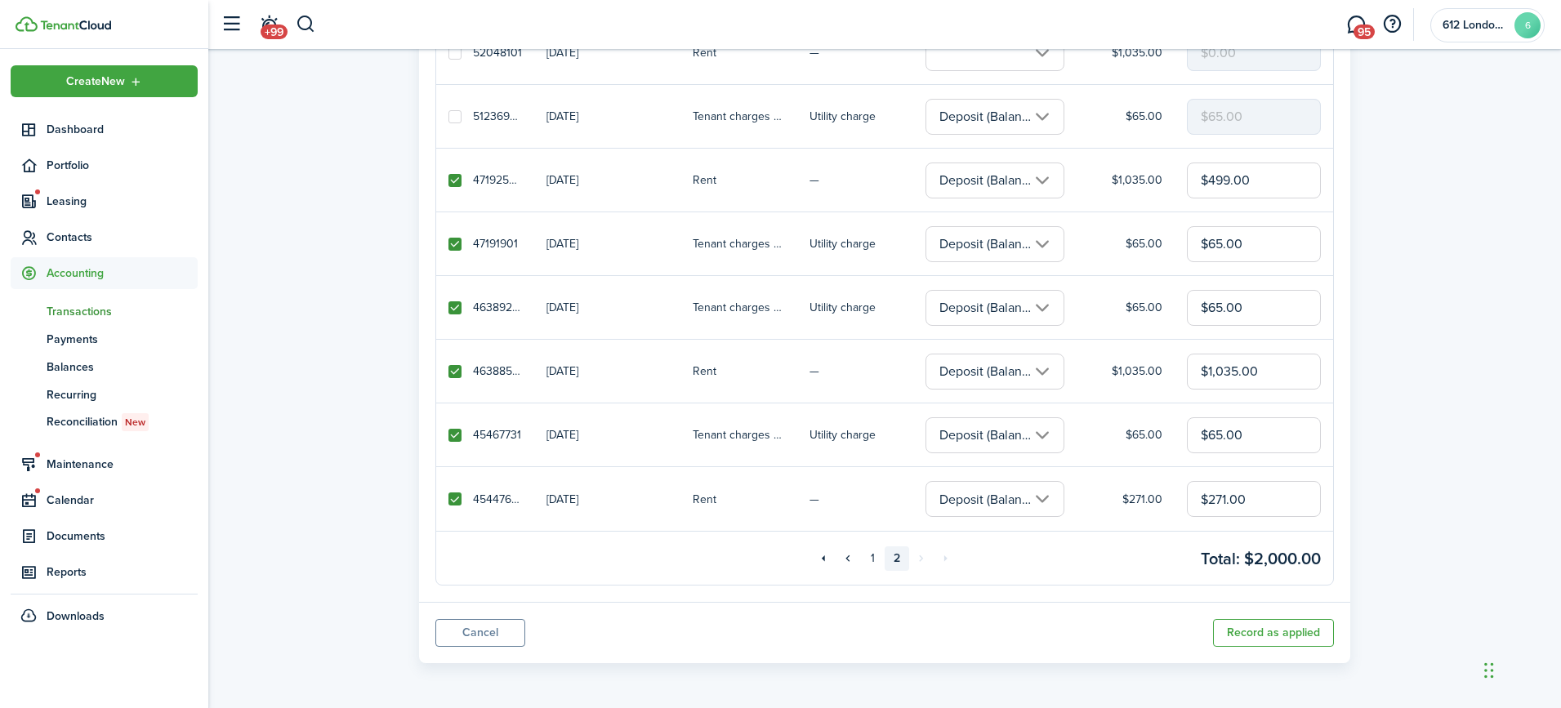
scroll to position [557, 0]
click at [1235, 625] on button "Record as applied" at bounding box center [1273, 633] width 121 height 28
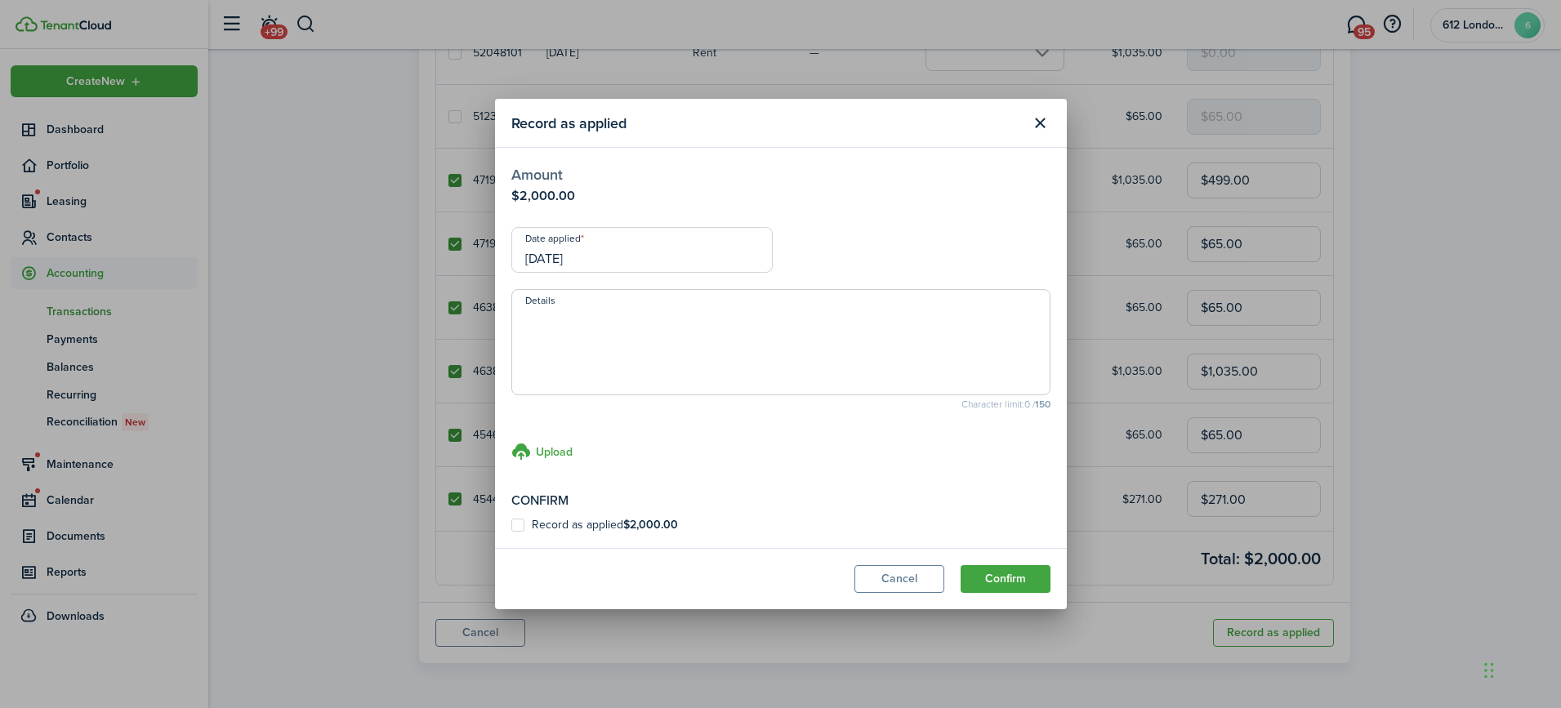
click at [630, 525] on b "$2,000.00" at bounding box center [650, 524] width 55 height 17
click at [511, 525] on input "Record as applied $2,000.00" at bounding box center [510, 525] width 1 height 1
checkbox input "true"
click at [993, 582] on button "Confirm" at bounding box center [1005, 579] width 90 height 28
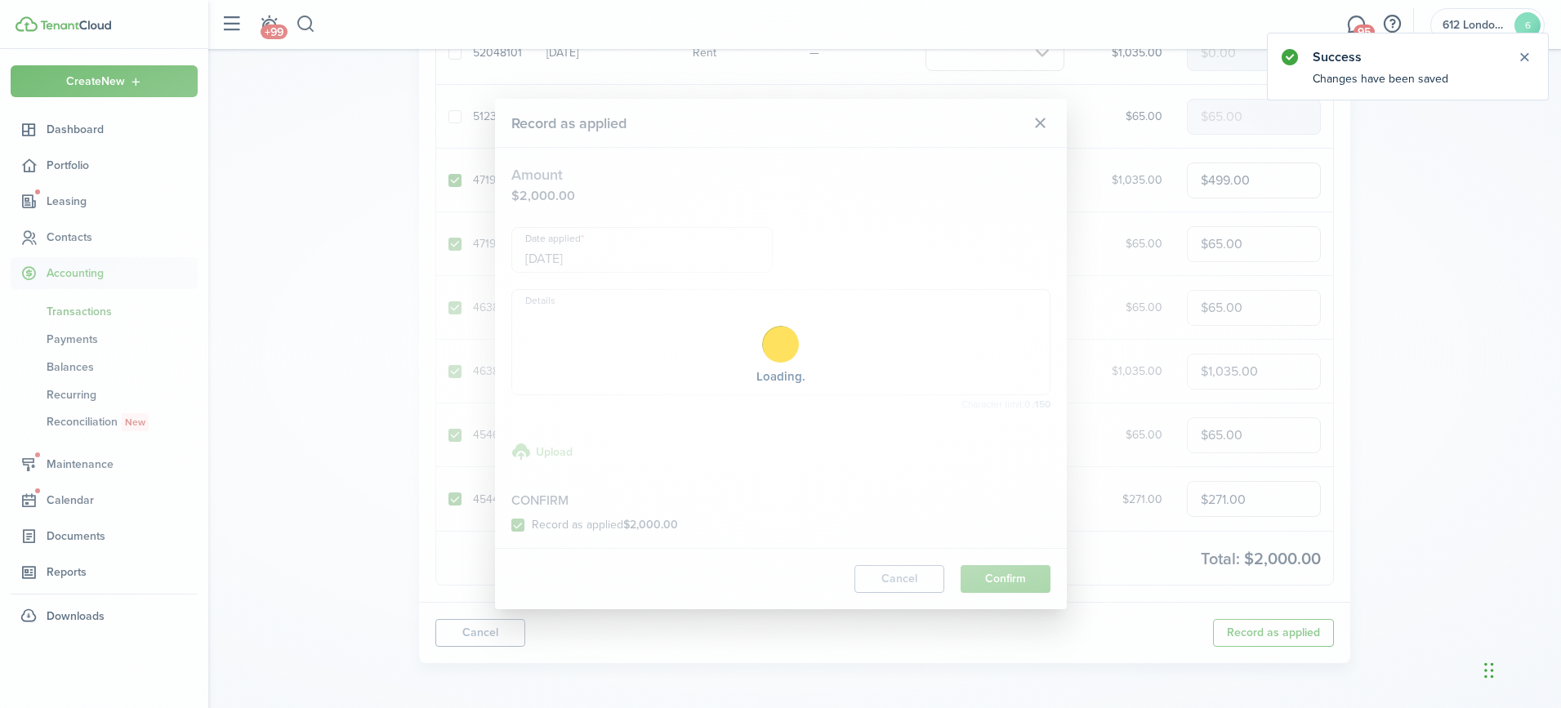
scroll to position [0, 0]
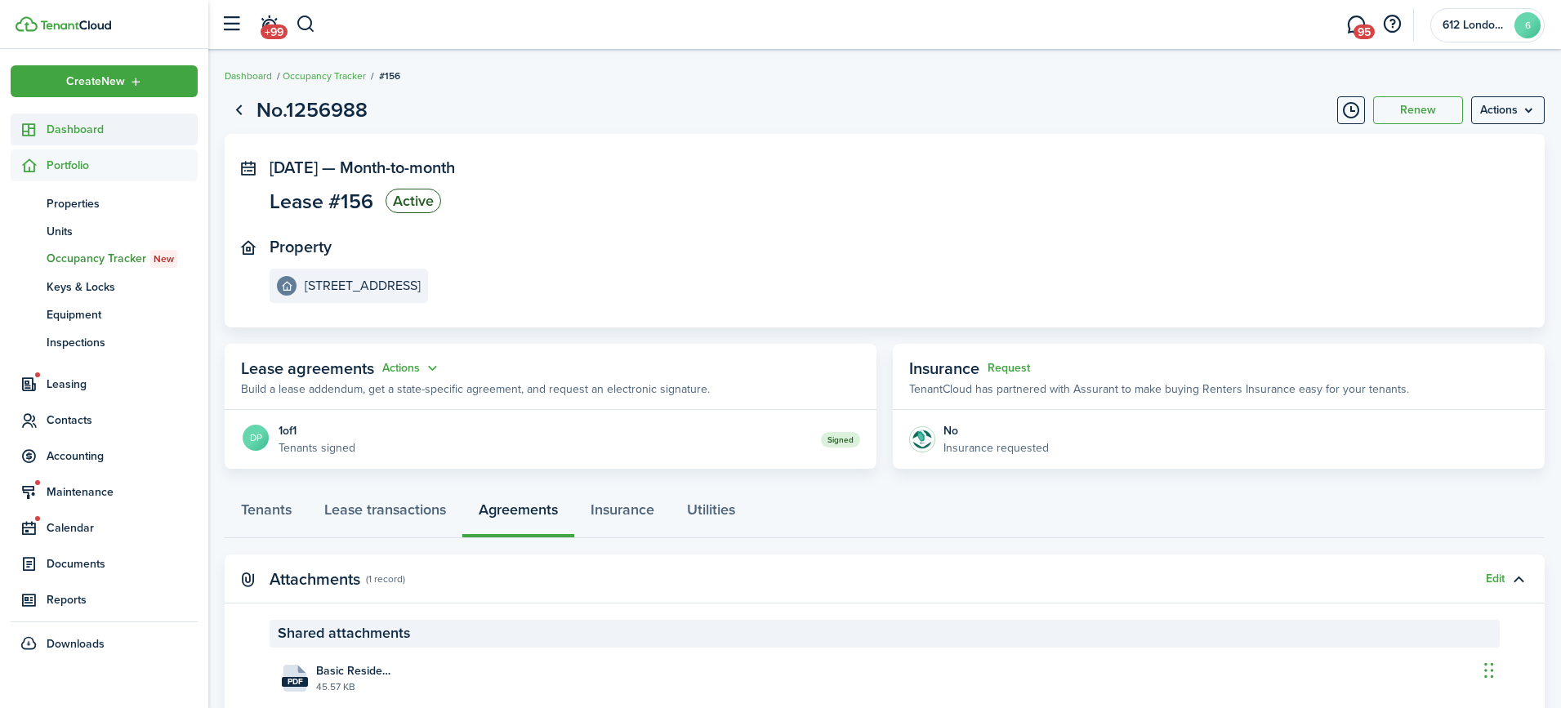
click at [136, 122] on span "Dashboard" at bounding box center [122, 129] width 151 height 17
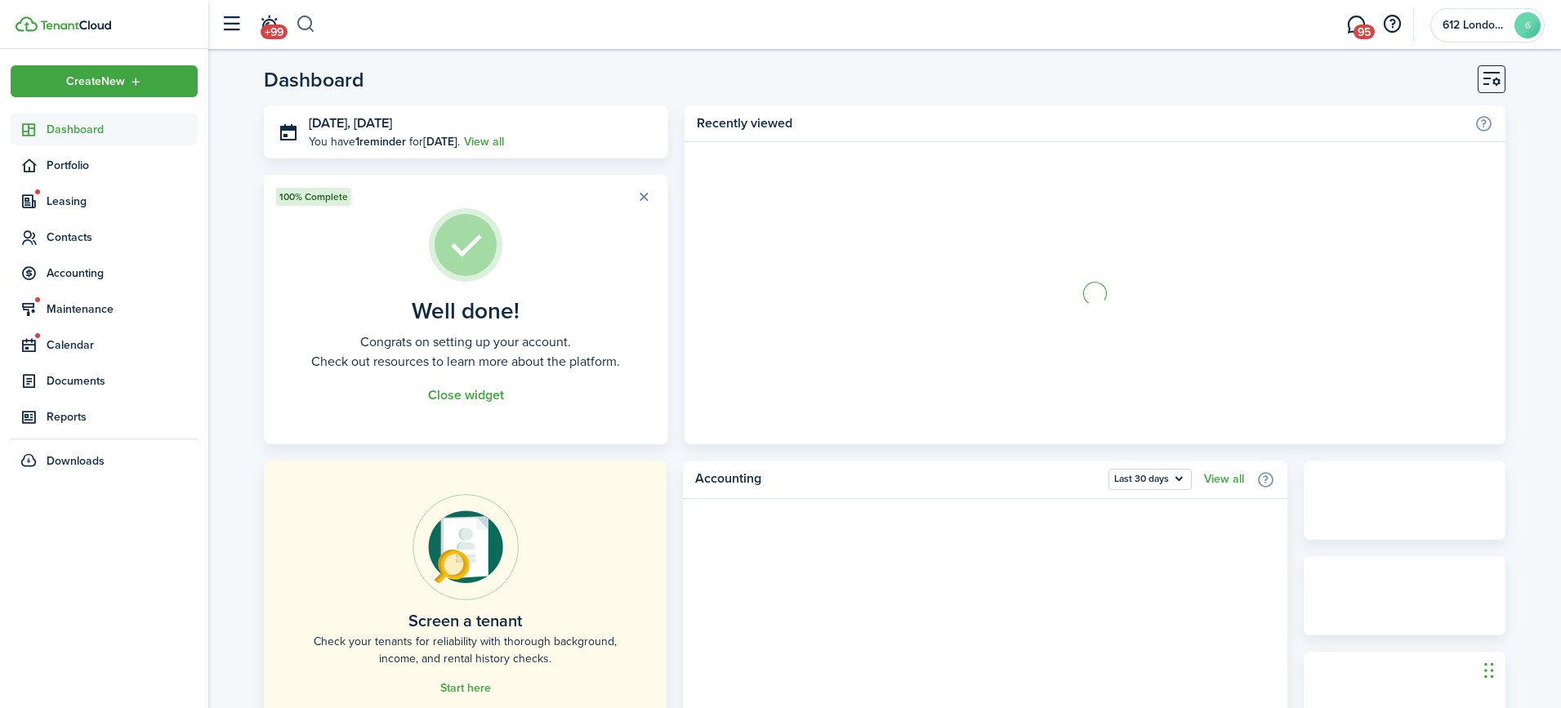
click at [310, 19] on button "button" at bounding box center [306, 25] width 20 height 28
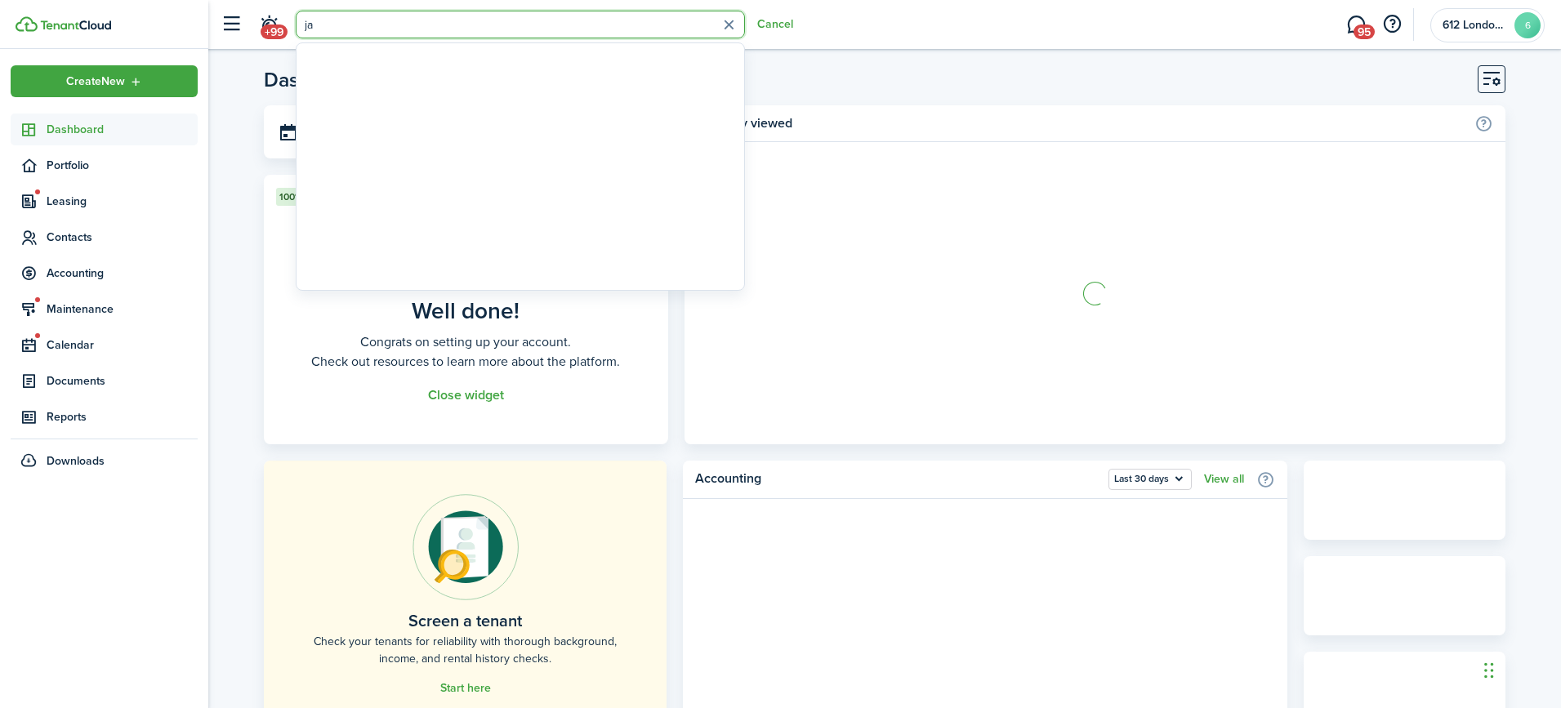
type input "j"
type input "des"
click at [804, 65] on header-page "Dashboard" at bounding box center [884, 85] width 1241 height 40
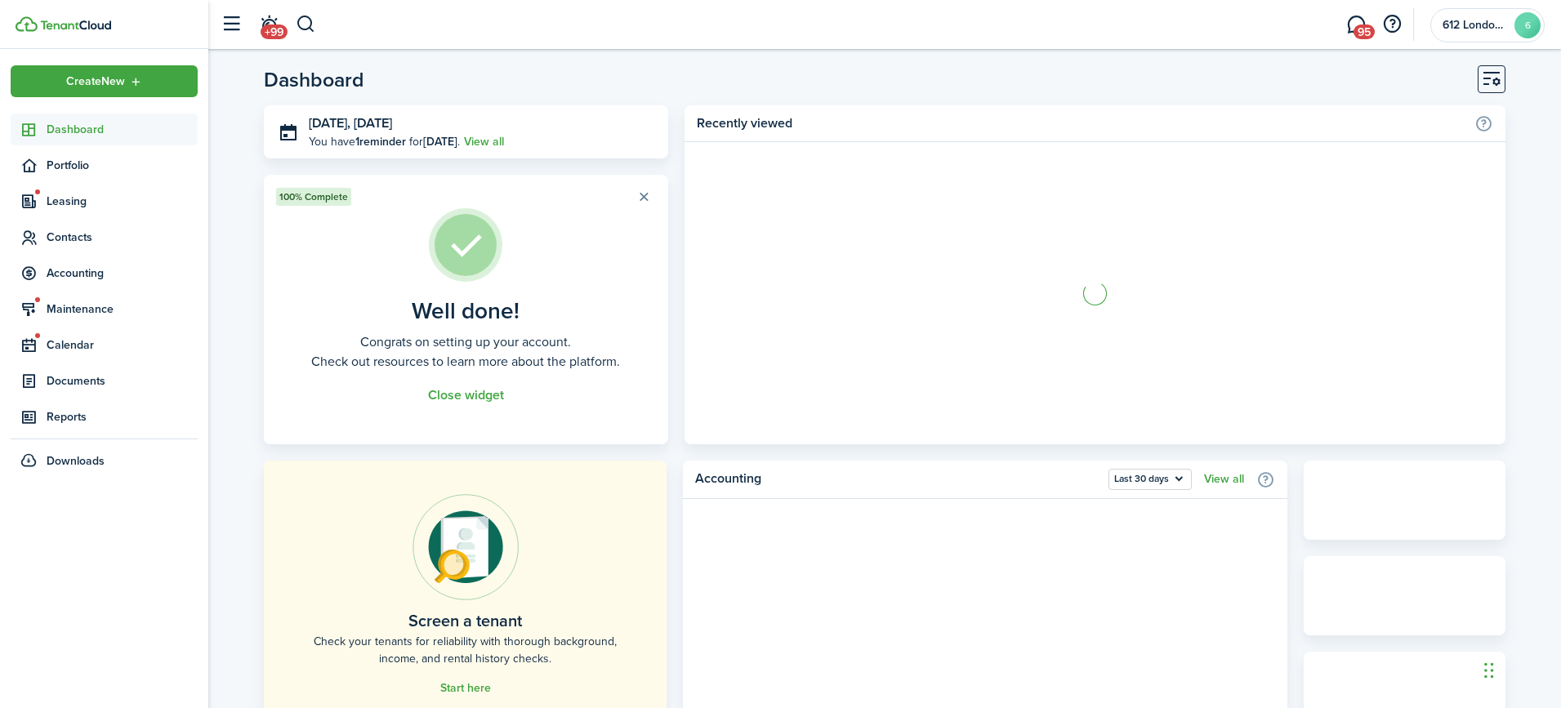
click at [531, 39] on header-wrapper "+99 95 612 Londonderry LLC 6" at bounding box center [878, 24] width 1332 height 49
click at [298, 23] on button "button" at bounding box center [306, 25] width 20 height 28
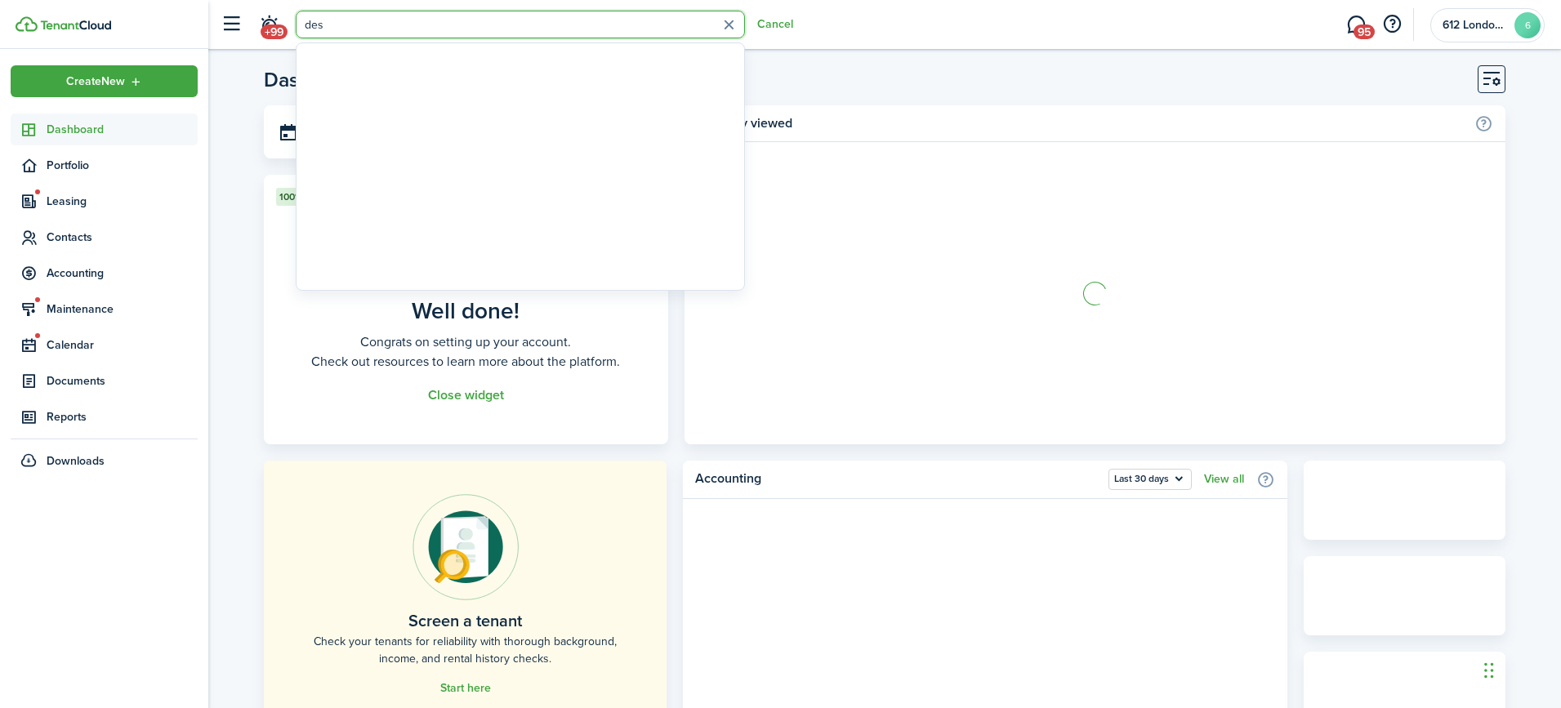
type input "des"
click at [106, 129] on span "Dashboard" at bounding box center [122, 129] width 151 height 17
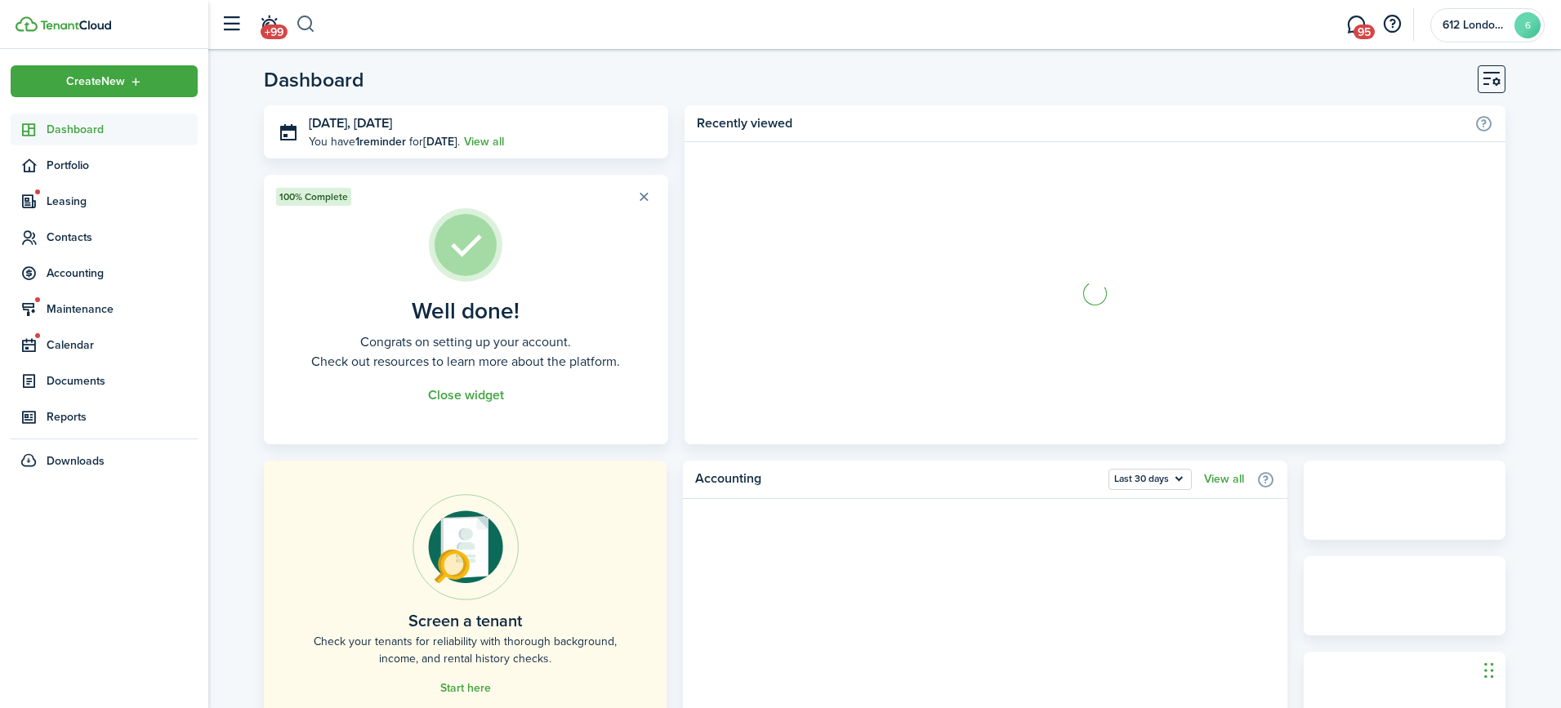
click at [314, 20] on button "button" at bounding box center [306, 25] width 20 height 28
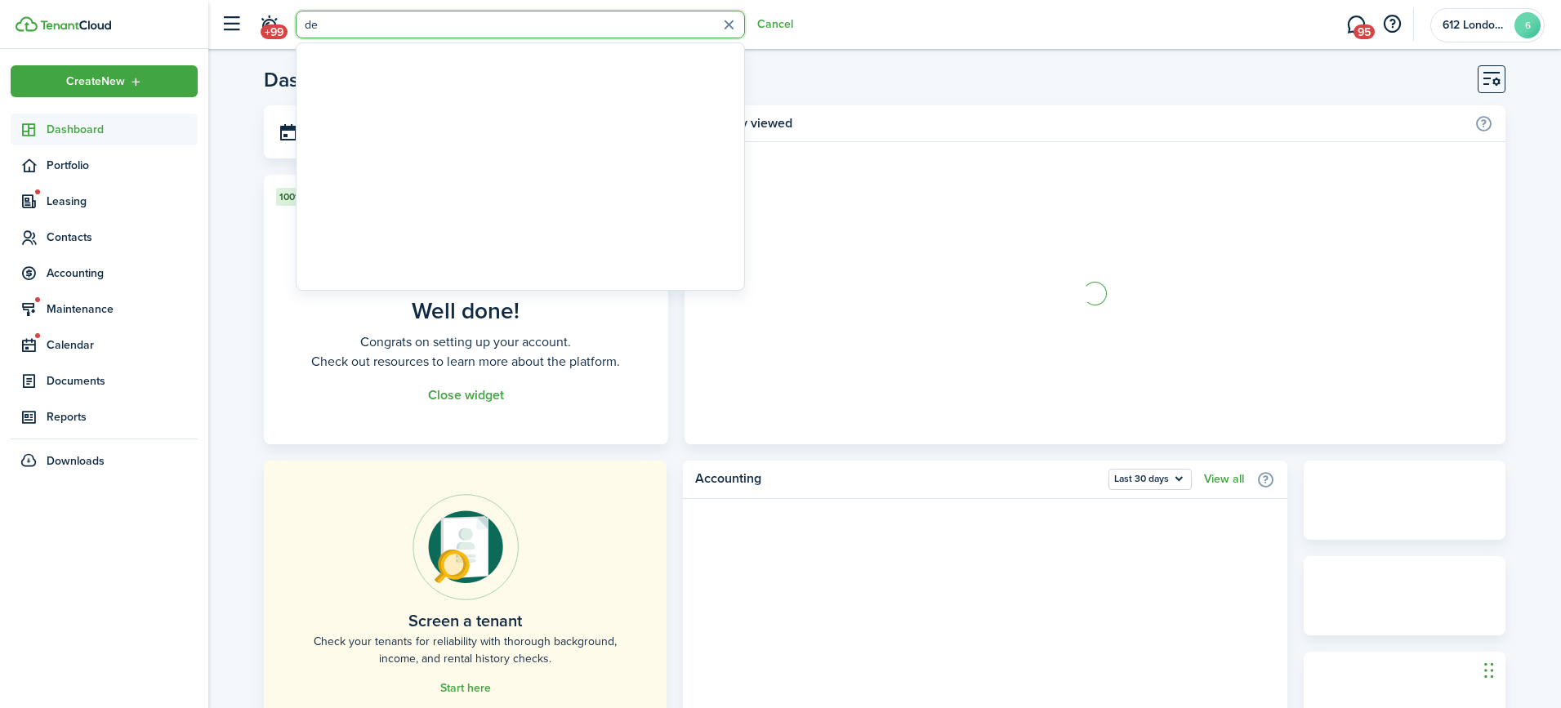
type input "des"
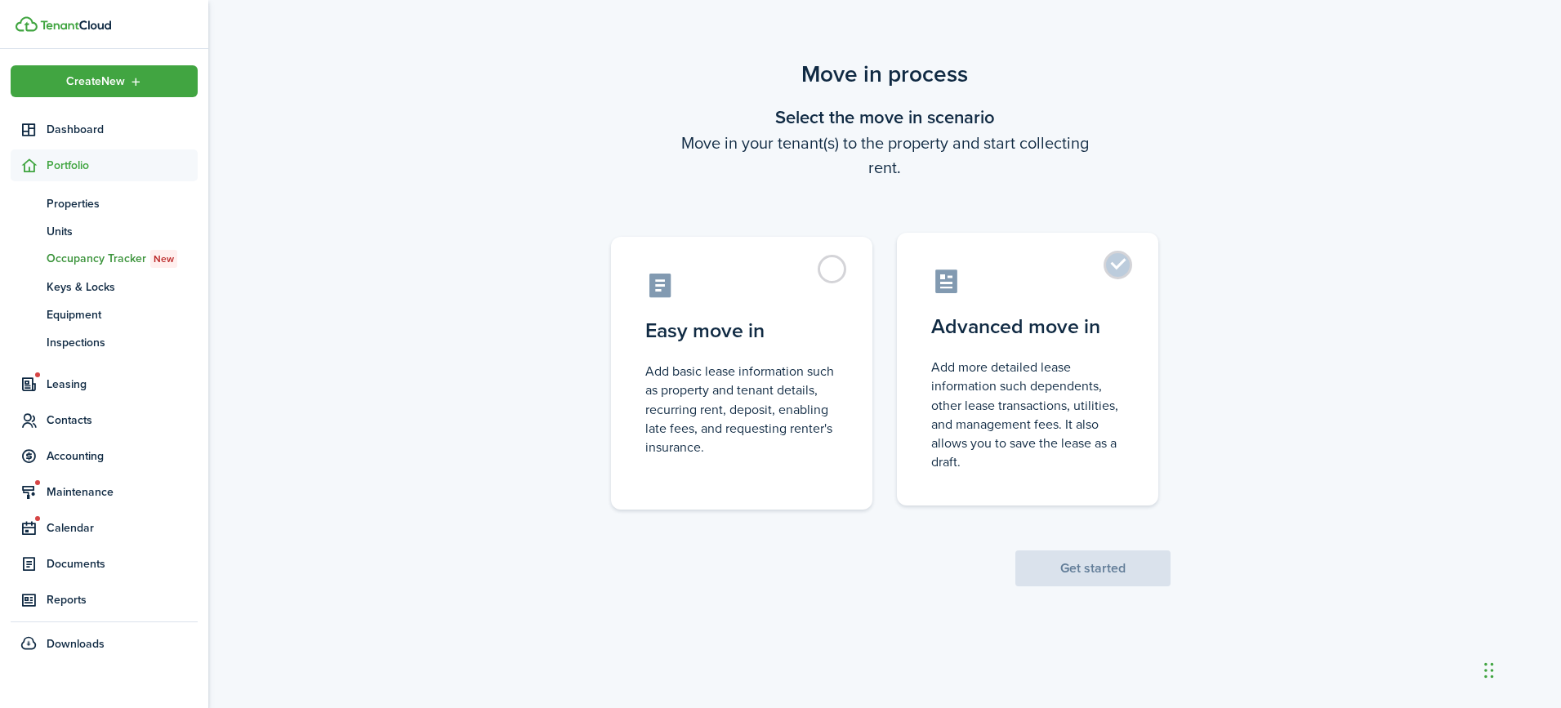
click at [1067, 312] on control-radio-card-title "Advanced move in" at bounding box center [1027, 326] width 193 height 29
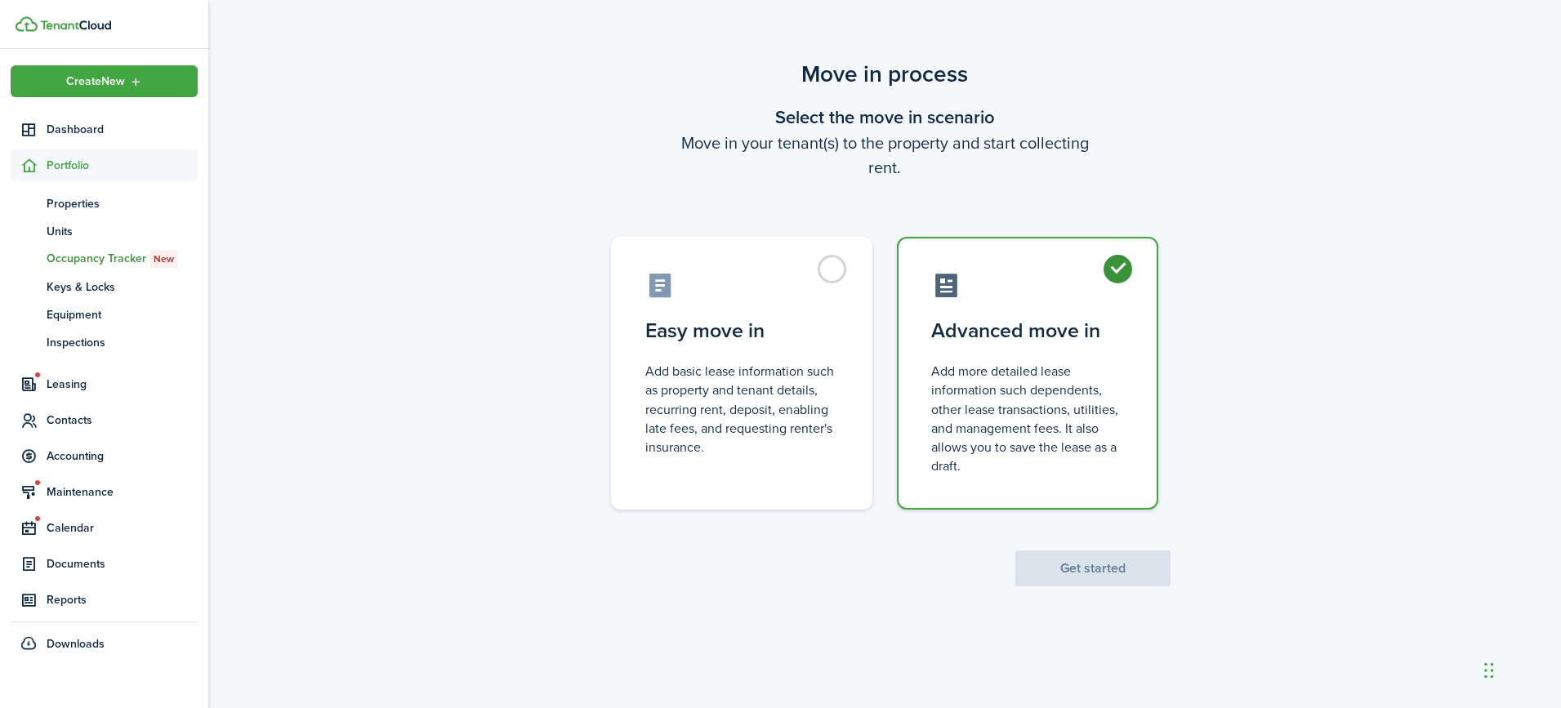
radio input "true"
click at [1092, 563] on button "Get started" at bounding box center [1092, 568] width 155 height 36
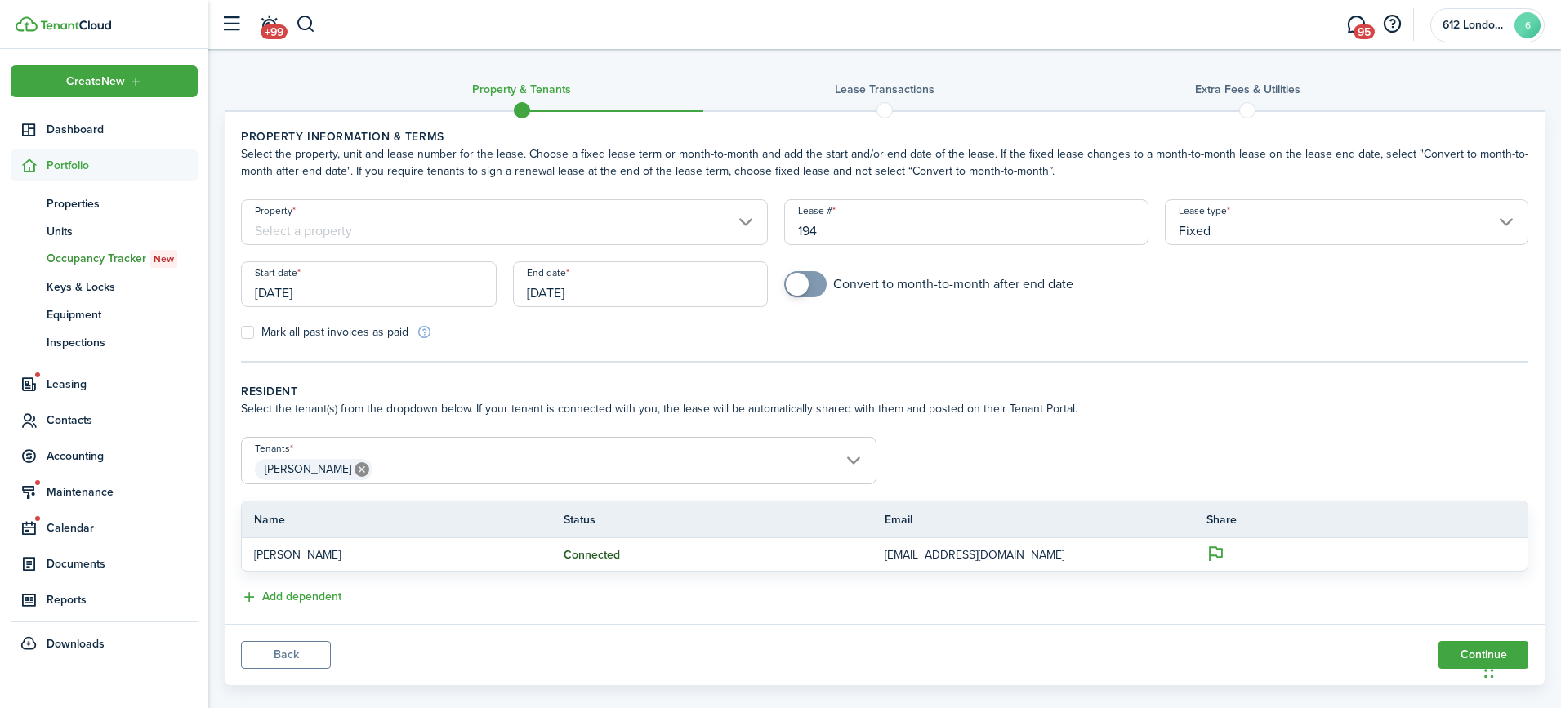
click at [741, 230] on input "Property" at bounding box center [504, 222] width 527 height 46
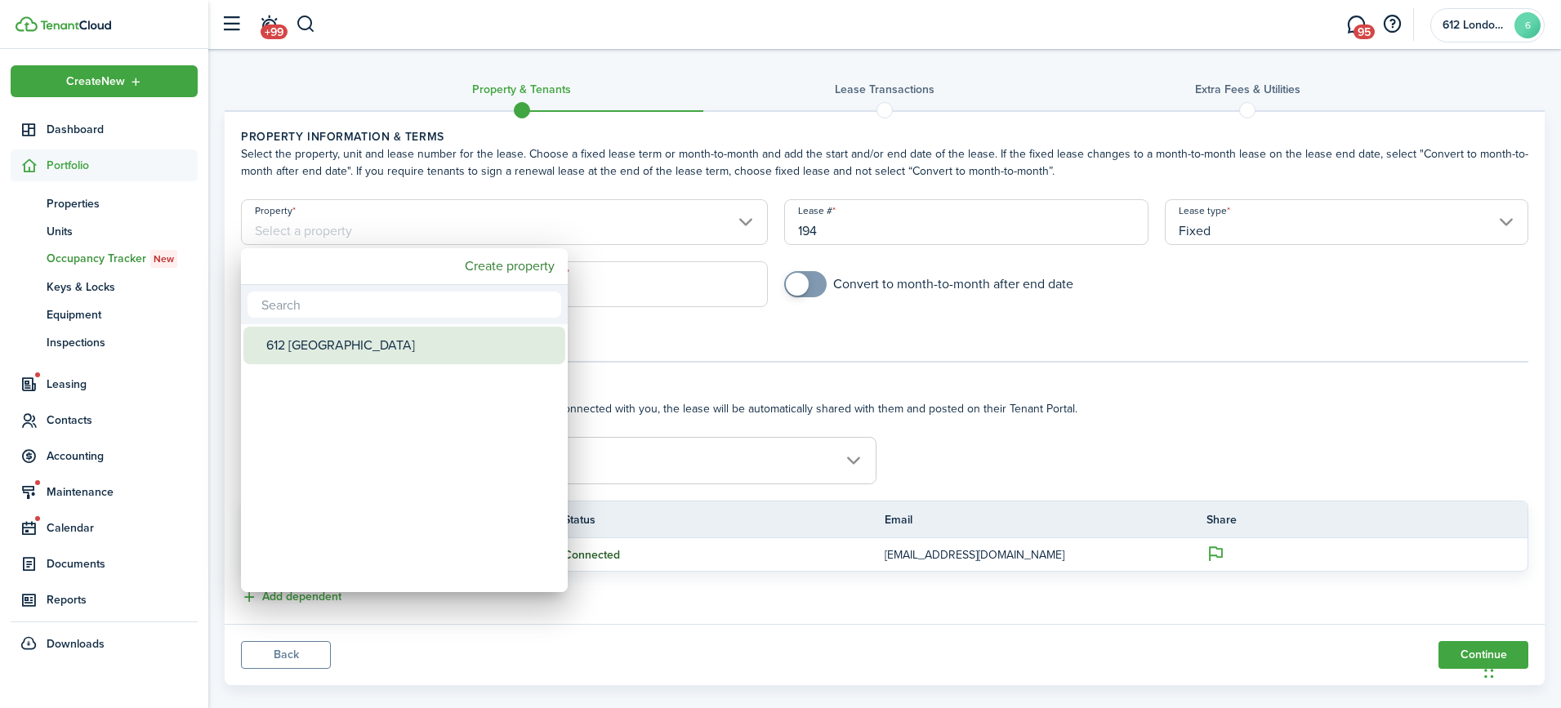
click at [457, 346] on div "612 [GEOGRAPHIC_DATA]" at bounding box center [410, 346] width 289 height 38
type input "612 [GEOGRAPHIC_DATA]"
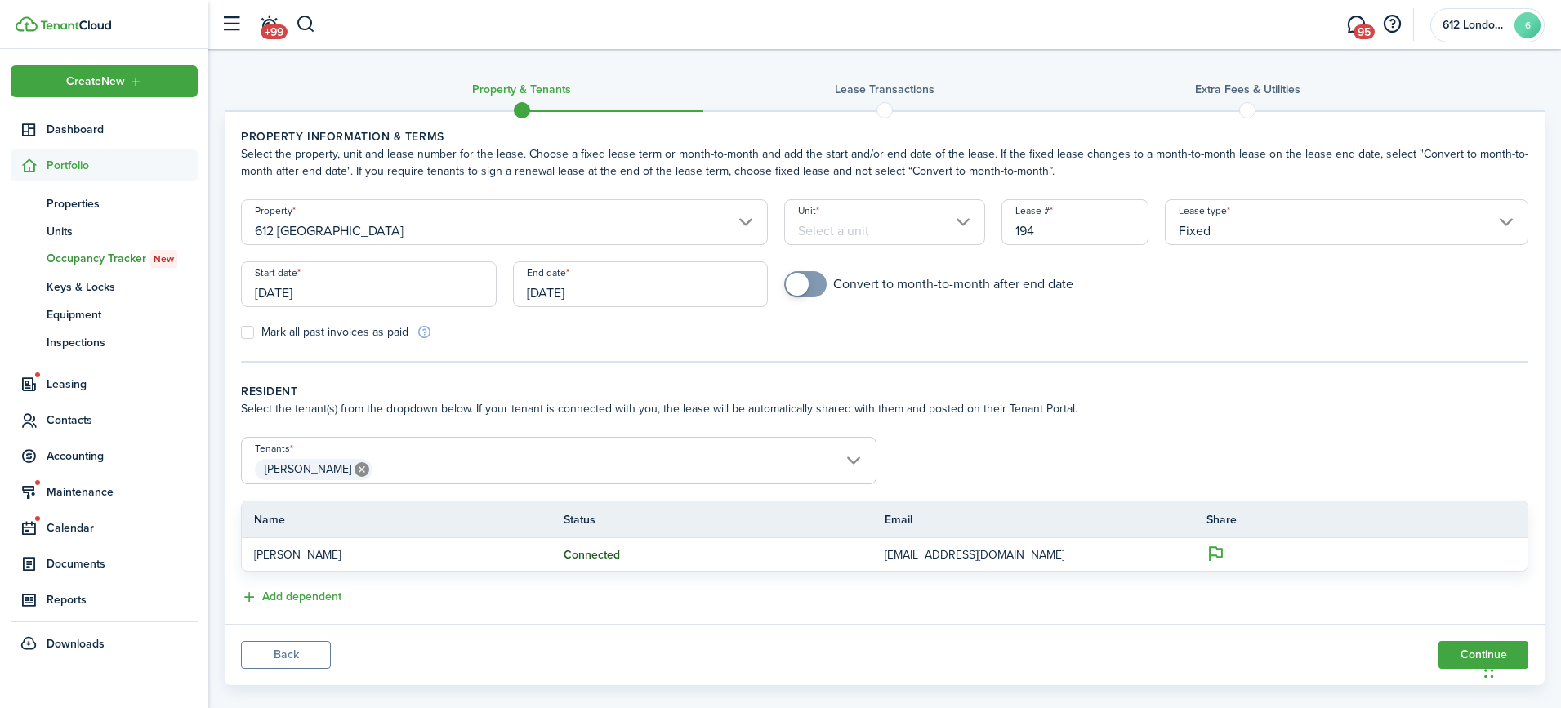
click at [884, 238] on input "Unit" at bounding box center [884, 222] width 201 height 46
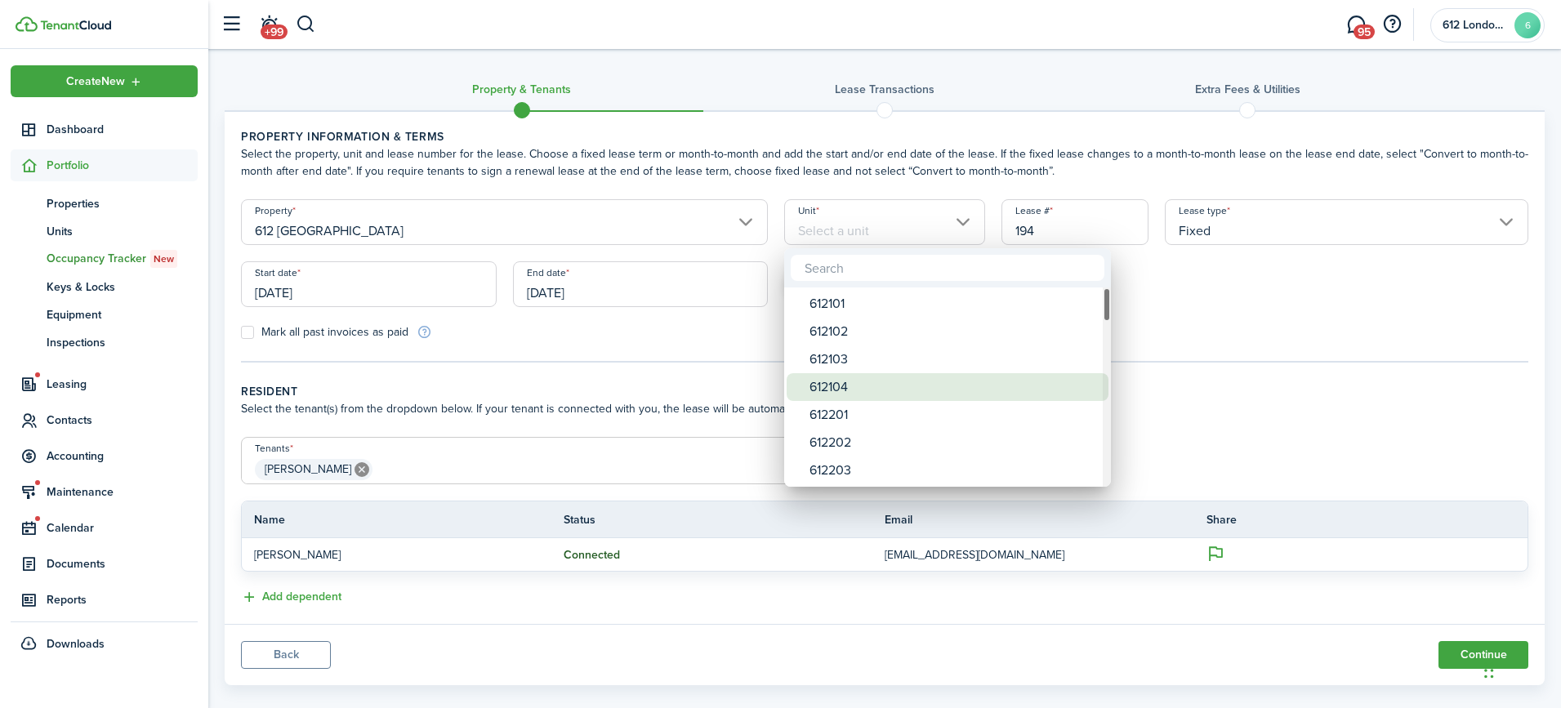
click at [874, 388] on div "612104" at bounding box center [953, 387] width 289 height 28
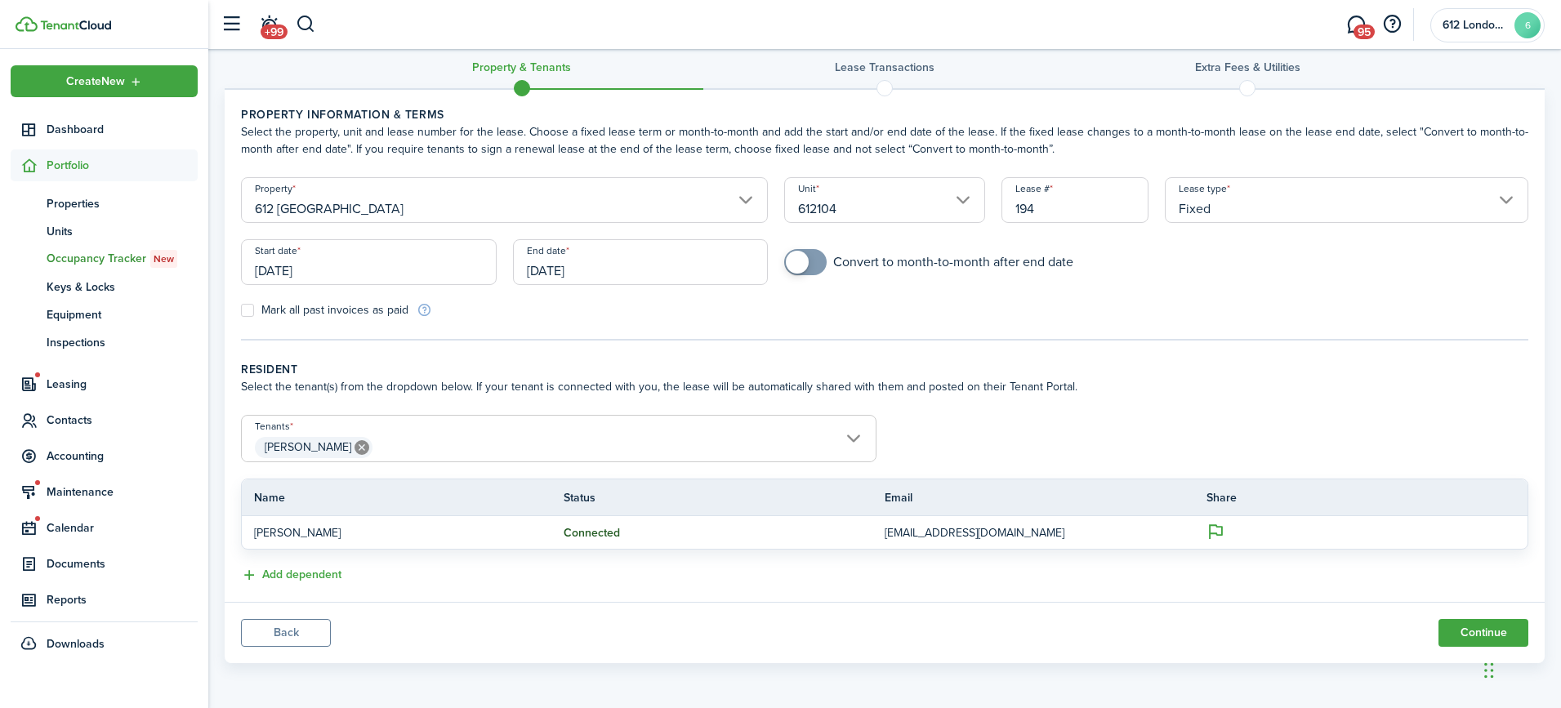
scroll to position [22, 0]
click at [902, 203] on input "612104" at bounding box center [884, 200] width 201 height 46
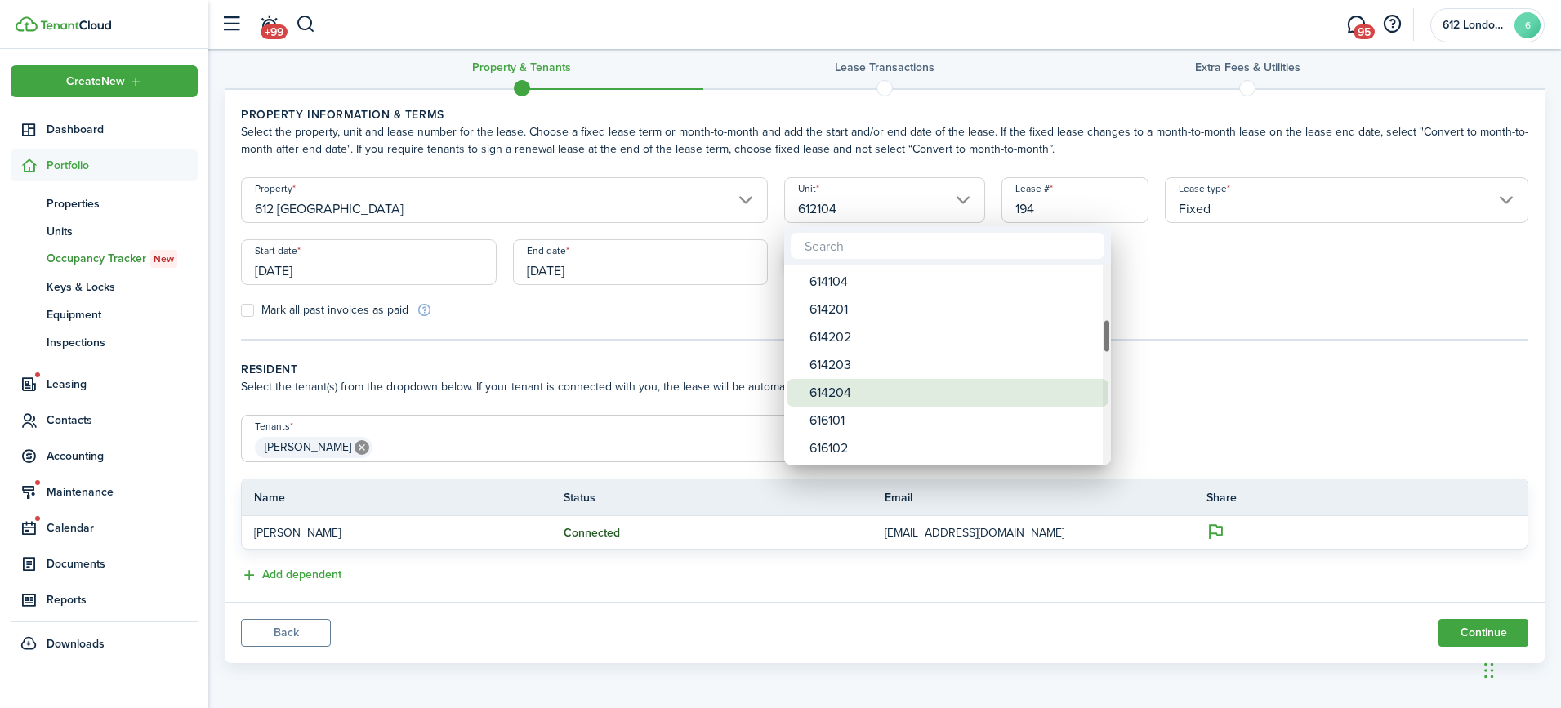
click at [934, 395] on div "614204" at bounding box center [953, 393] width 289 height 28
type input "614204"
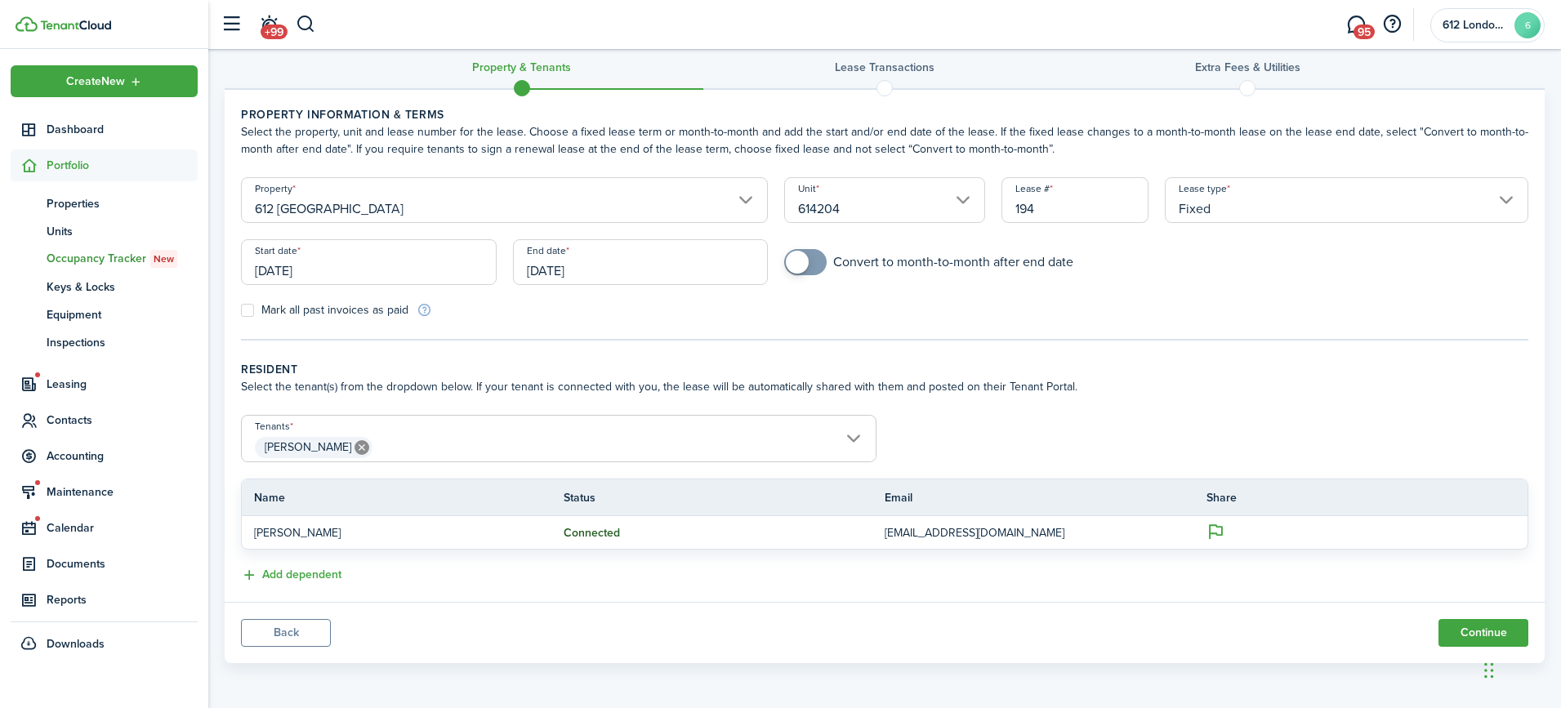
checkbox input "true"
click at [813, 255] on span at bounding box center [805, 262] width 16 height 26
click at [446, 273] on input "[DATE]" at bounding box center [369, 262] width 256 height 46
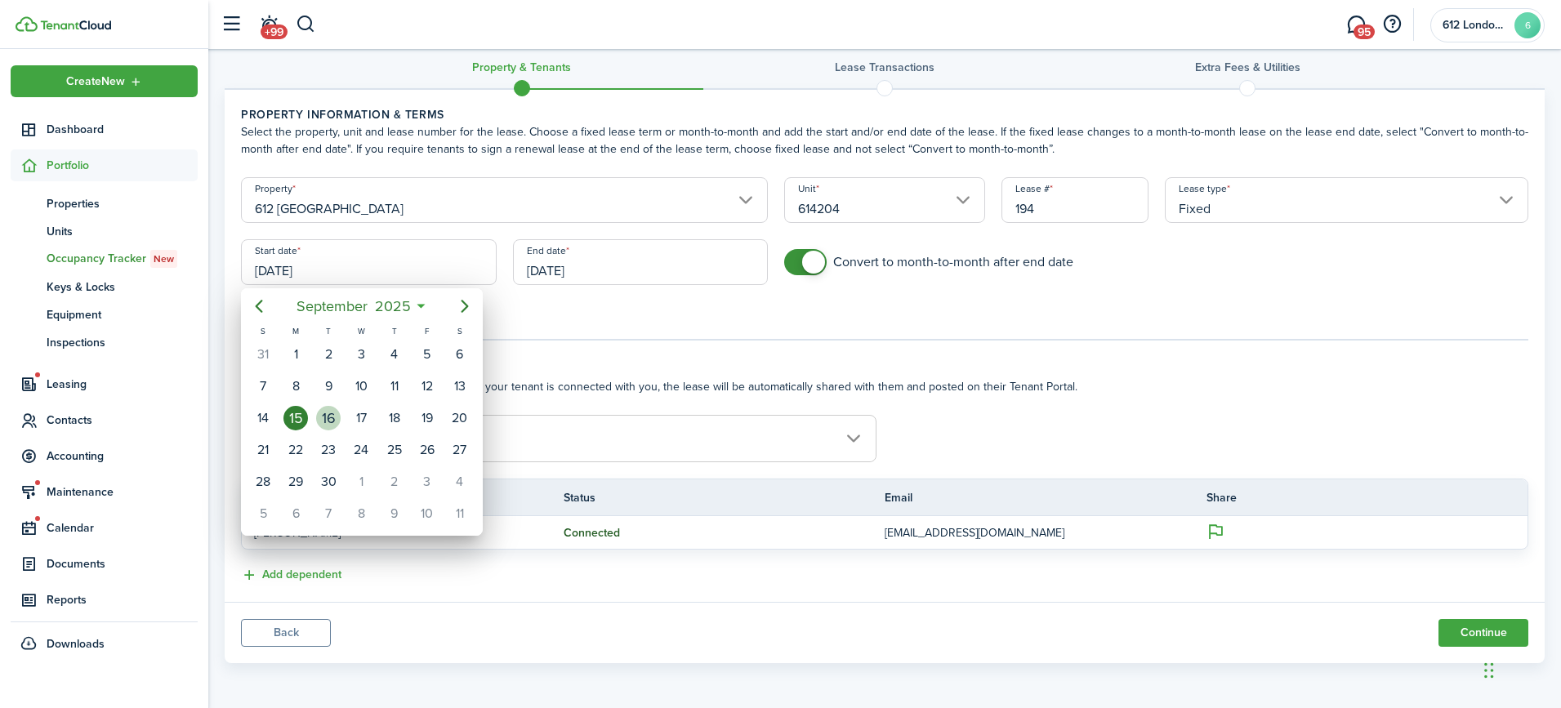
click at [335, 416] on div "16" at bounding box center [328, 418] width 24 height 24
type input "[DATE]"
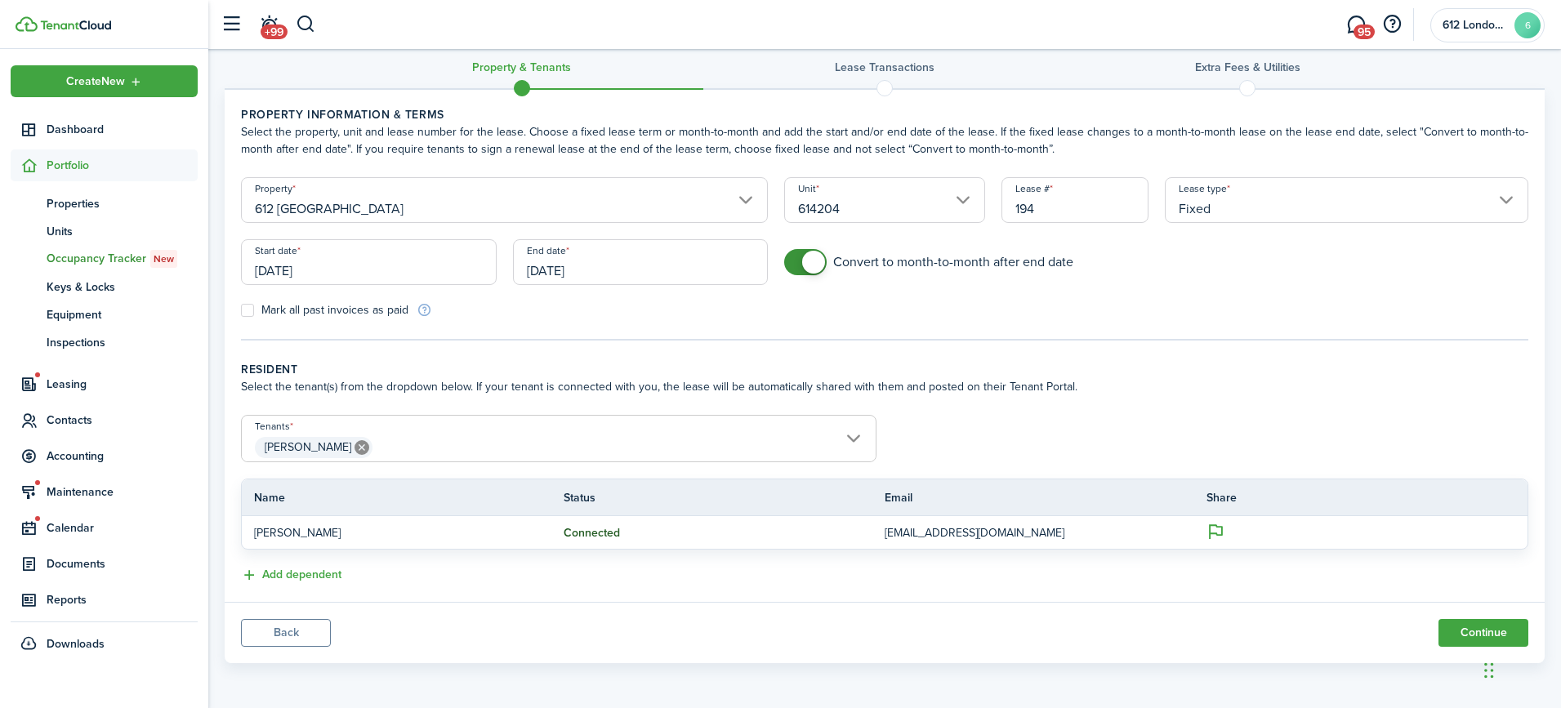
click at [605, 262] on input "[DATE]" at bounding box center [641, 262] width 256 height 46
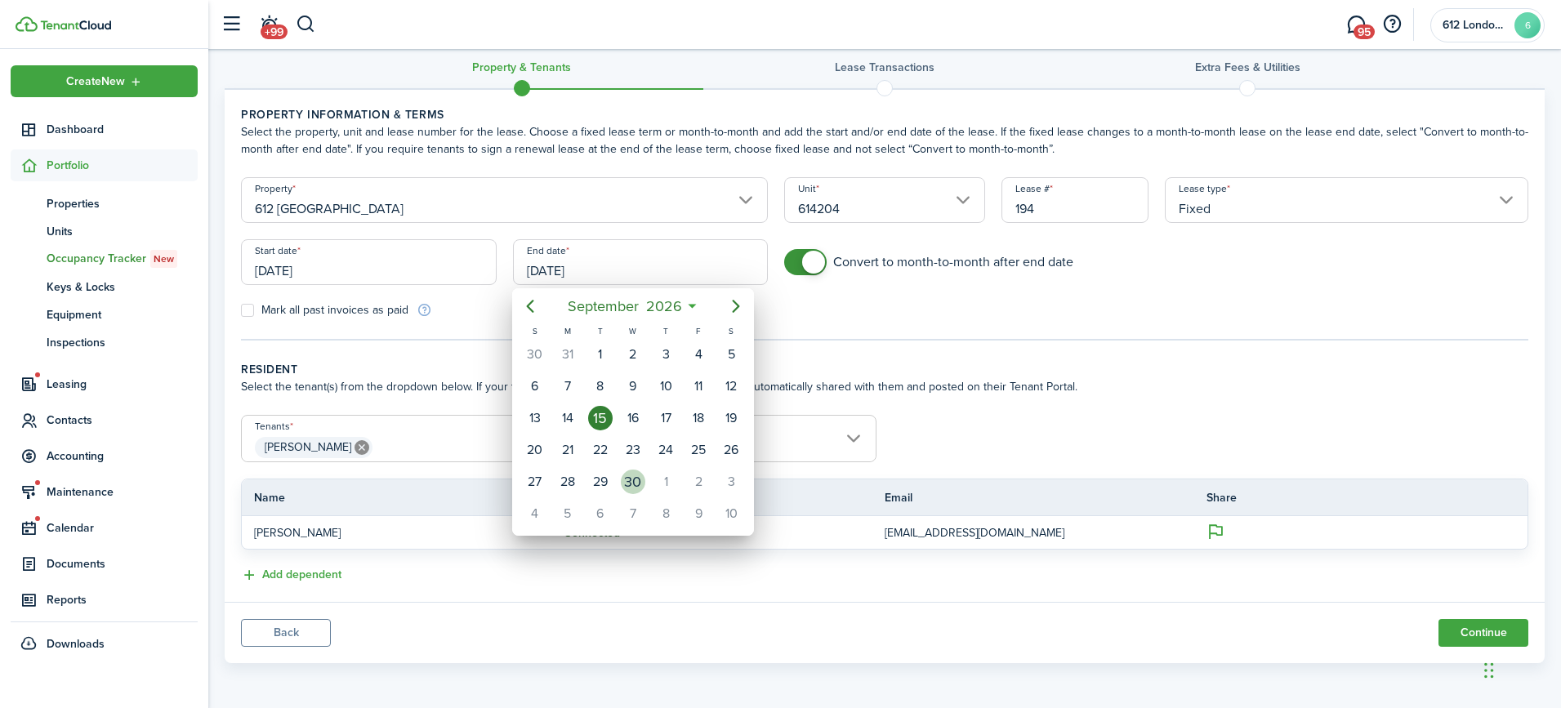
click at [629, 478] on div "30" at bounding box center [633, 482] width 24 height 24
type input "[DATE]"
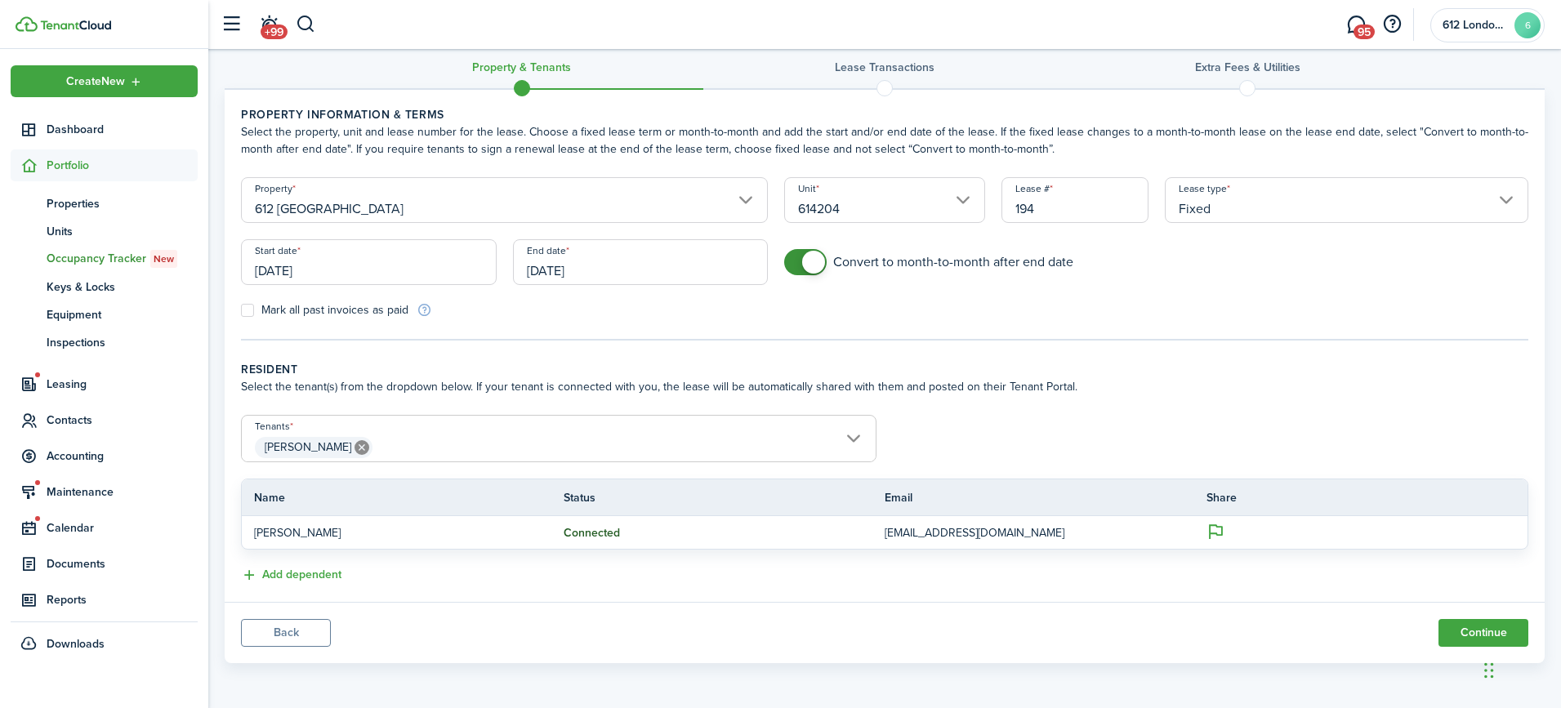
click at [855, 430] on input "[PERSON_NAME]" at bounding box center [559, 426] width 634 height 20
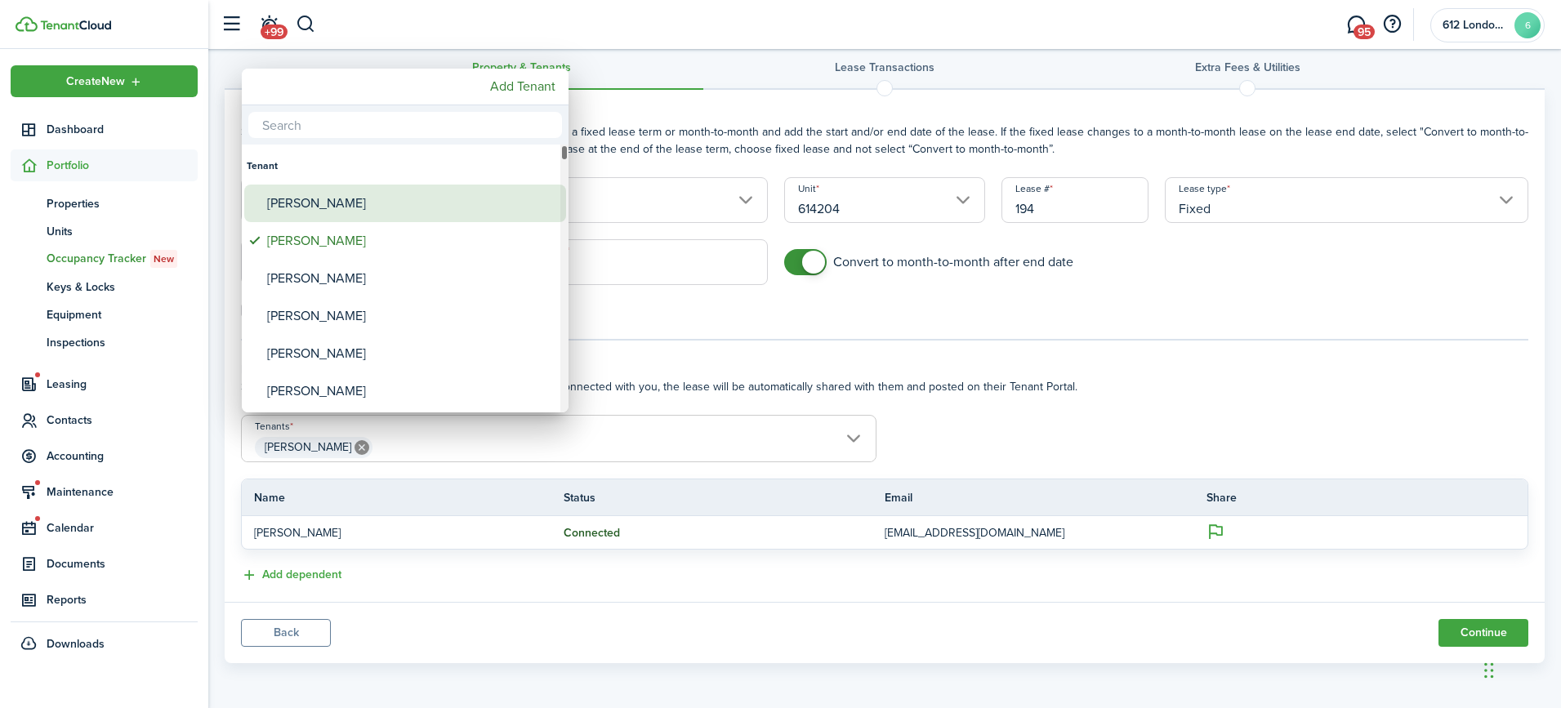
click at [359, 203] on div "[PERSON_NAME]" at bounding box center [411, 204] width 289 height 38
type input "[PERSON_NAME], [PERSON_NAME]"
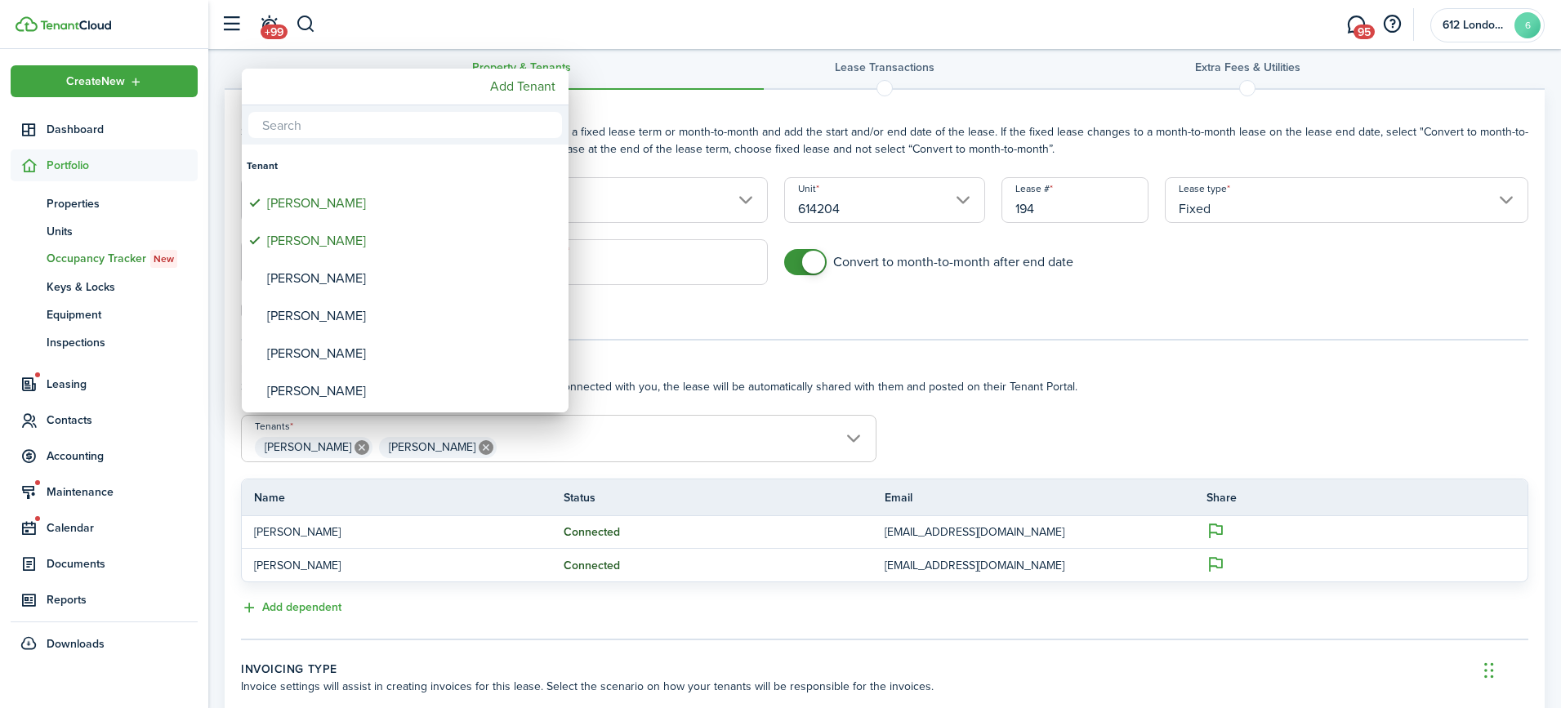
click at [1085, 469] on div at bounding box center [780, 353] width 1822 height 969
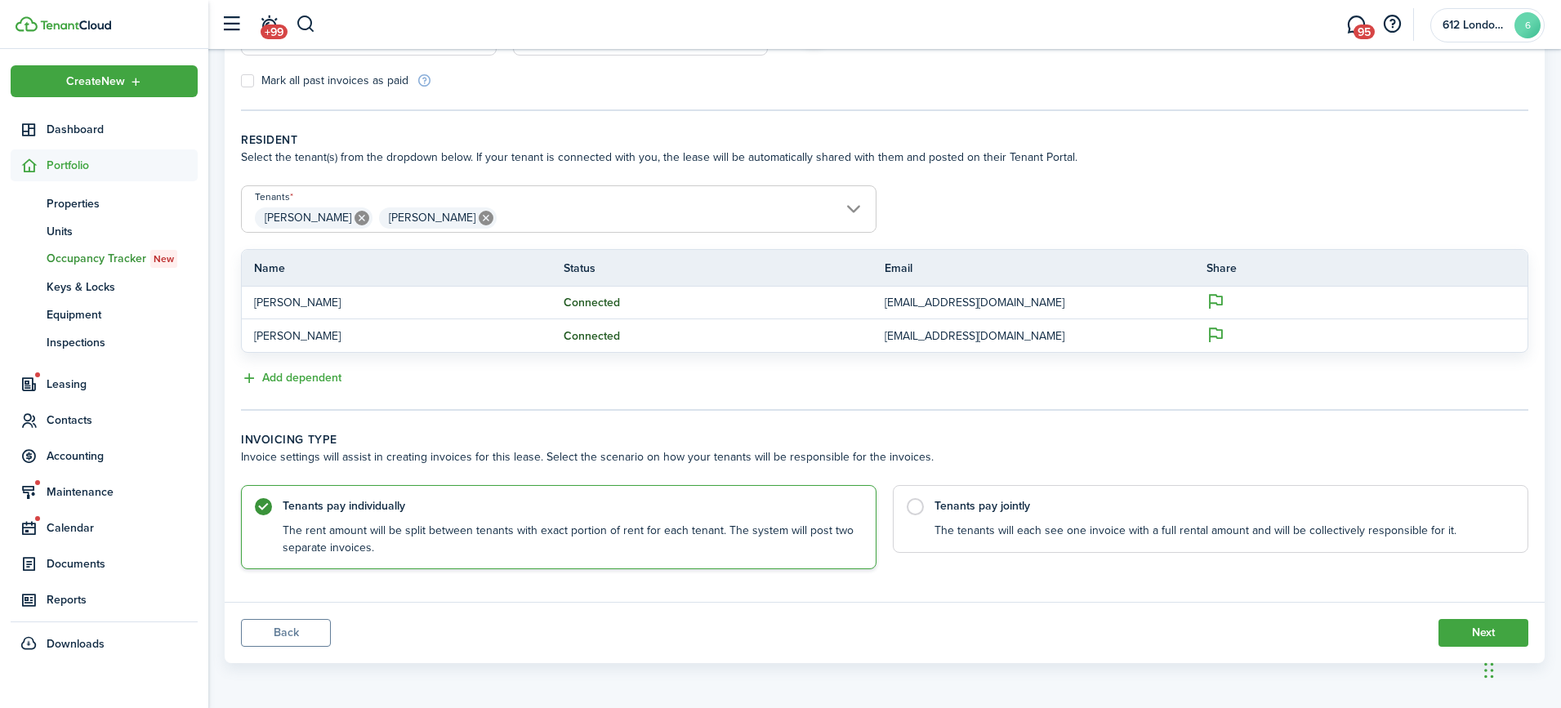
scroll to position [251, 0]
click at [1027, 500] on control-radio-card-title "Tenants pay jointly" at bounding box center [1222, 503] width 577 height 16
radio input "false"
radio input "true"
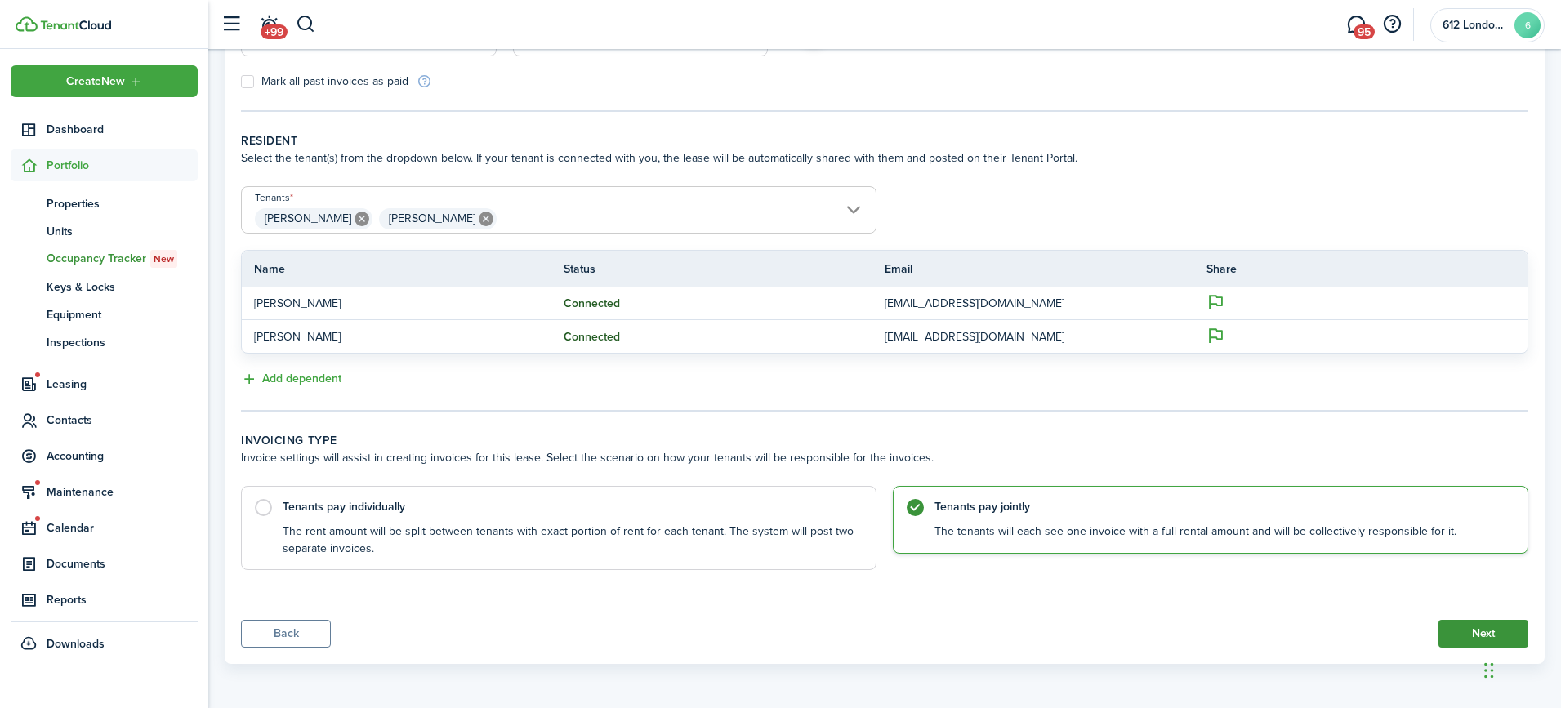
click at [1499, 626] on button "Next" at bounding box center [1483, 634] width 90 height 28
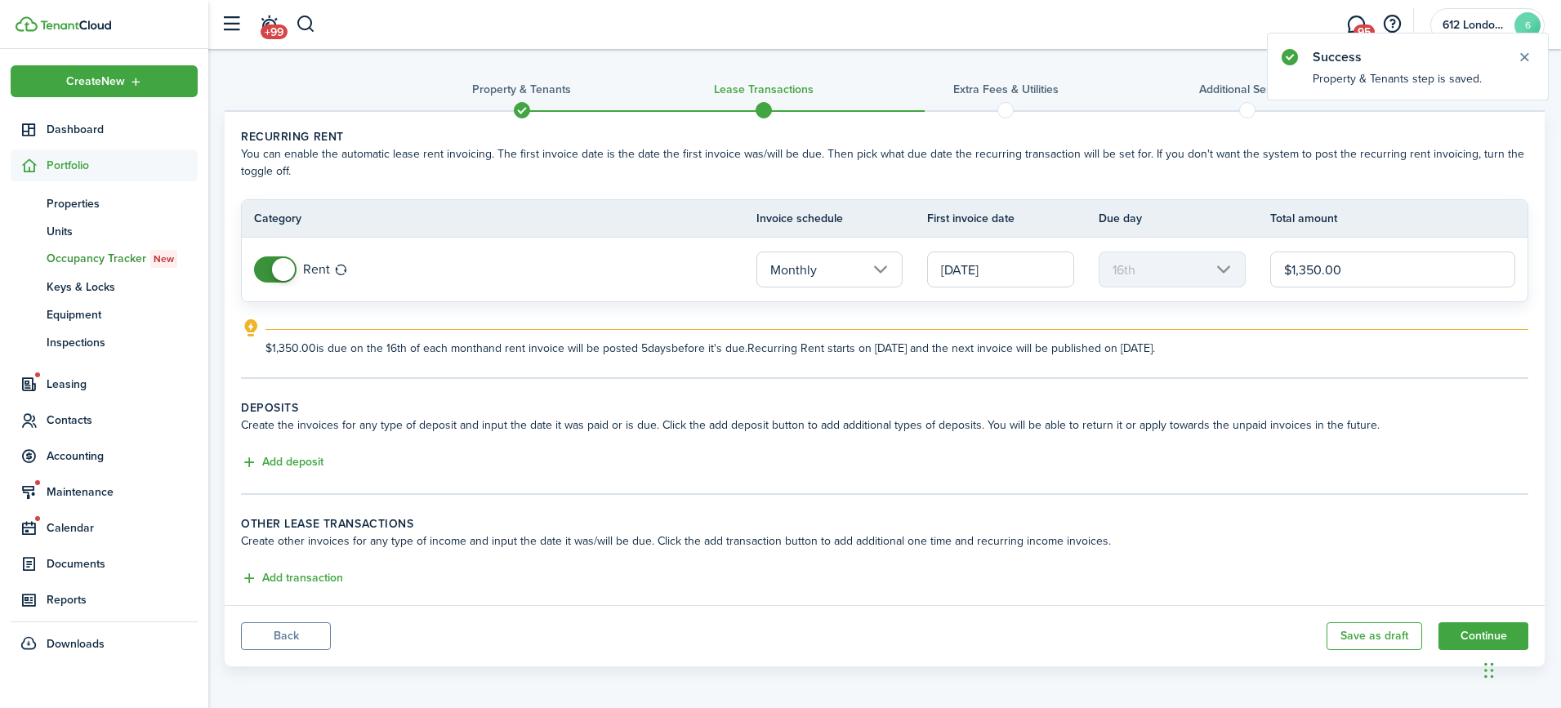
click at [1002, 257] on input "[DATE]" at bounding box center [1000, 270] width 147 height 36
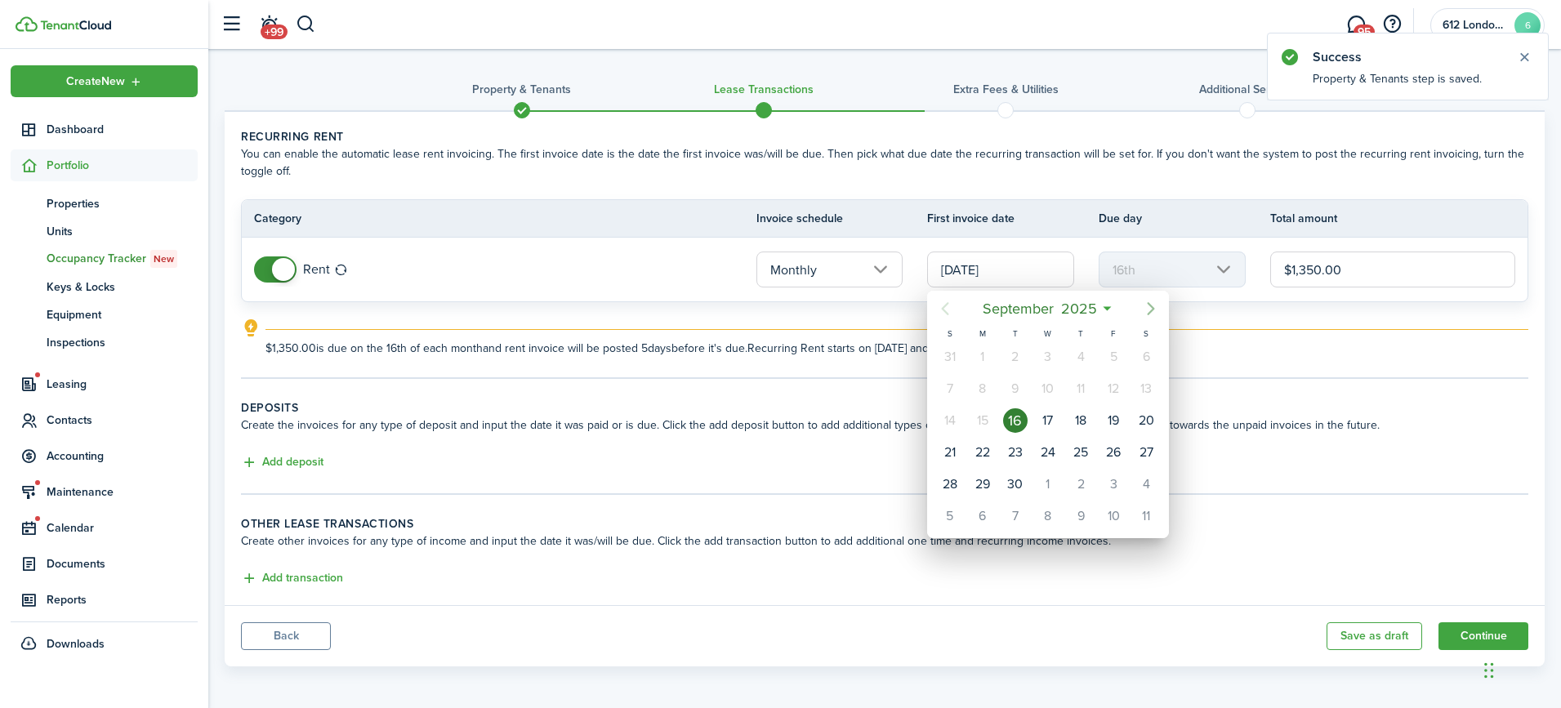
click at [1147, 305] on icon "Next page" at bounding box center [1151, 309] width 20 height 20
click at [1051, 363] on div "1" at bounding box center [1048, 357] width 24 height 24
type input "[DATE]"
type input "1st"
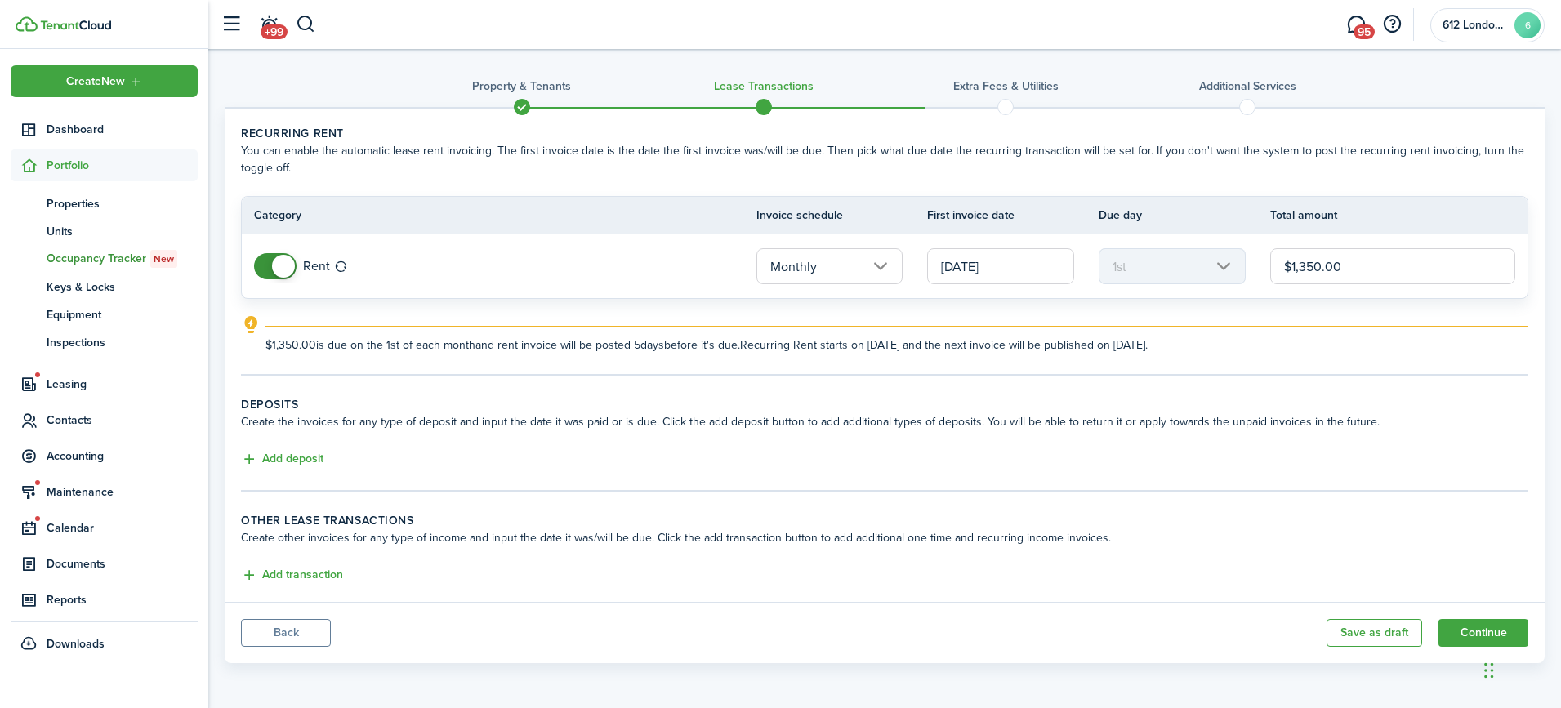
scroll to position [3, 0]
click at [296, 457] on button "Add deposit" at bounding box center [282, 459] width 82 height 19
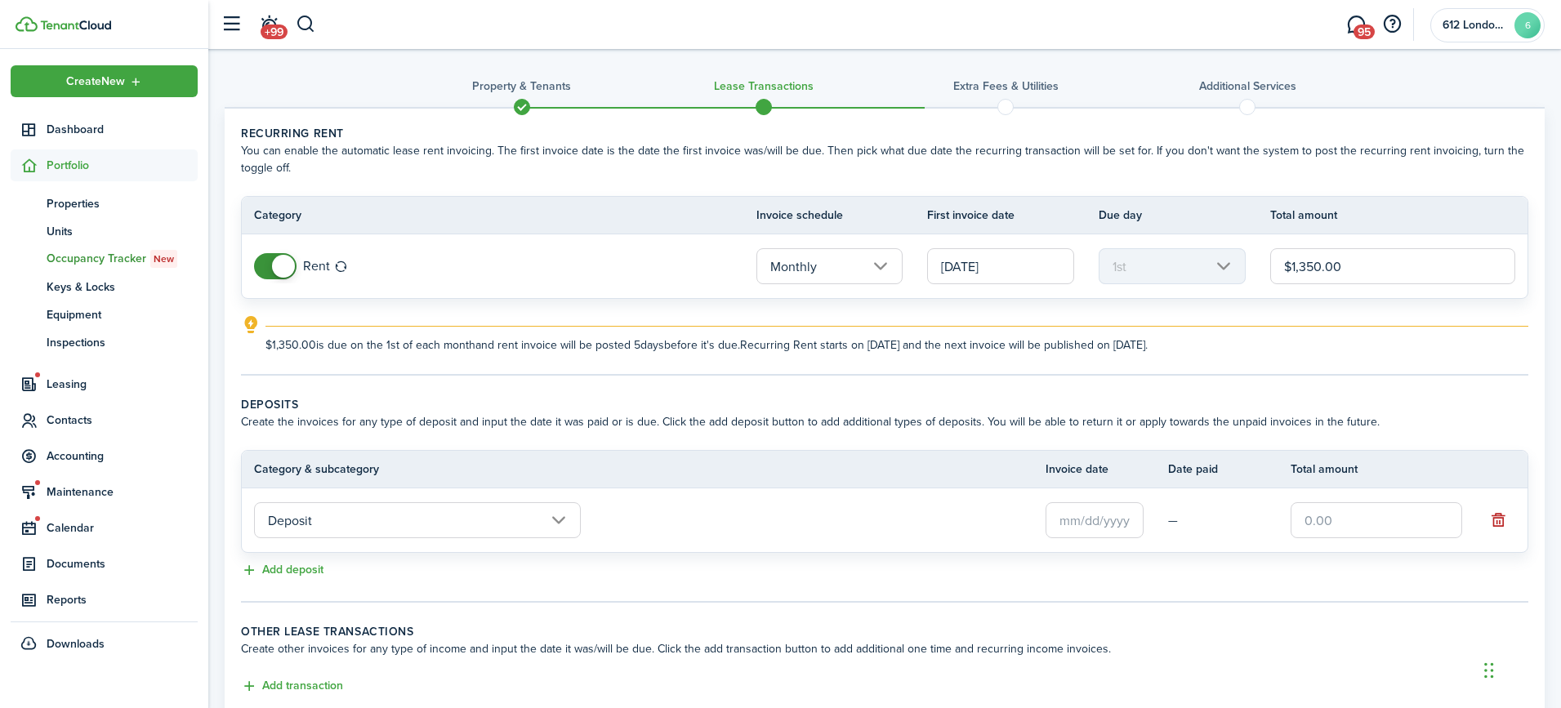
click at [1104, 519] on input "text" at bounding box center [1094, 520] width 98 height 36
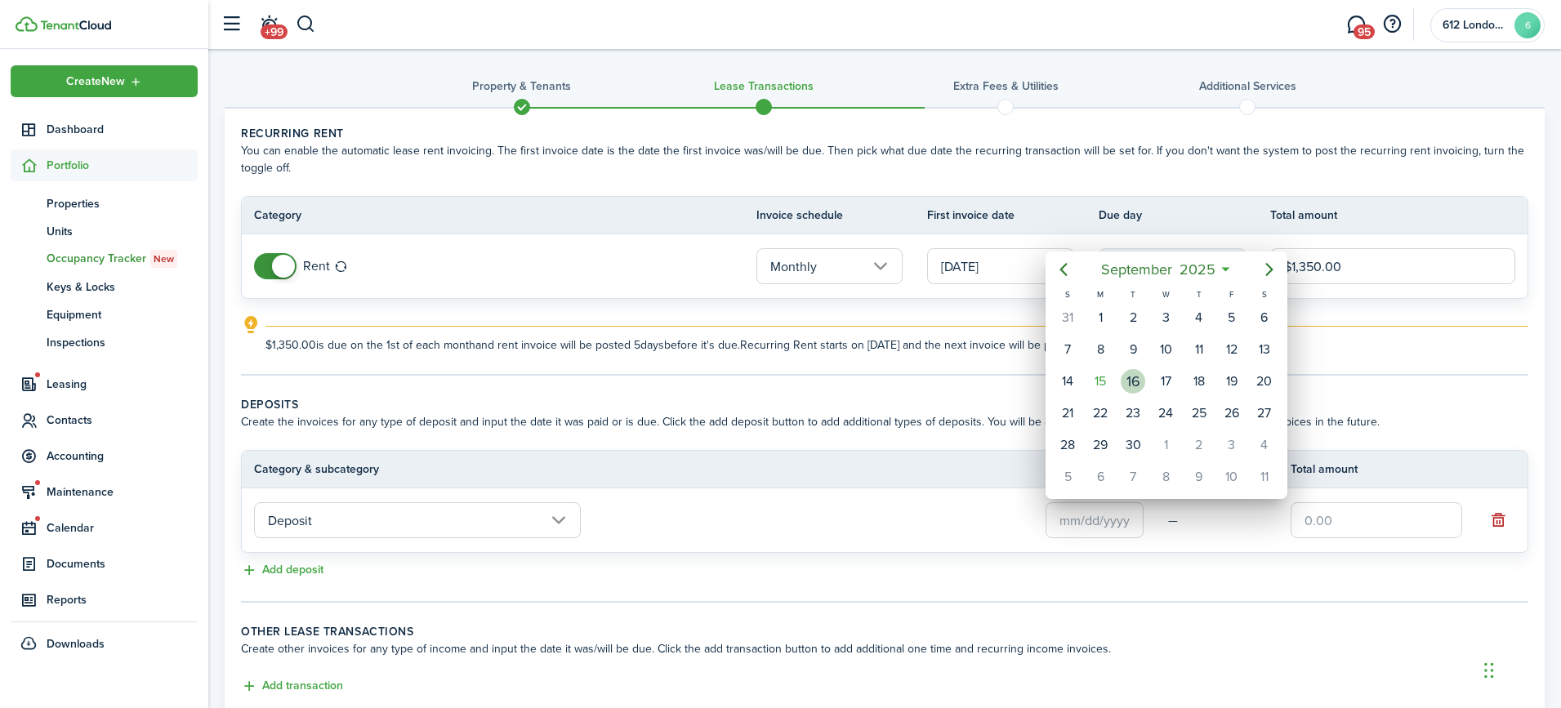
click at [1138, 386] on div "16" at bounding box center [1132, 381] width 24 height 24
type input "[DATE]"
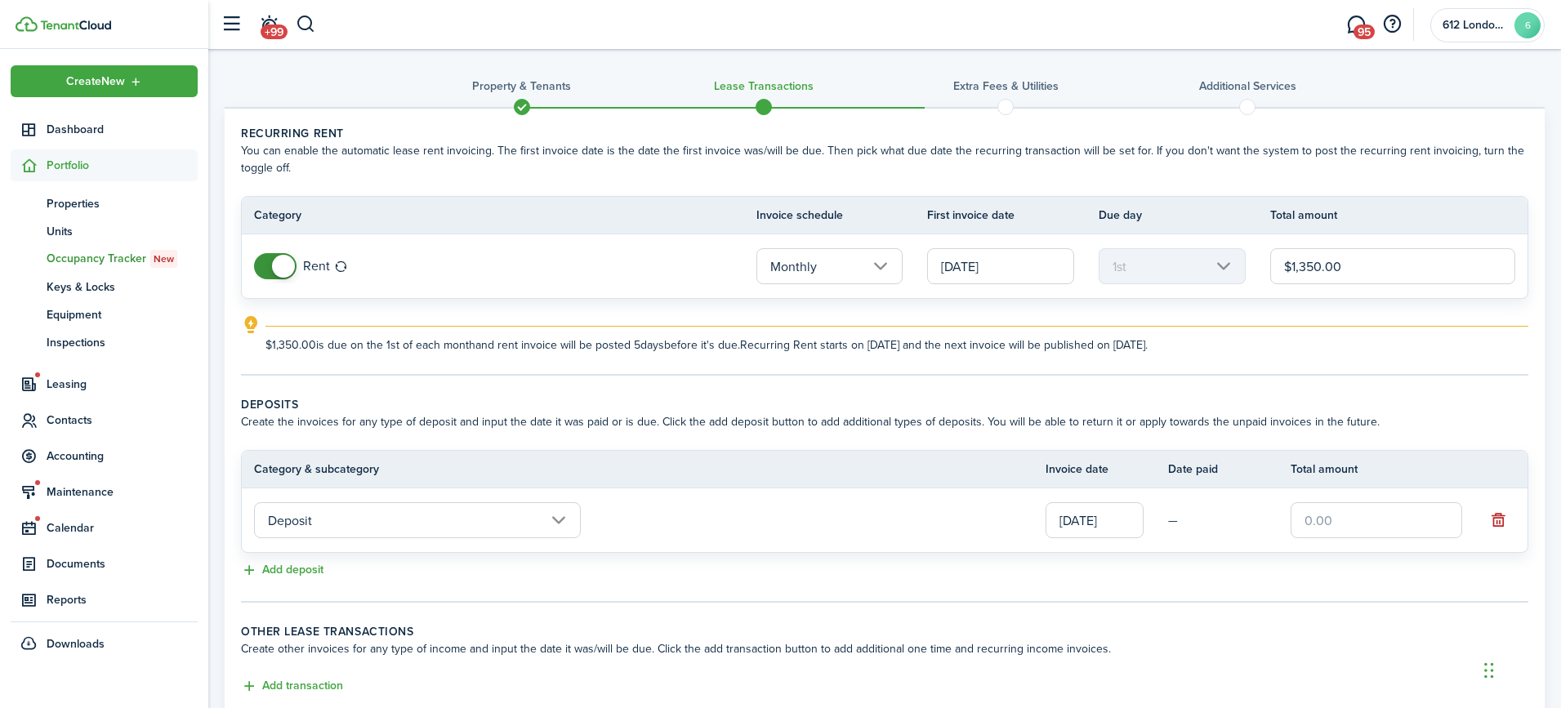
click at [1370, 523] on input "text" at bounding box center [1375, 520] width 171 height 36
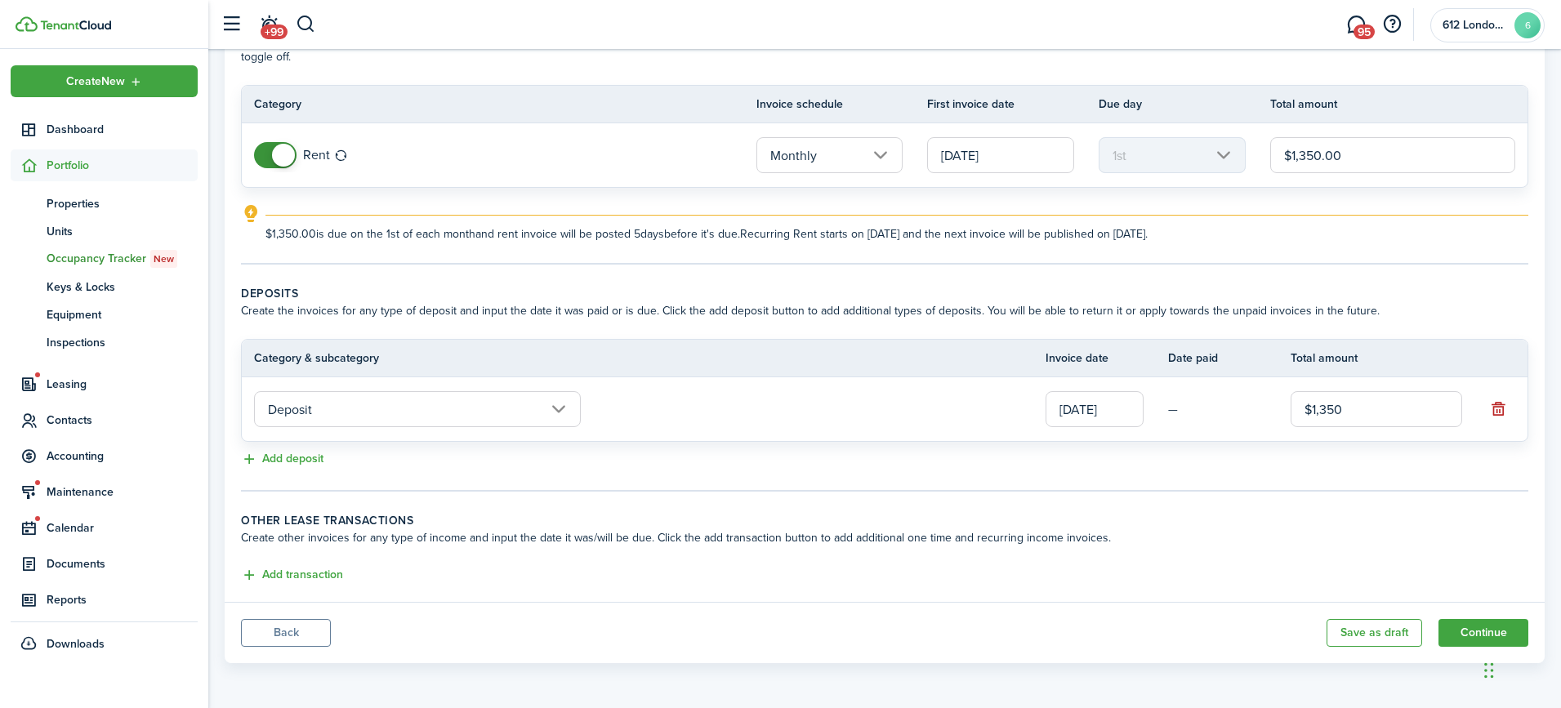
scroll to position [114, 0]
type input "$1,350.00"
click at [272, 572] on button "Add transaction" at bounding box center [292, 575] width 102 height 19
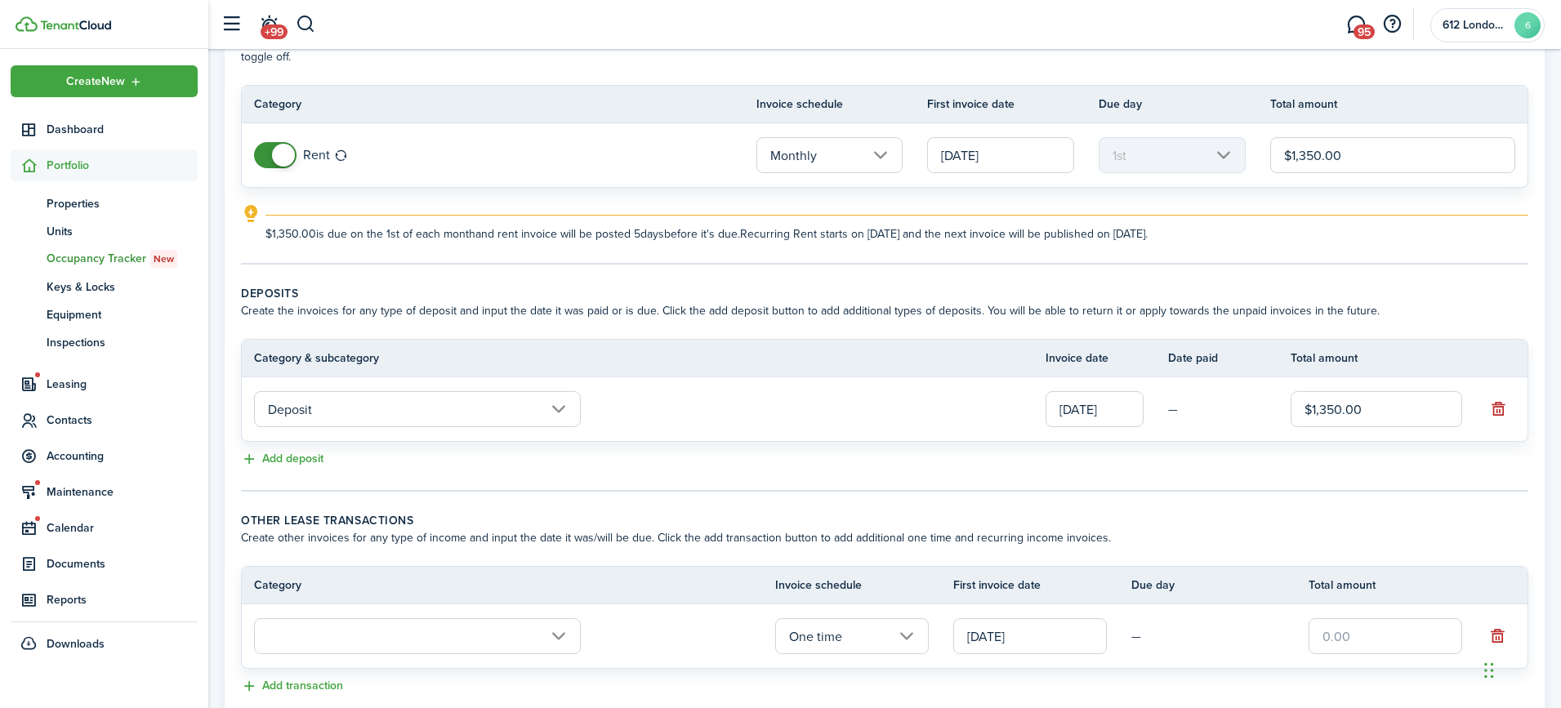
click at [519, 635] on input "text" at bounding box center [417, 636] width 327 height 36
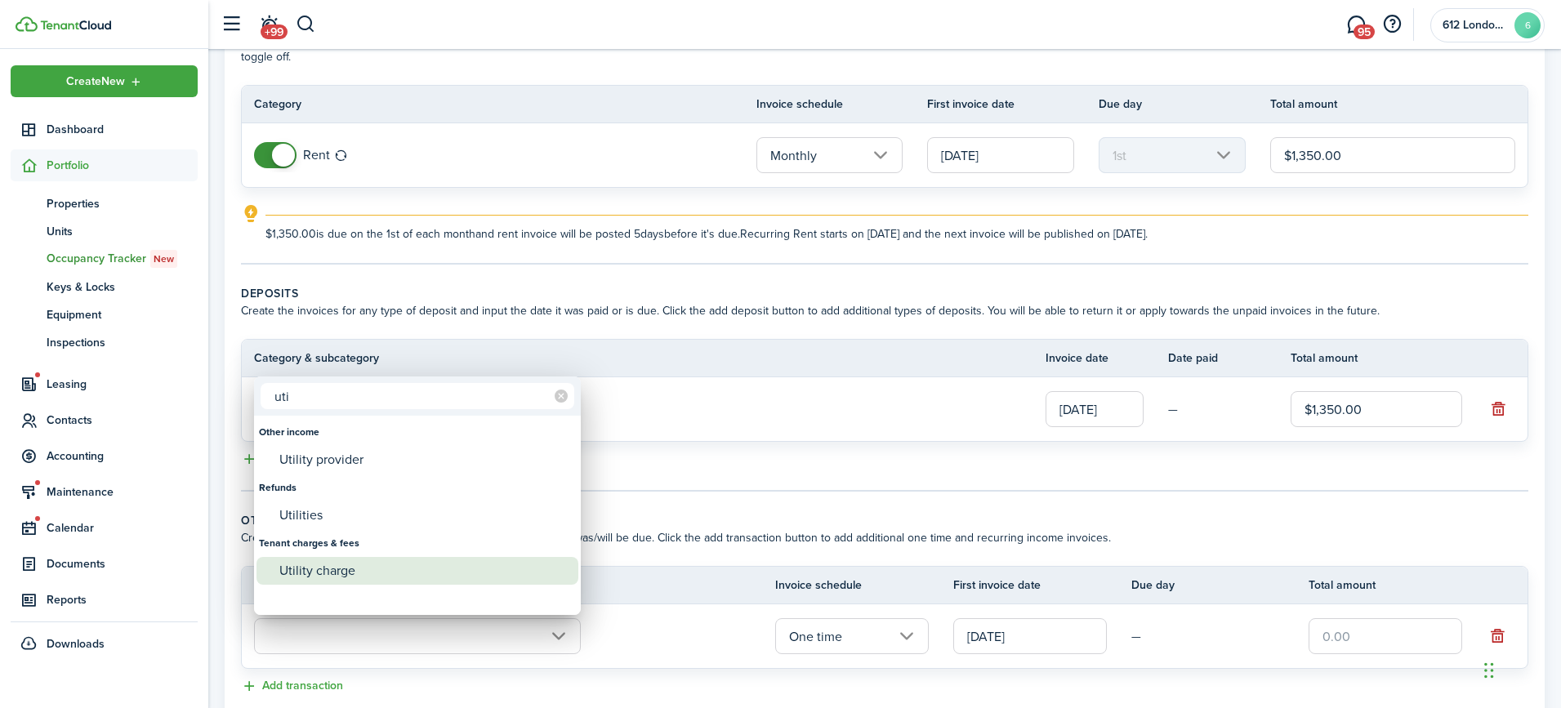
type input "uti"
click at [431, 559] on div "Utility charge" at bounding box center [423, 571] width 289 height 28
type input "Tenant charges & fees / Utility charge"
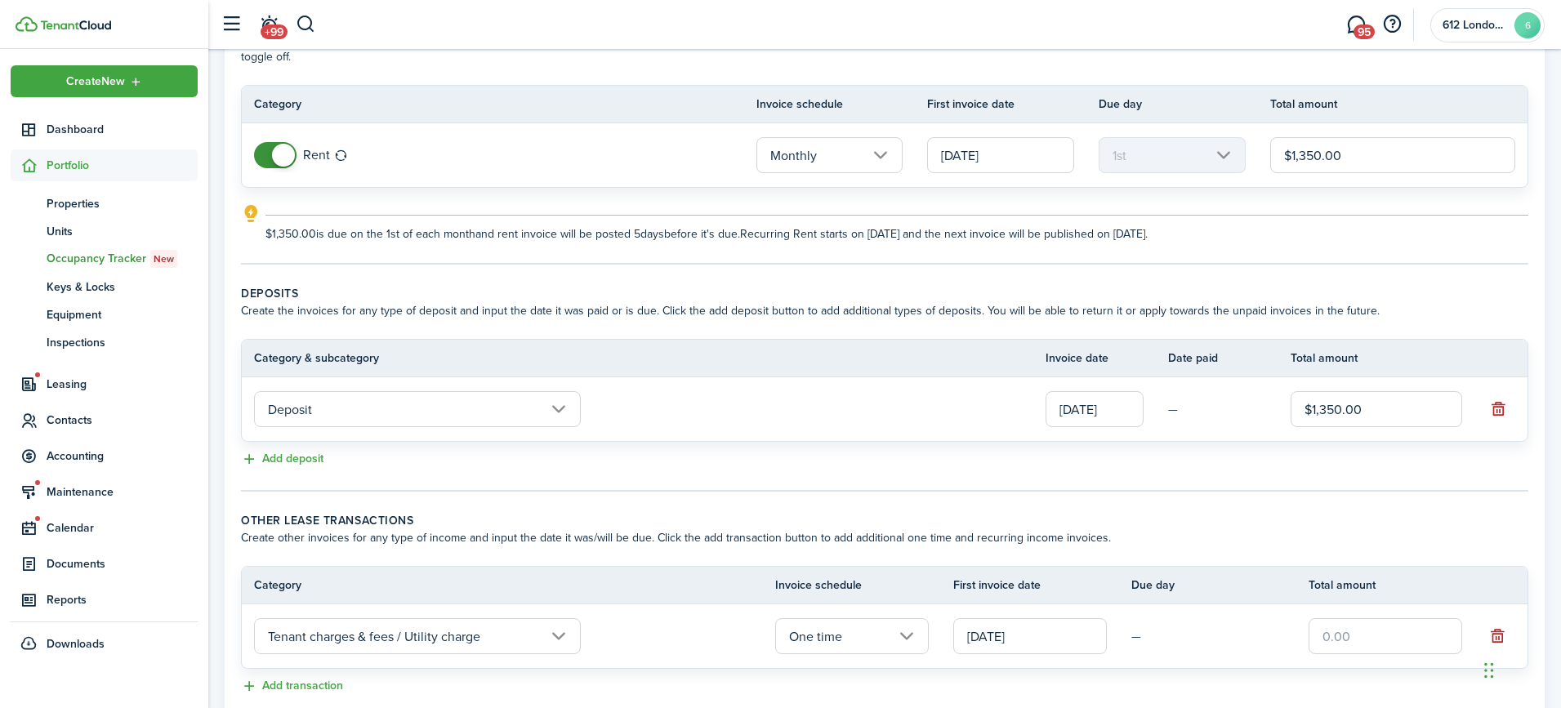
click at [1009, 634] on input "[DATE]" at bounding box center [1030, 636] width 154 height 36
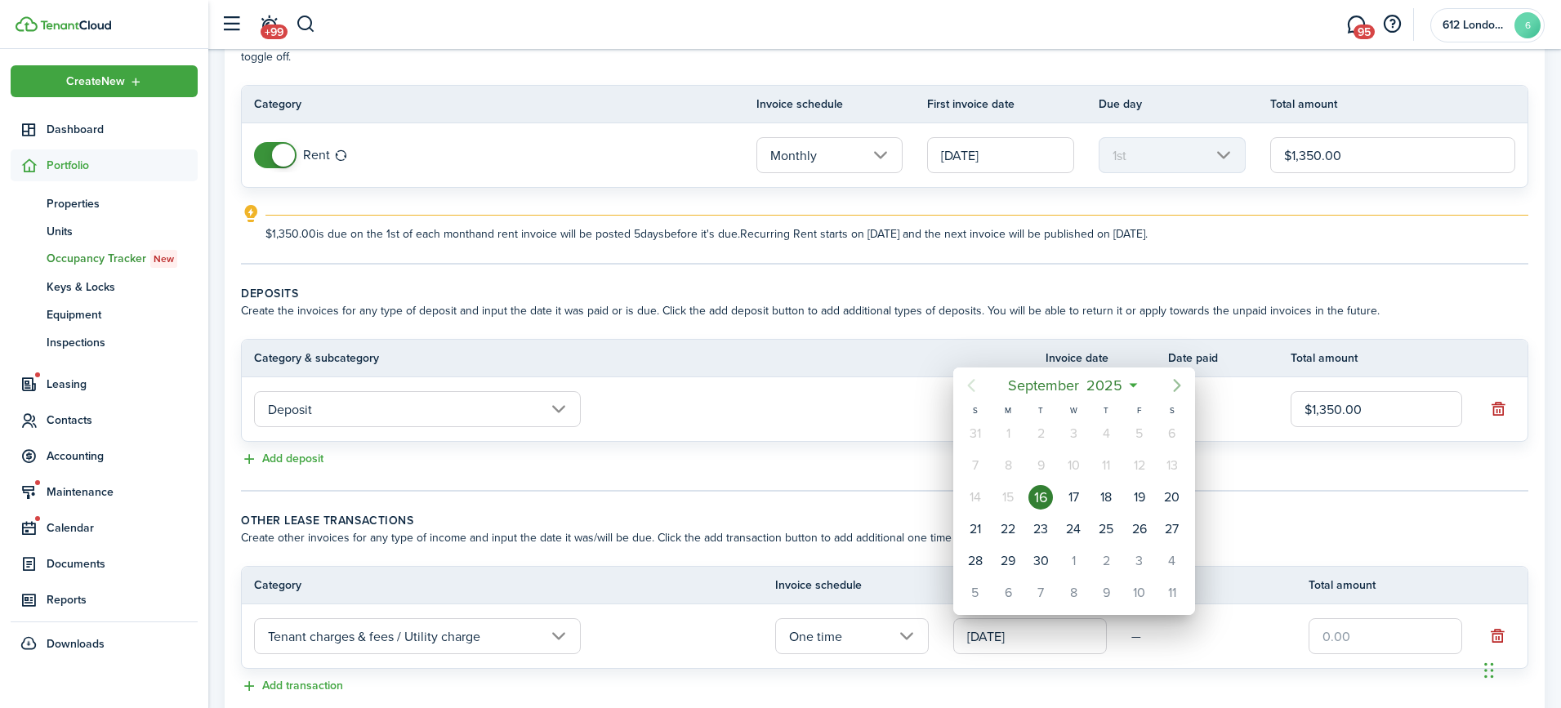
click at [1167, 377] on icon "Next page" at bounding box center [1177, 386] width 20 height 20
click at [1073, 440] on div "1" at bounding box center [1073, 433] width 24 height 24
type input "[DATE]"
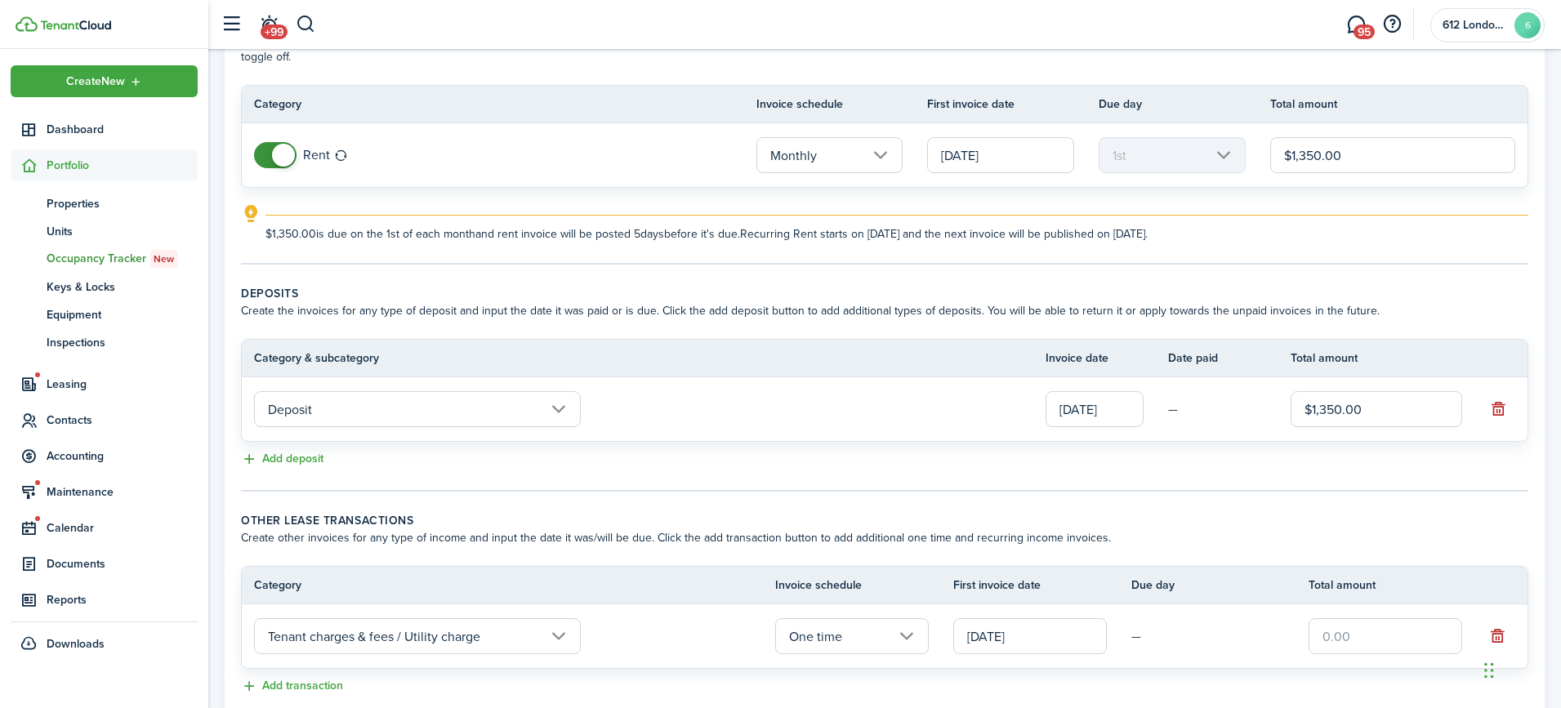
click at [1336, 635] on input "text" at bounding box center [1385, 636] width 154 height 36
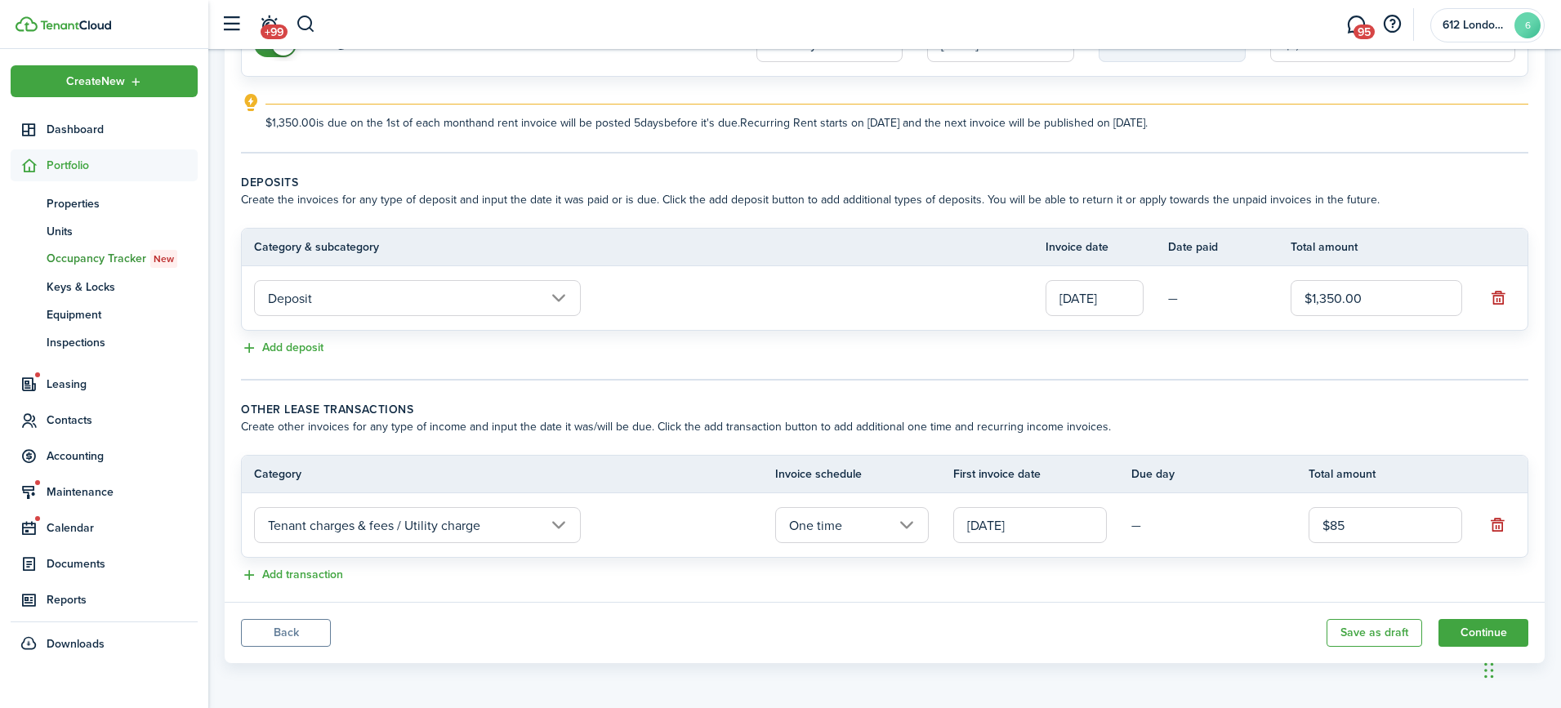
scroll to position [225, 0]
click at [902, 532] on input "One time" at bounding box center [852, 525] width 154 height 36
type input "$85.00"
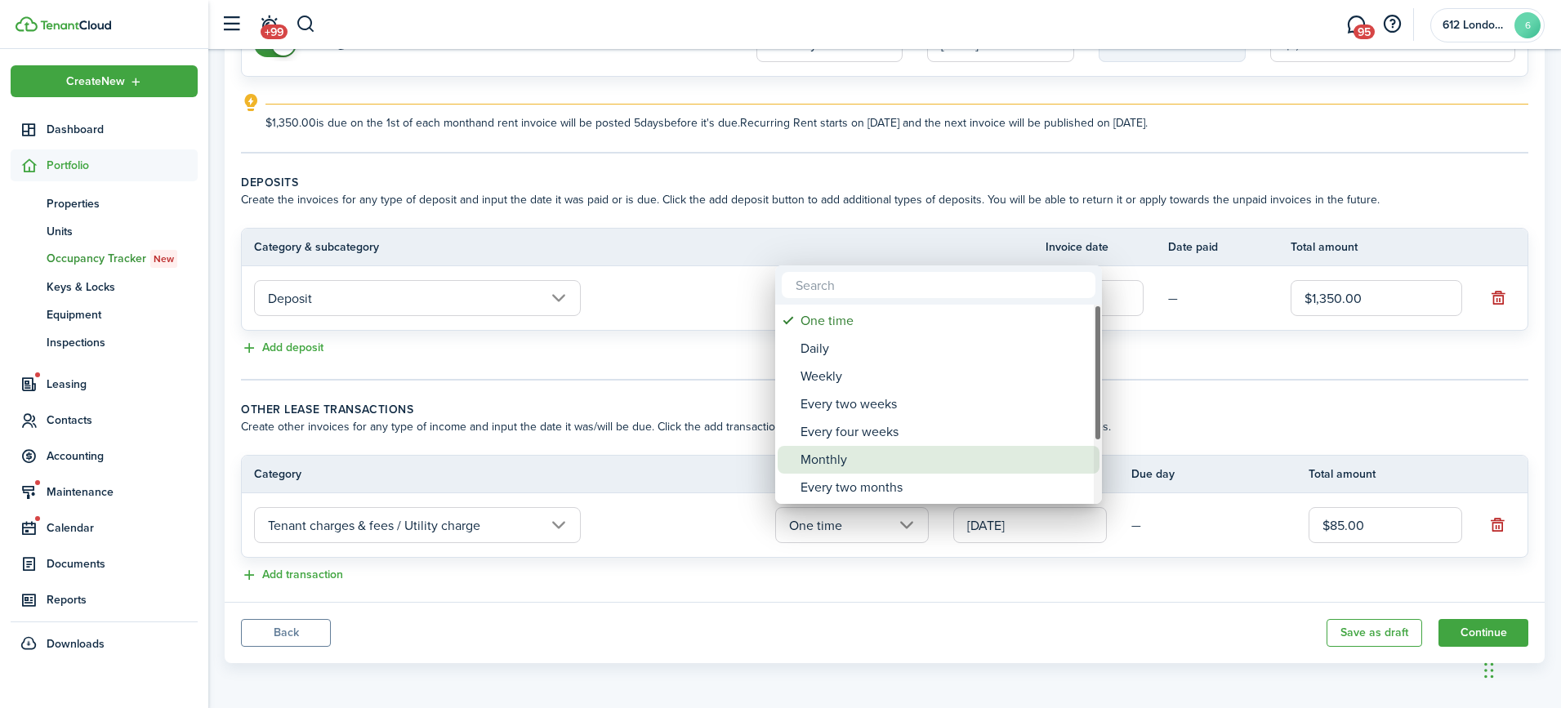
click at [889, 465] on div "Monthly" at bounding box center [944, 460] width 289 height 28
type input "Monthly"
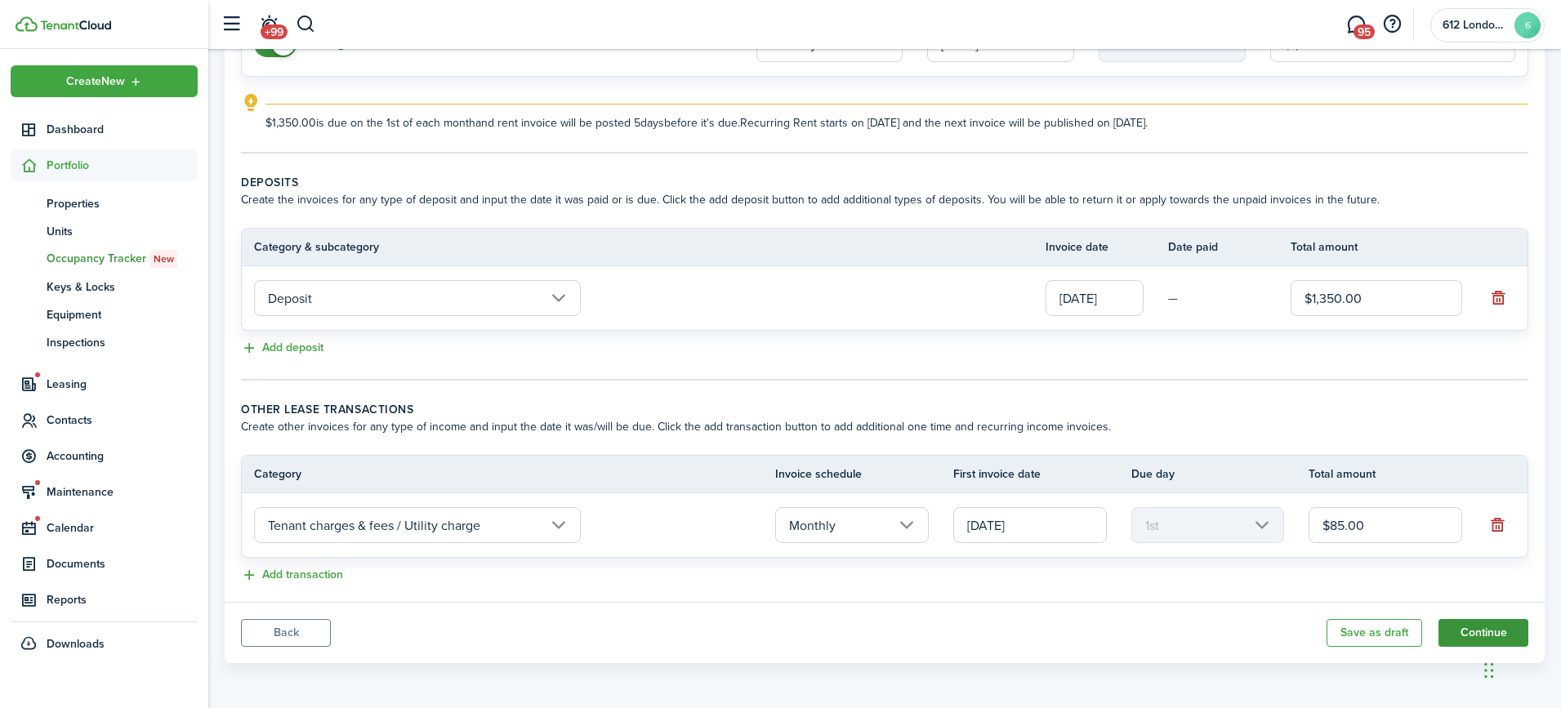
click at [1465, 630] on button "Continue" at bounding box center [1483, 633] width 90 height 28
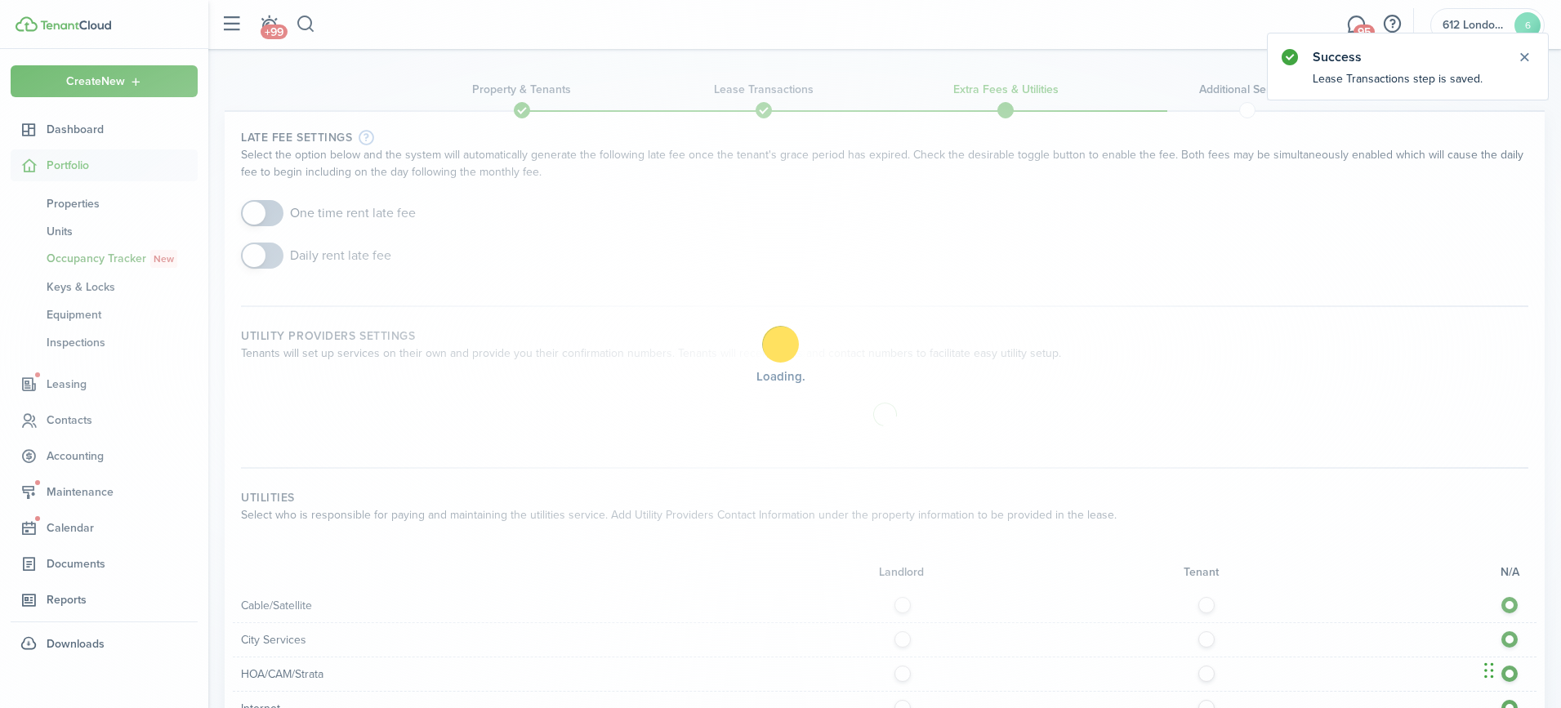
scroll to position [3, 0]
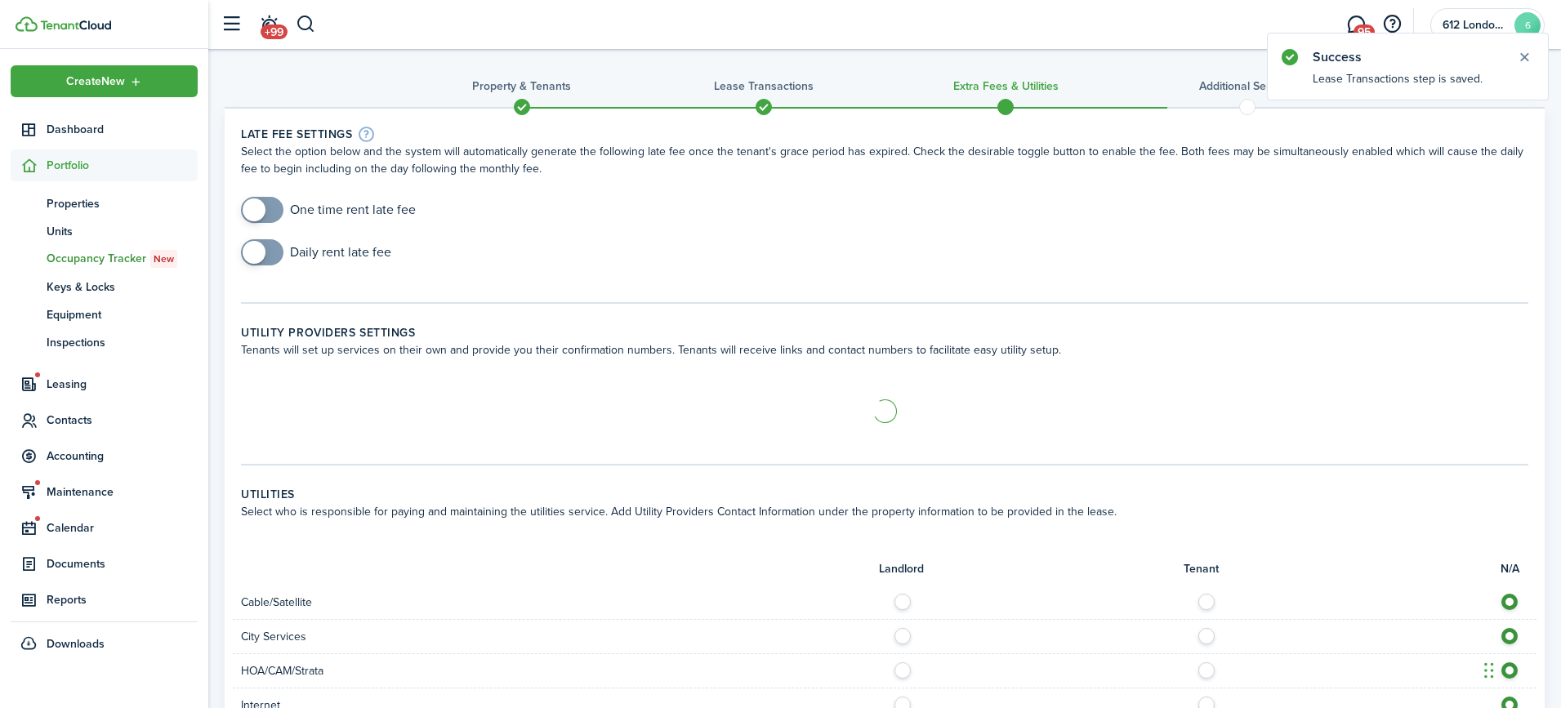
checkbox input "true"
click at [265, 218] on span at bounding box center [262, 210] width 16 height 26
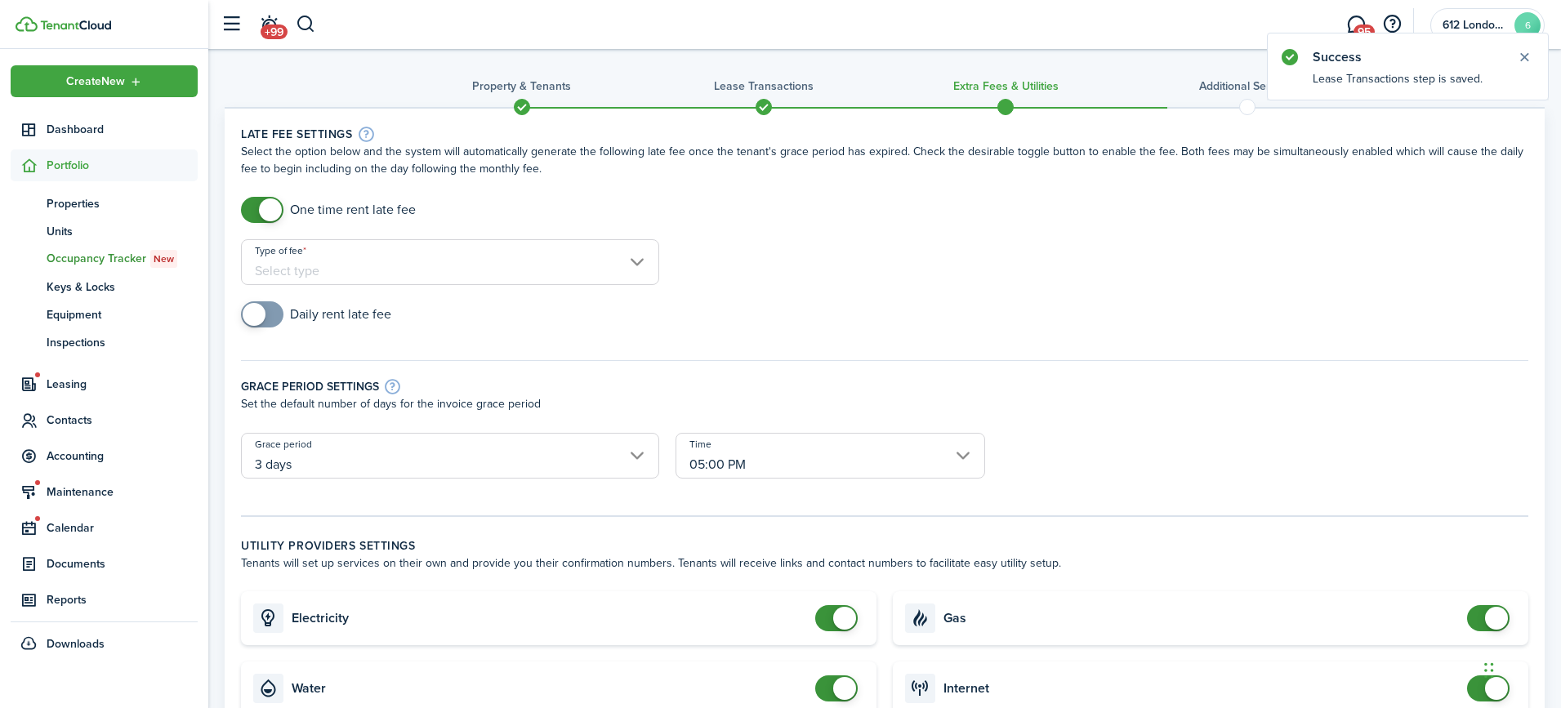
click at [266, 260] on input "Type of fee" at bounding box center [450, 262] width 418 height 46
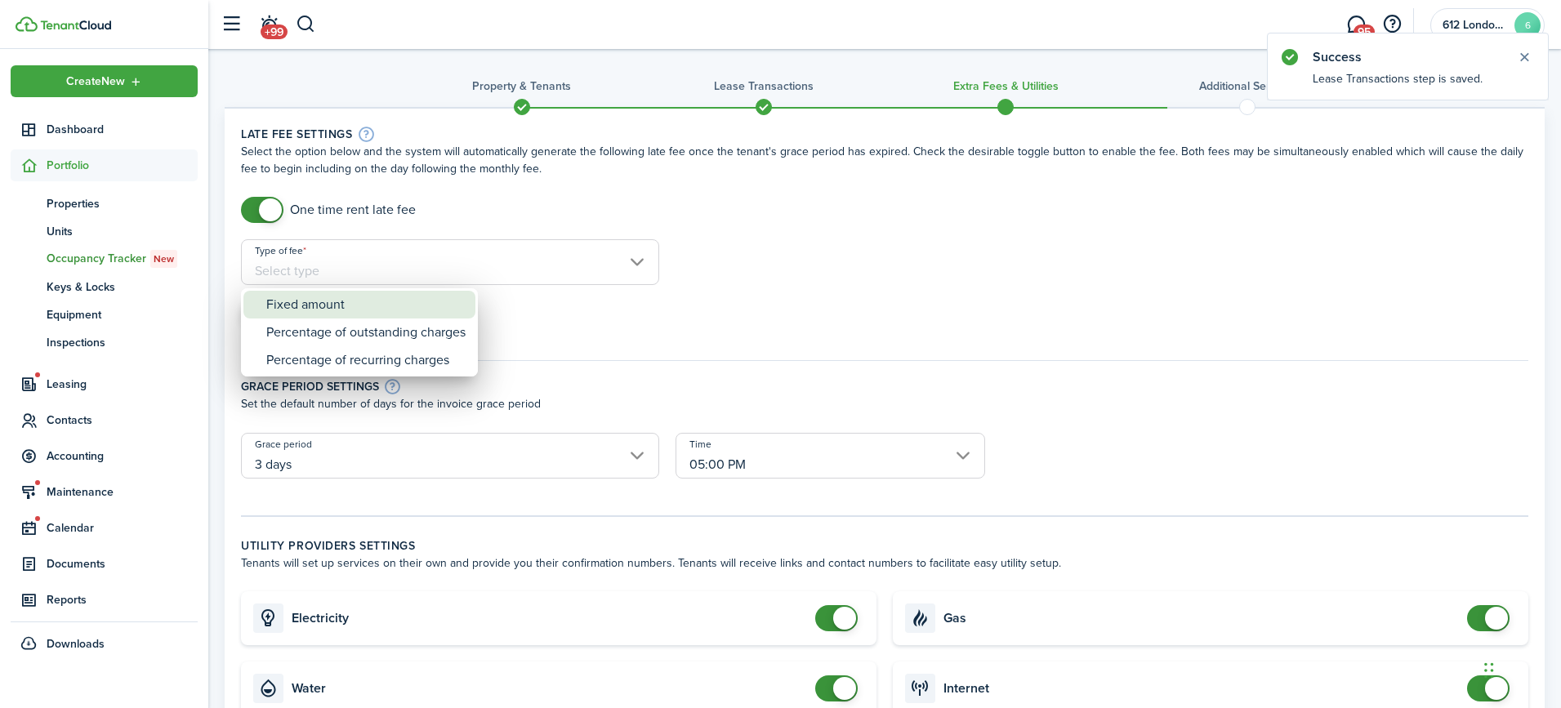
click at [292, 313] on div "Fixed amount" at bounding box center [365, 305] width 199 height 28
type input "Fixed amount"
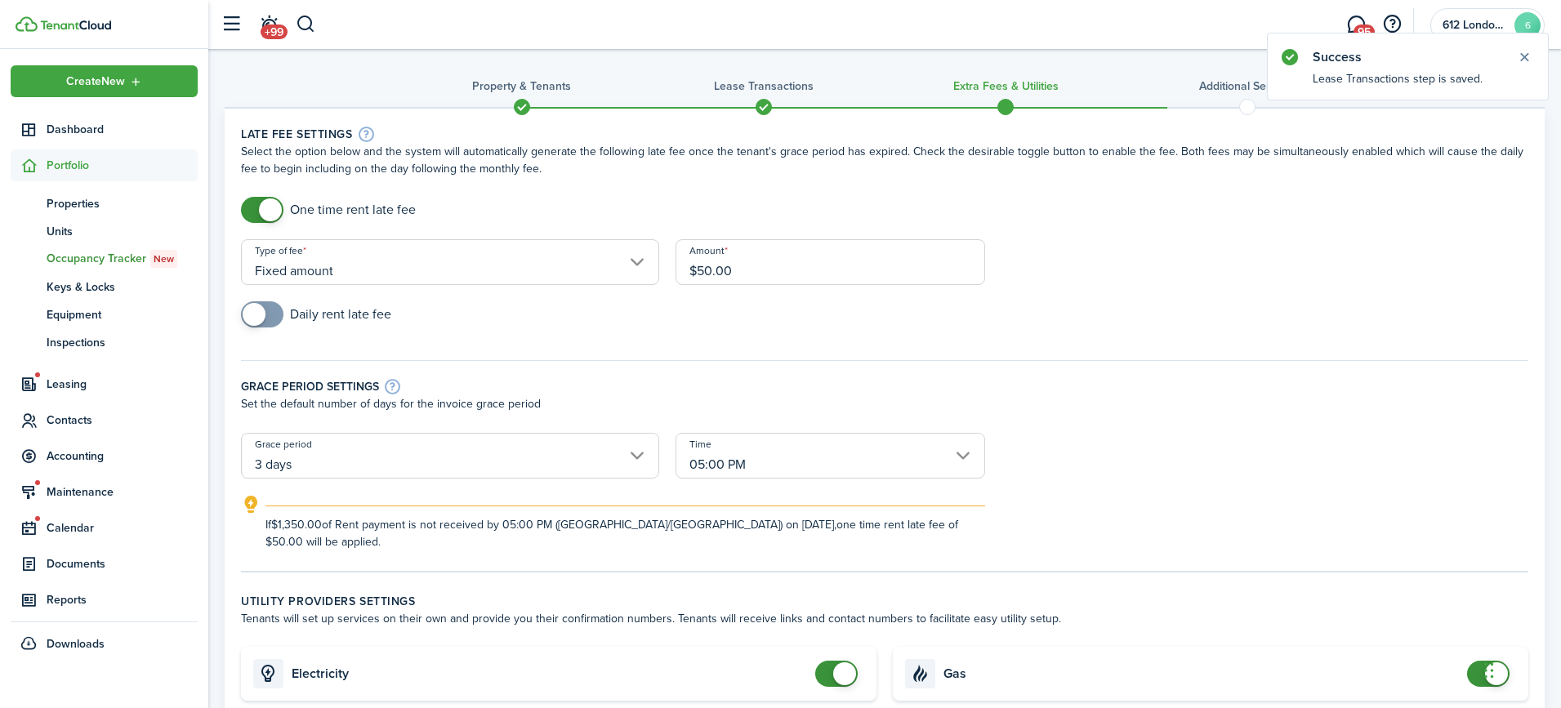
checkbox input "true"
click at [270, 316] on span at bounding box center [262, 314] width 16 height 26
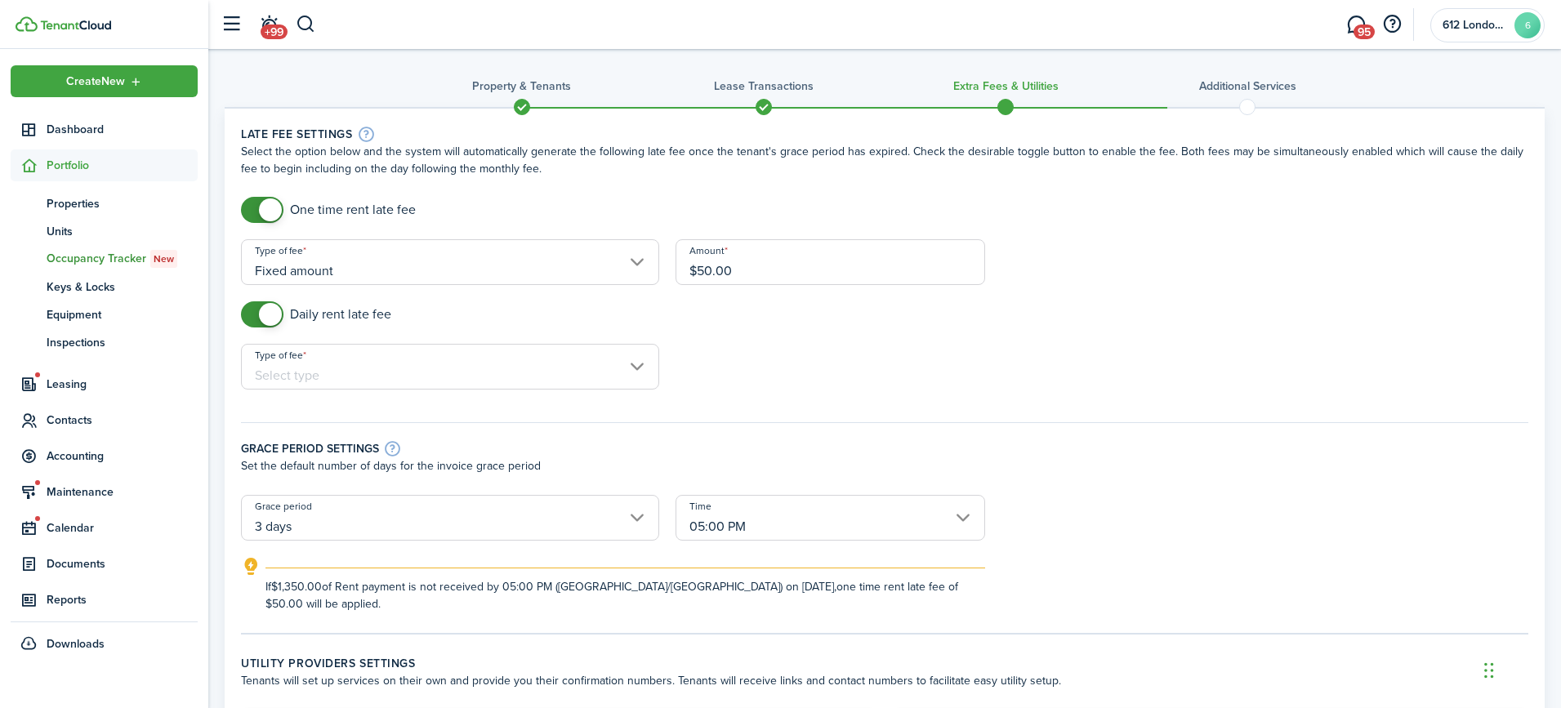
click at [303, 365] on input "Type of fee" at bounding box center [450, 367] width 418 height 46
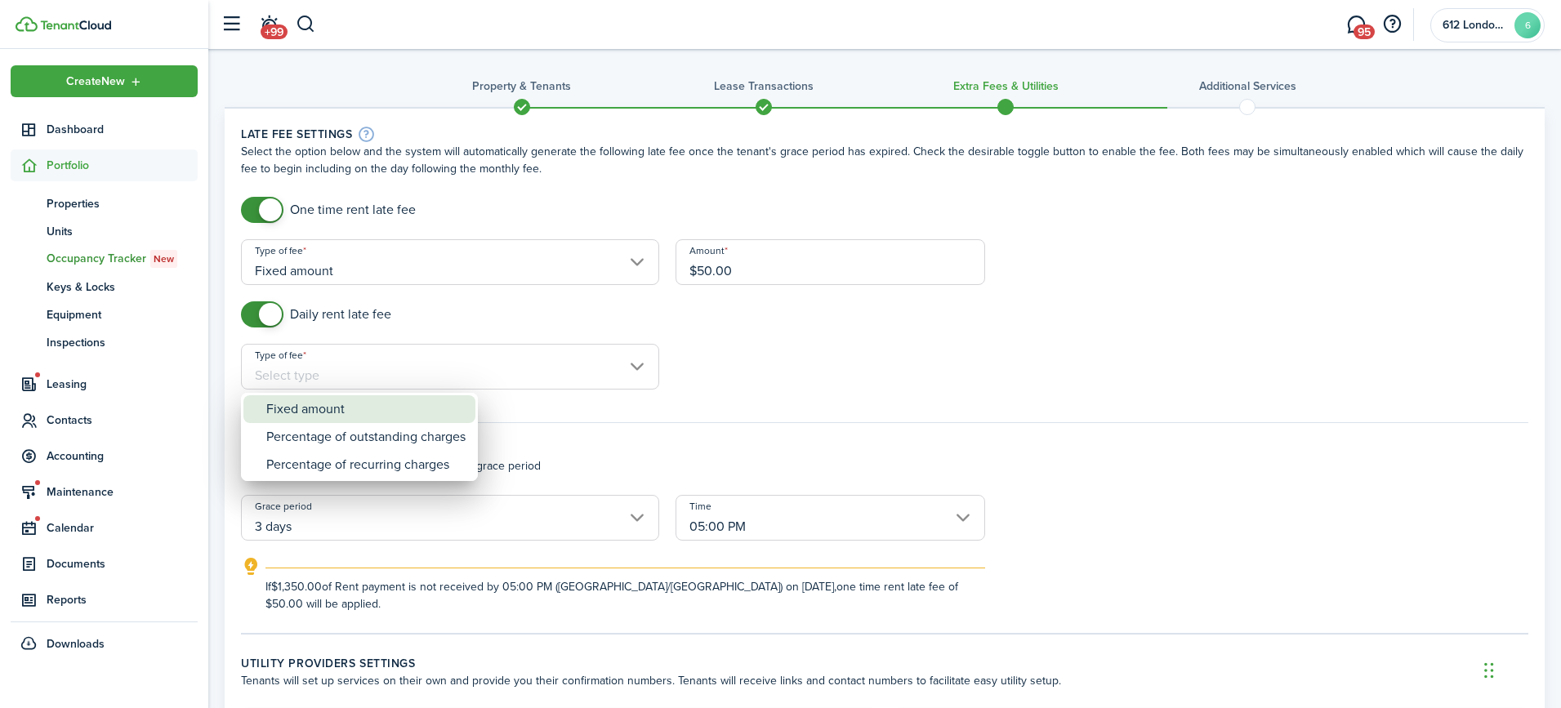
click at [326, 412] on div "Fixed amount" at bounding box center [365, 409] width 199 height 28
type input "Fixed amount"
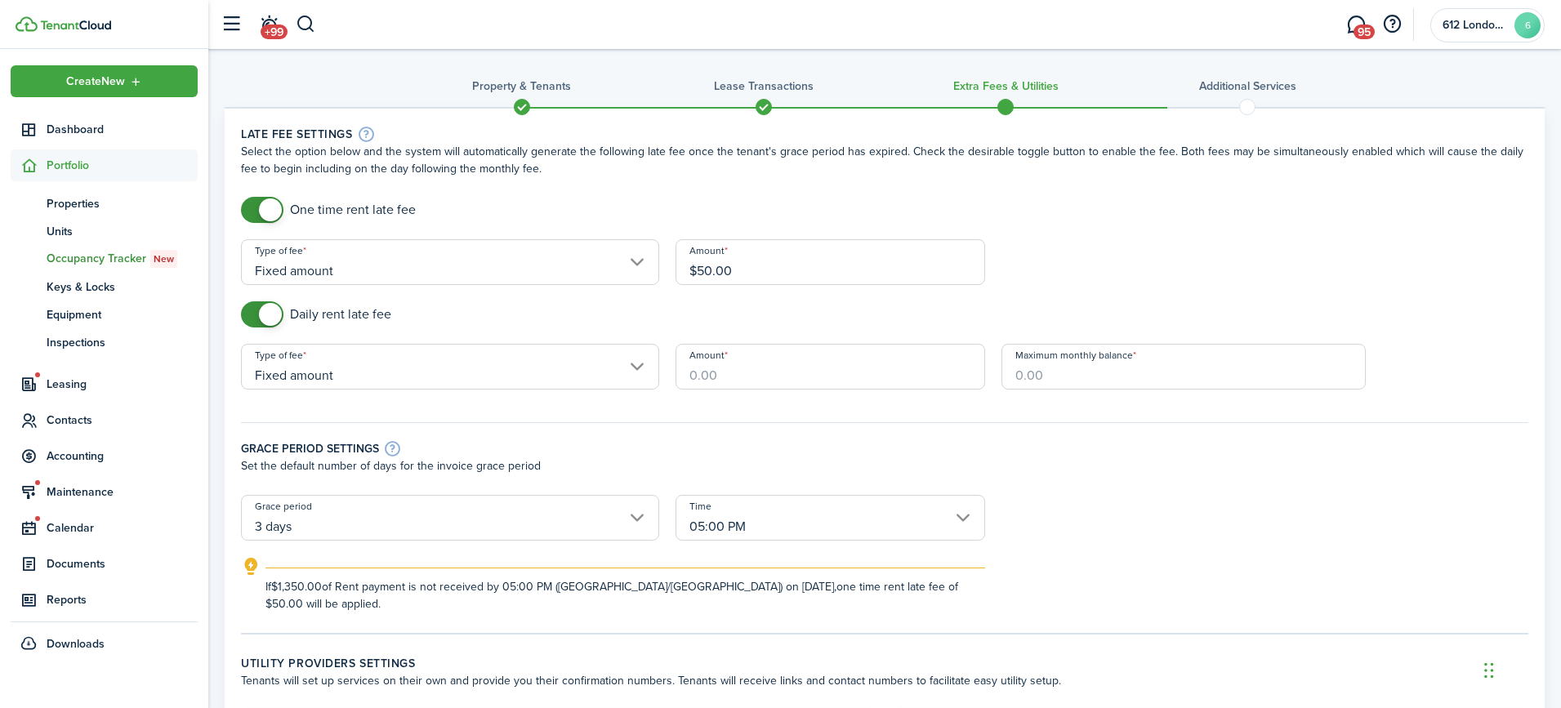
click at [732, 368] on input "Amount" at bounding box center [830, 367] width 310 height 46
type input "$10.00"
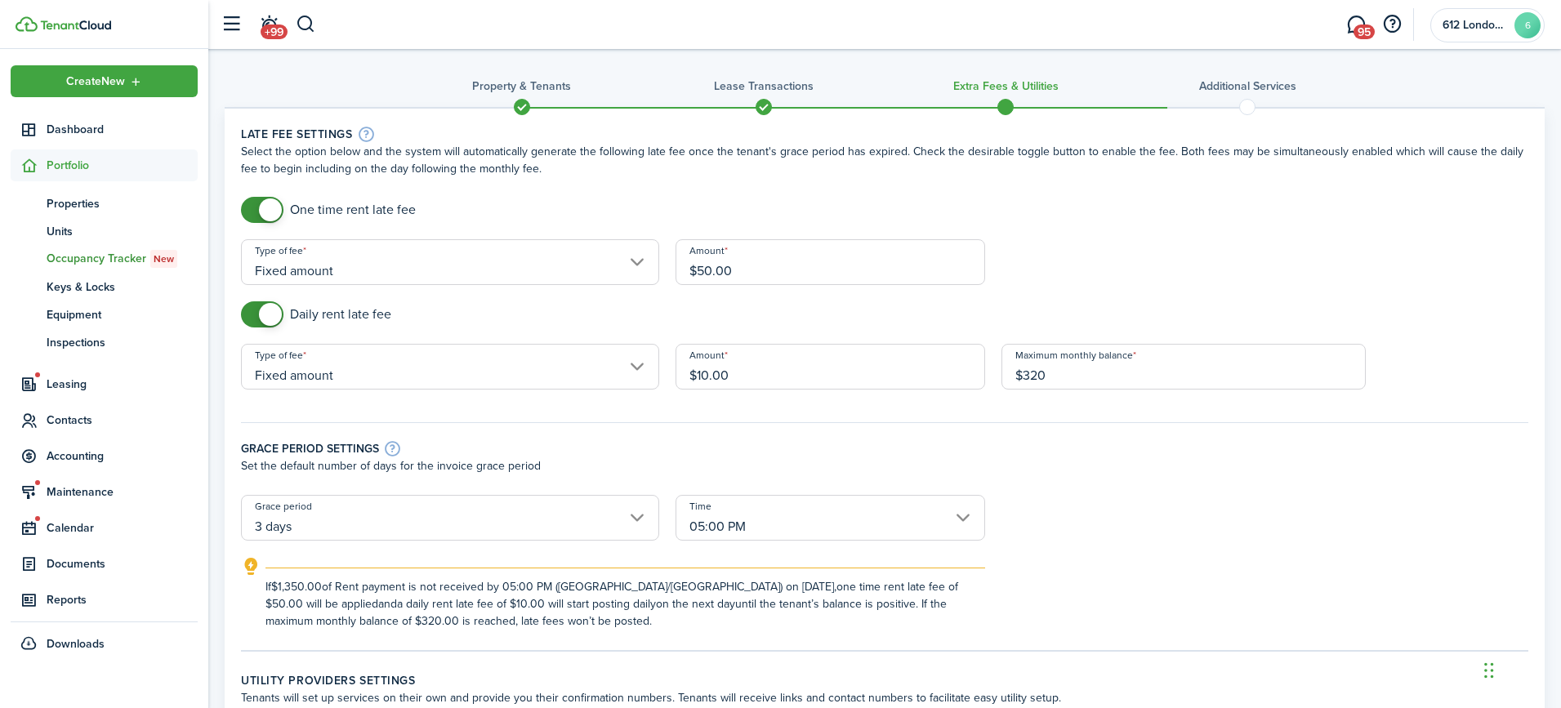
type input "$320.00"
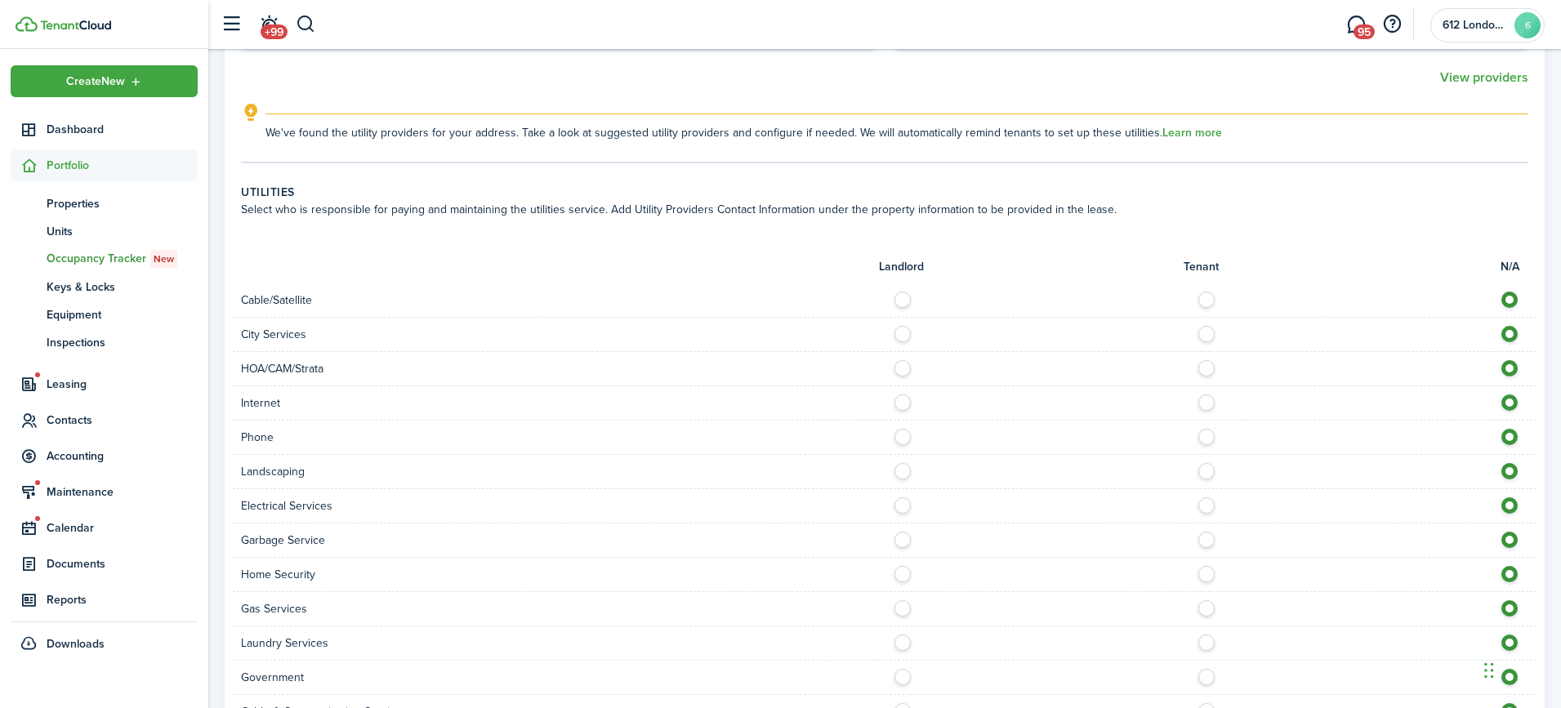
scroll to position [897, 0]
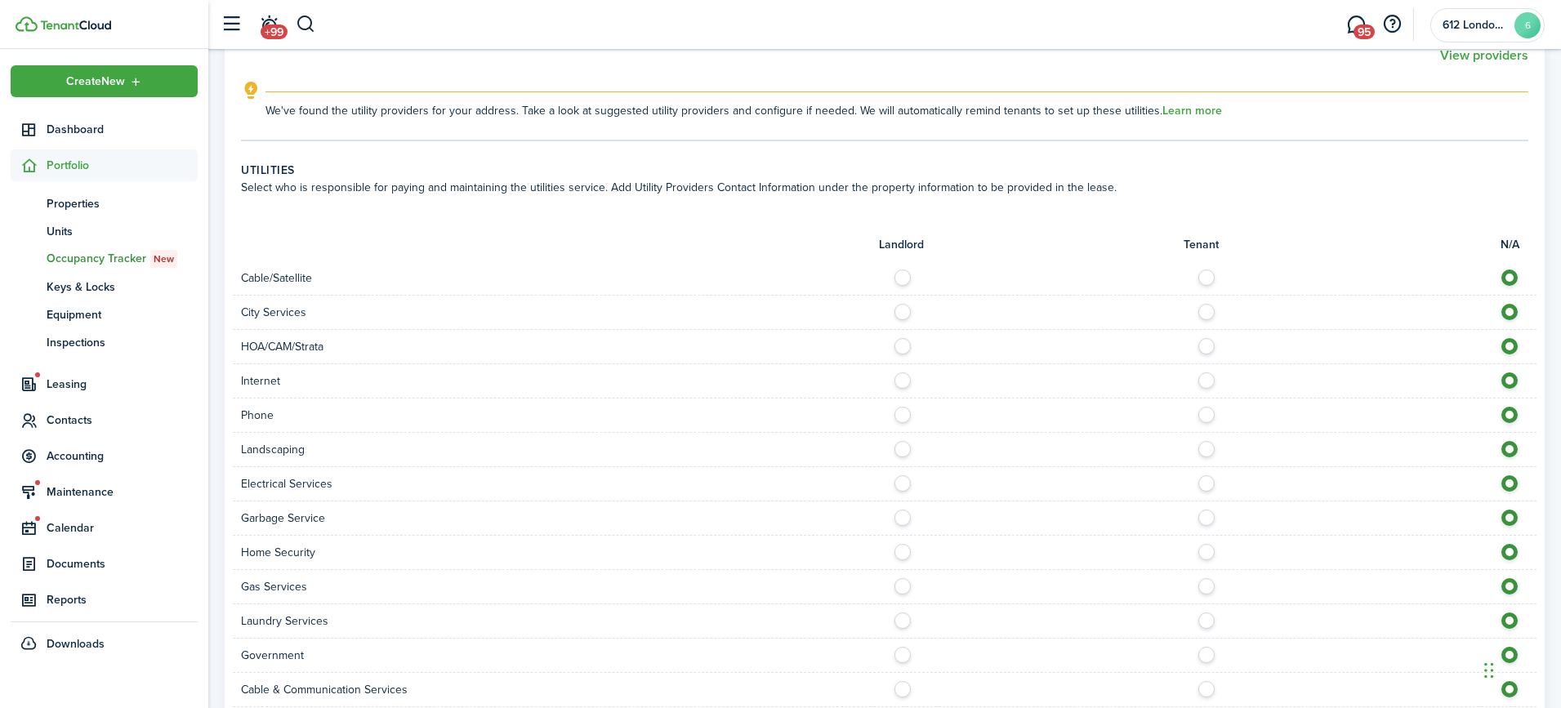
click at [898, 449] on label at bounding box center [907, 445] width 29 height 8
radio input "true"
click at [1203, 483] on label at bounding box center [1210, 479] width 29 height 8
radio input "true"
click at [898, 518] on label at bounding box center [907, 514] width 29 height 8
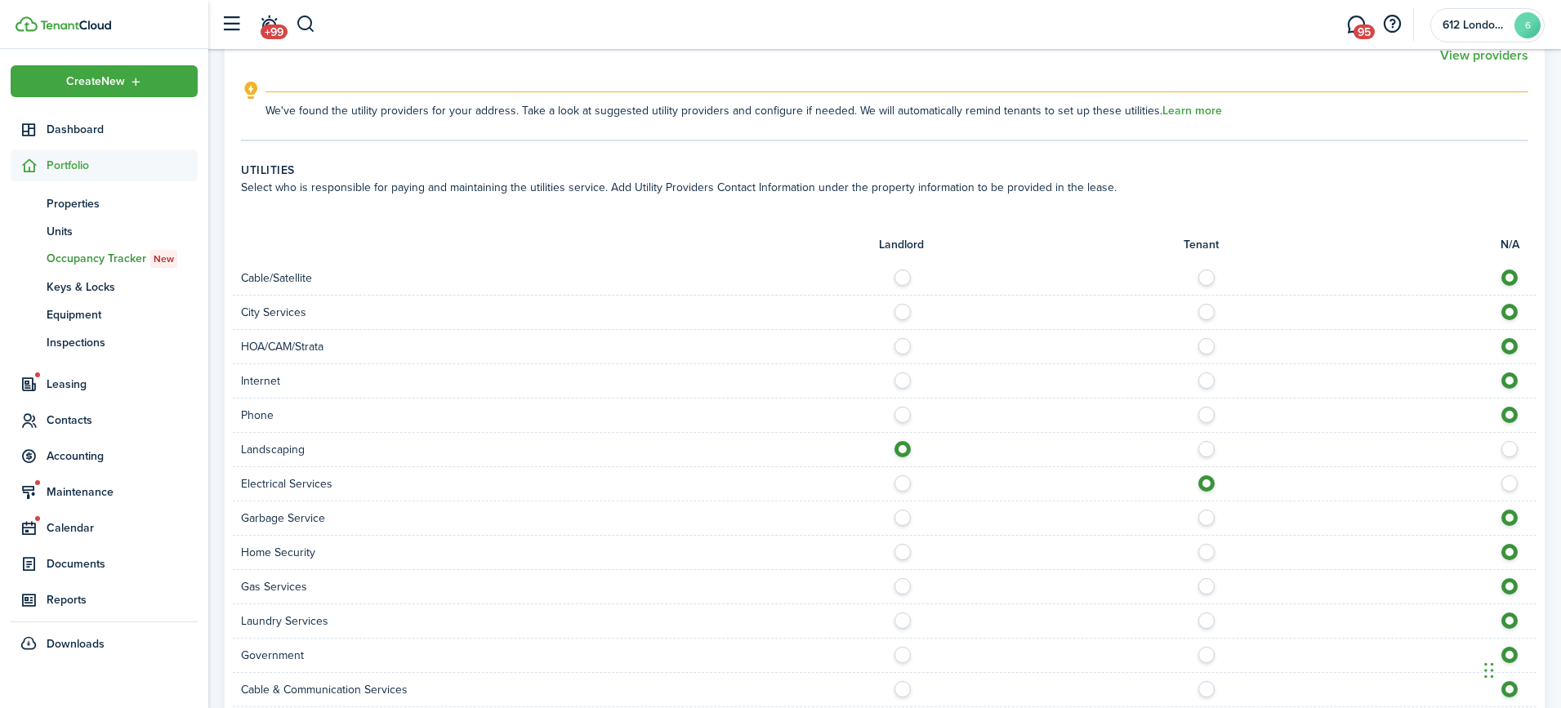
radio input "true"
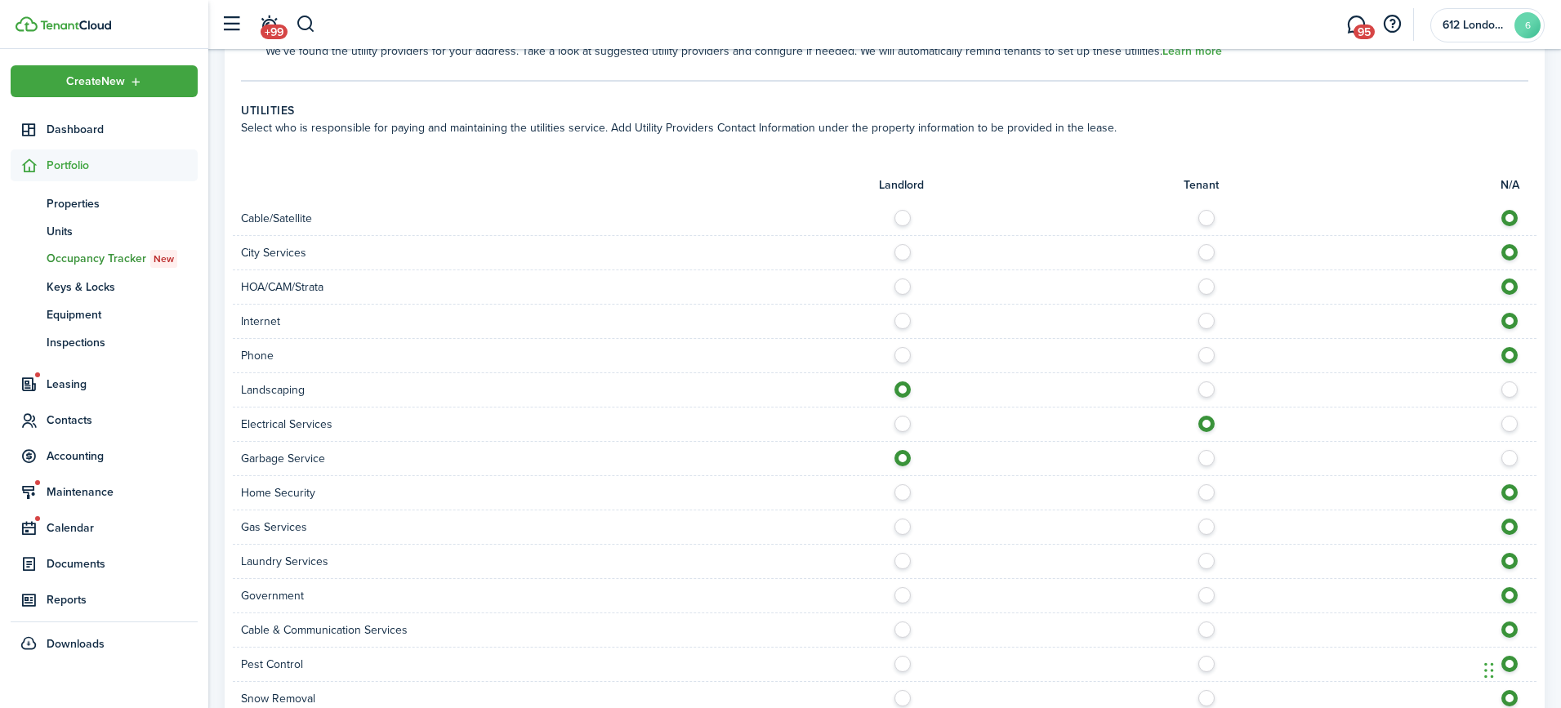
scroll to position [960, 0]
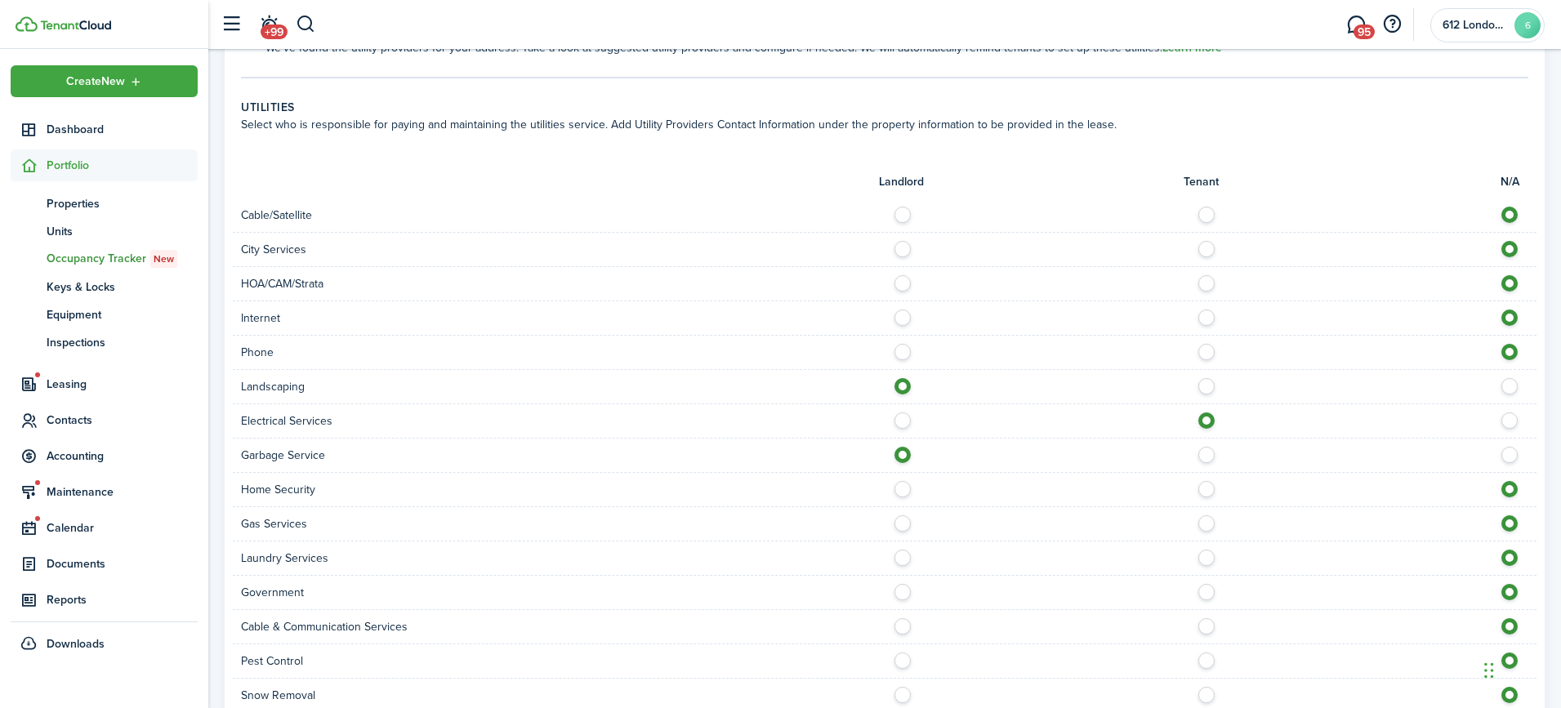
click at [905, 523] on label at bounding box center [907, 519] width 29 height 8
radio input "true"
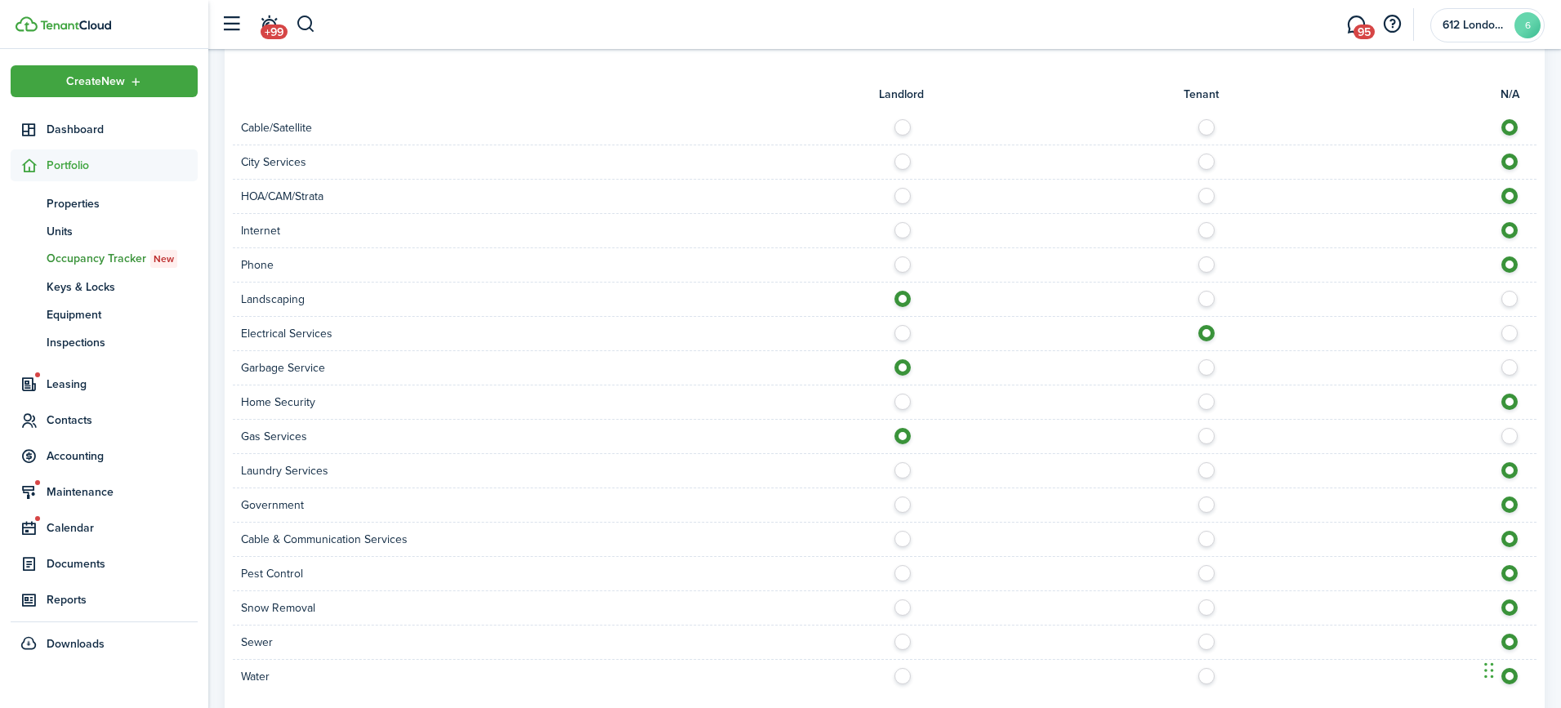
scroll to position [1052, 0]
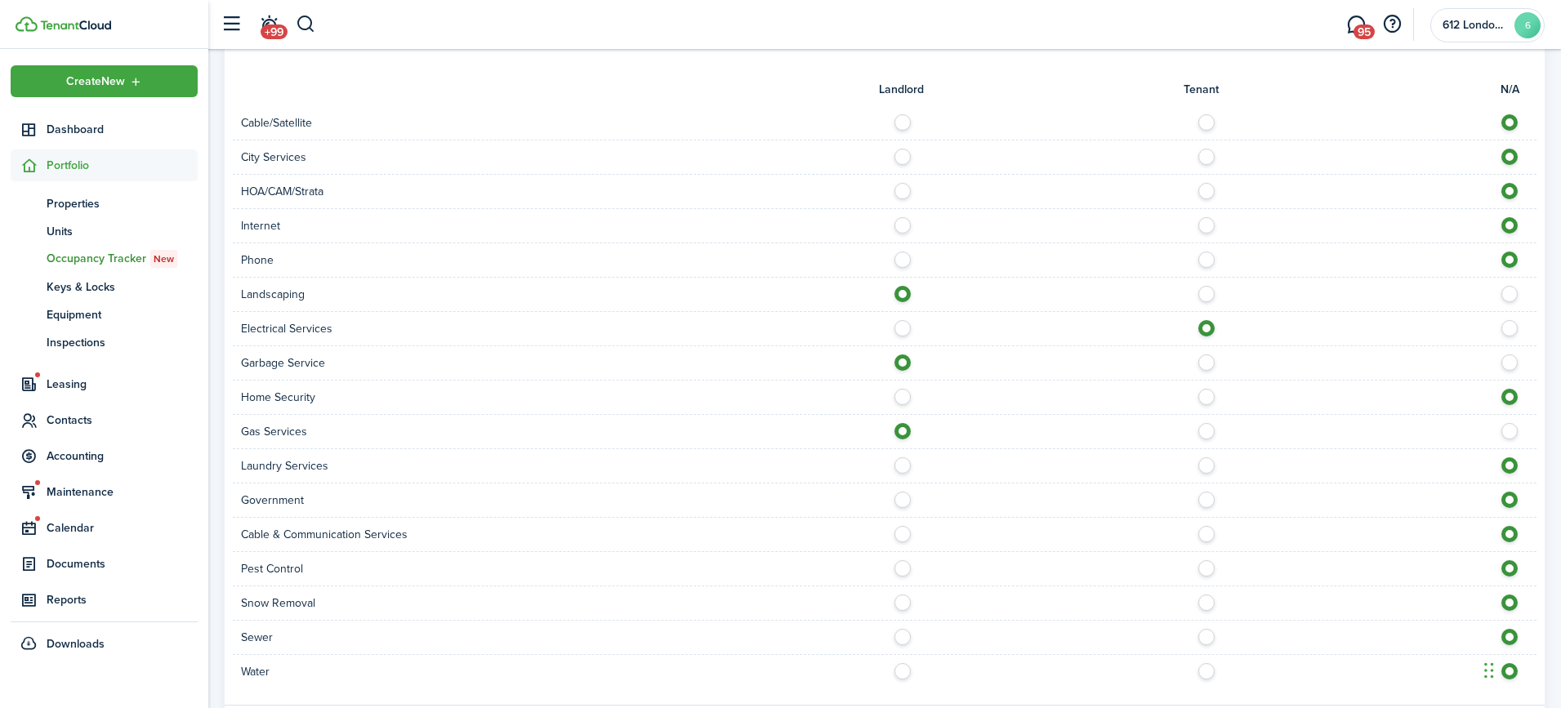
click at [905, 634] on label at bounding box center [907, 633] width 29 height 8
radio input "true"
click at [905, 671] on label at bounding box center [907, 667] width 29 height 8
radio input "true"
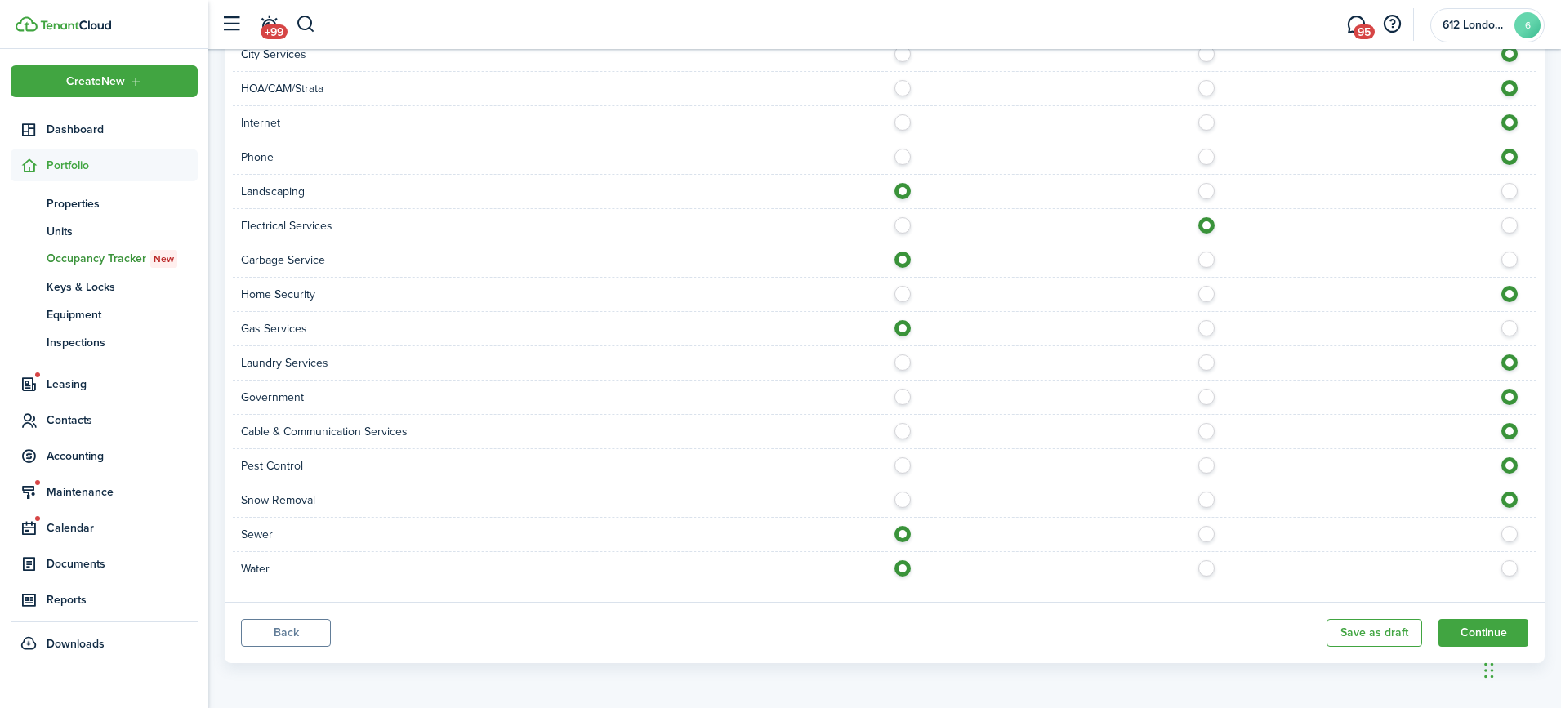
scroll to position [1155, 0]
click at [1461, 620] on button "Continue" at bounding box center [1483, 633] width 90 height 28
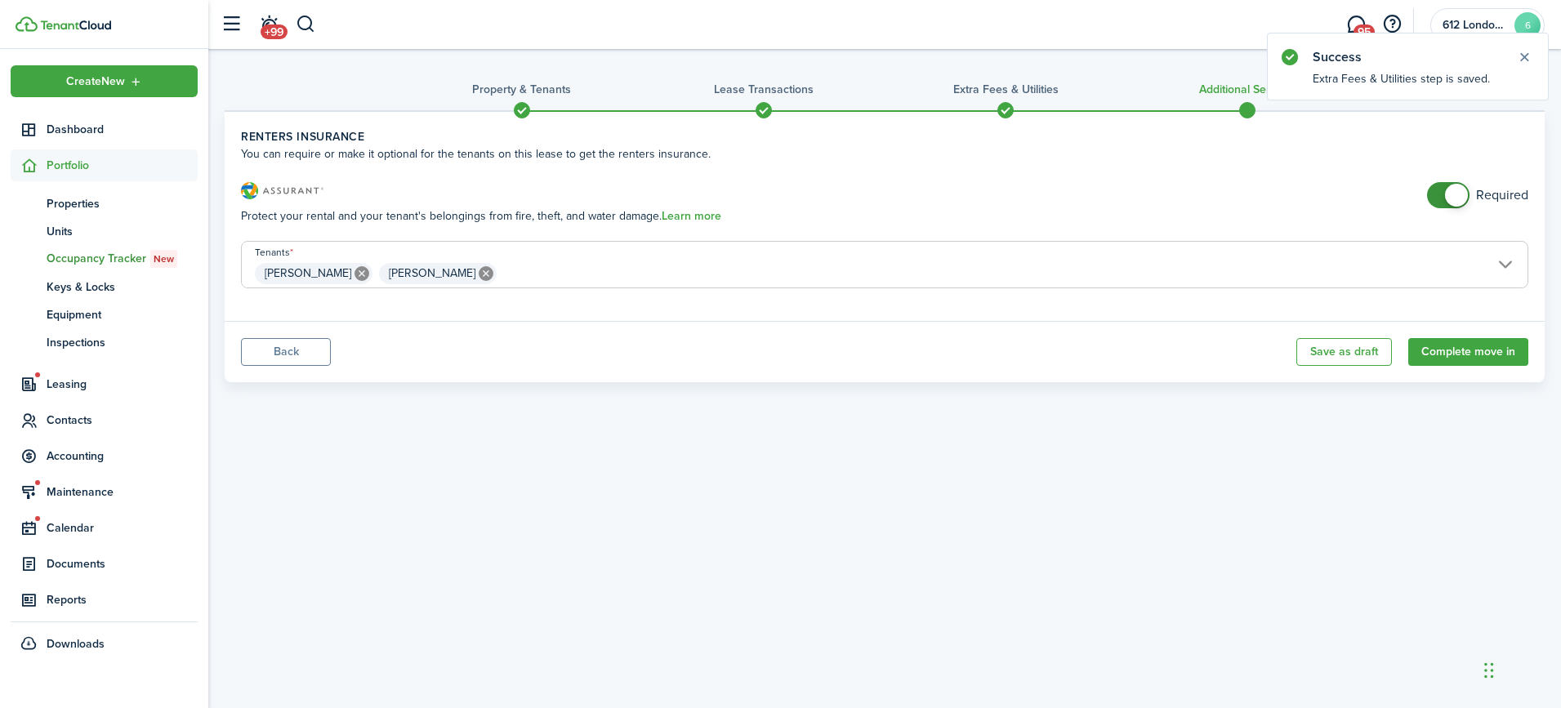
click at [1423, 185] on h3 "Renters Insurance" at bounding box center [834, 194] width 1186 height 25
checkbox input "false"
click at [1447, 198] on span at bounding box center [1456, 195] width 23 height 23
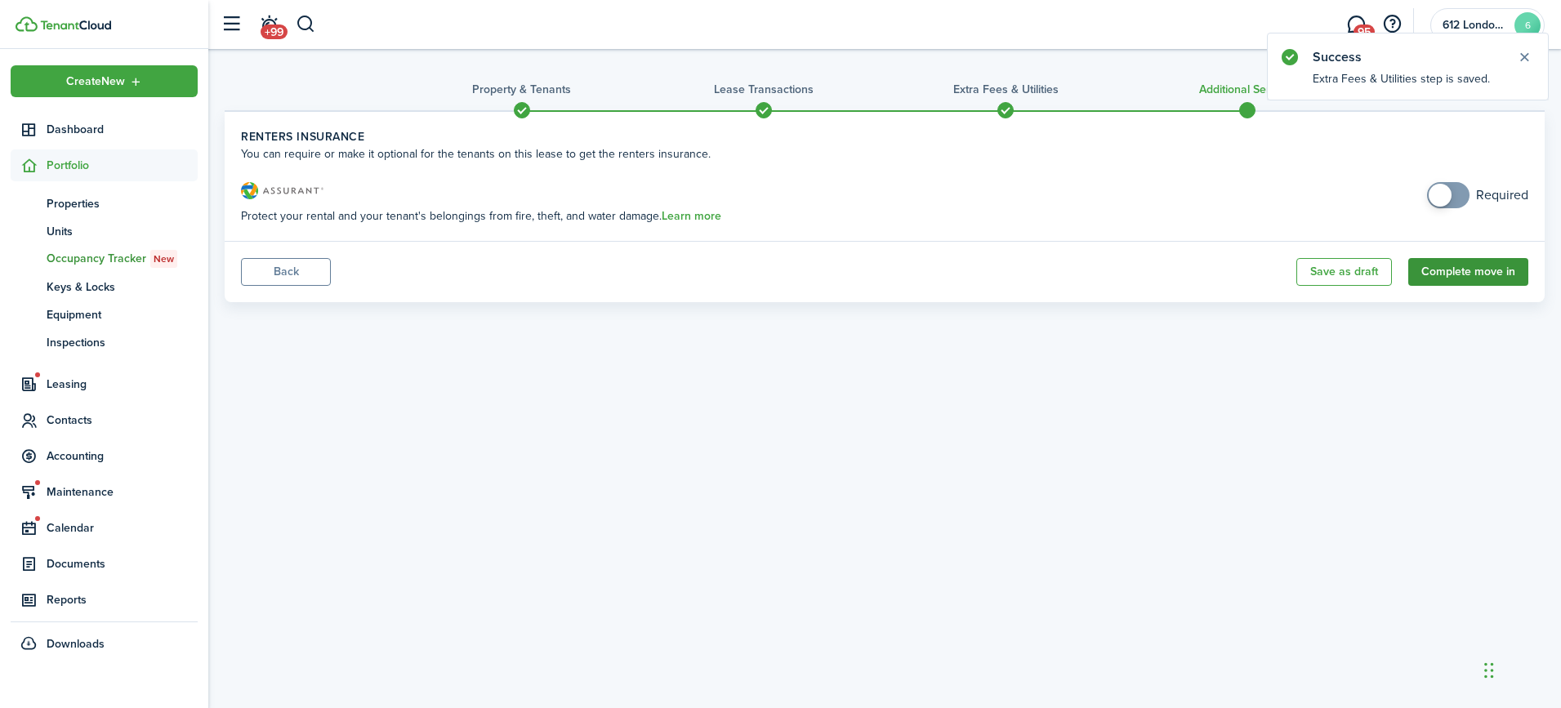
click at [1439, 272] on button "Complete move in" at bounding box center [1468, 272] width 120 height 28
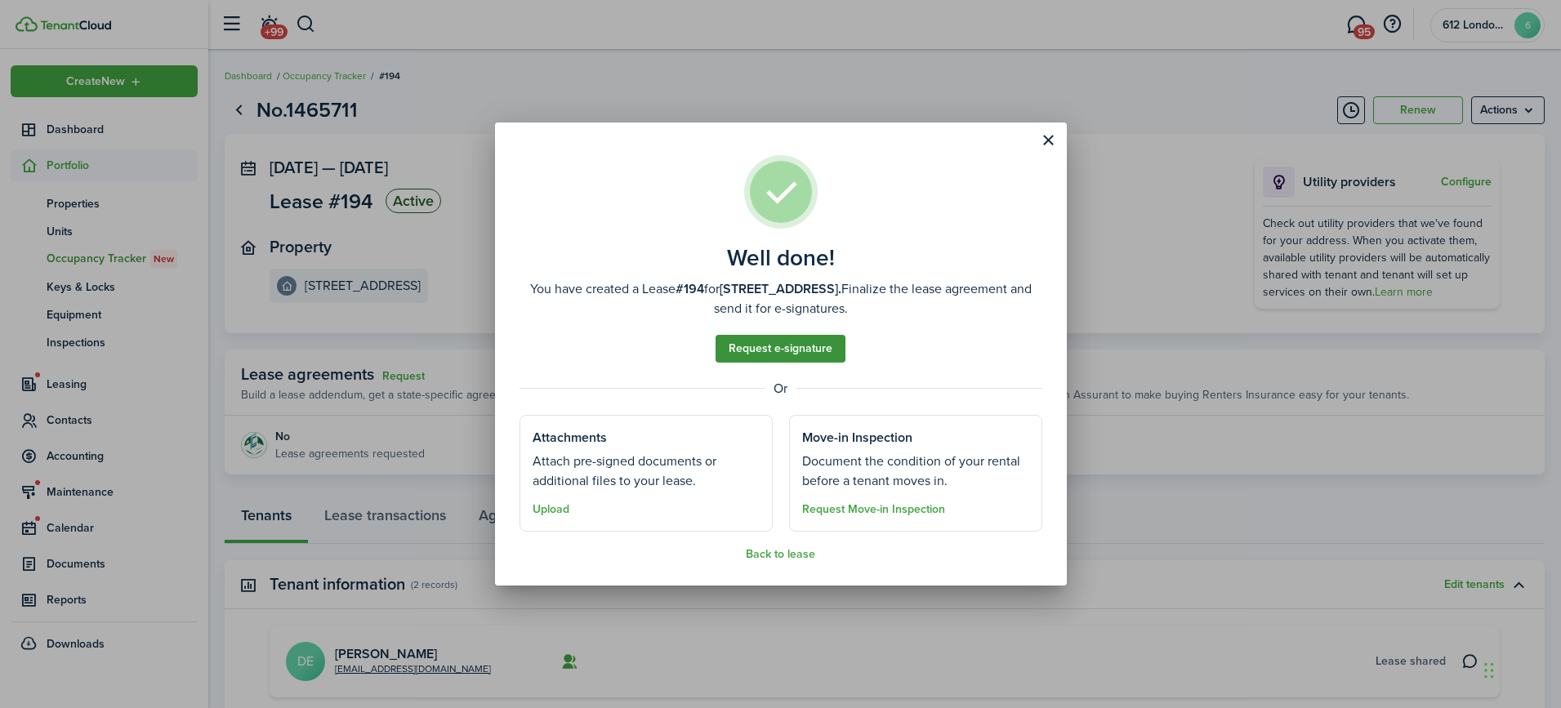
click at [800, 354] on link "Request e-signature" at bounding box center [780, 349] width 130 height 28
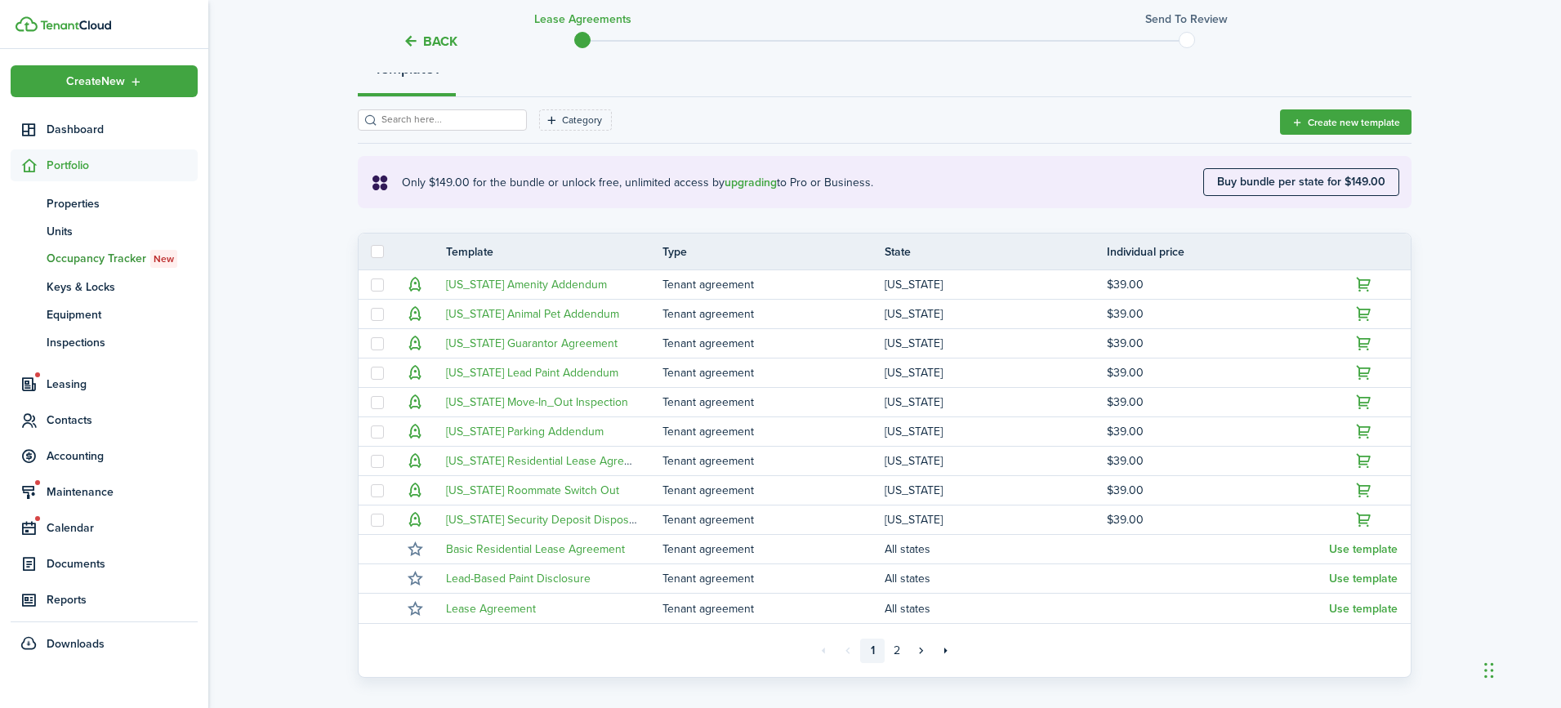
scroll to position [247, 0]
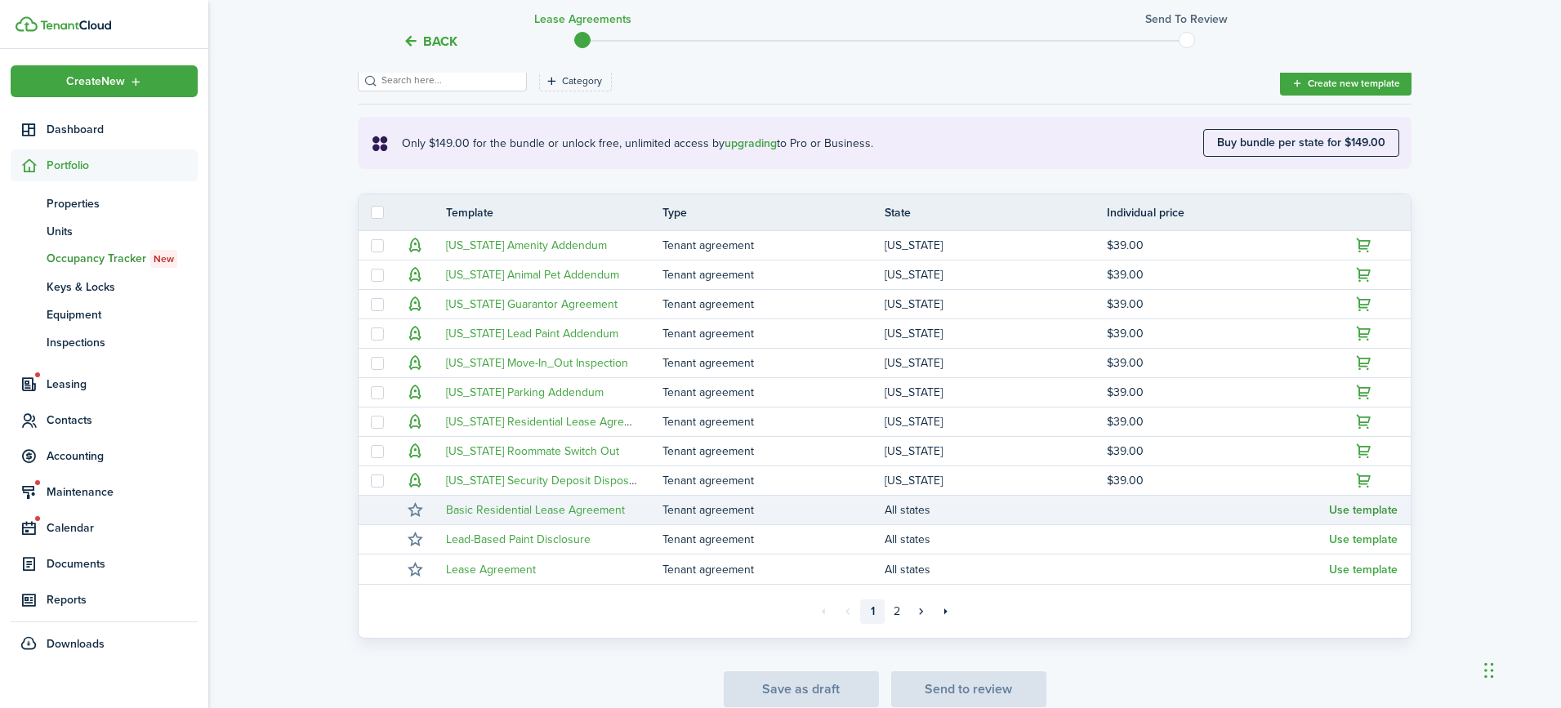
click at [1364, 510] on button "Use template" at bounding box center [1363, 510] width 69 height 13
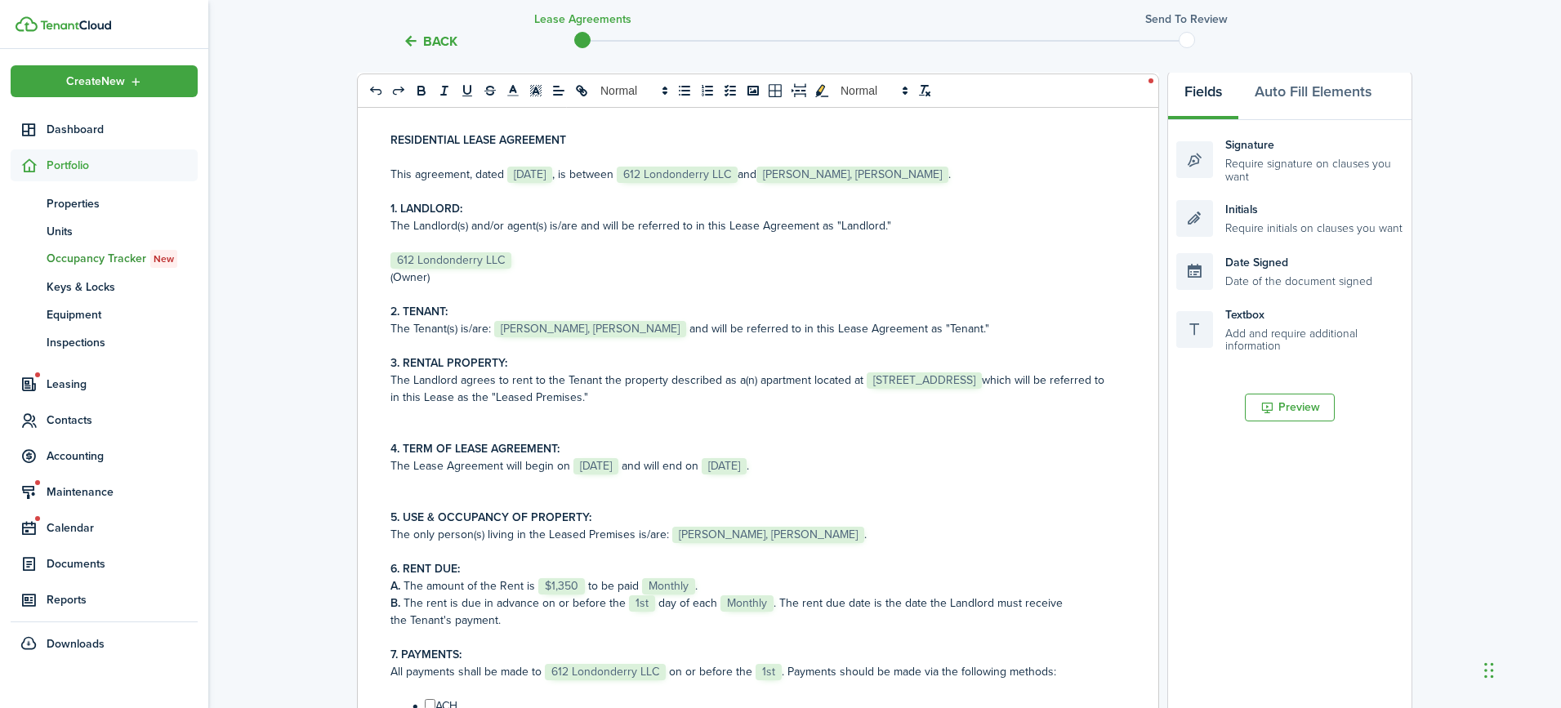
scroll to position [42, 0]
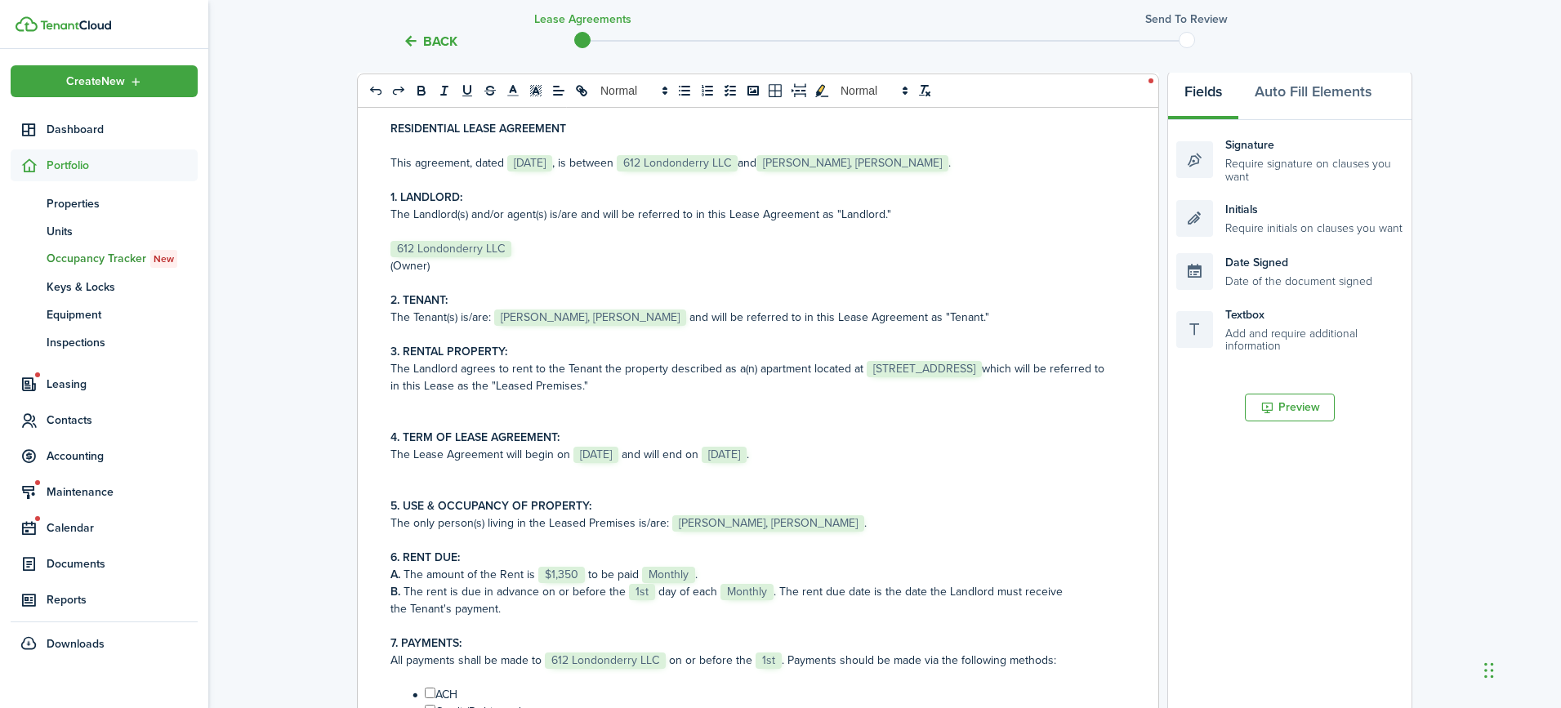
click at [1115, 371] on div "RESIDENTIAL LEASE AGREEMENT This agreement, dated ﻿ Sep 16, 2025 ﻿, is between …" at bounding box center [752, 425] width 788 height 641
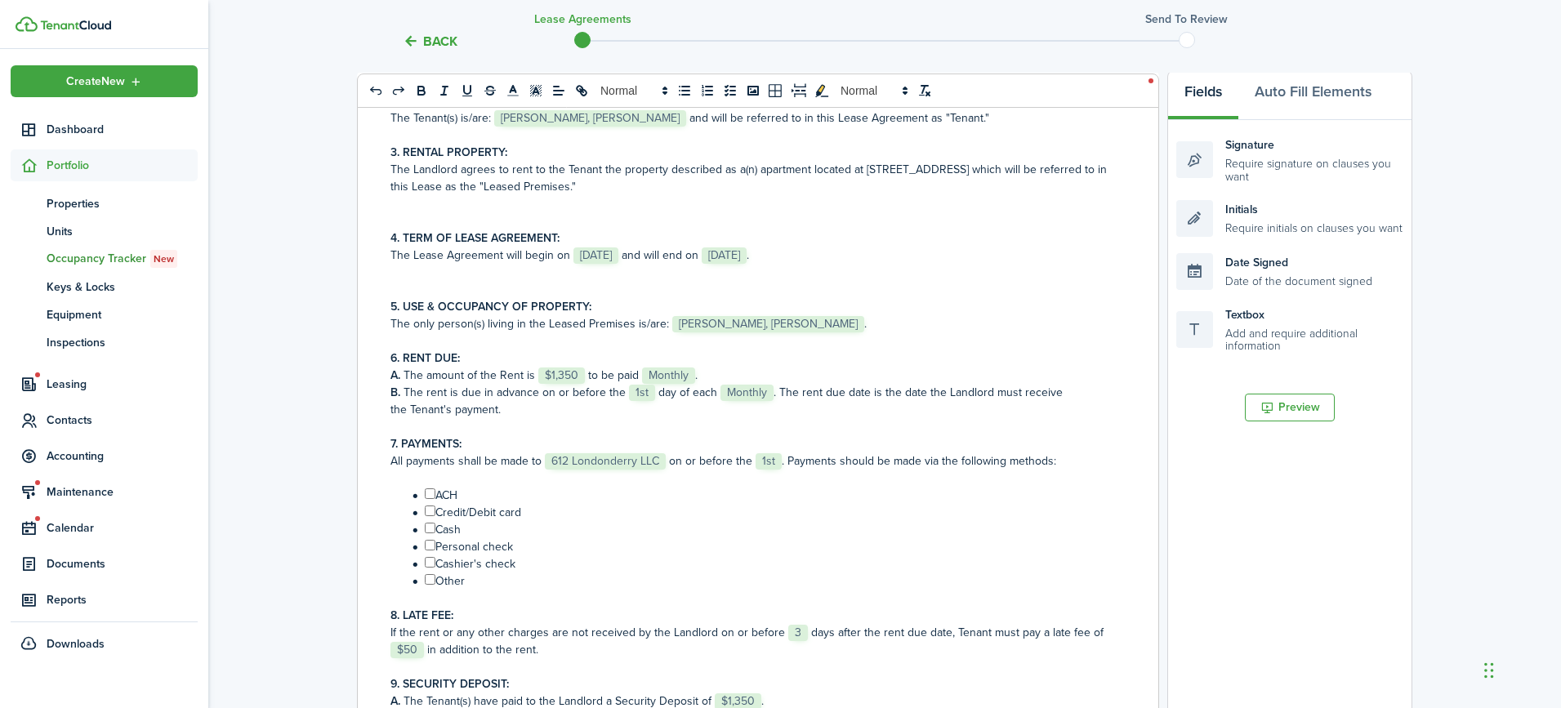
scroll to position [243, 0]
click at [582, 370] on p "A. The amount of the Rent is ﻿ $1,350 ﻿ to be paid ﻿ Monthly ﻿." at bounding box center [751, 373] width 723 height 17
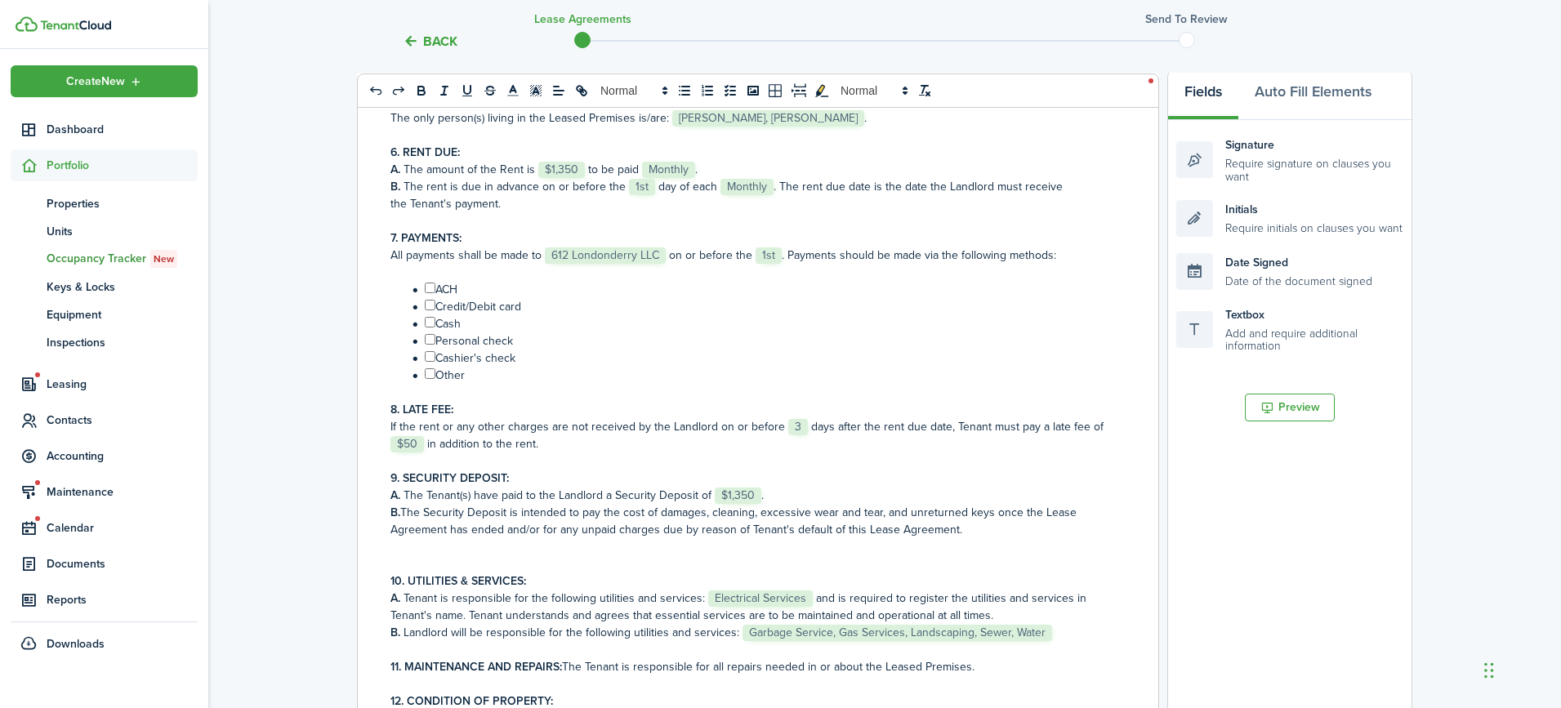
scroll to position [457, 0]
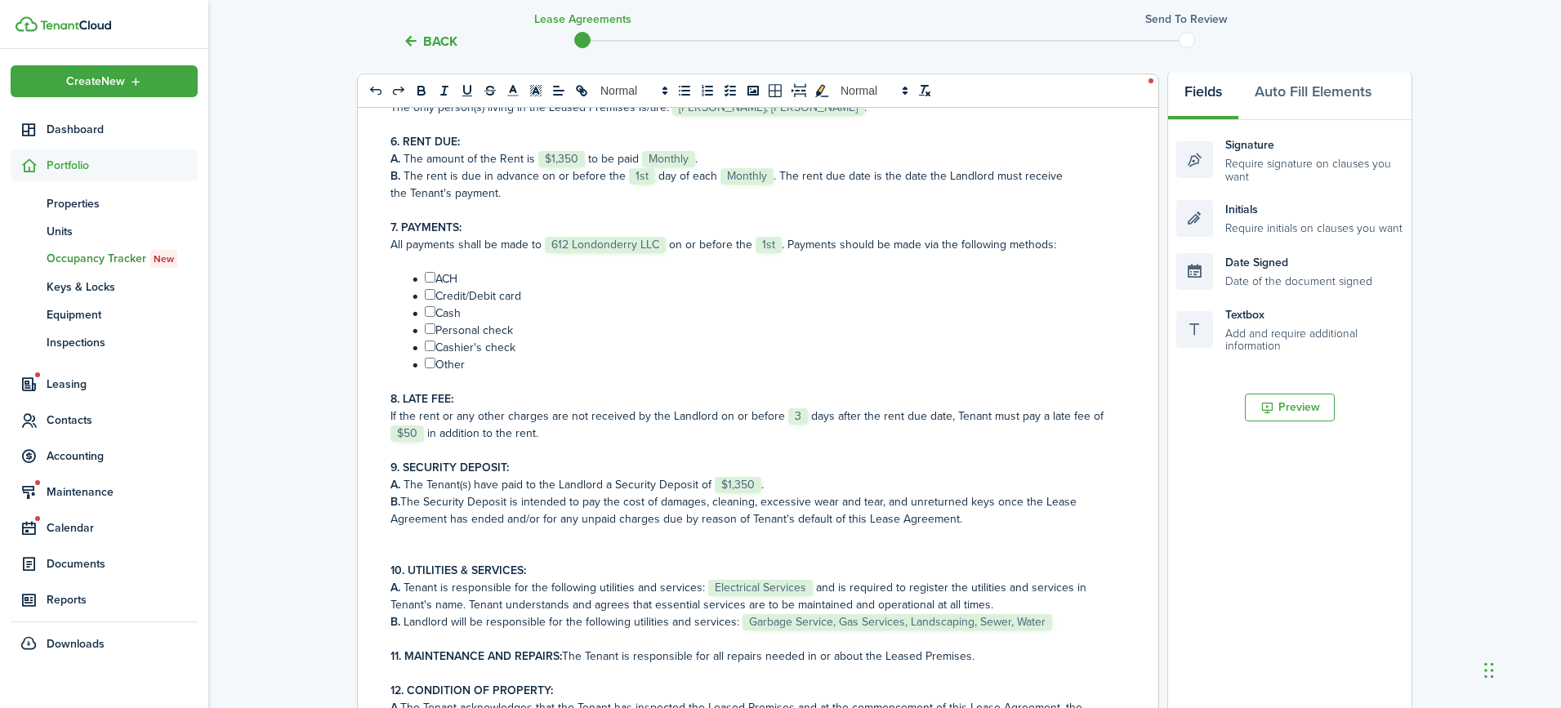
click at [563, 431] on p "If the rent or any other charges are not received by the Landlord on or before …" at bounding box center [751, 425] width 723 height 34
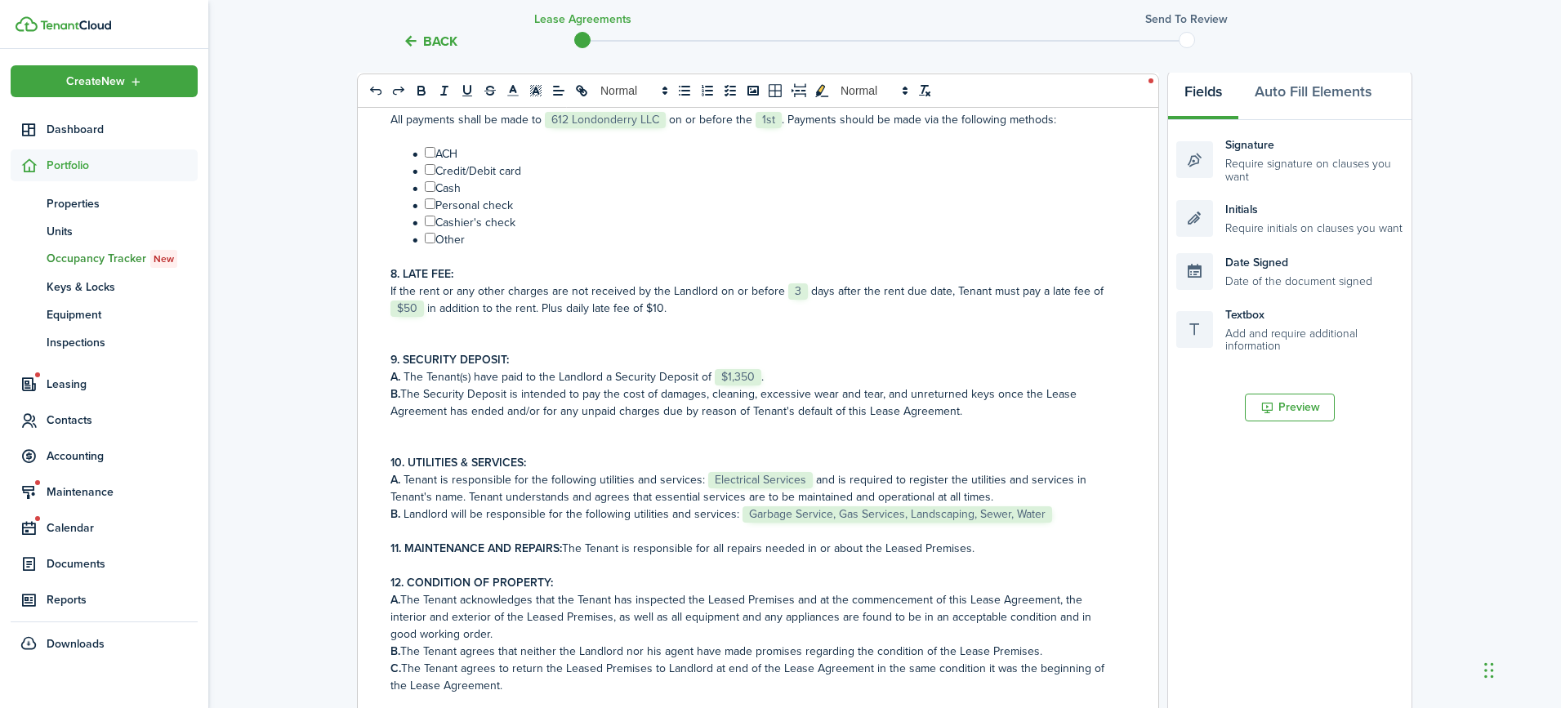
scroll to position [587, 0]
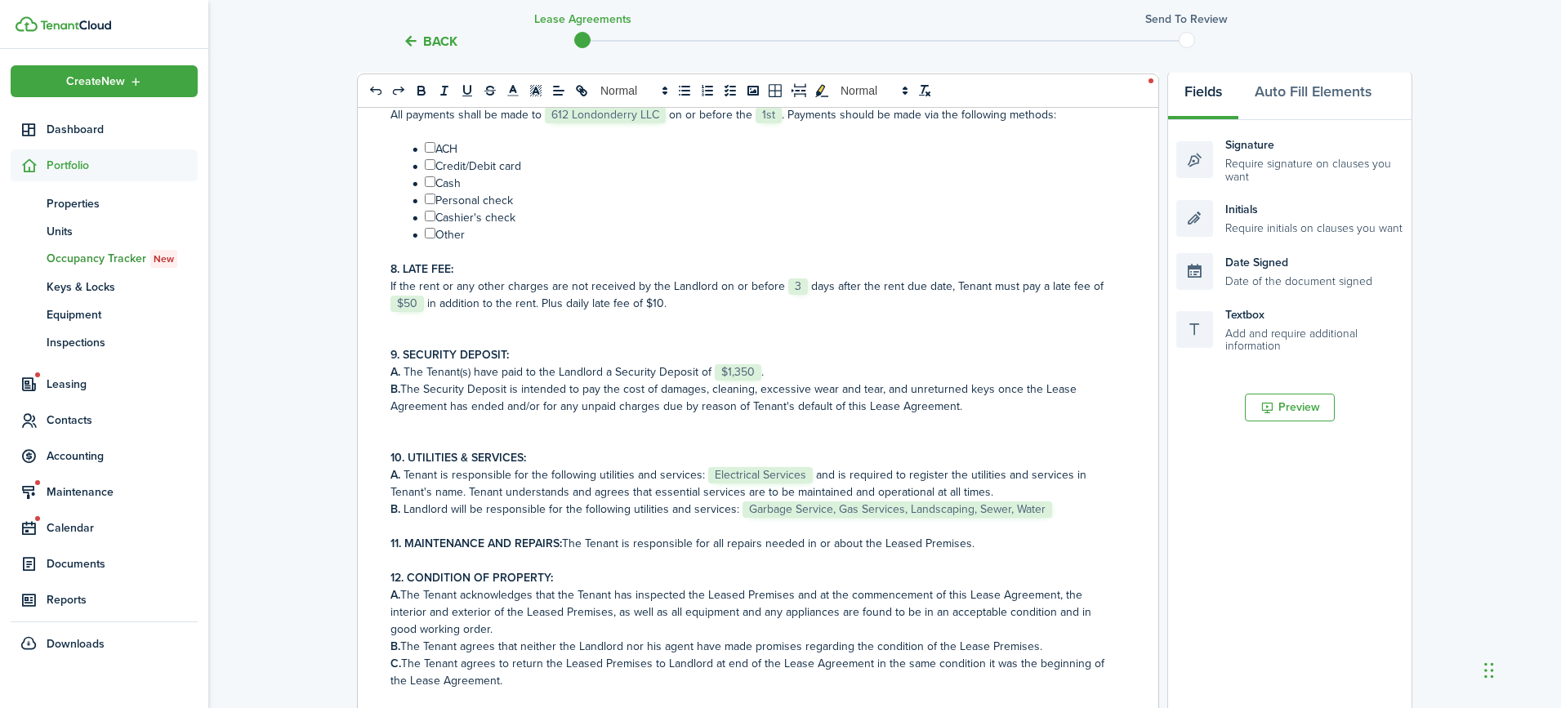
click at [1067, 514] on p "B. Landlord will be responsible for the following utilities and services: ﻿ Gar…" at bounding box center [751, 509] width 723 height 17
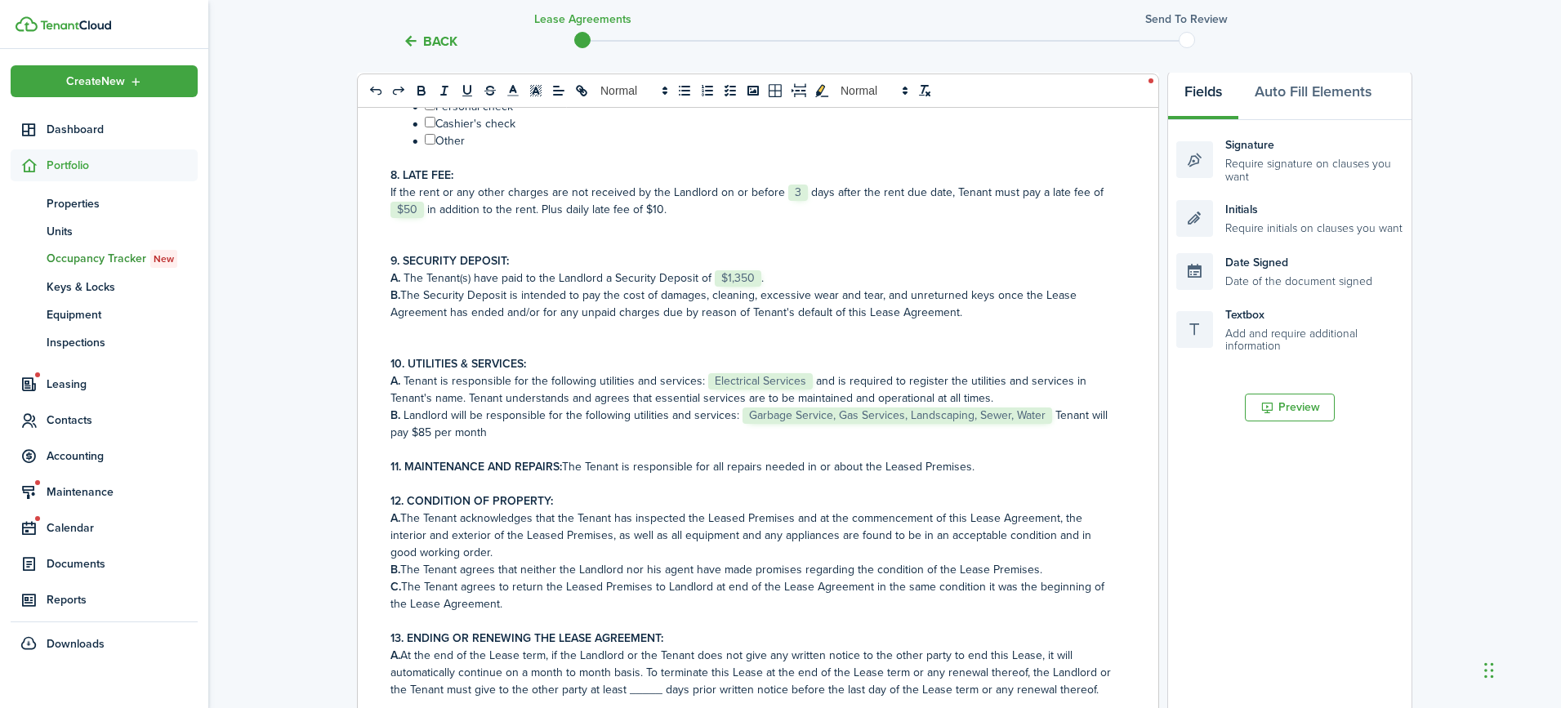
scroll to position [695, 0]
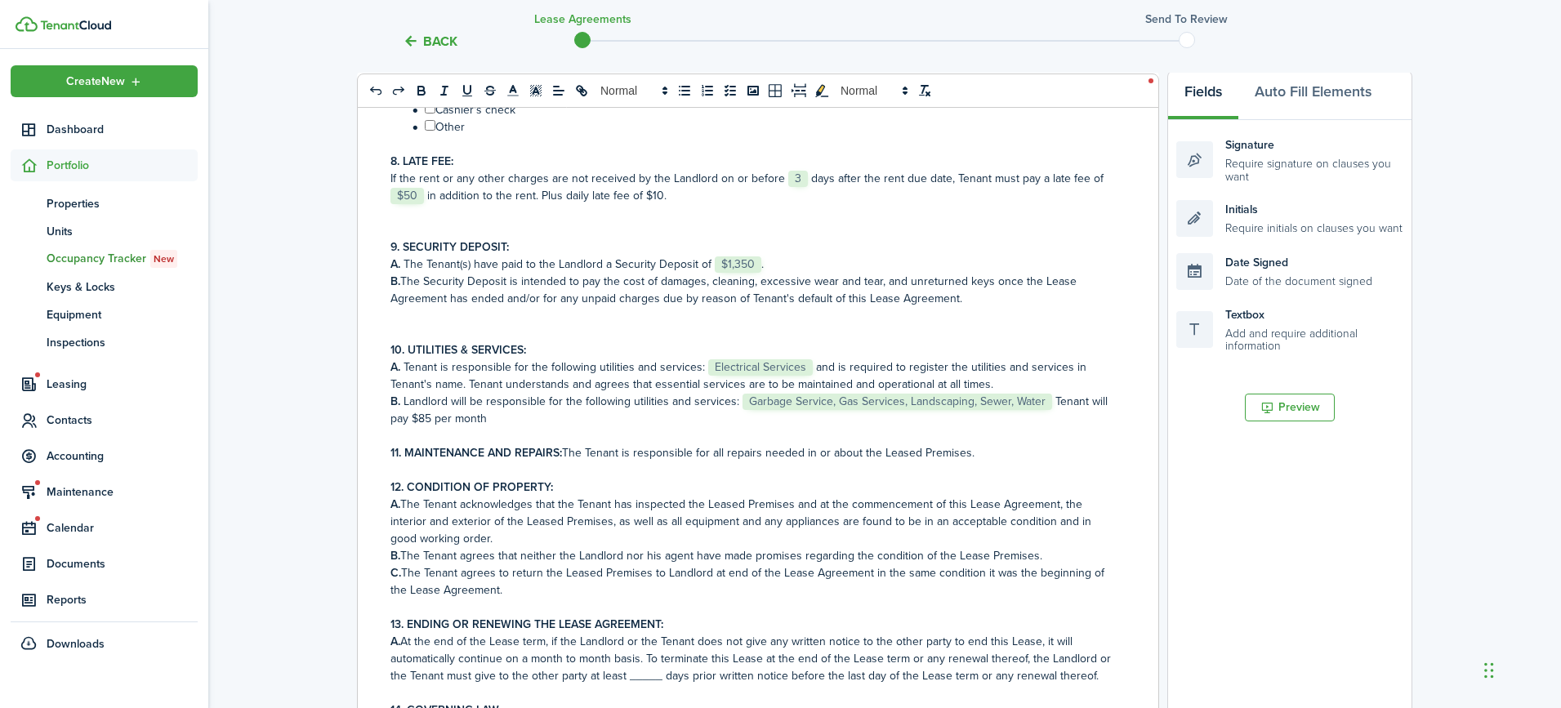
click at [619, 453] on p "11. MAINTENANCE AND REPAIRS: The Tenant is responsible for all repairs needed i…" at bounding box center [751, 452] width 723 height 17
click at [646, 678] on p "A. At the end of the Lease term, if the Landlord or the Tenant does not give an…" at bounding box center [751, 658] width 723 height 51
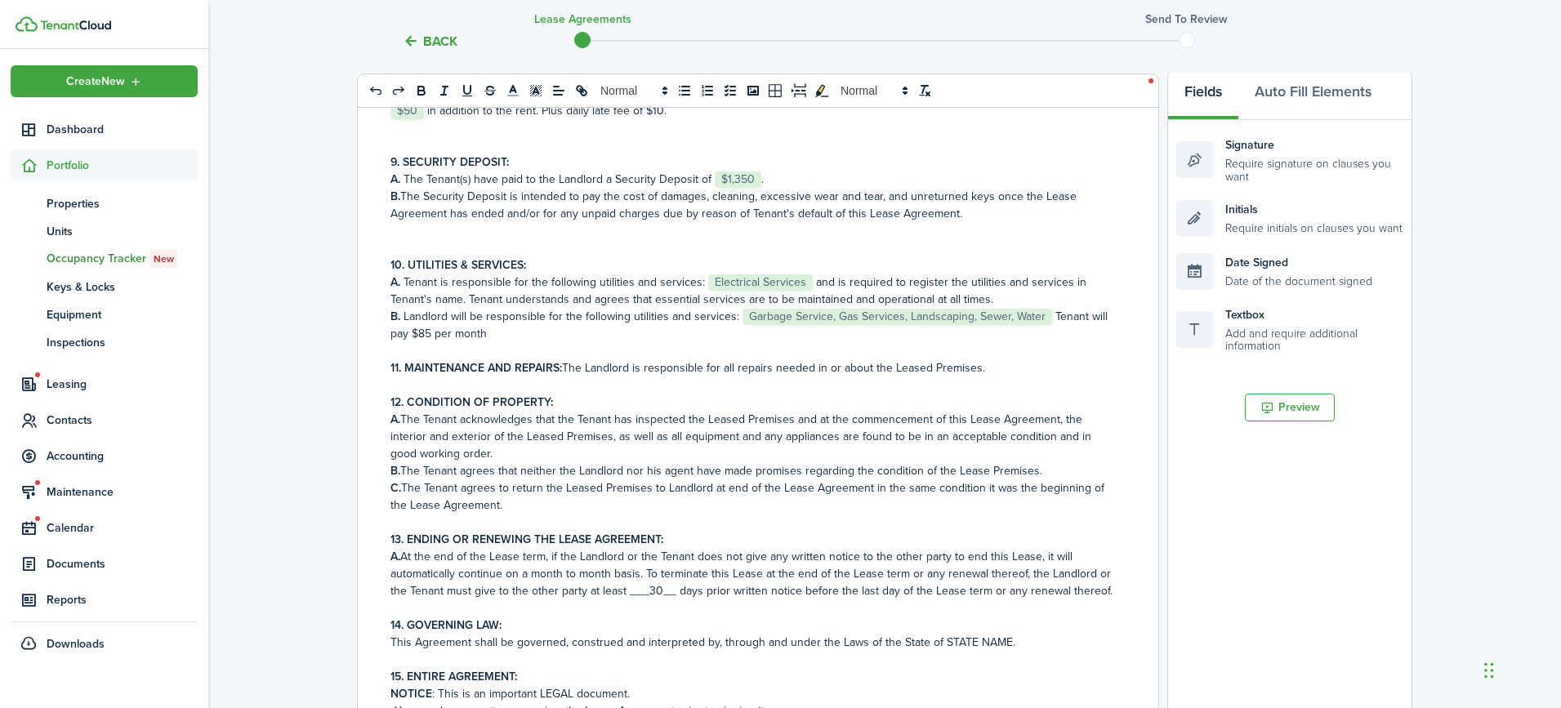
scroll to position [781, 0]
click at [461, 602] on p at bounding box center [751, 607] width 723 height 17
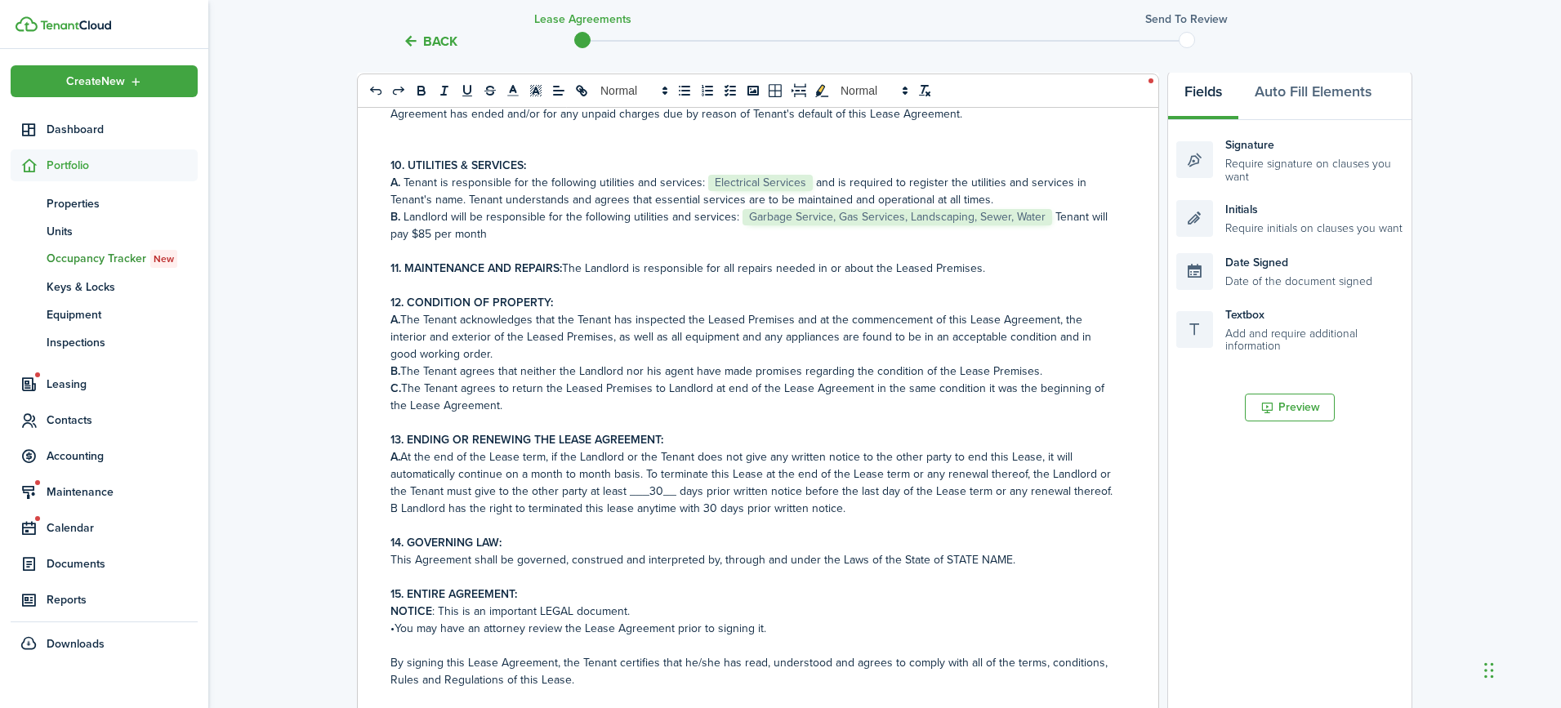
scroll to position [880, 0]
click at [1005, 558] on p "This Agreement shall be governed, construed and interpreted by, through and und…" at bounding box center [751, 559] width 723 height 17
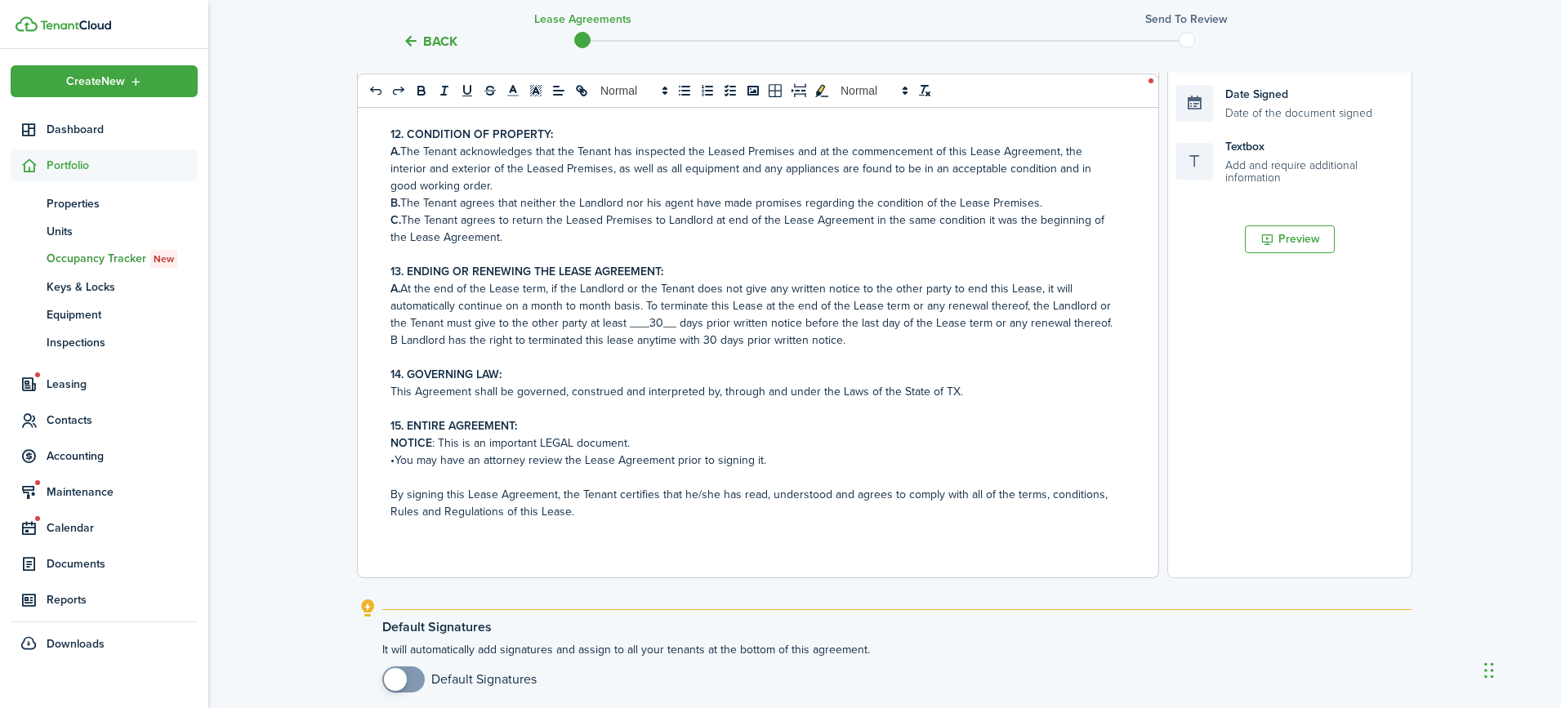
scroll to position [428, 0]
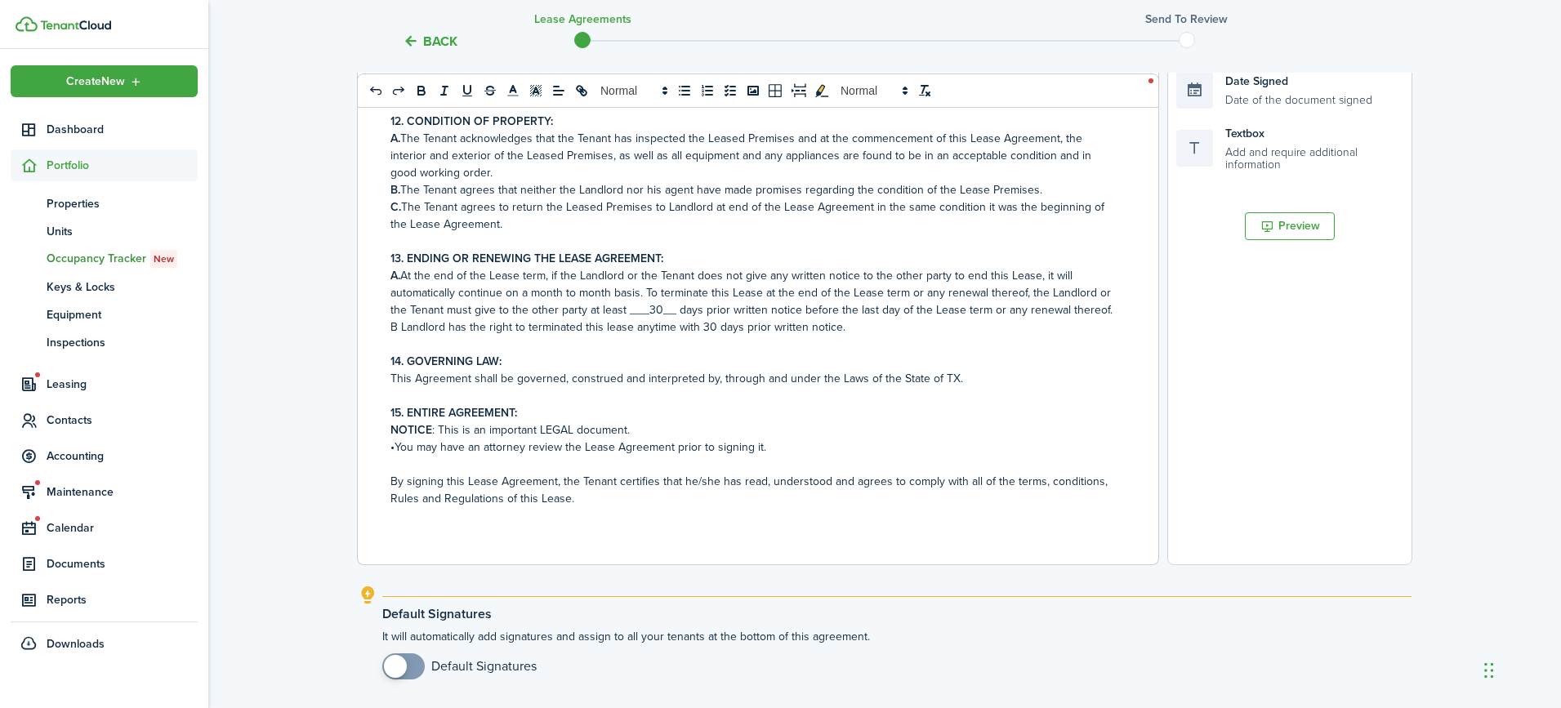
checkbox input "true"
click at [411, 657] on span at bounding box center [403, 666] width 16 height 26
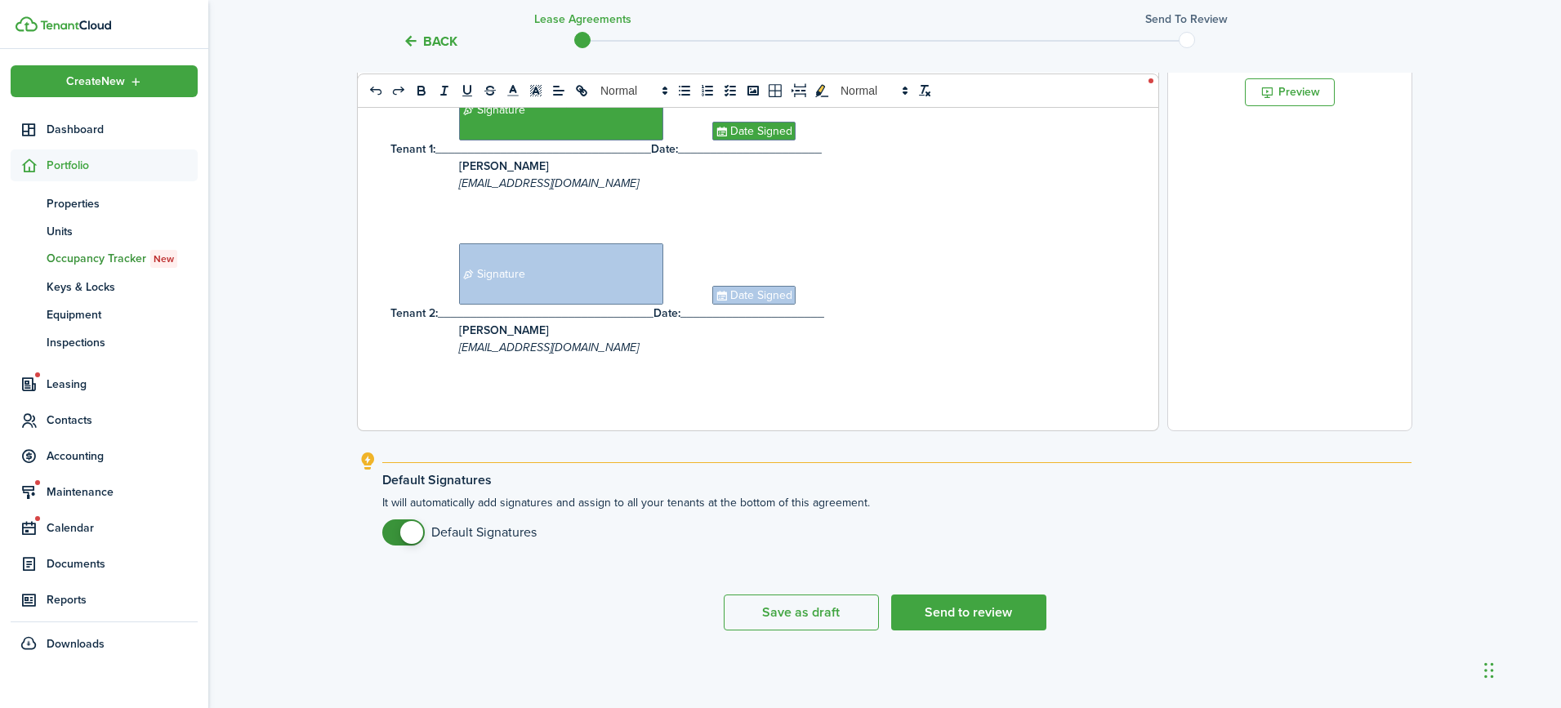
scroll to position [562, 0]
click at [989, 617] on button "Send to review" at bounding box center [968, 613] width 155 height 36
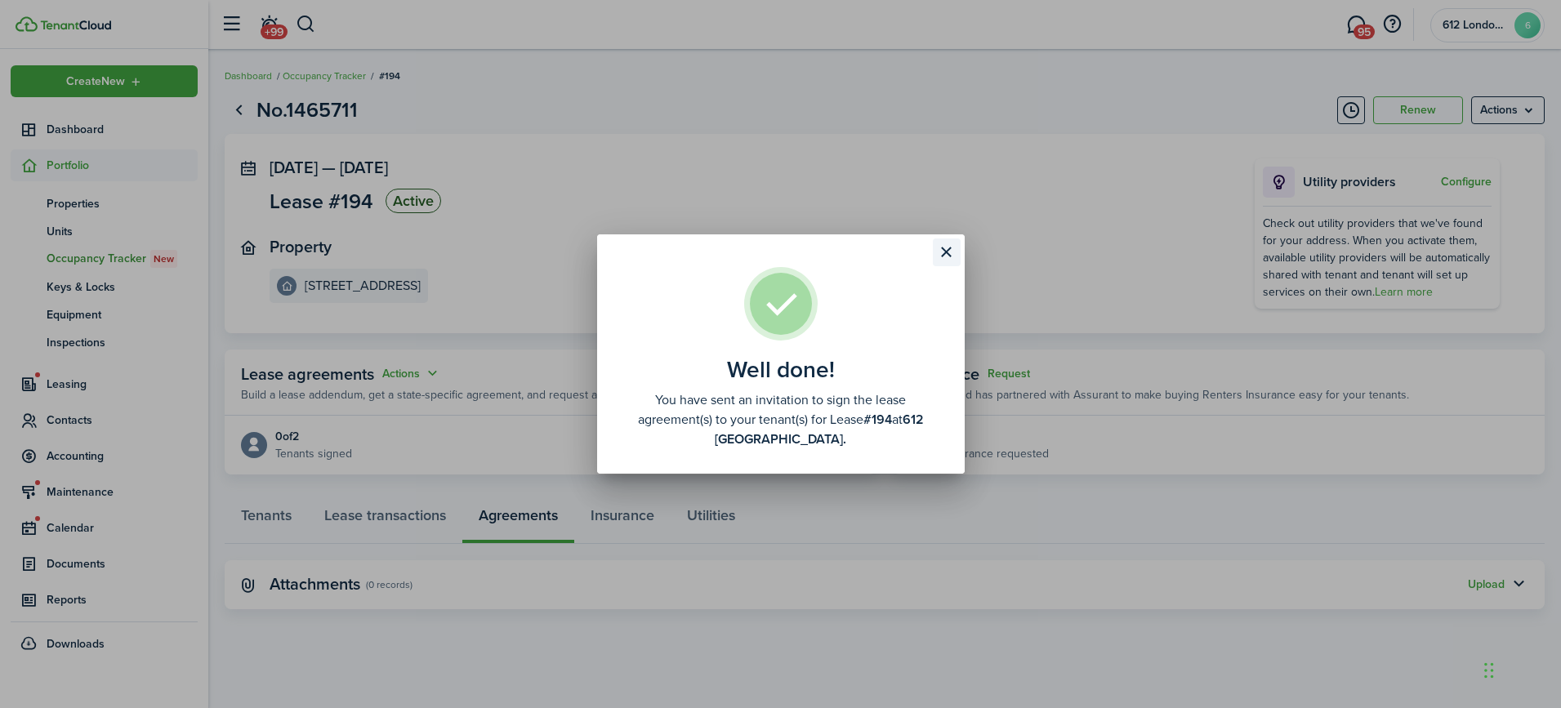
click at [942, 251] on button "Close modal" at bounding box center [947, 252] width 28 height 28
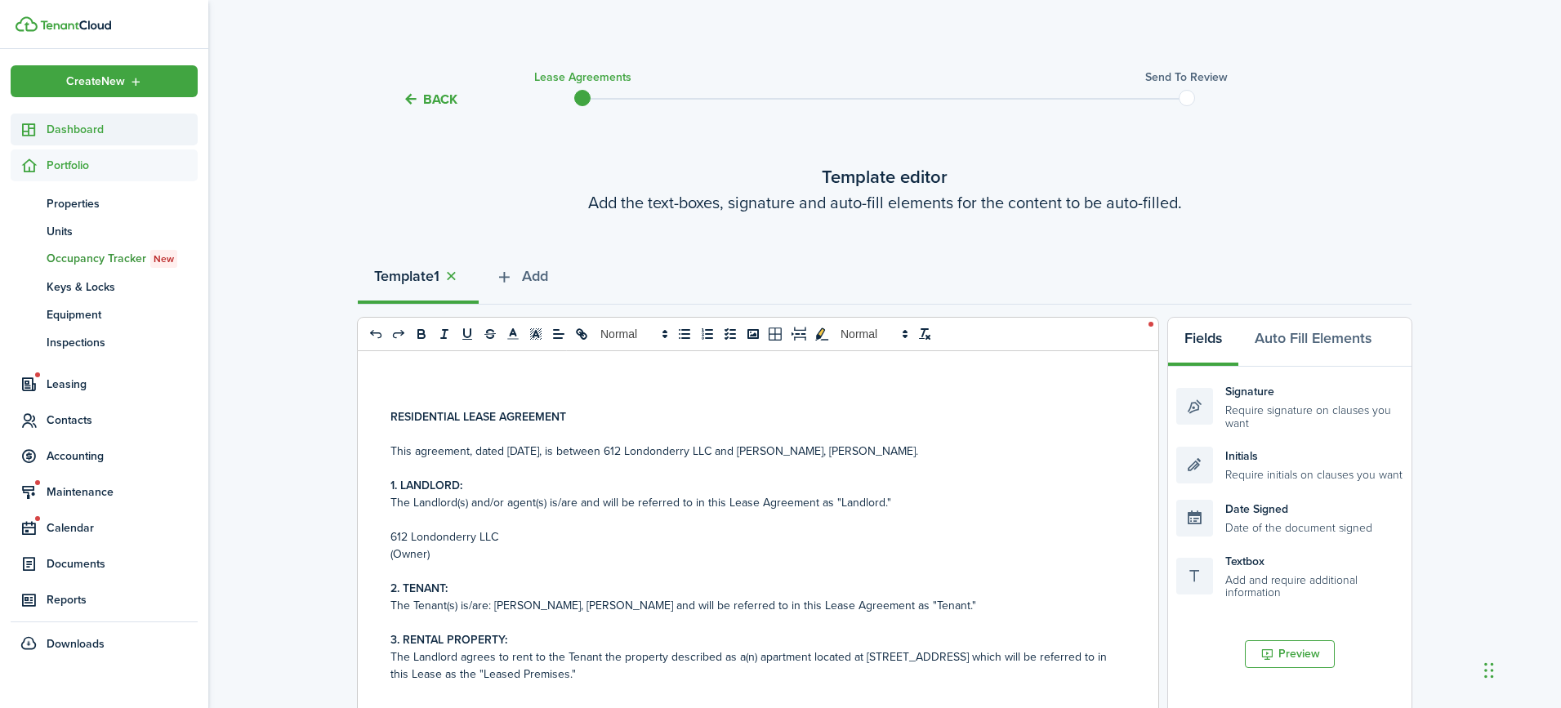
click at [116, 127] on span "Dashboard" at bounding box center [122, 129] width 151 height 17
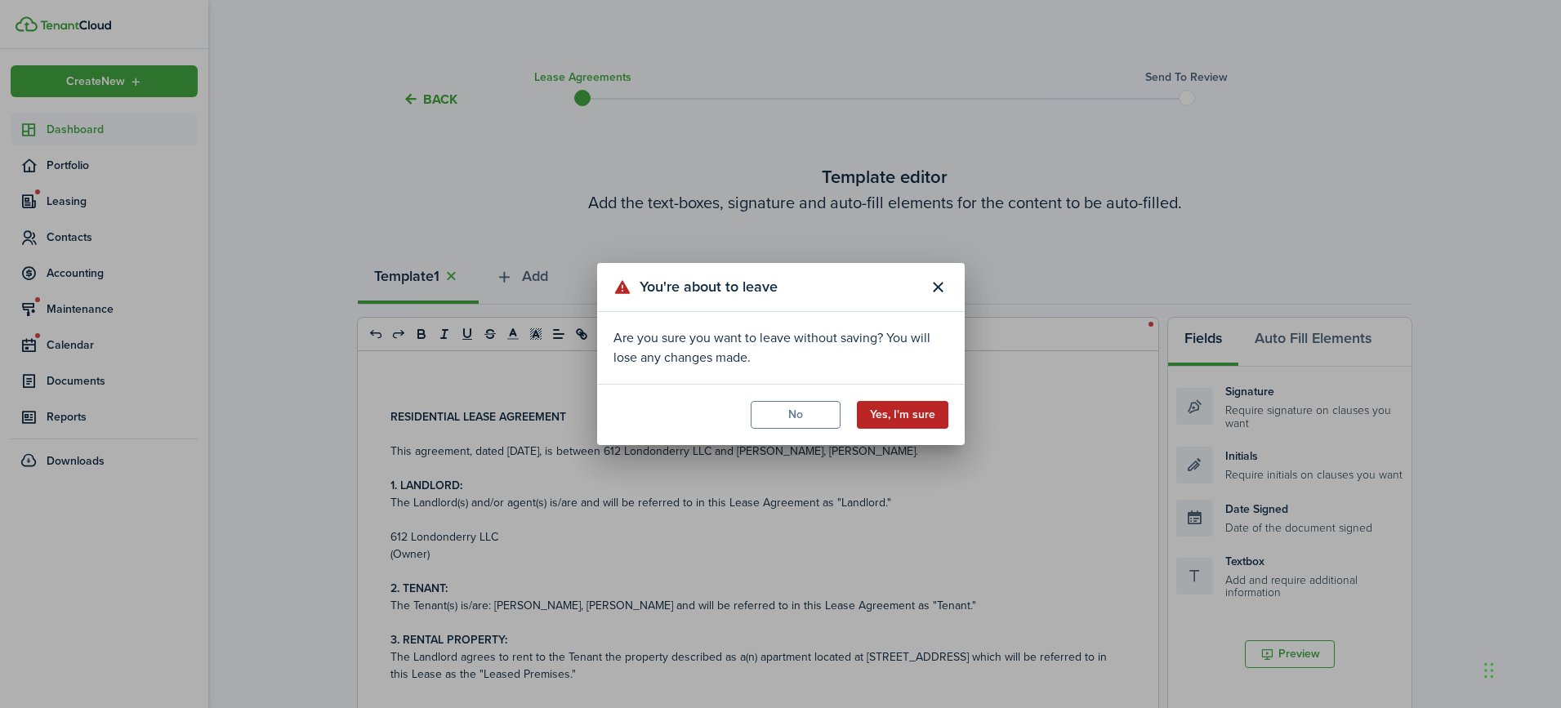
click at [897, 416] on button "Yes, I'm sure" at bounding box center [902, 415] width 91 height 28
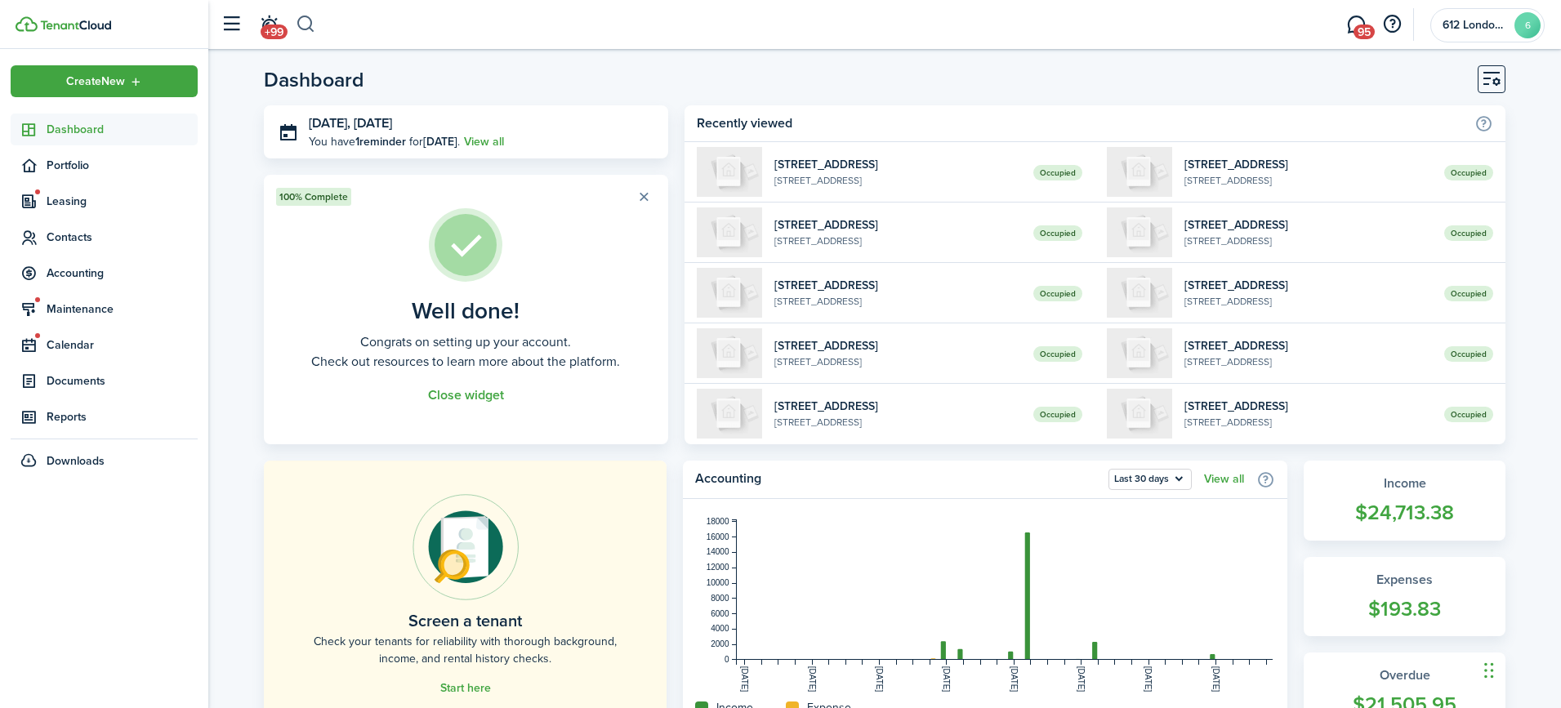
click at [310, 22] on button "button" at bounding box center [306, 25] width 20 height 28
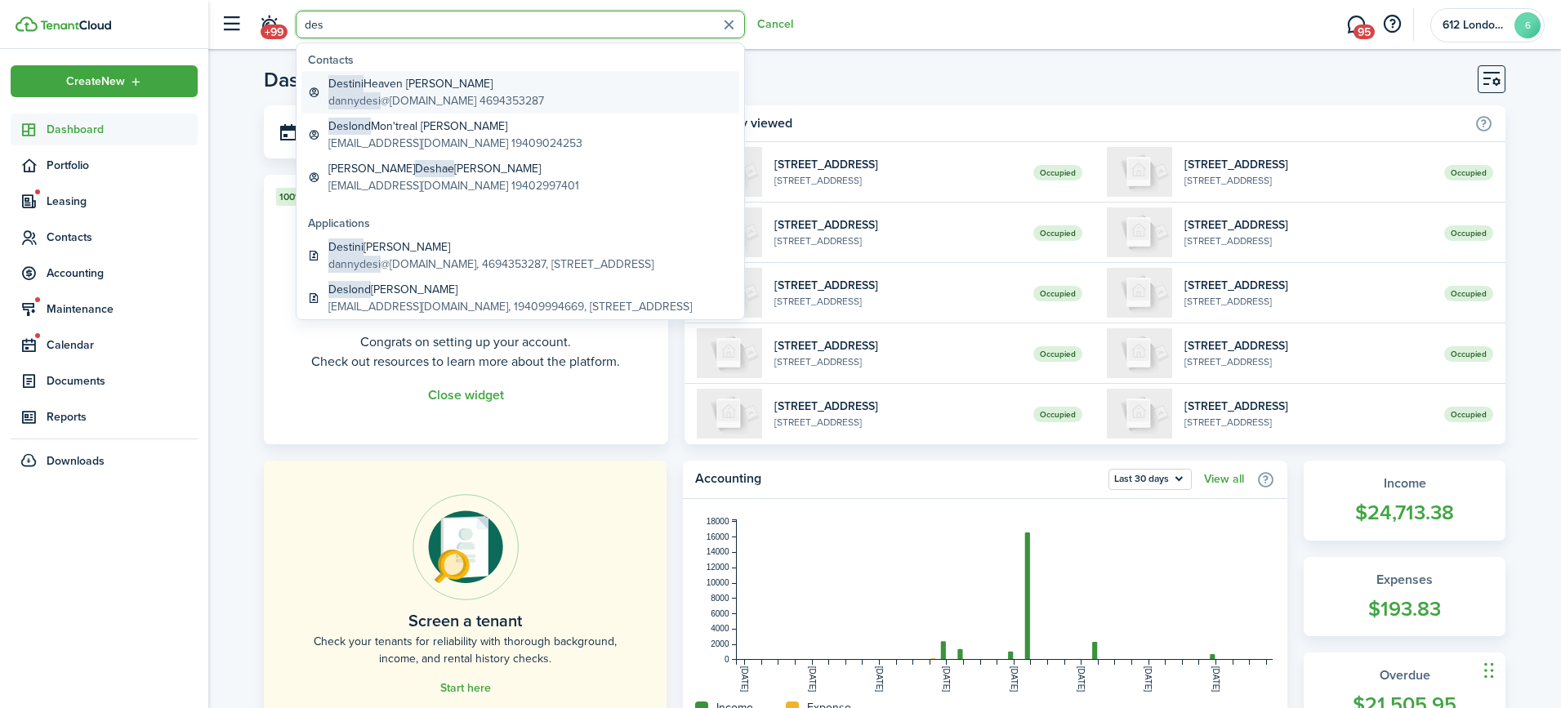
type input "des"
click at [464, 82] on global-search-item-title "Destini Heaven Eads" at bounding box center [436, 83] width 216 height 17
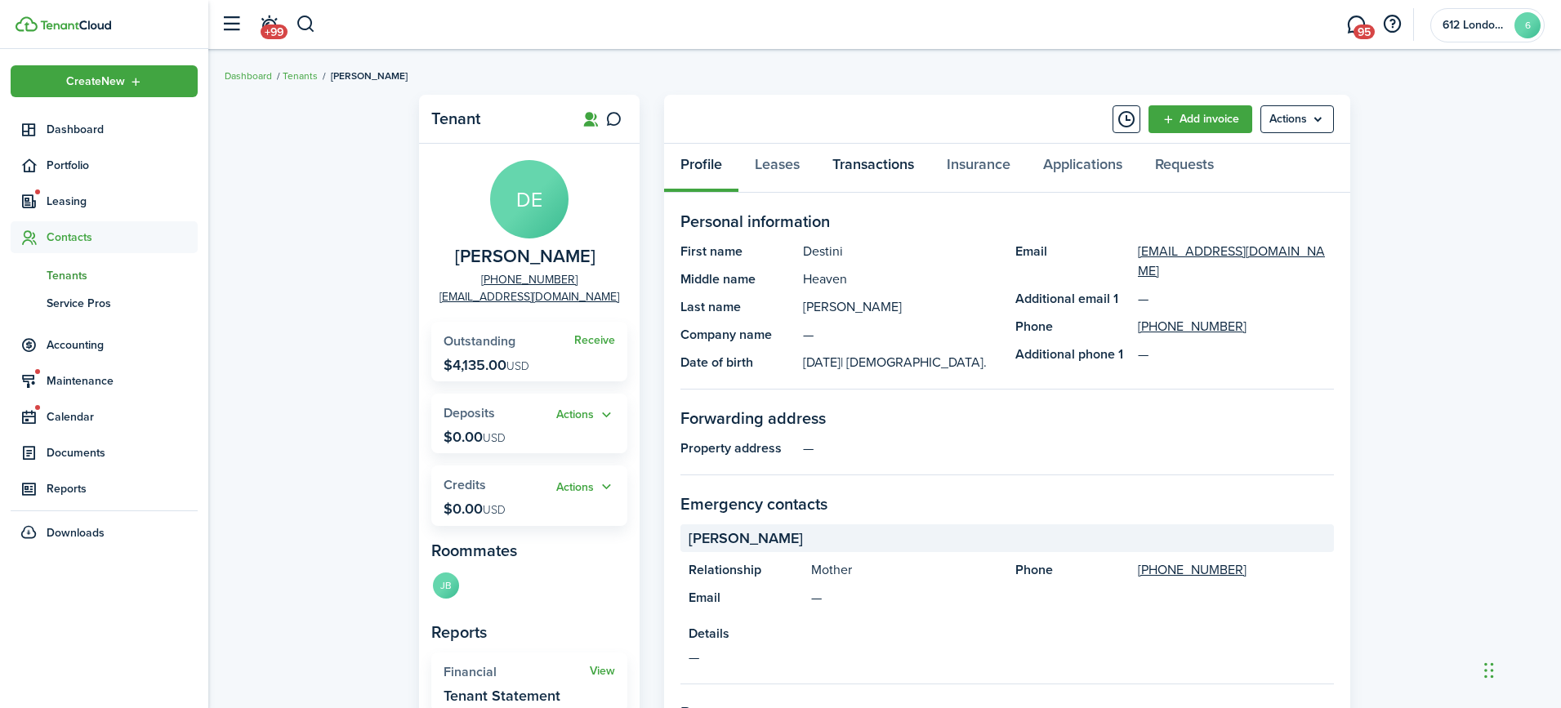
click at [852, 163] on link "Transactions" at bounding box center [873, 168] width 114 height 49
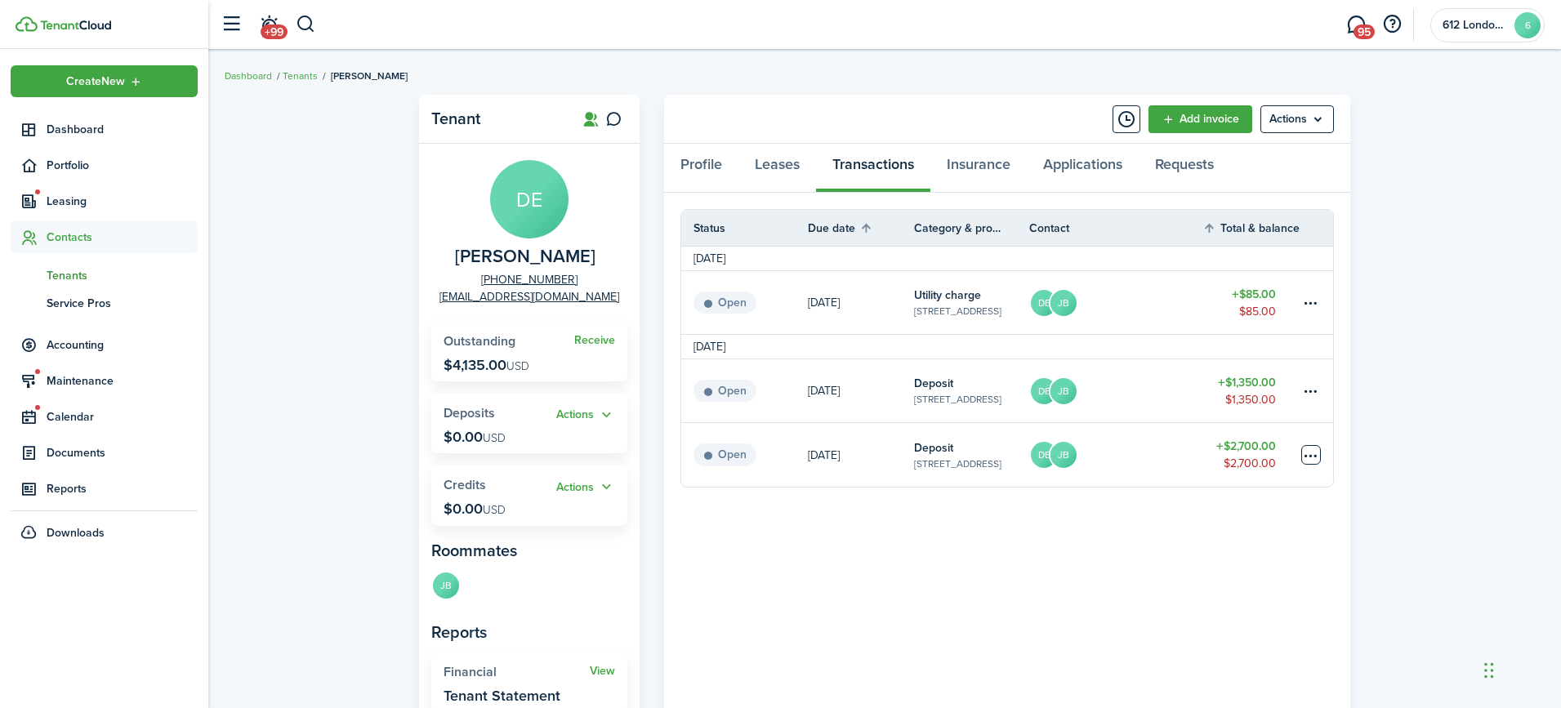
click at [1310, 452] on table-menu-btn-icon at bounding box center [1311, 455] width 20 height 20
click at [1237, 690] on button "Delete" at bounding box center [1249, 690] width 143 height 28
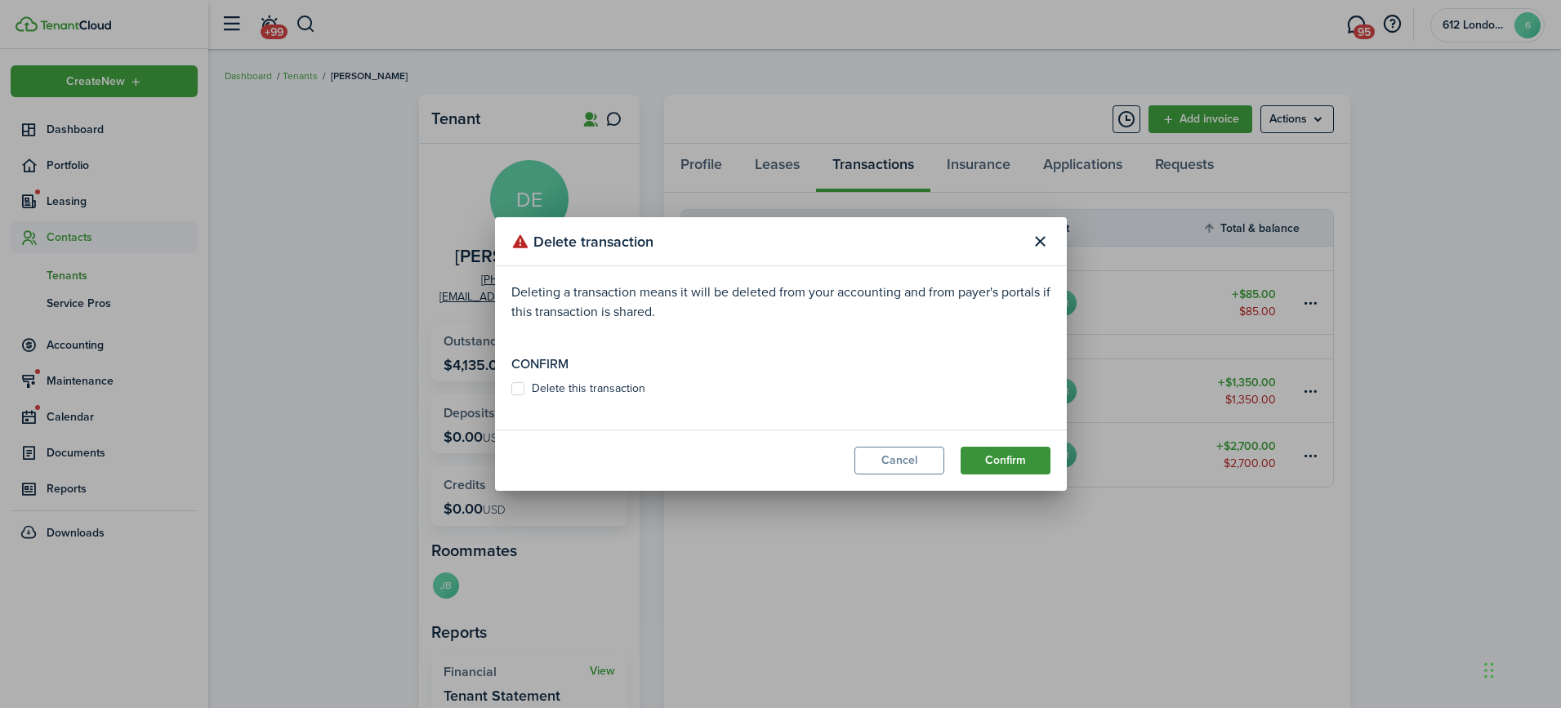
click at [1009, 452] on button "Confirm" at bounding box center [1005, 461] width 90 height 28
click at [630, 390] on label "Delete this transaction" at bounding box center [578, 388] width 134 height 13
click at [511, 397] on input "Delete this transaction" at bounding box center [510, 397] width 1 height 1
checkbox input "true"
click at [1000, 454] on button "Confirm" at bounding box center [1005, 461] width 90 height 28
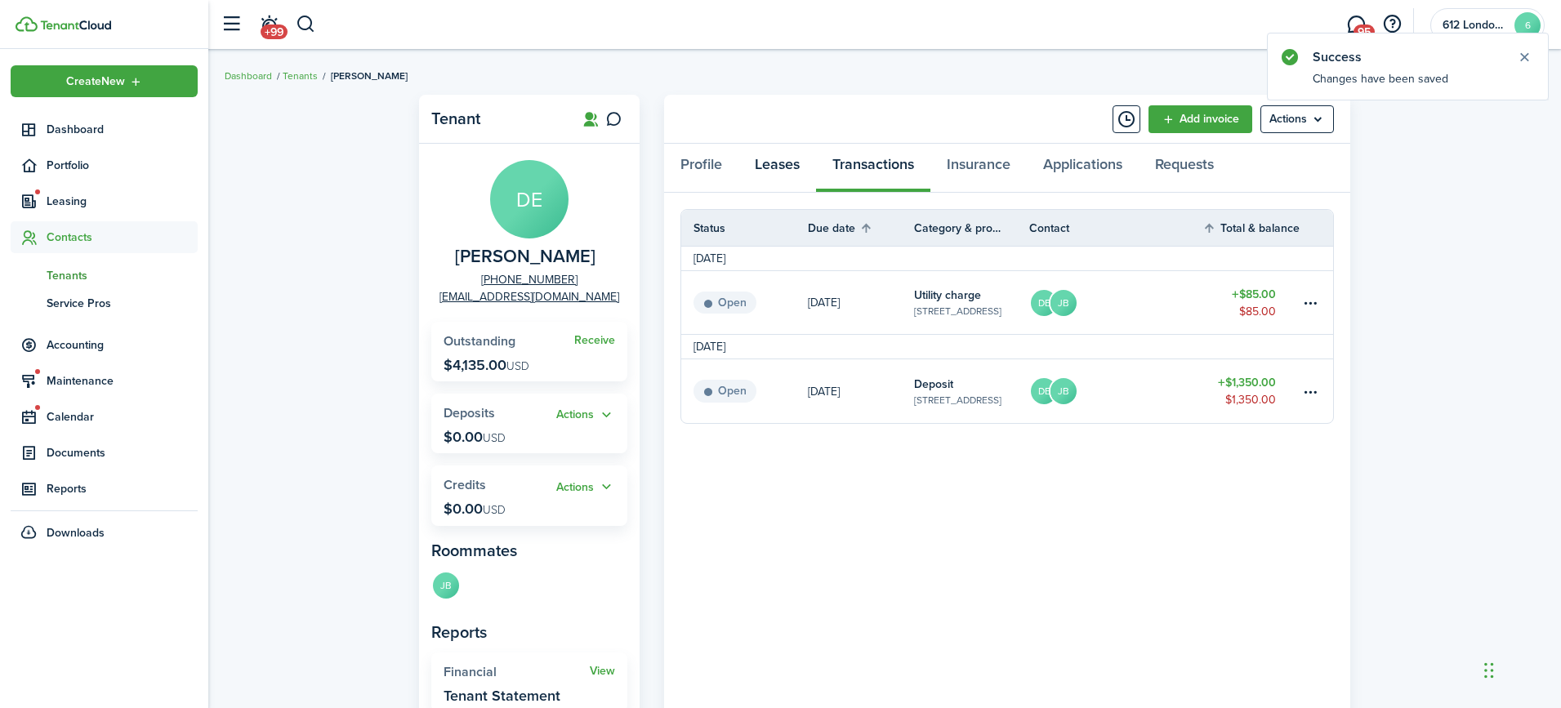
click at [777, 164] on link "Leases" at bounding box center [777, 168] width 78 height 49
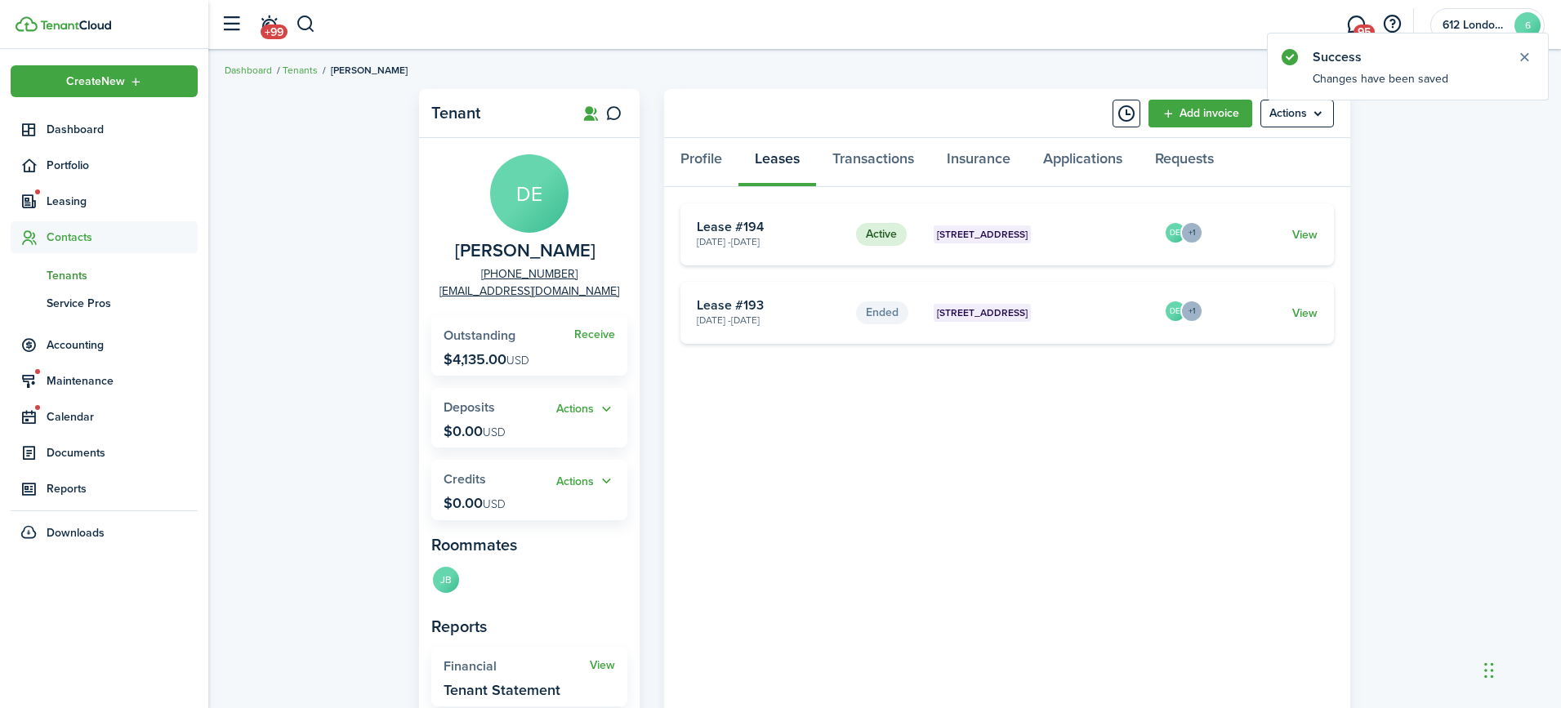
scroll to position [11, 0]
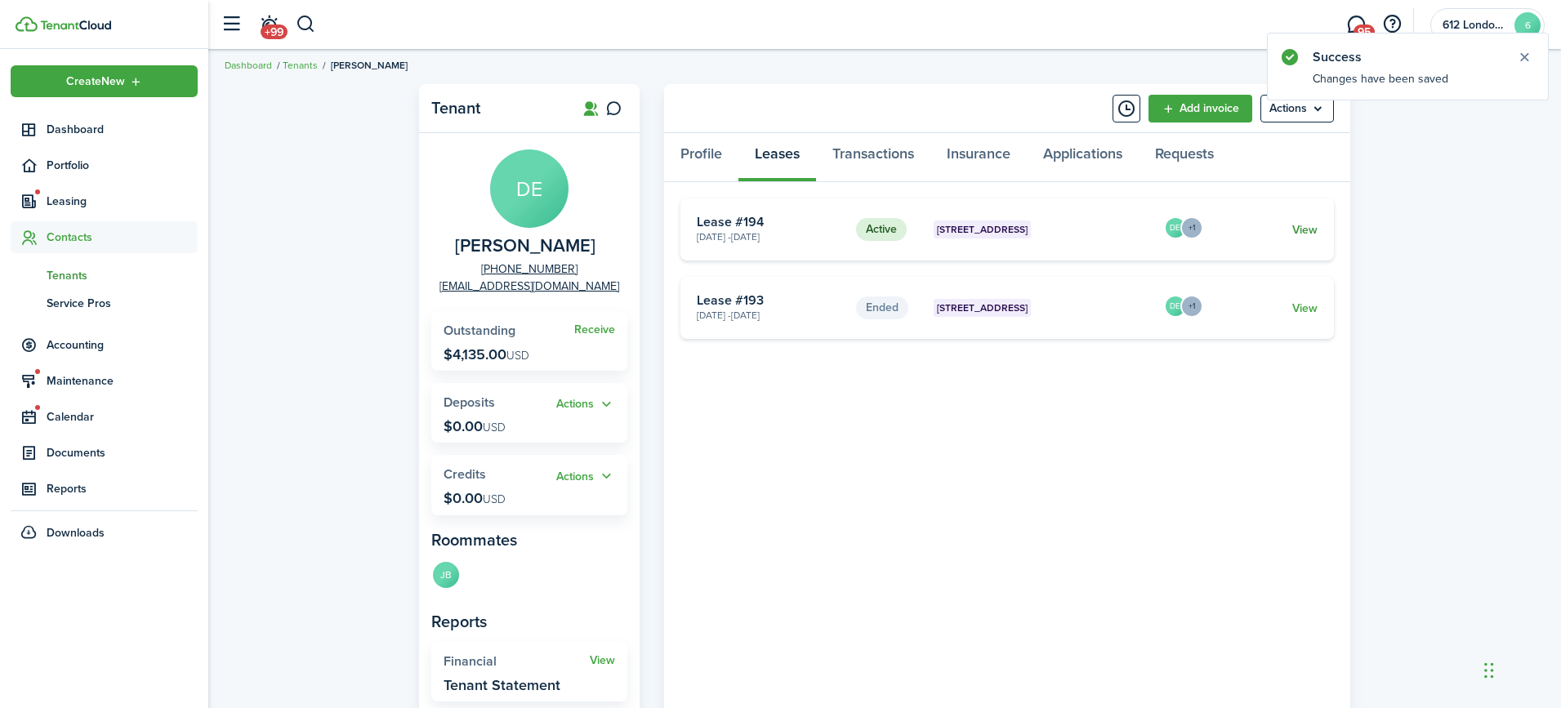
click at [1314, 225] on link "View" at bounding box center [1304, 229] width 25 height 17
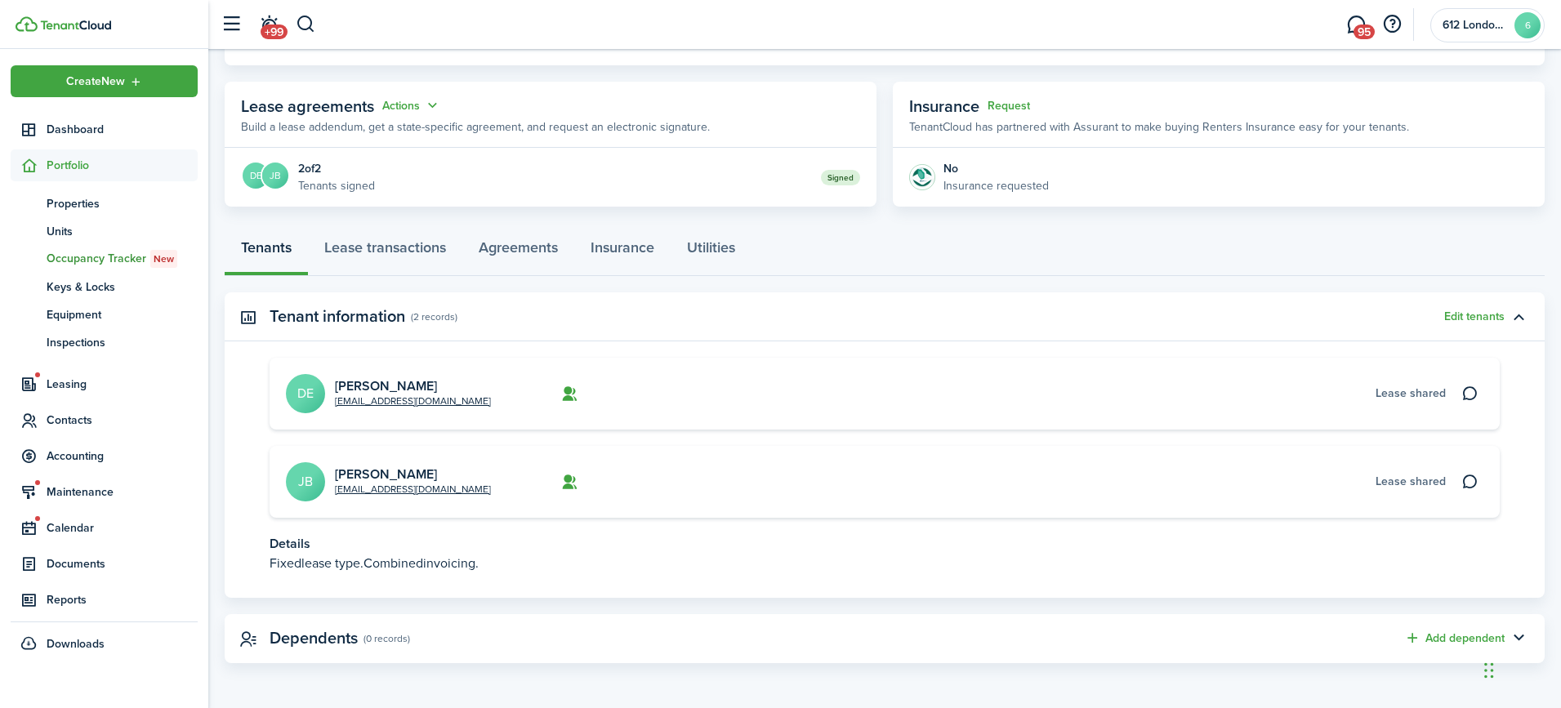
scroll to position [267, 0]
click at [504, 246] on link "Agreements" at bounding box center [518, 252] width 112 height 49
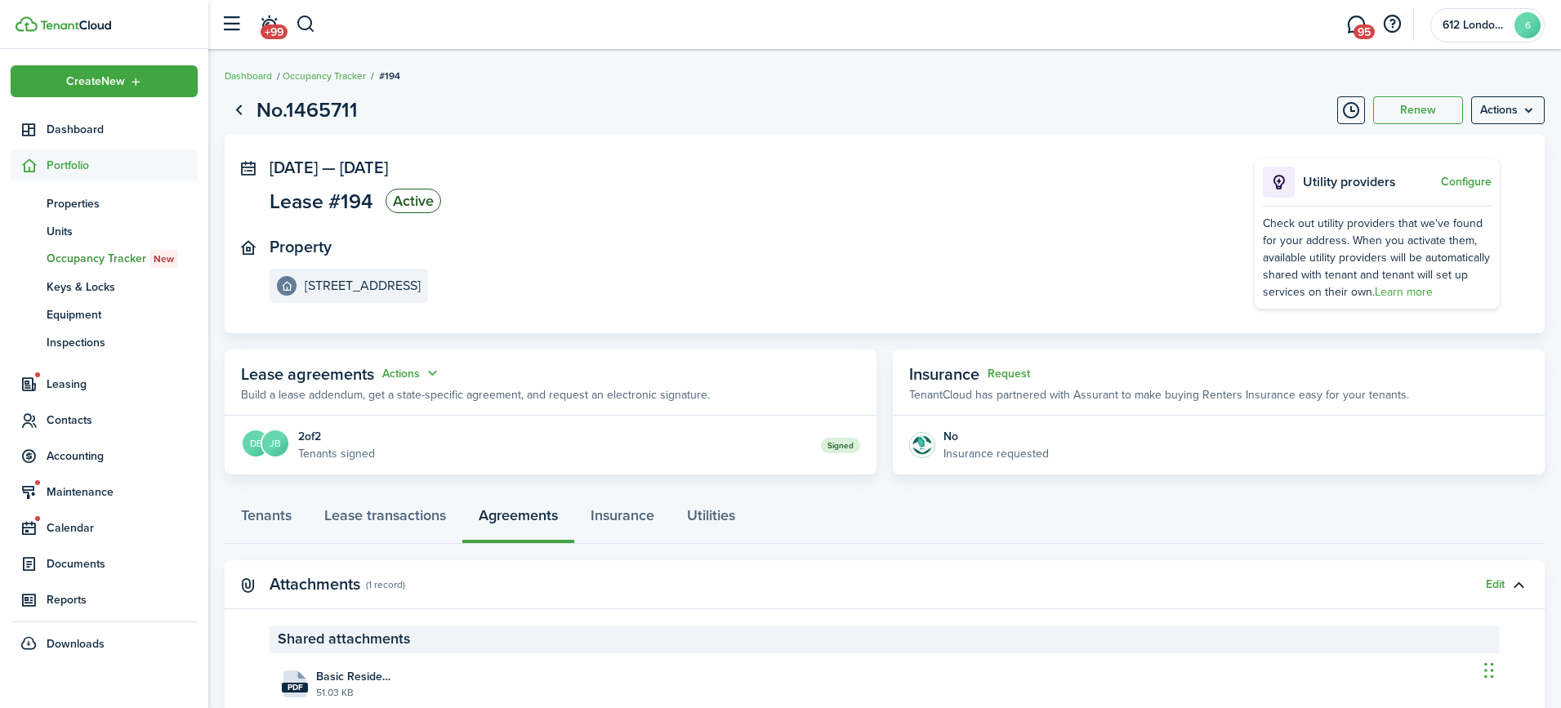
scroll to position [185, 0]
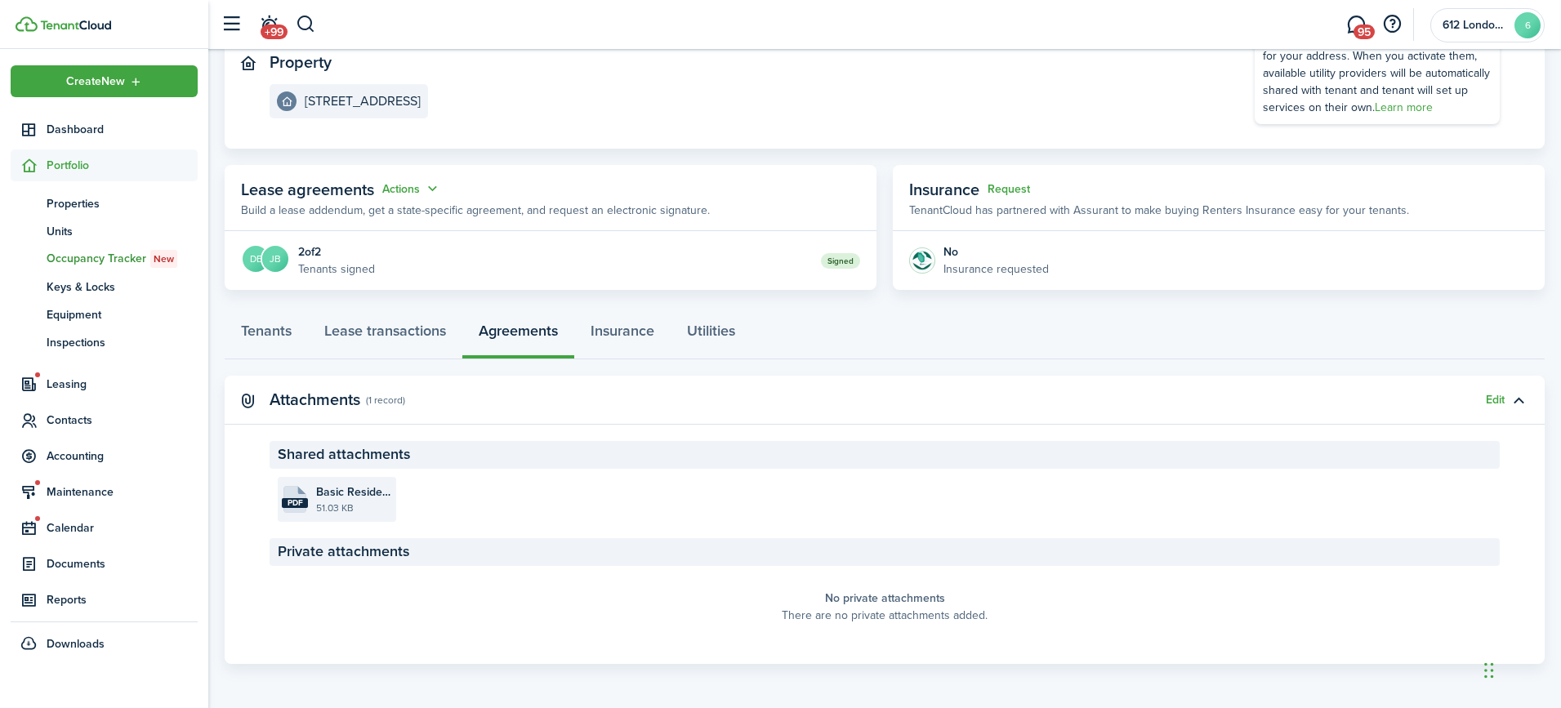
click at [318, 501] on file-size "51.03 KB" at bounding box center [354, 508] width 76 height 15
